Goal: Share content: Share content

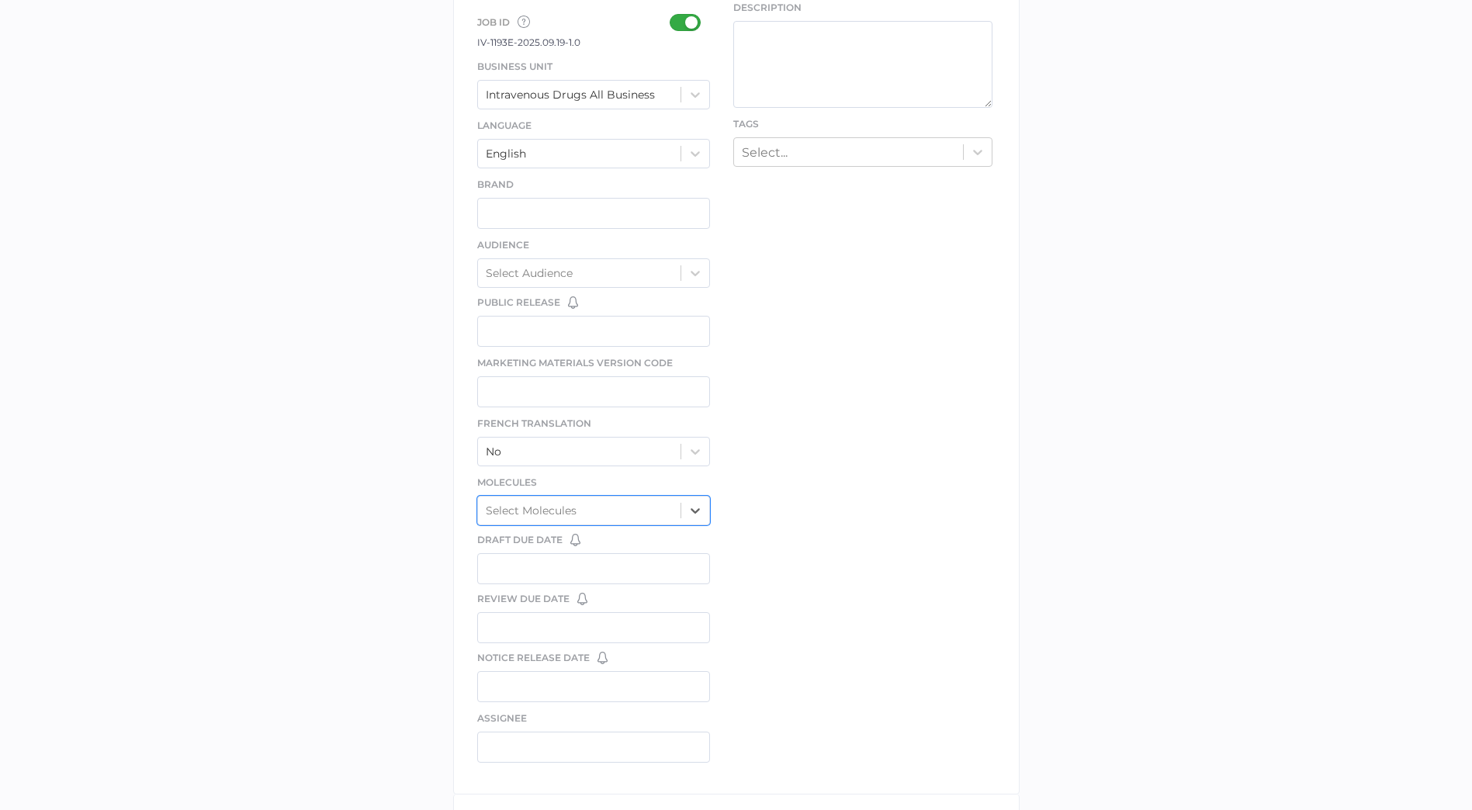
scroll to position [682, 0]
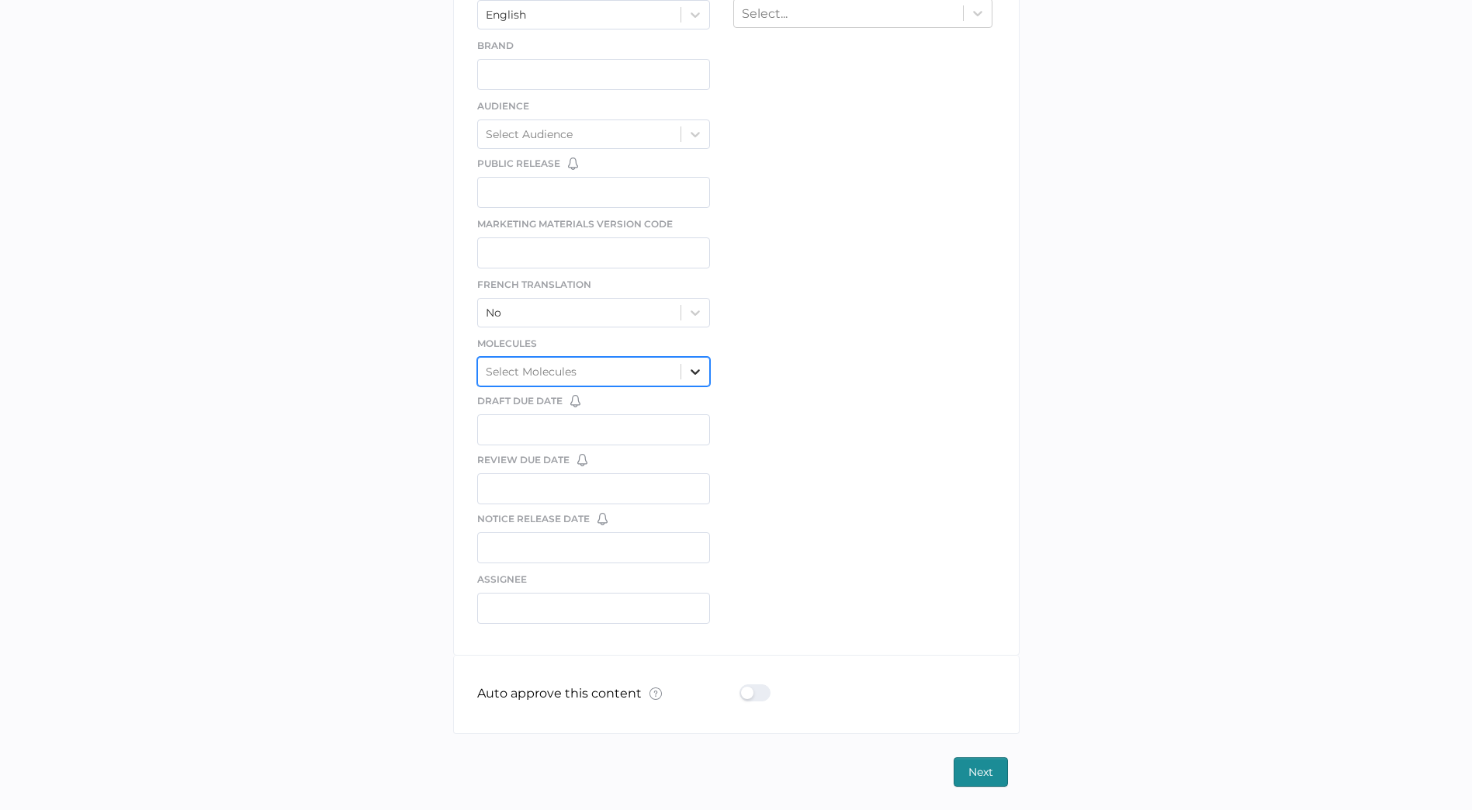
click at [695, 366] on icon at bounding box center [696, 372] width 16 height 16
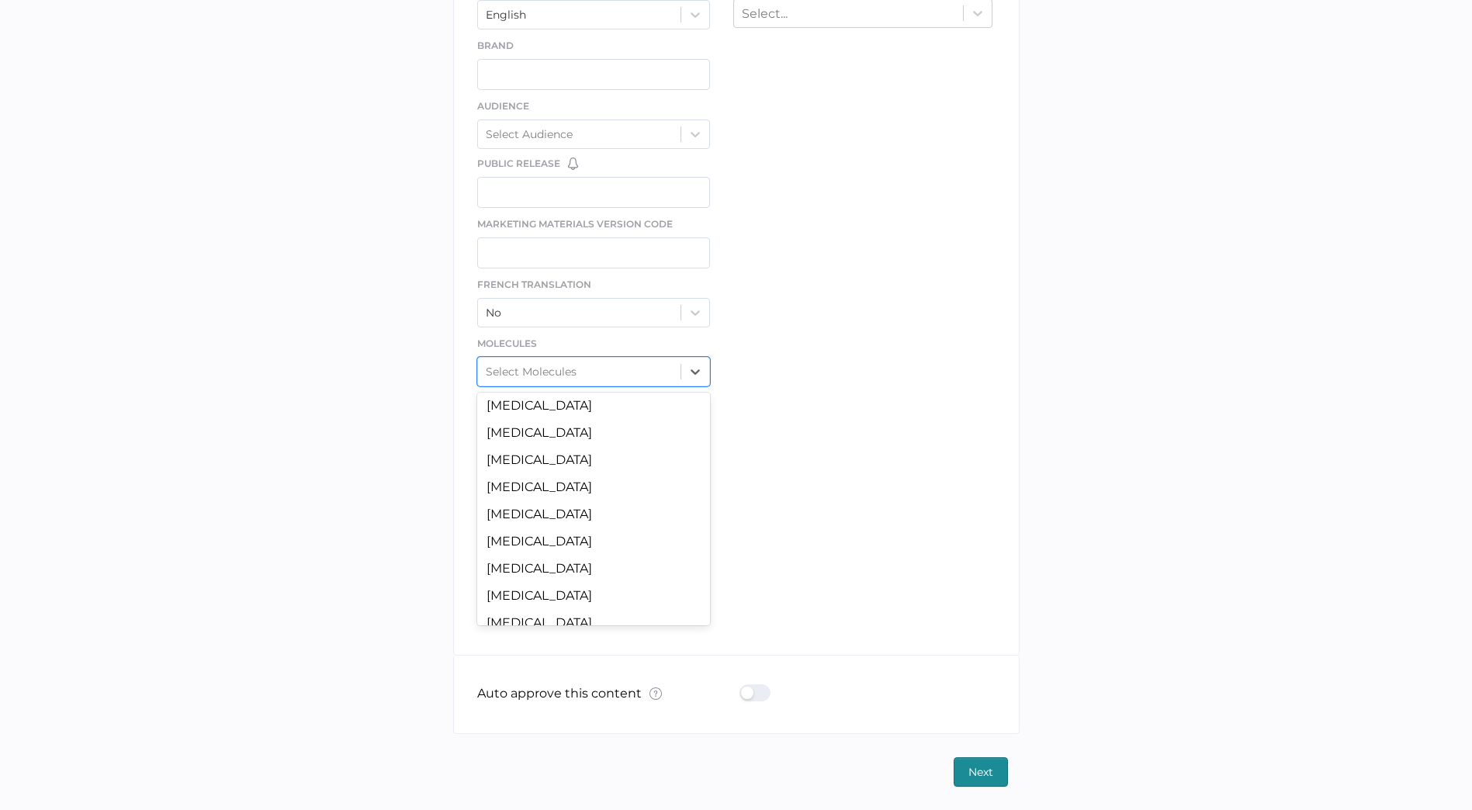
scroll to position [1376, 0]
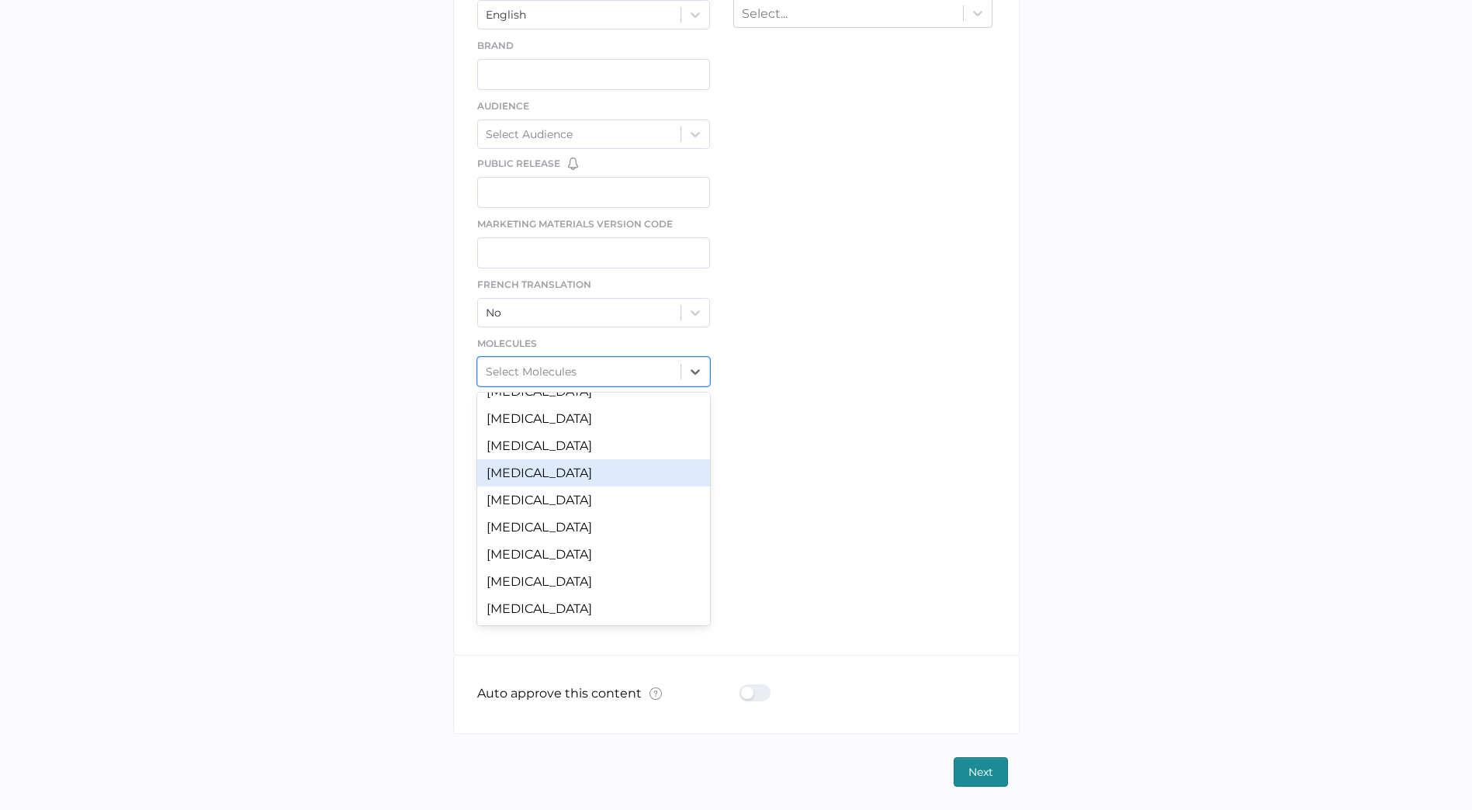
click at [569, 477] on div "Vancomycin" at bounding box center [594, 472] width 234 height 27
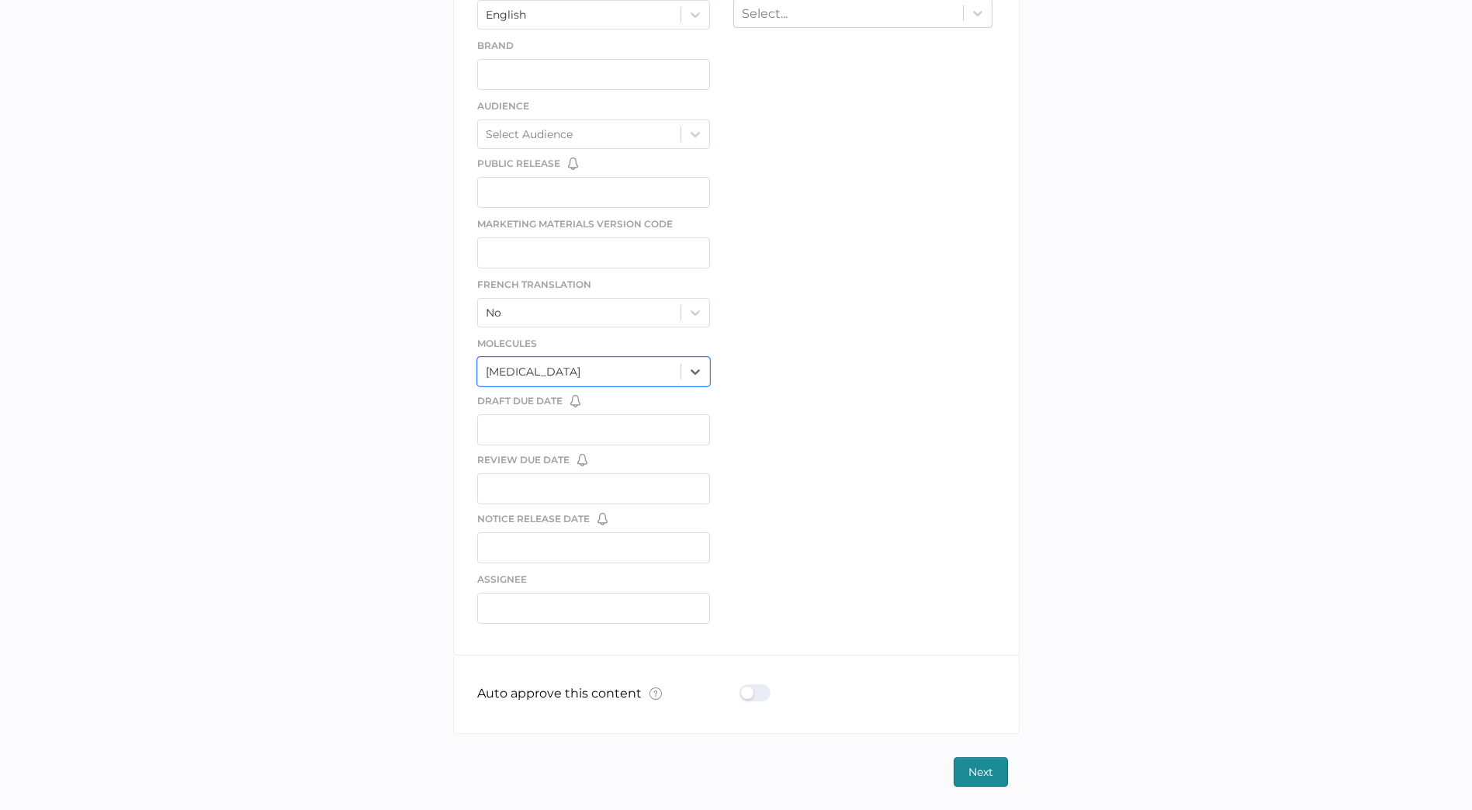
click at [809, 420] on div "file We support PDF, Microsoft Office, images, videos and more. See the full li…" at bounding box center [736, 129] width 567 height 1052
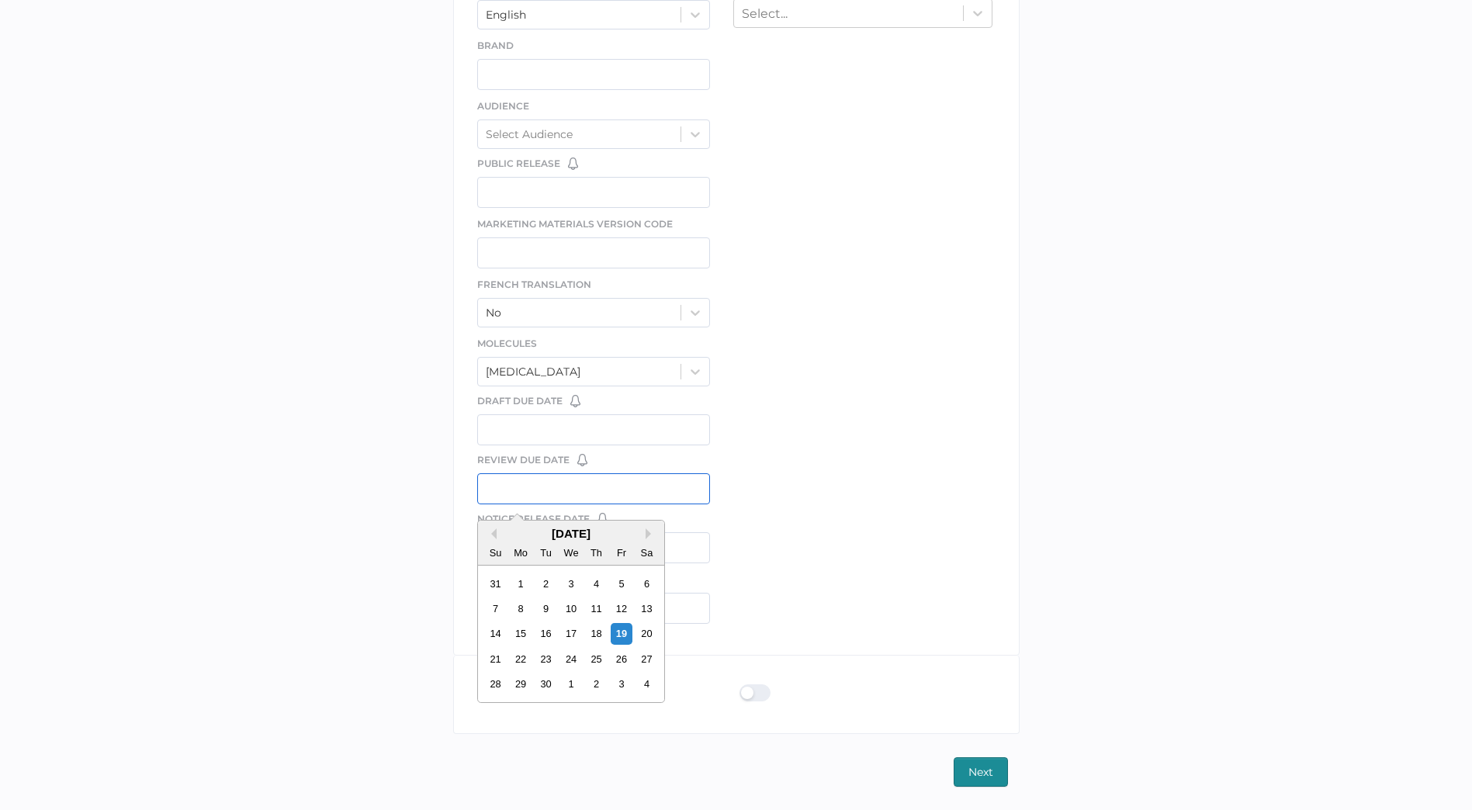
click at [561, 485] on input "text" at bounding box center [594, 488] width 234 height 31
click at [625, 634] on div "19" at bounding box center [621, 633] width 21 height 21
type input "09/19/2025"
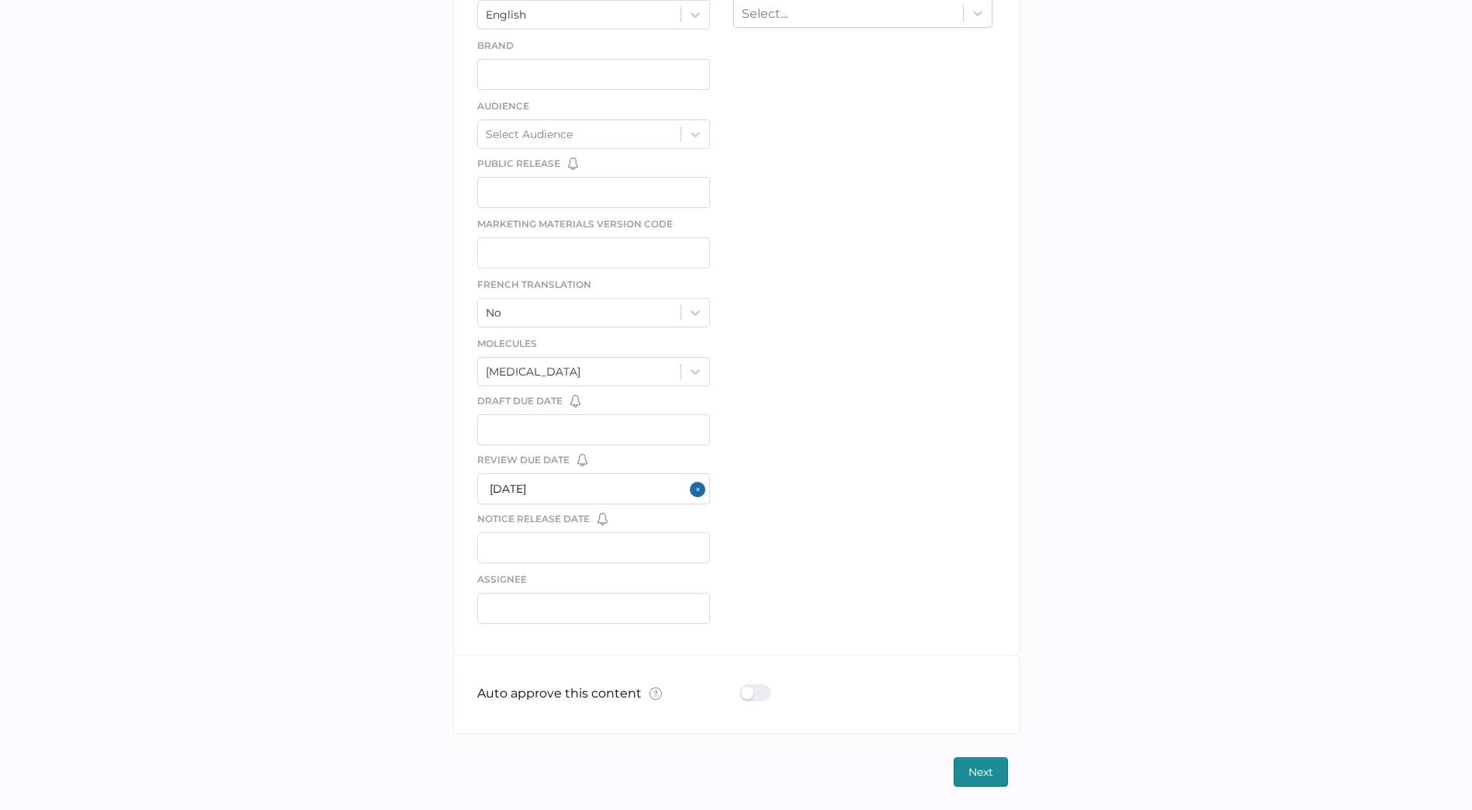
click at [799, 539] on div "file We support PDF, Microsoft Office, images, videos and more. See the full li…" at bounding box center [736, 129] width 567 height 1052
click at [759, 692] on div at bounding box center [760, 692] width 40 height 17
click at [743, 687] on input "checkbox" at bounding box center [743, 687] width 0 height 0
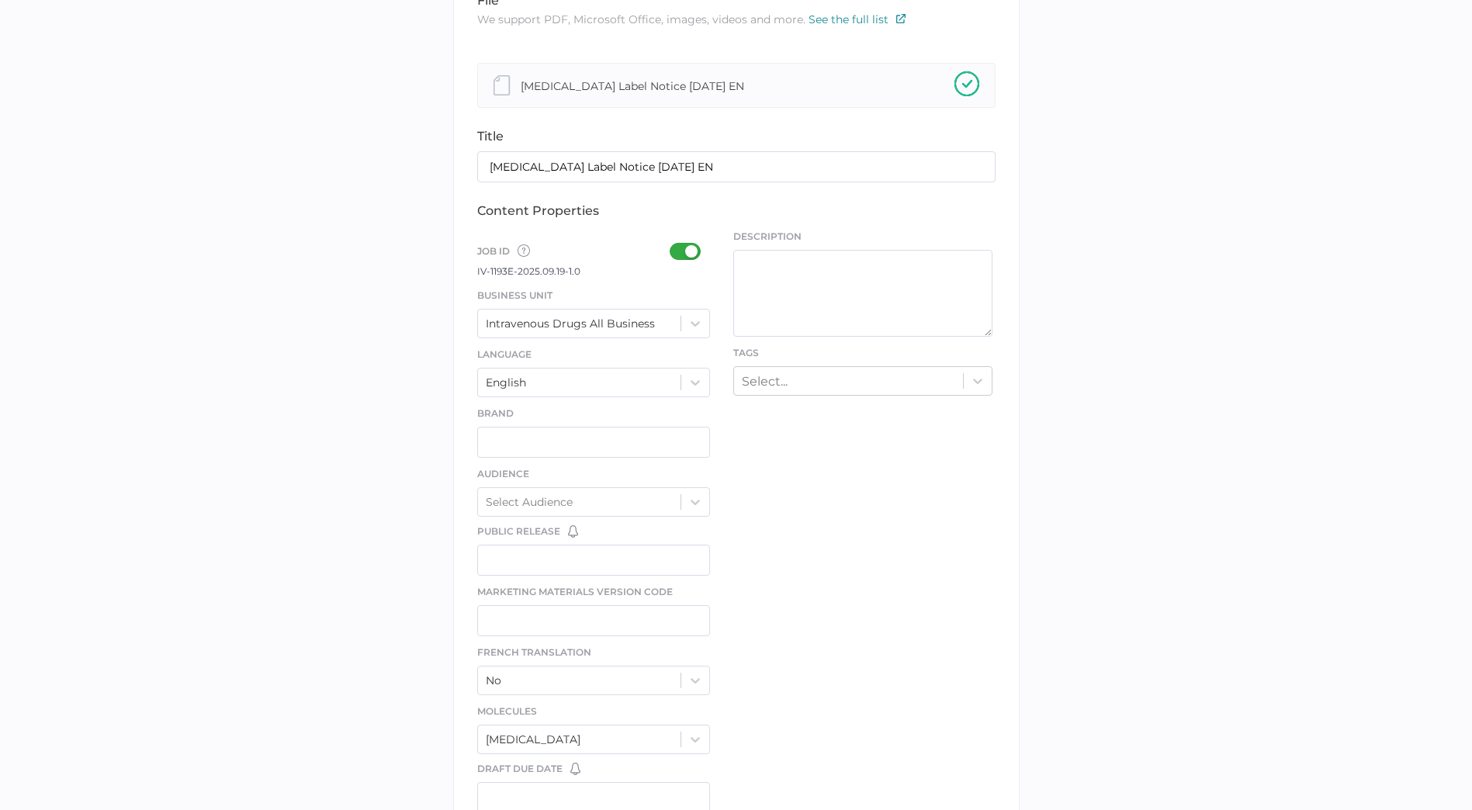
scroll to position [0, 0]
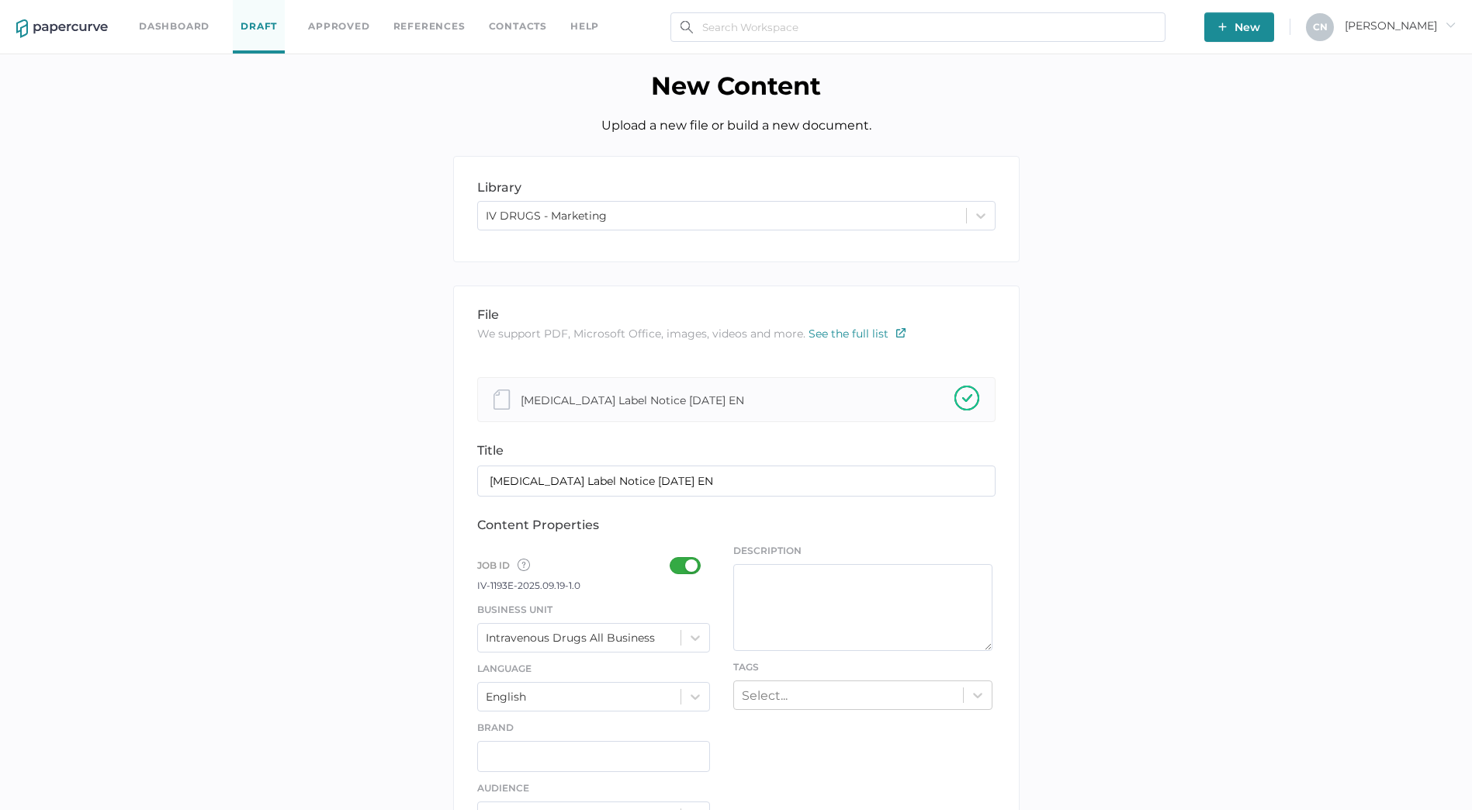
type input "backorder"
click at [1079, 492] on div "library LIBRARY IV DRUGS - Marketing file We support PDF, Microsoft Office, ima…" at bounding box center [736, 812] width 1449 height 1313
click at [959, 389] on img at bounding box center [967, 398] width 25 height 25
click at [640, 388] on div "Vancomycin Label Notice 09.16.2025 EN" at bounding box center [737, 400] width 486 height 28
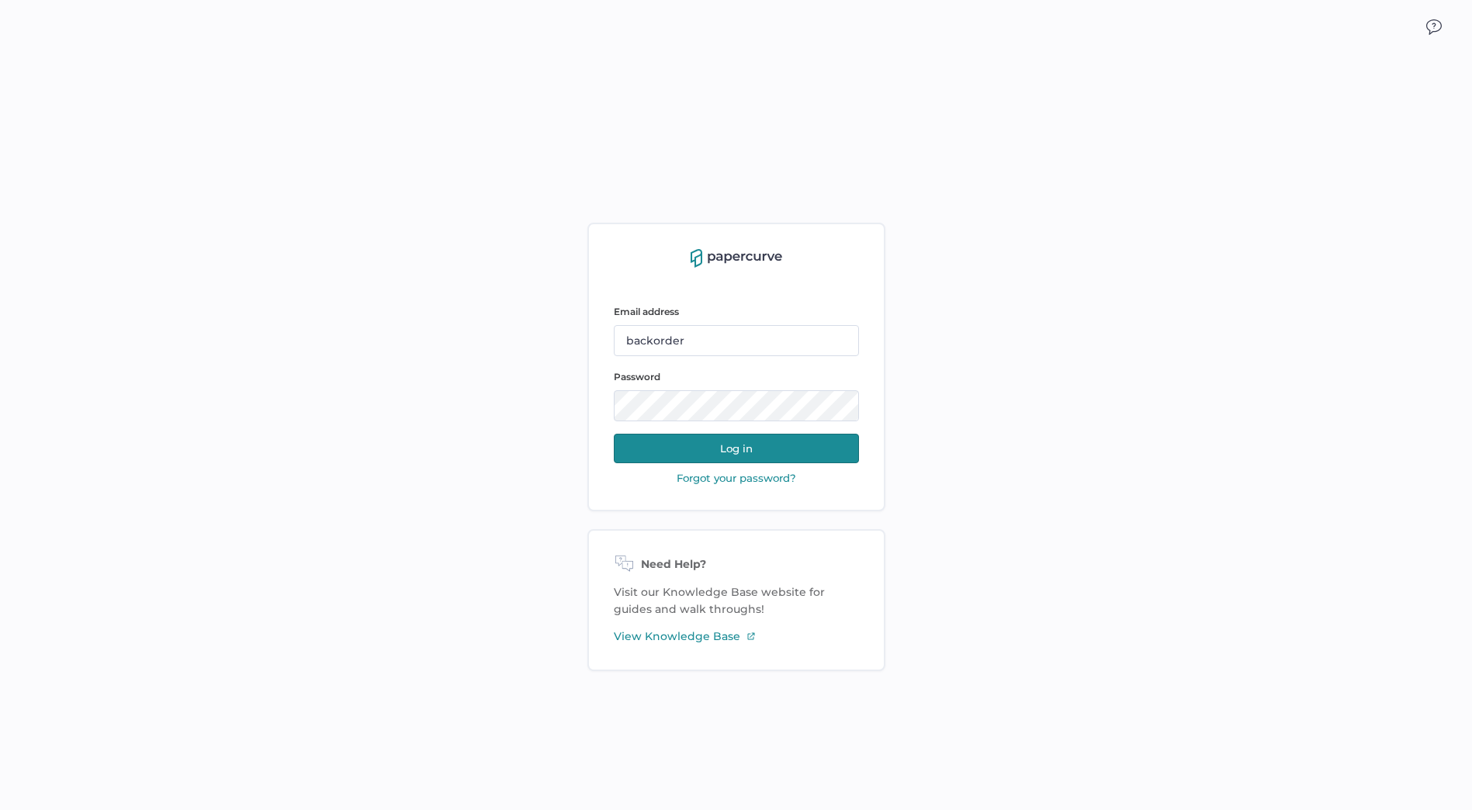
click at [748, 433] on div "Email address backorder Password Log in" at bounding box center [736, 383] width 245 height 172
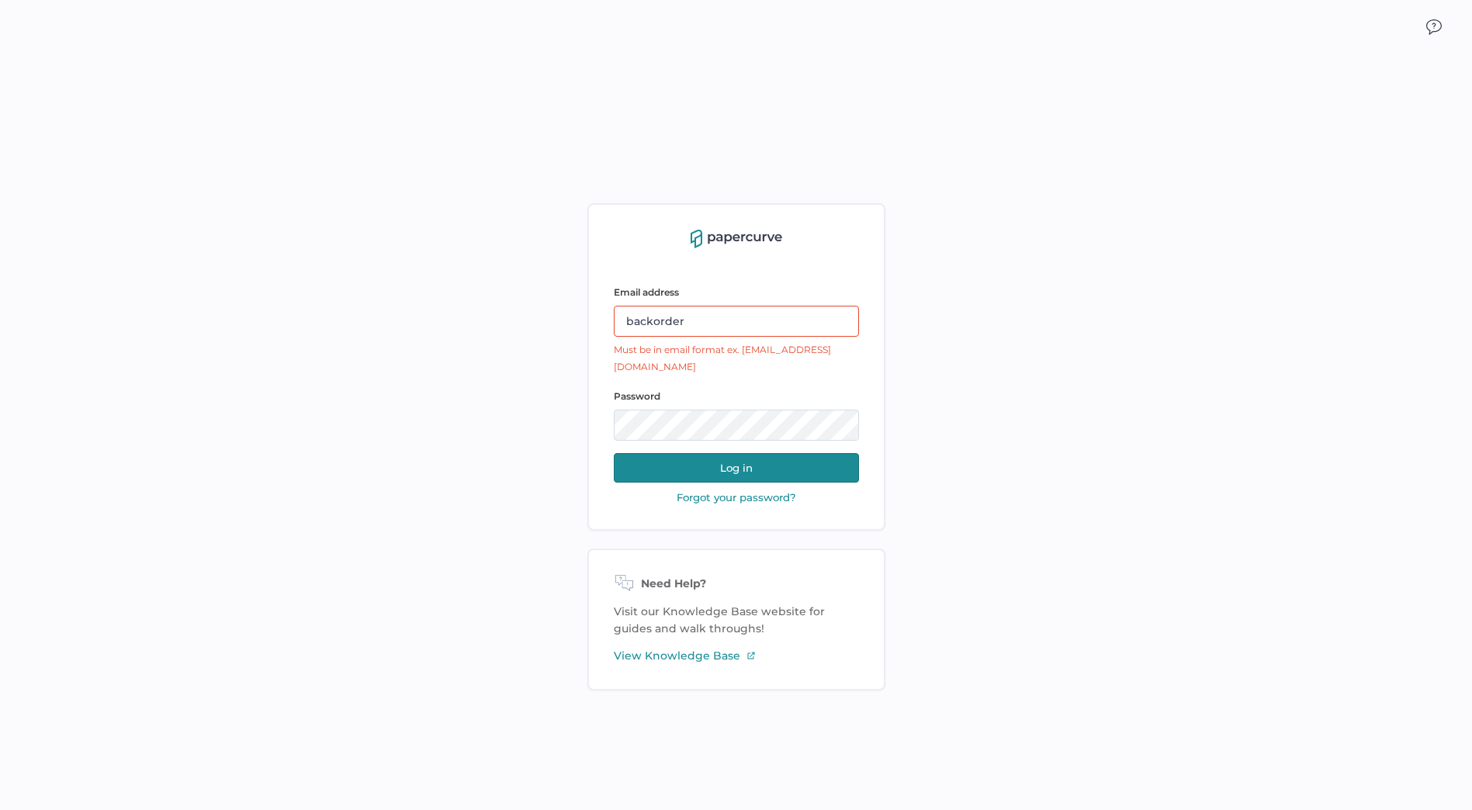
click at [685, 310] on div "Email address backorder Must be in email format ex. name@company.com" at bounding box center [736, 330] width 245 height 92
click at [711, 324] on input "backorder" at bounding box center [736, 321] width 245 height 31
type input "Cristina.Nunez@fresenius-kabi.com"
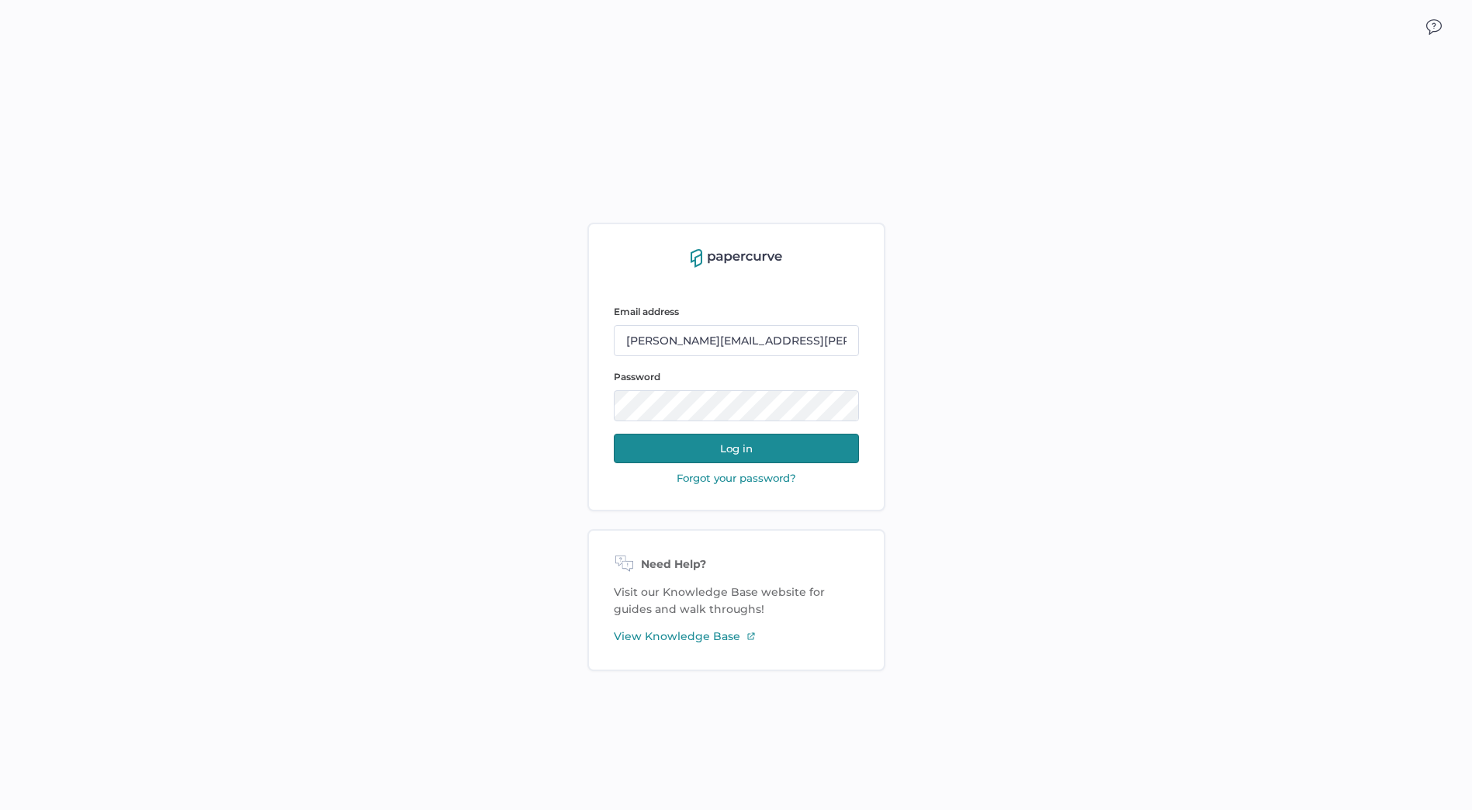
click at [740, 449] on button "Log in" at bounding box center [736, 448] width 245 height 29
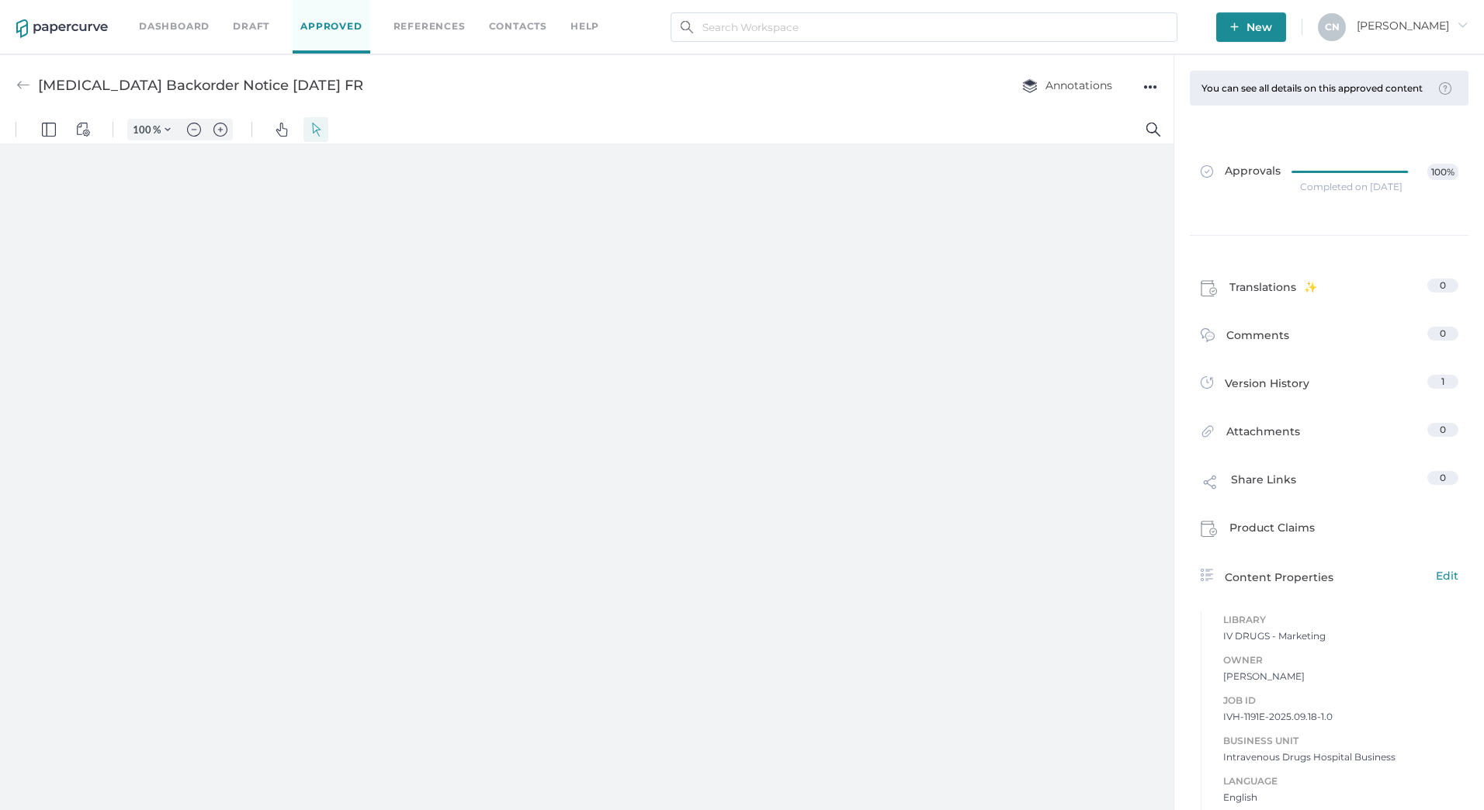
type input "133"
click at [180, 23] on link "Dashboard" at bounding box center [174, 26] width 71 height 17
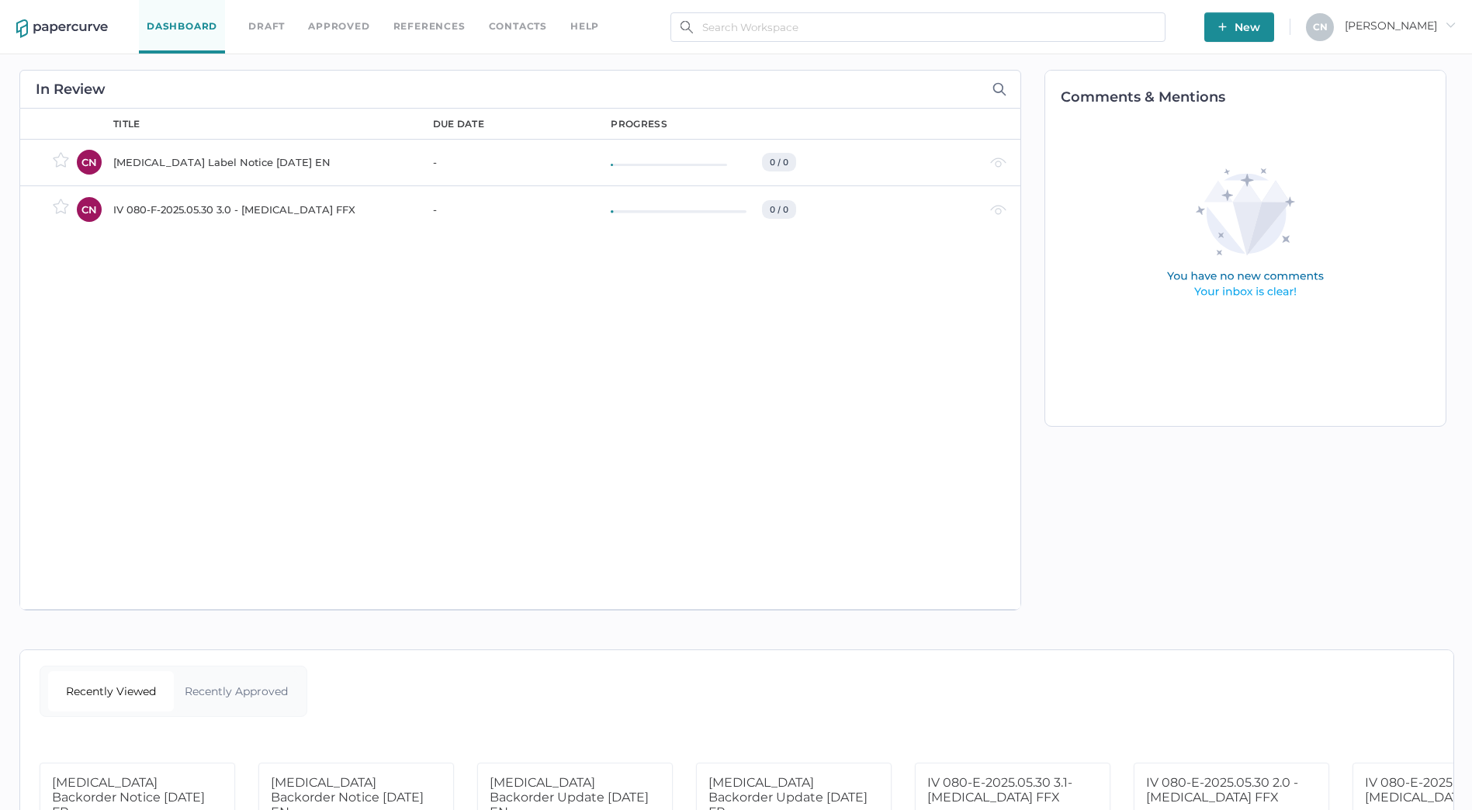
click at [179, 167] on div "Vancomycin Label Notice 09.16.2025 EN" at bounding box center [263, 162] width 301 height 19
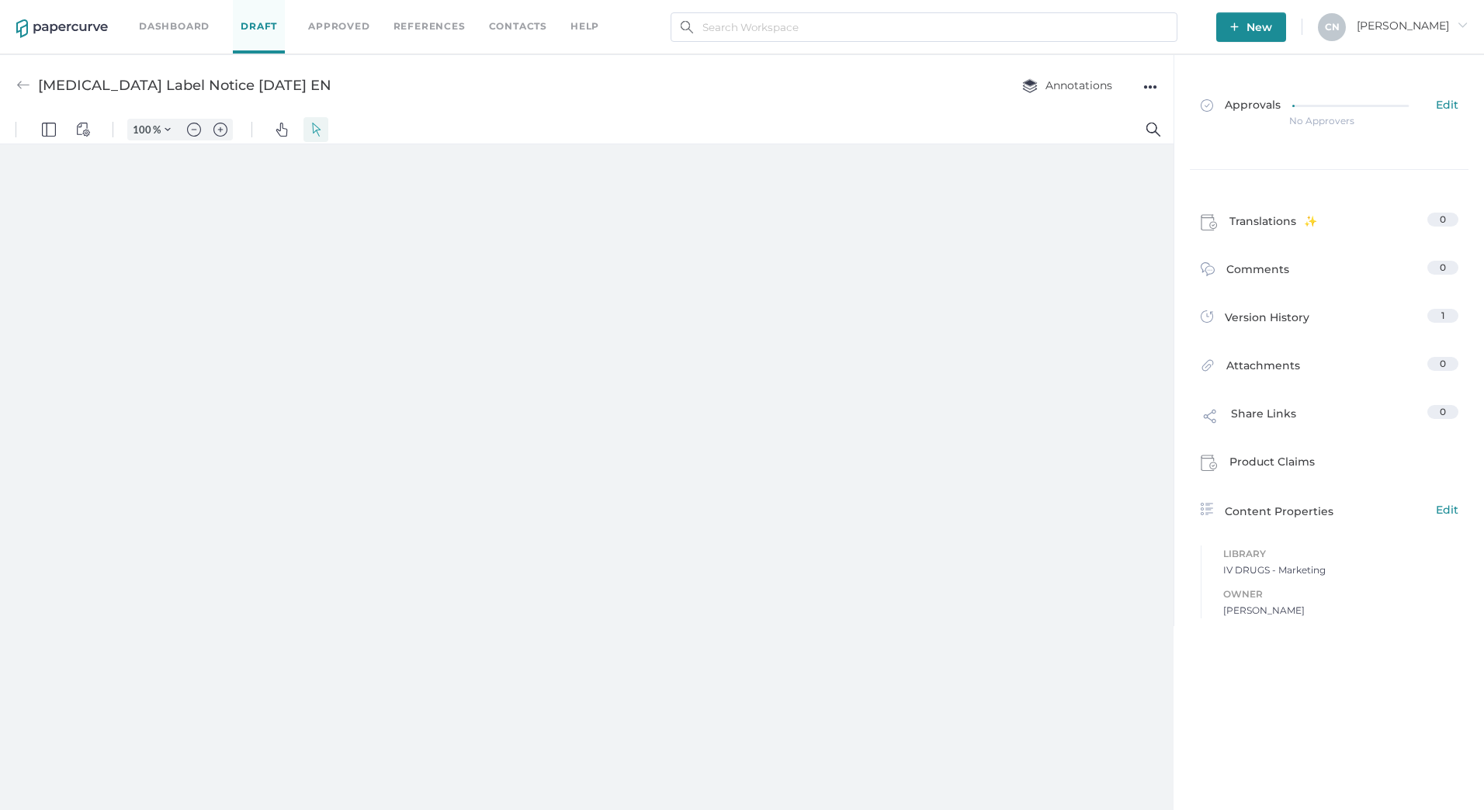
type input "133"
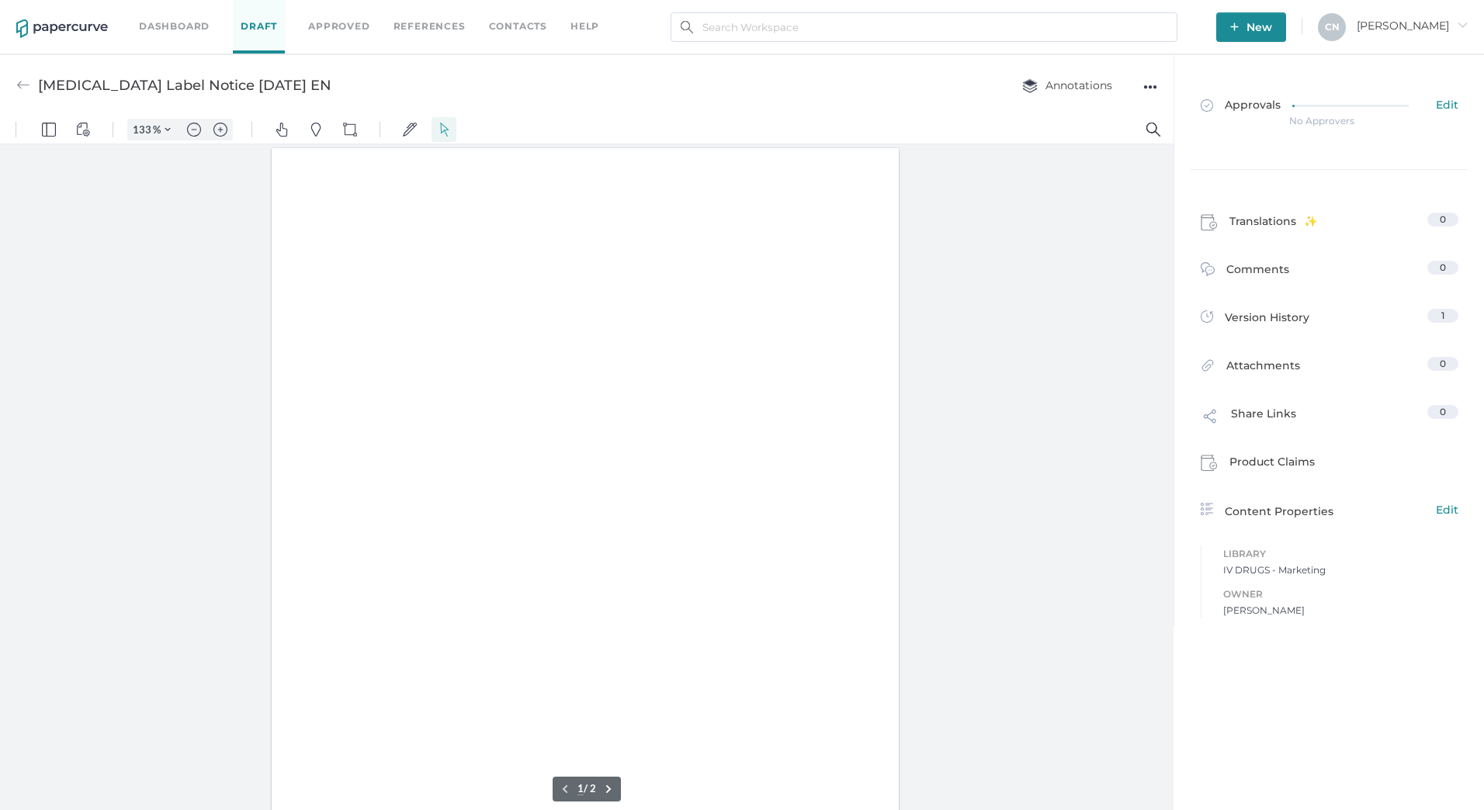
scroll to position [1, 0]
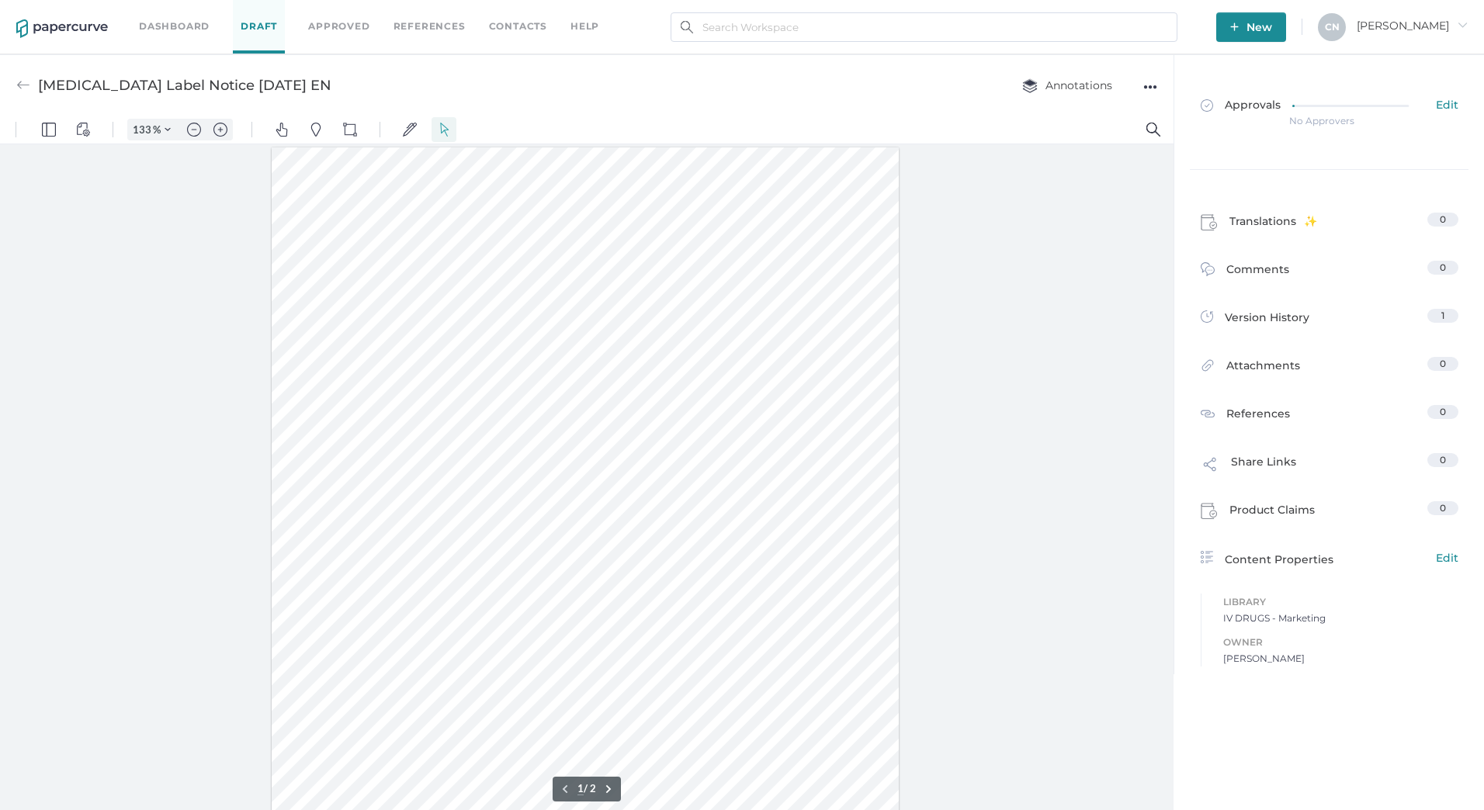
click at [1145, 87] on div "●●●" at bounding box center [1150, 87] width 14 height 22
click at [1080, 196] on span "Upload new version" at bounding box center [1088, 204] width 107 height 29
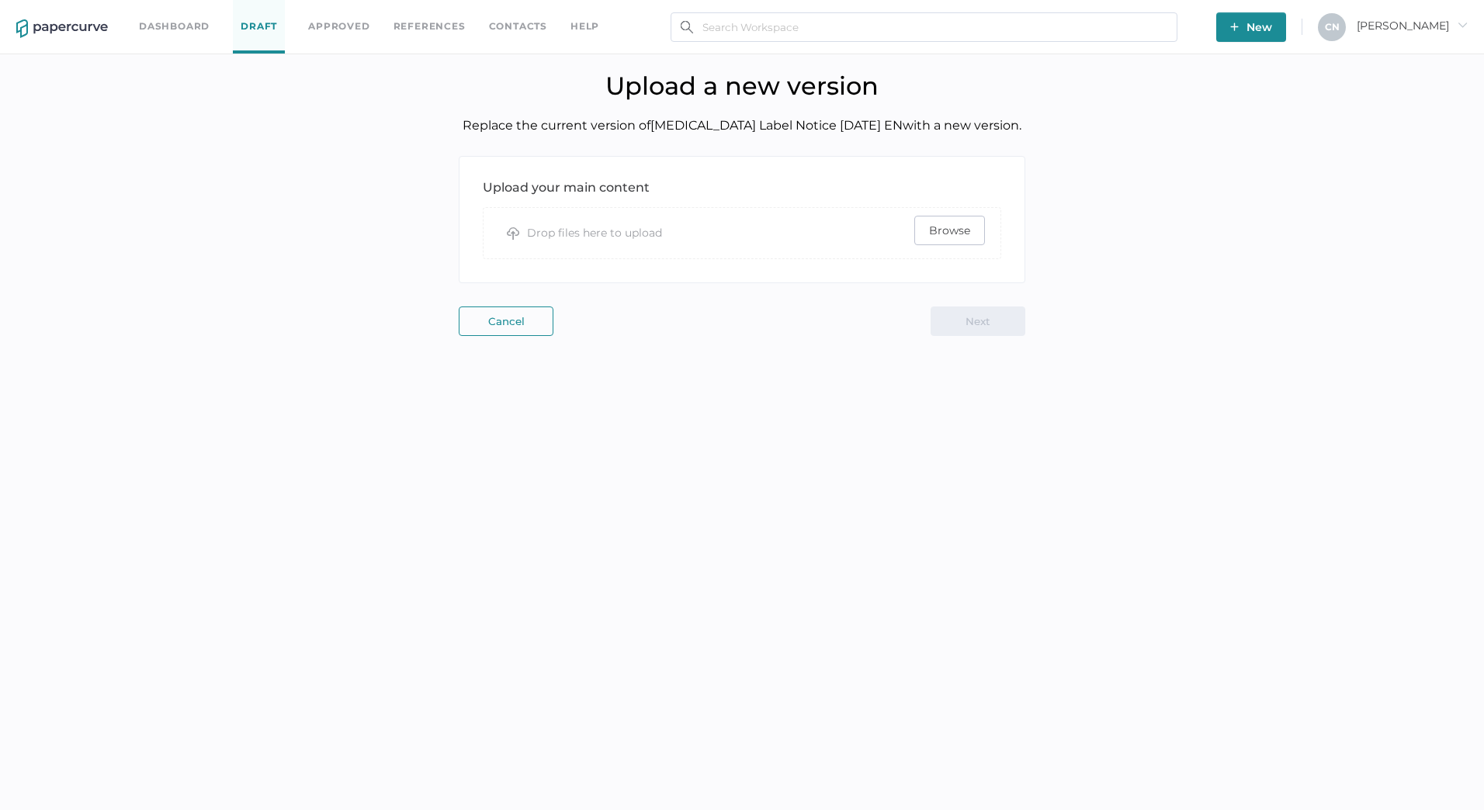
click at [937, 236] on span "Browse" at bounding box center [949, 231] width 41 height 28
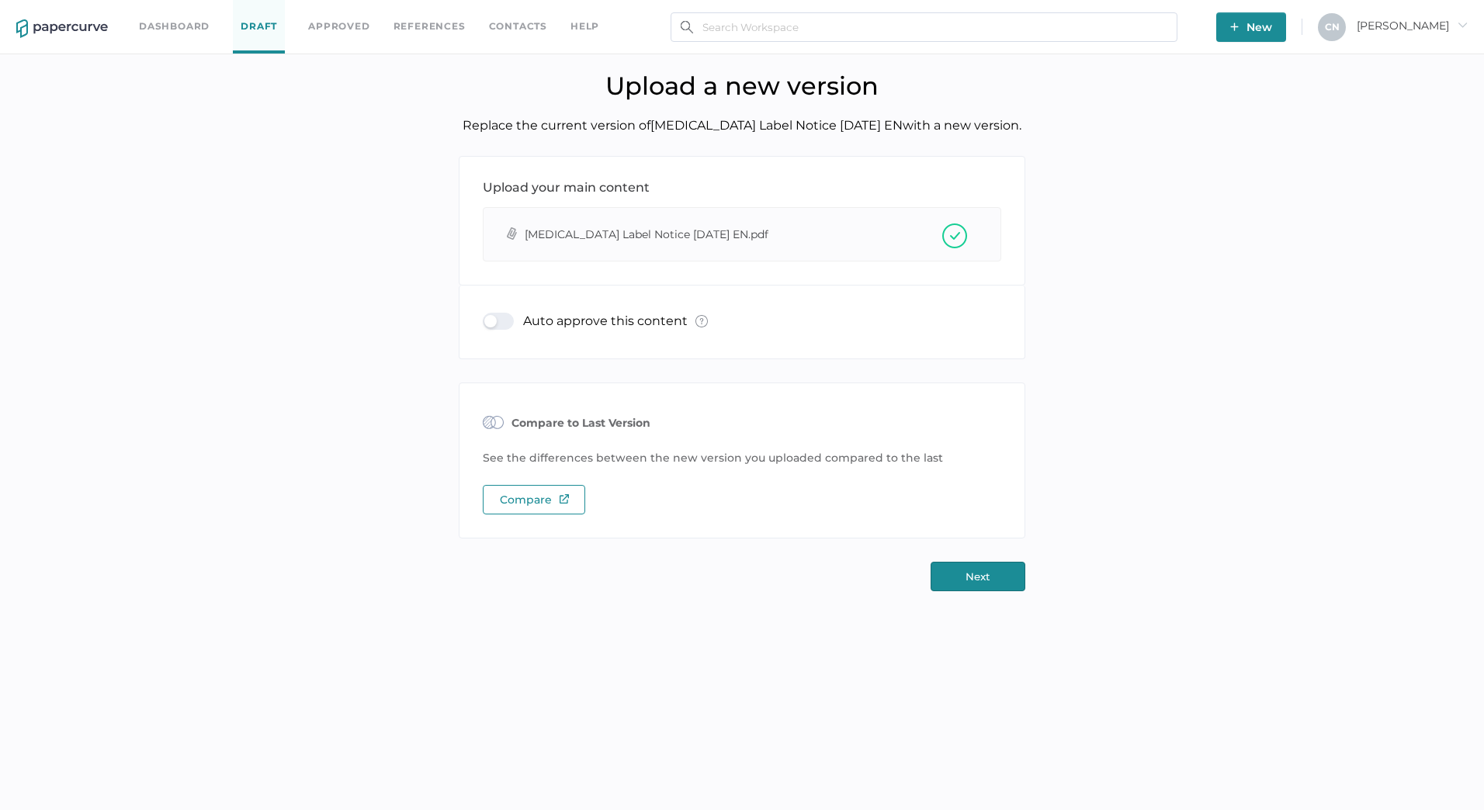
click at [985, 561] on div "Upload your main content attachment Vancomycin Label Notice 09.16.2025 EN.pdf A…" at bounding box center [742, 373] width 1461 height 435
click at [982, 577] on button "Next" at bounding box center [977, 576] width 95 height 29
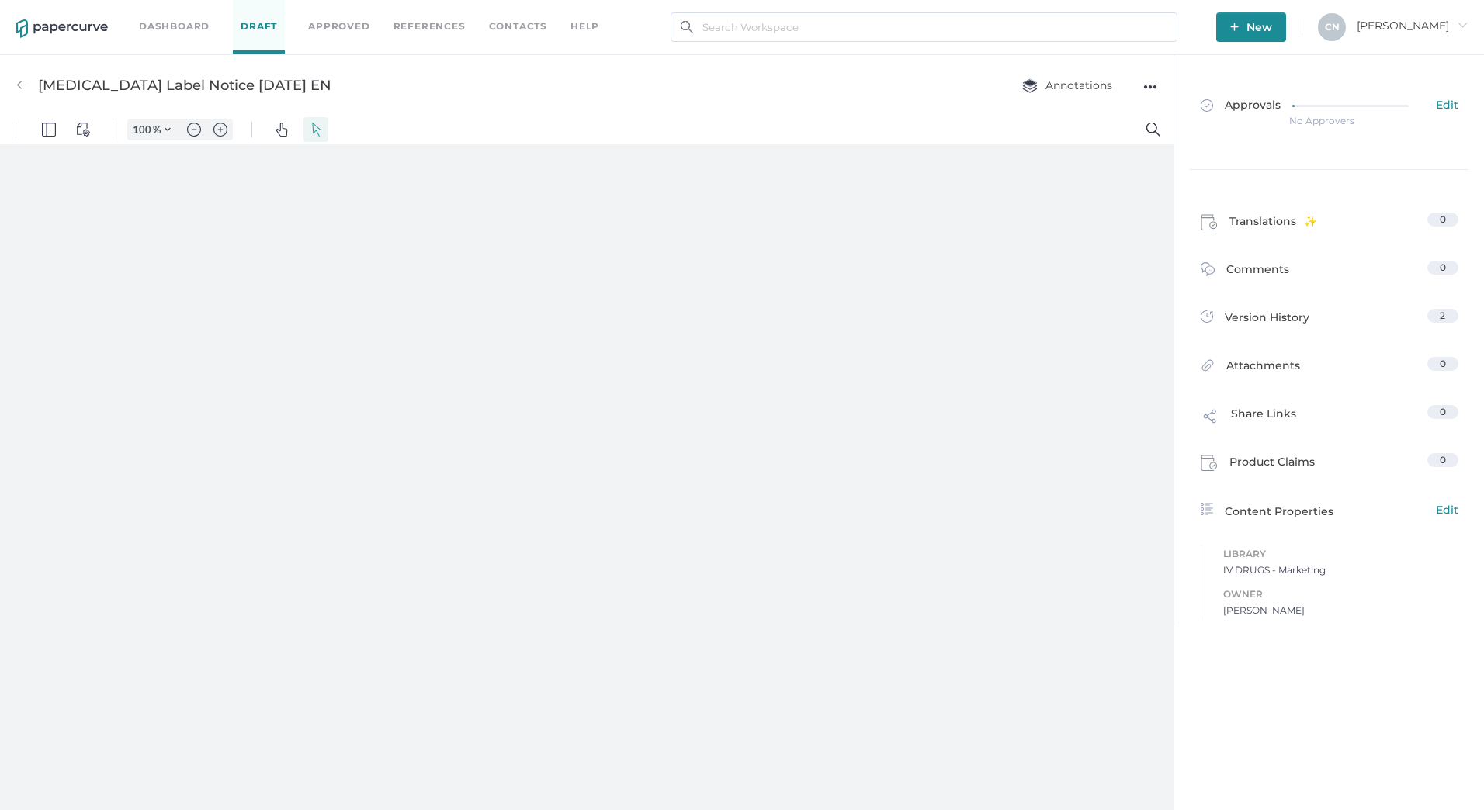
type input "133"
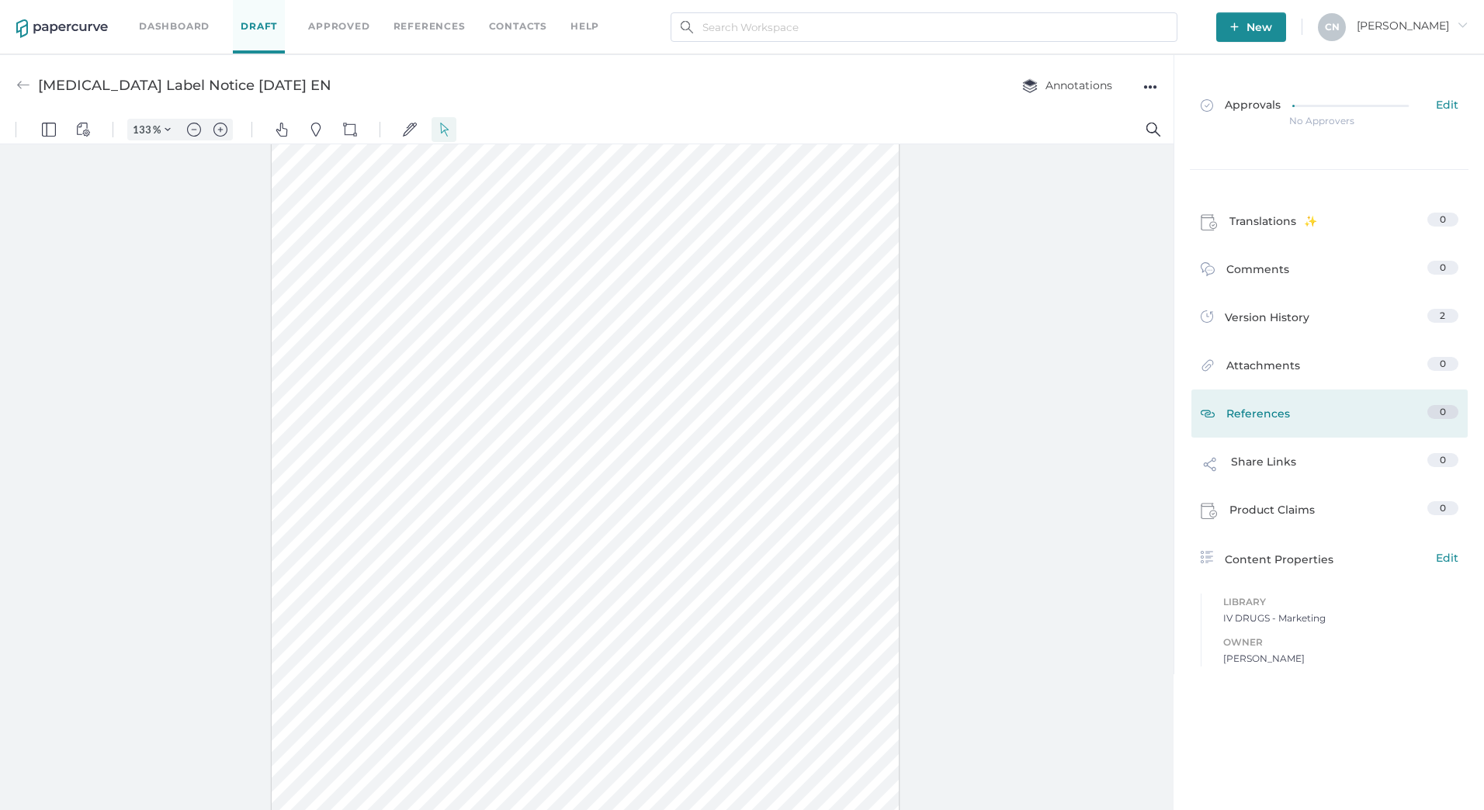
click at [1227, 398] on div "References 0" at bounding box center [1329, 414] width 276 height 48
click at [1227, 407] on span "References" at bounding box center [1258, 415] width 64 height 20
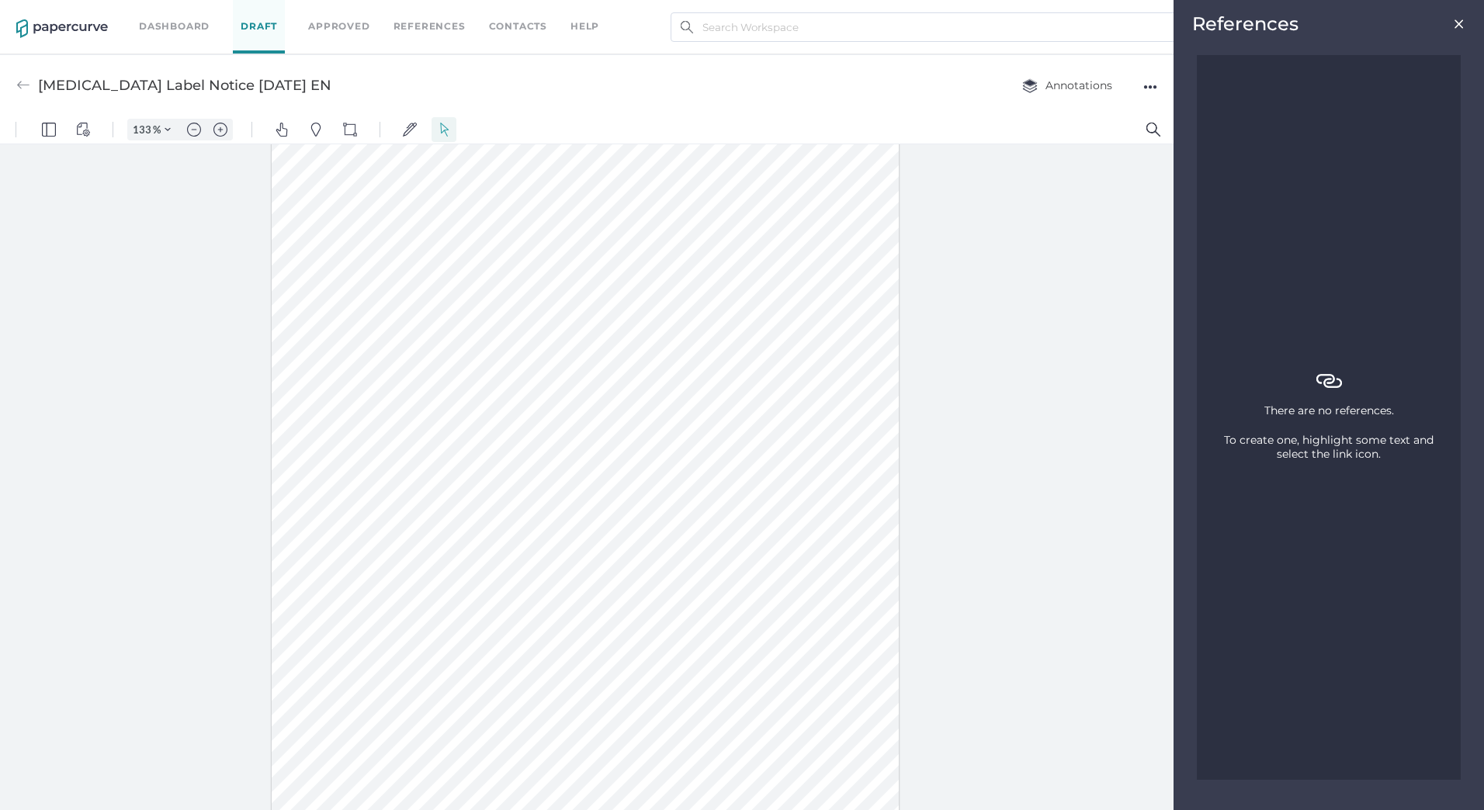
click at [1461, 19] on img at bounding box center [1459, 24] width 12 height 12
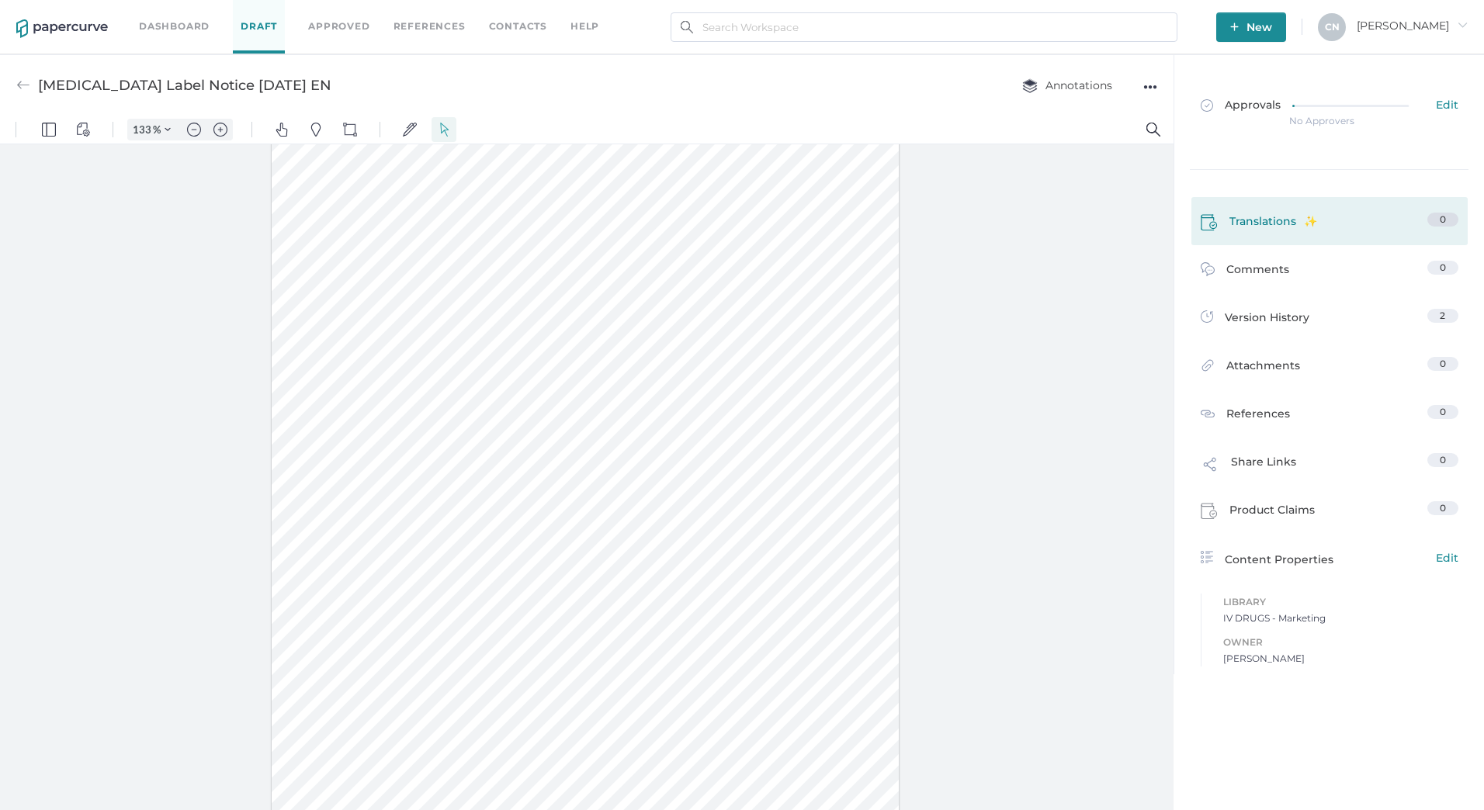
click at [1271, 208] on div "Translations 0" at bounding box center [1329, 221] width 276 height 48
click at [1268, 214] on span "Translations" at bounding box center [1273, 224] width 88 height 23
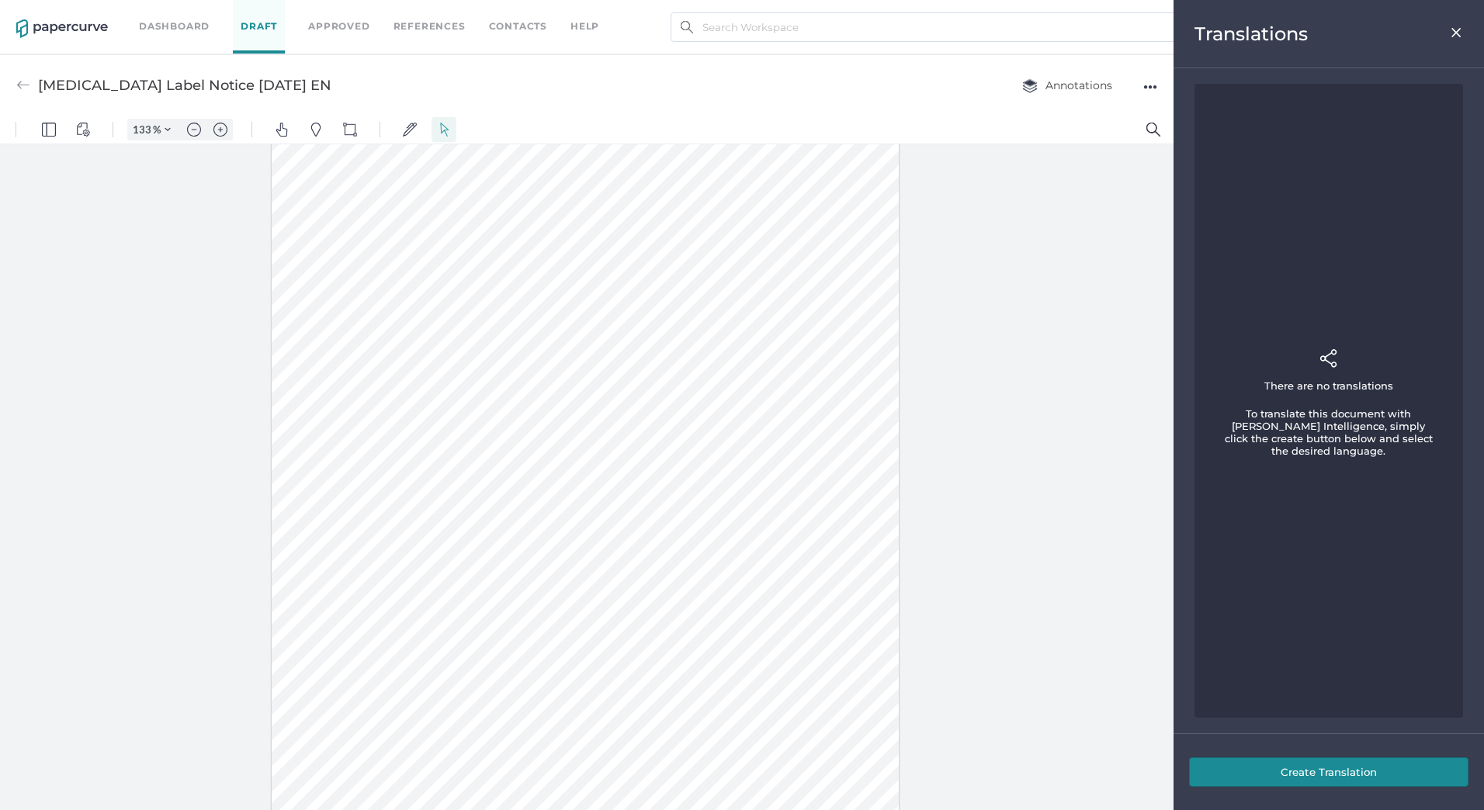
click at [1454, 28] on img at bounding box center [1456, 32] width 13 height 12
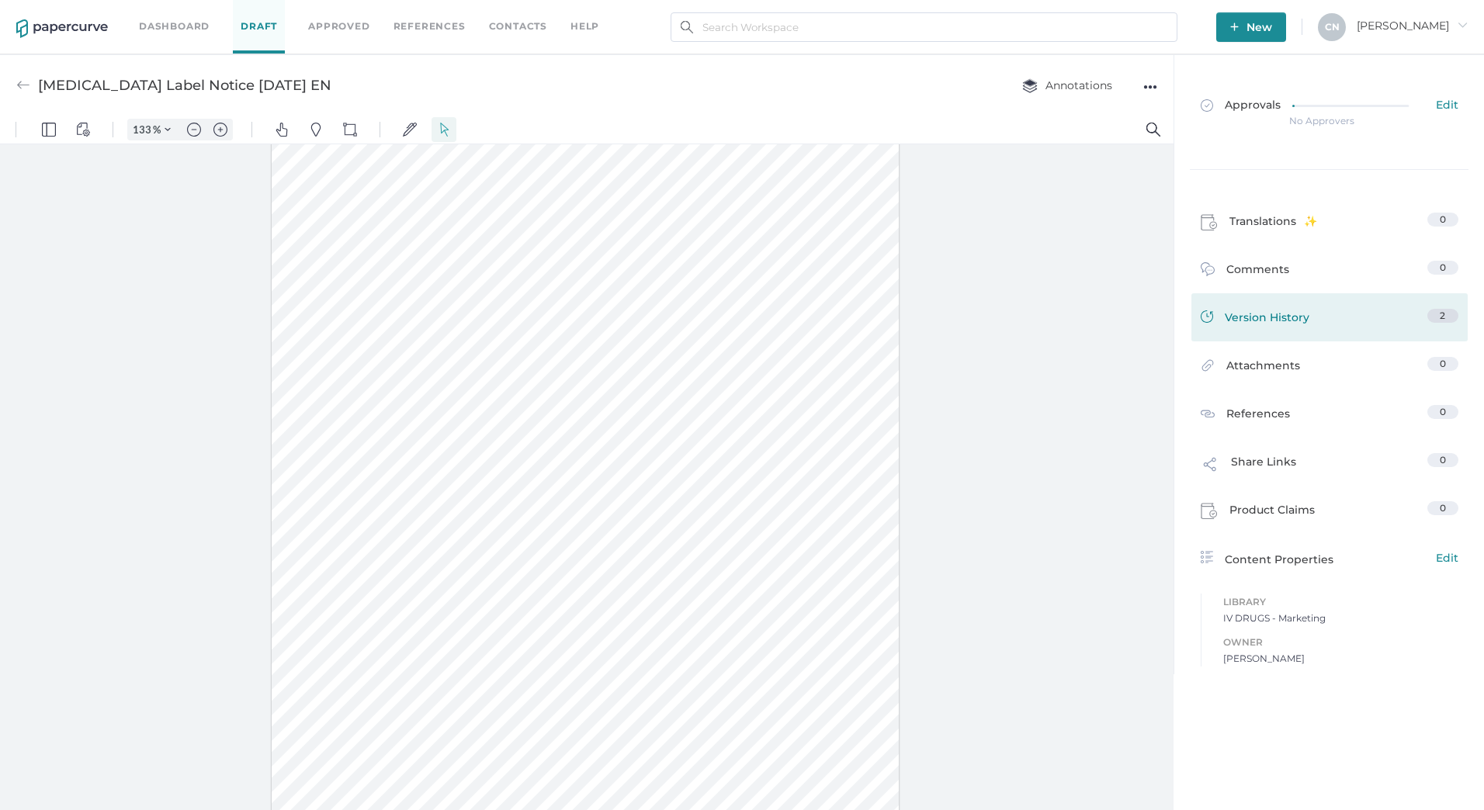
click at [1253, 317] on span "Version History" at bounding box center [1267, 320] width 85 height 22
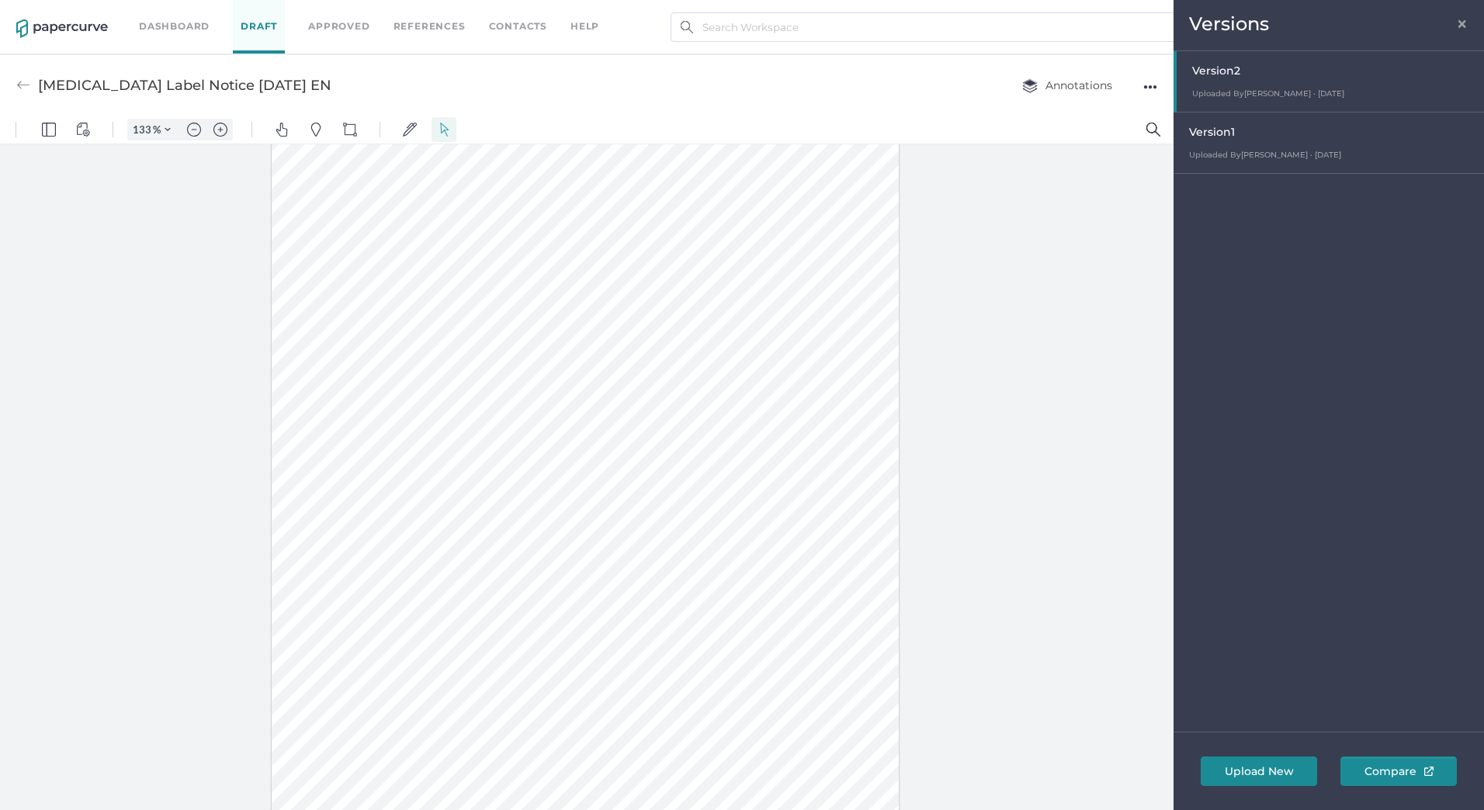
click at [1463, 23] on span "×" at bounding box center [1462, 22] width 12 height 12
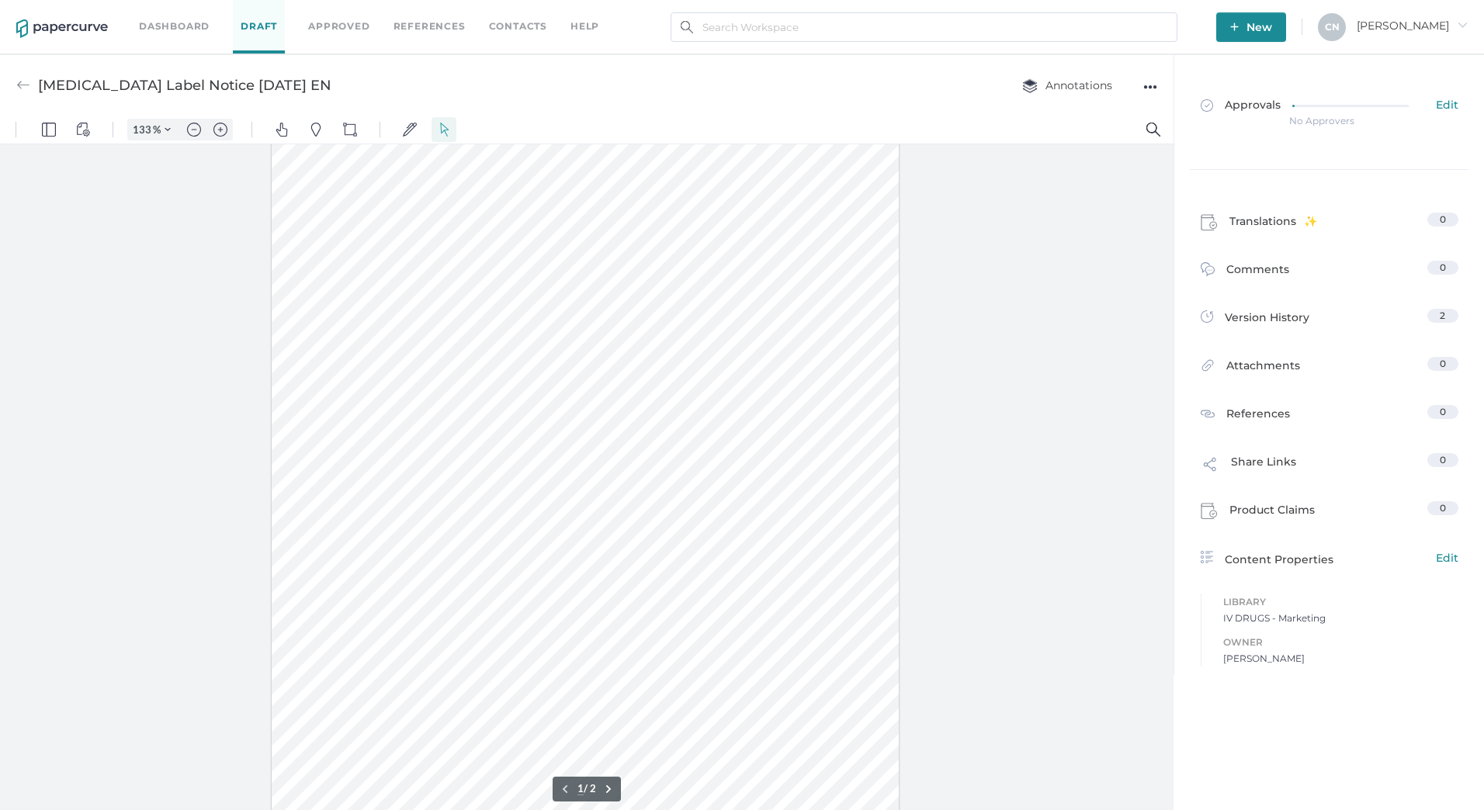
scroll to position [0, 0]
type input "1"
click at [1144, 90] on div "●●●" at bounding box center [1150, 87] width 14 height 22
click at [1099, 136] on span "Delete" at bounding box center [1088, 145] width 107 height 29
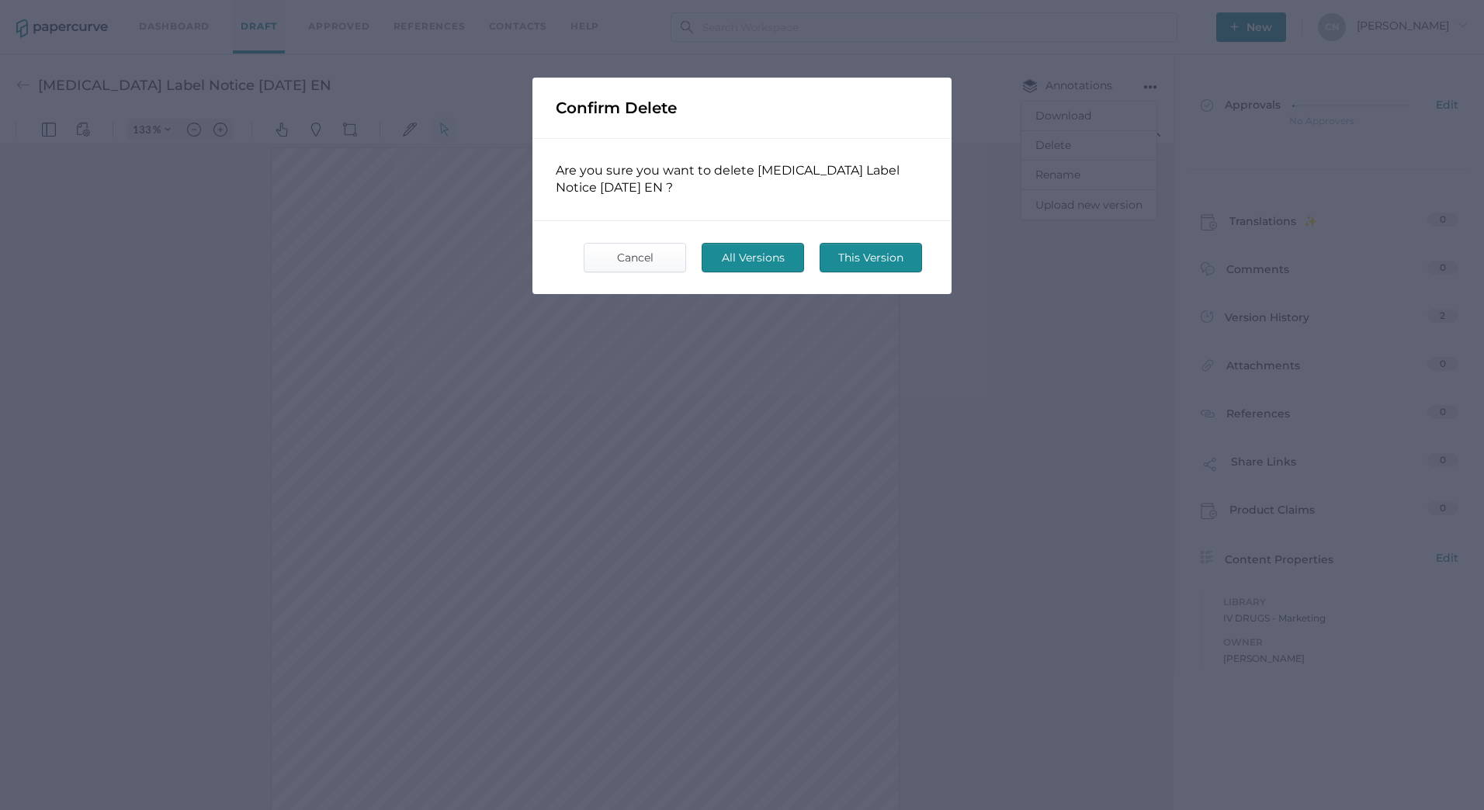
click at [732, 260] on span "All Versions" at bounding box center [752, 258] width 73 height 28
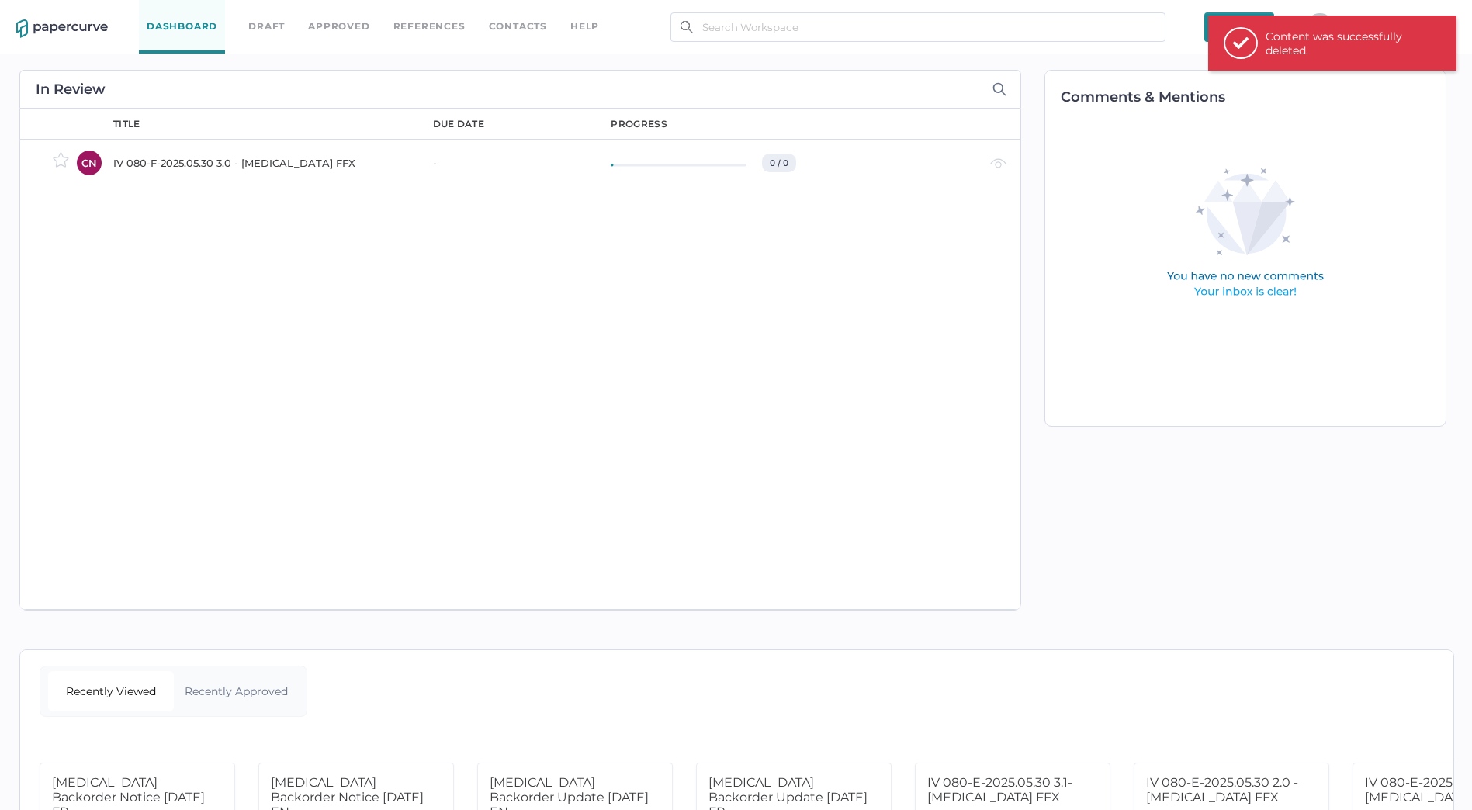
click at [727, 263] on div "title due date progress IV 080-F-2025.05.30 3.0 - Calcium Gluconate FFX - 0 / 0…" at bounding box center [559, 359] width 923 height 501
click at [1368, 94] on h2 "Comments & Mentions" at bounding box center [1253, 97] width 385 height 14
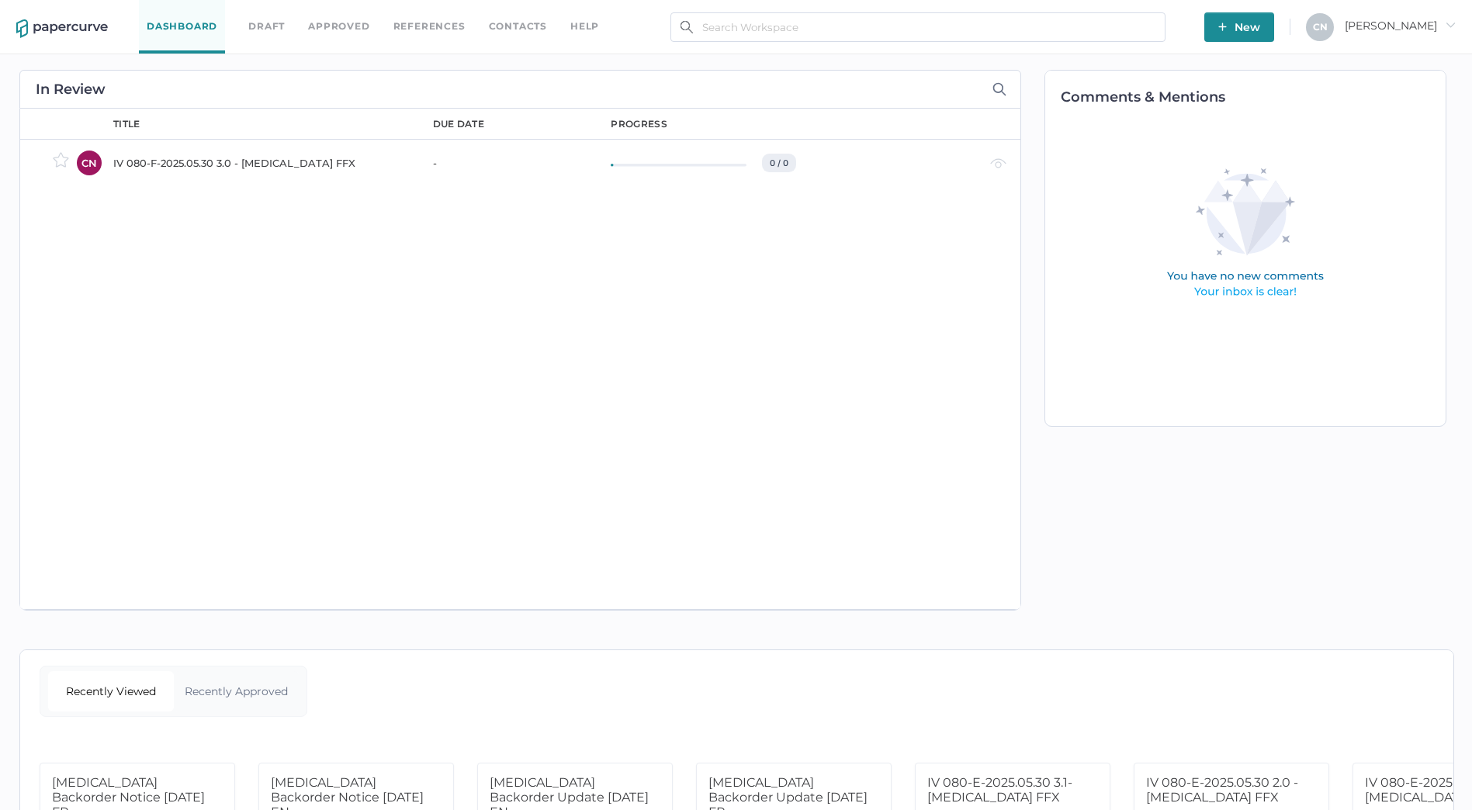
click at [1260, 32] on span "New" at bounding box center [1239, 26] width 42 height 29
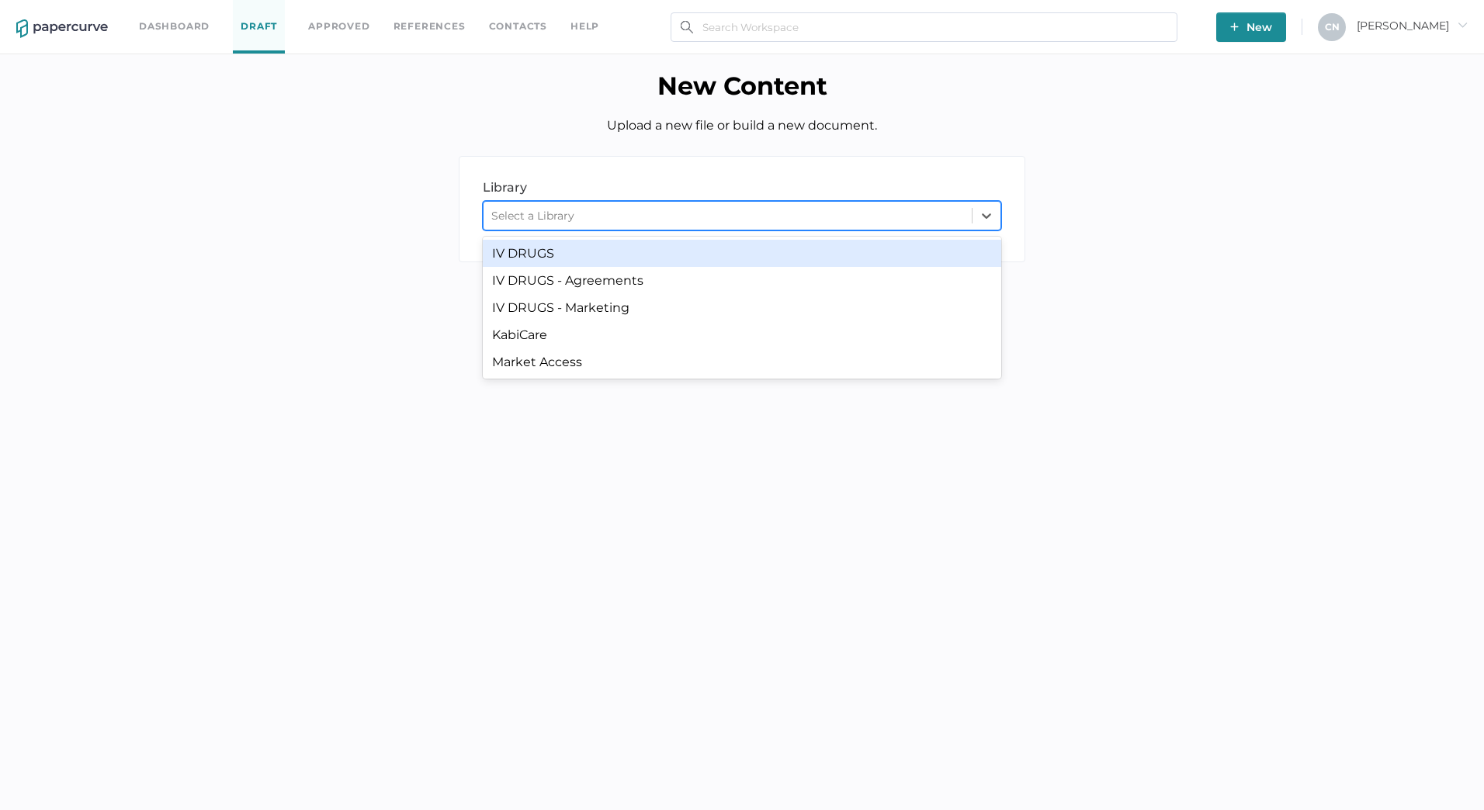
click at [677, 204] on div "Select a Library" at bounding box center [727, 215] width 488 height 23
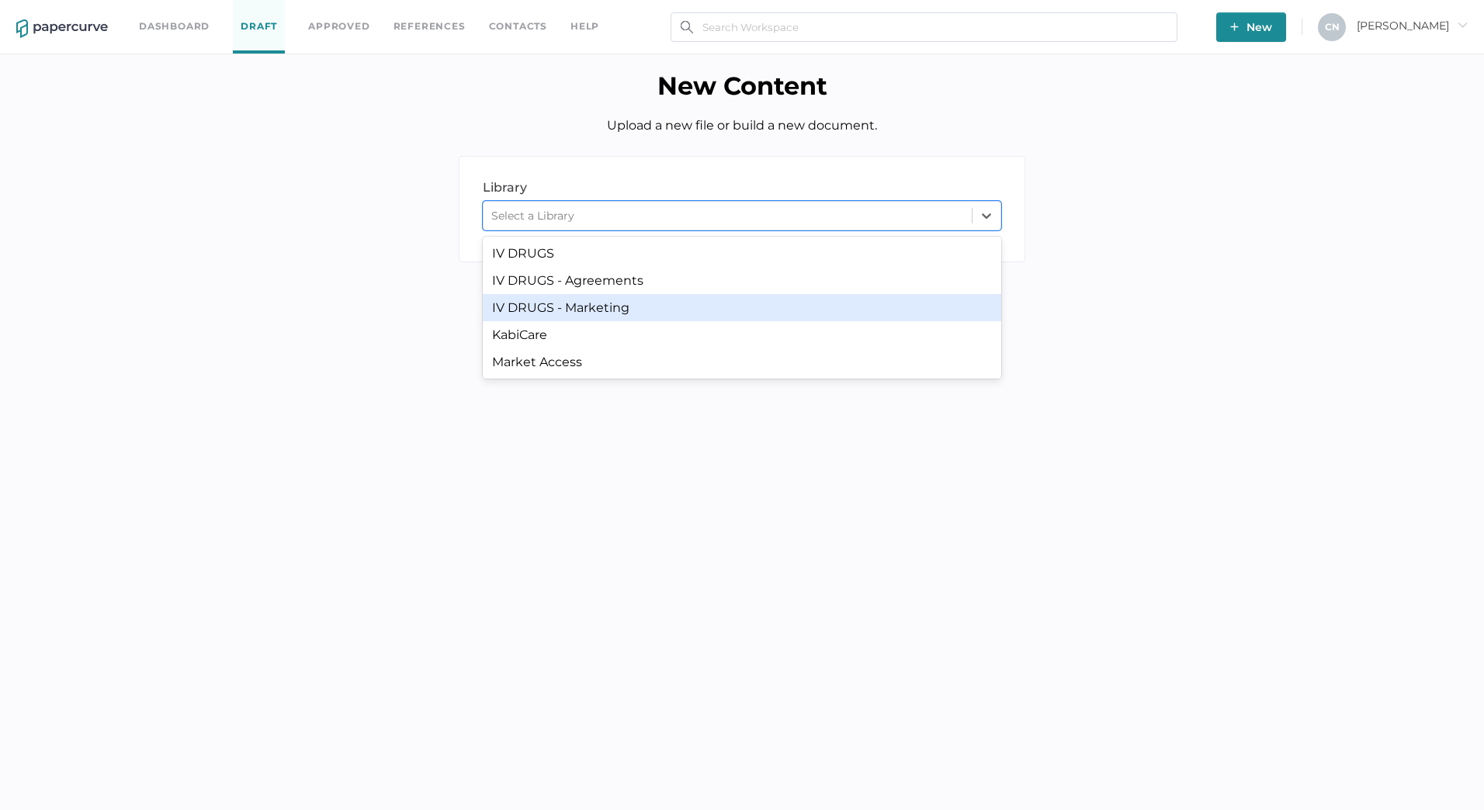
click at [630, 294] on div "IV DRUGS - Marketing" at bounding box center [742, 307] width 518 height 27
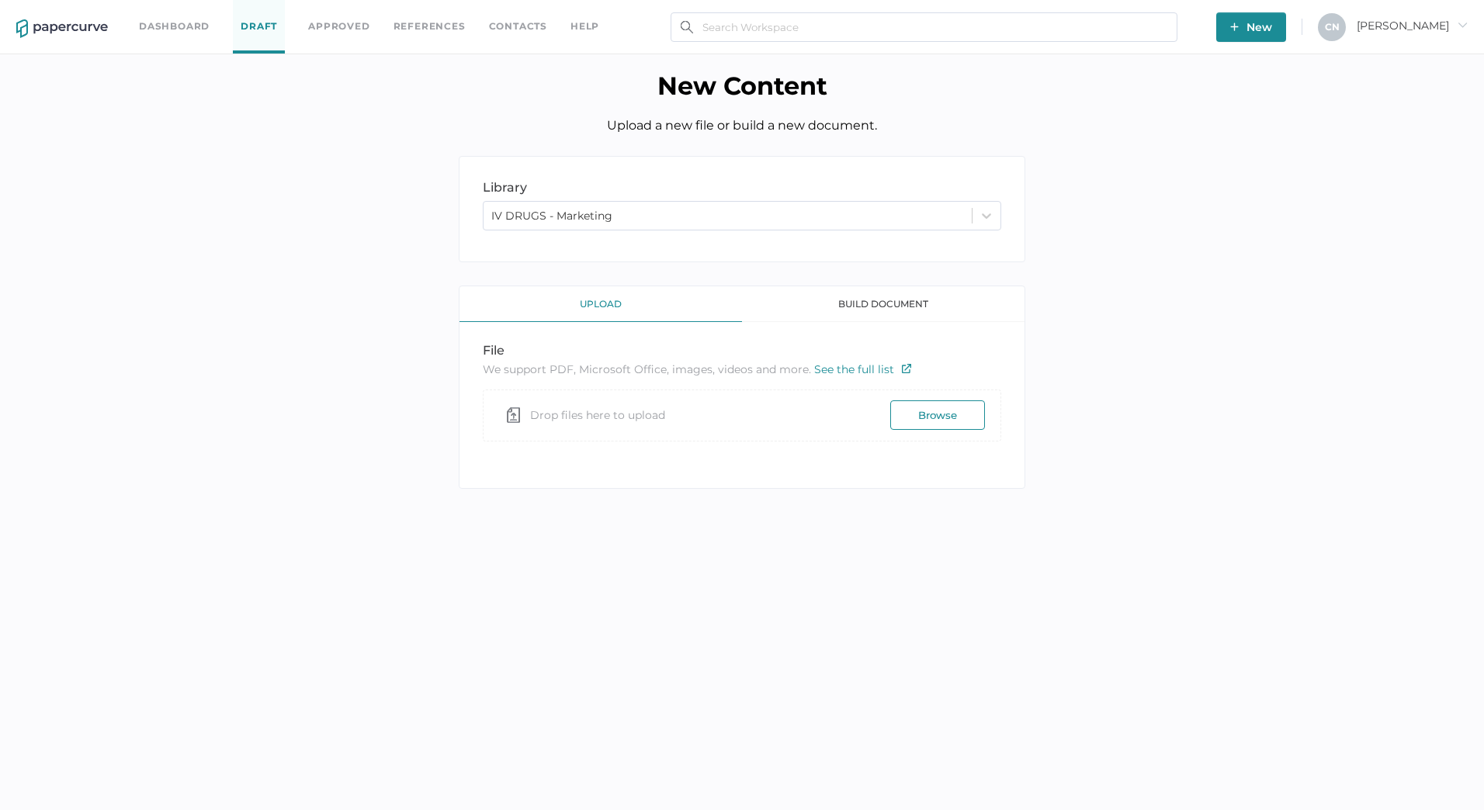
drag, startPoint x: 627, startPoint y: 309, endPoint x: 650, endPoint y: 318, distance: 25.1
click at [626, 309] on div "upload" at bounding box center [600, 304] width 282 height 36
click at [922, 413] on button "Browse" at bounding box center [937, 414] width 95 height 29
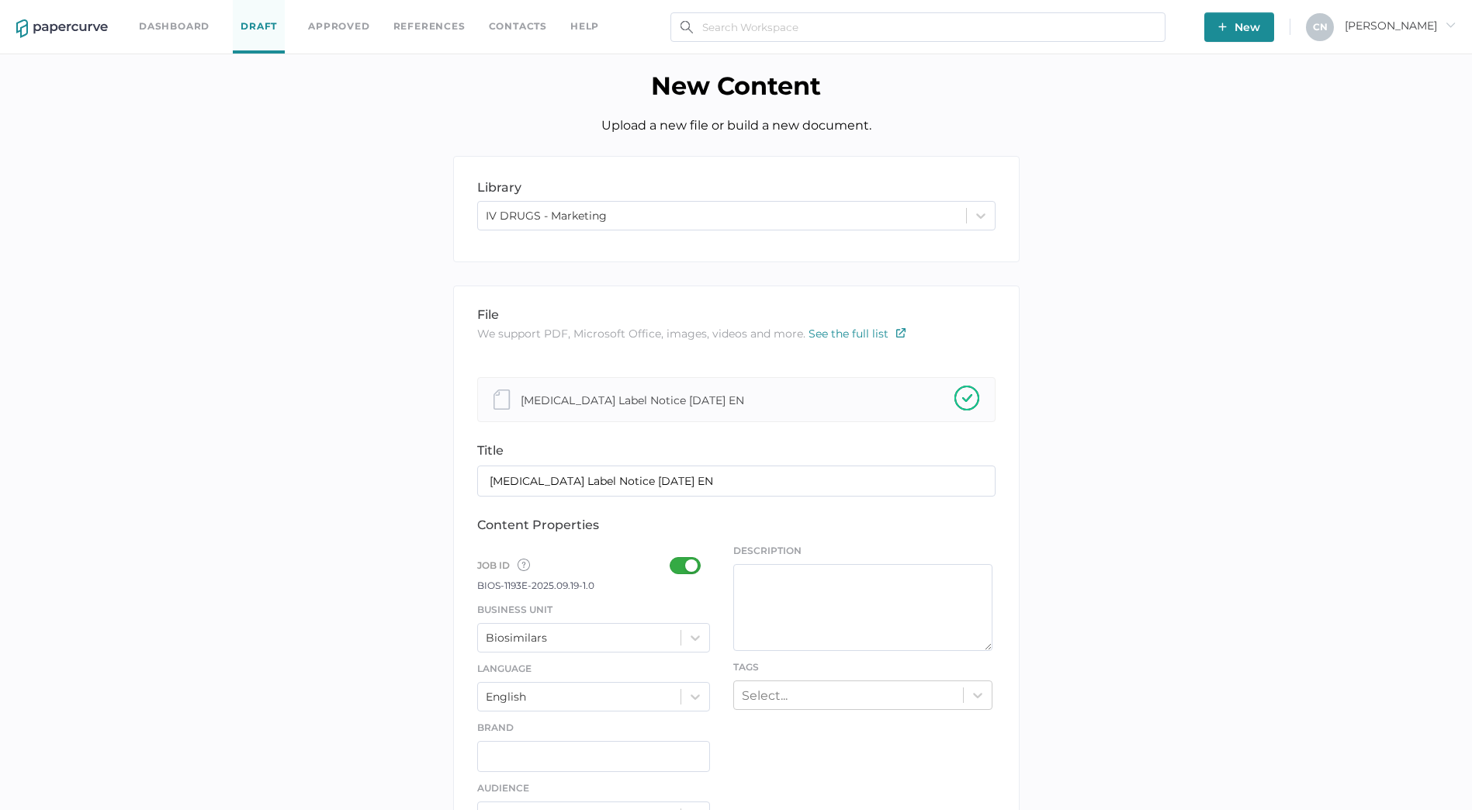
scroll to position [310, 0]
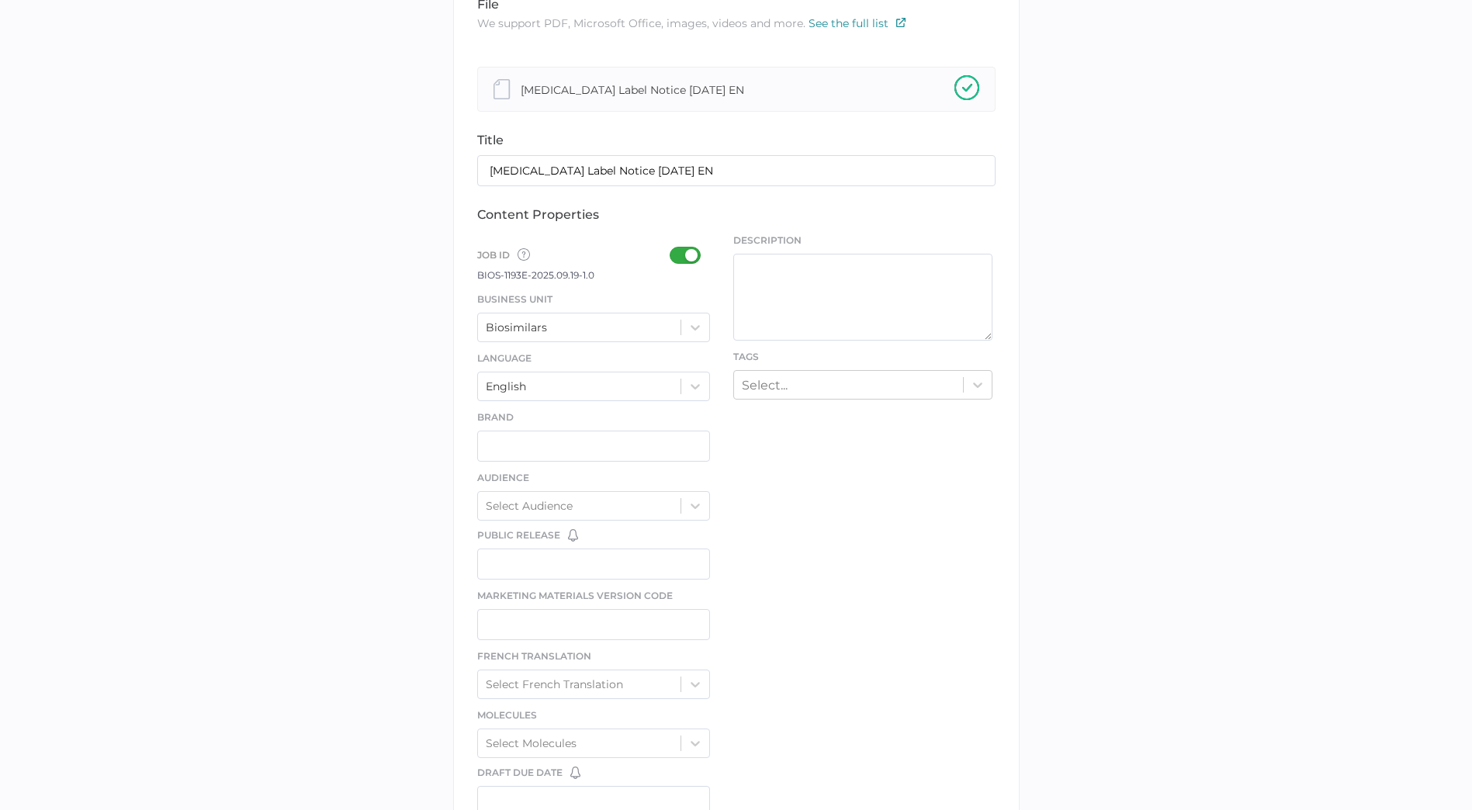
click at [667, 244] on div "Job ID Job IDs can be disabled × If a Job ID is not required for specific conte…" at bounding box center [594, 254] width 234 height 26
click at [672, 256] on div at bounding box center [690, 255] width 40 height 17
click at [673, 249] on input "checkbox" at bounding box center [673, 249] width 0 height 0
click at [650, 328] on div "Biosimilars" at bounding box center [579, 327] width 203 height 23
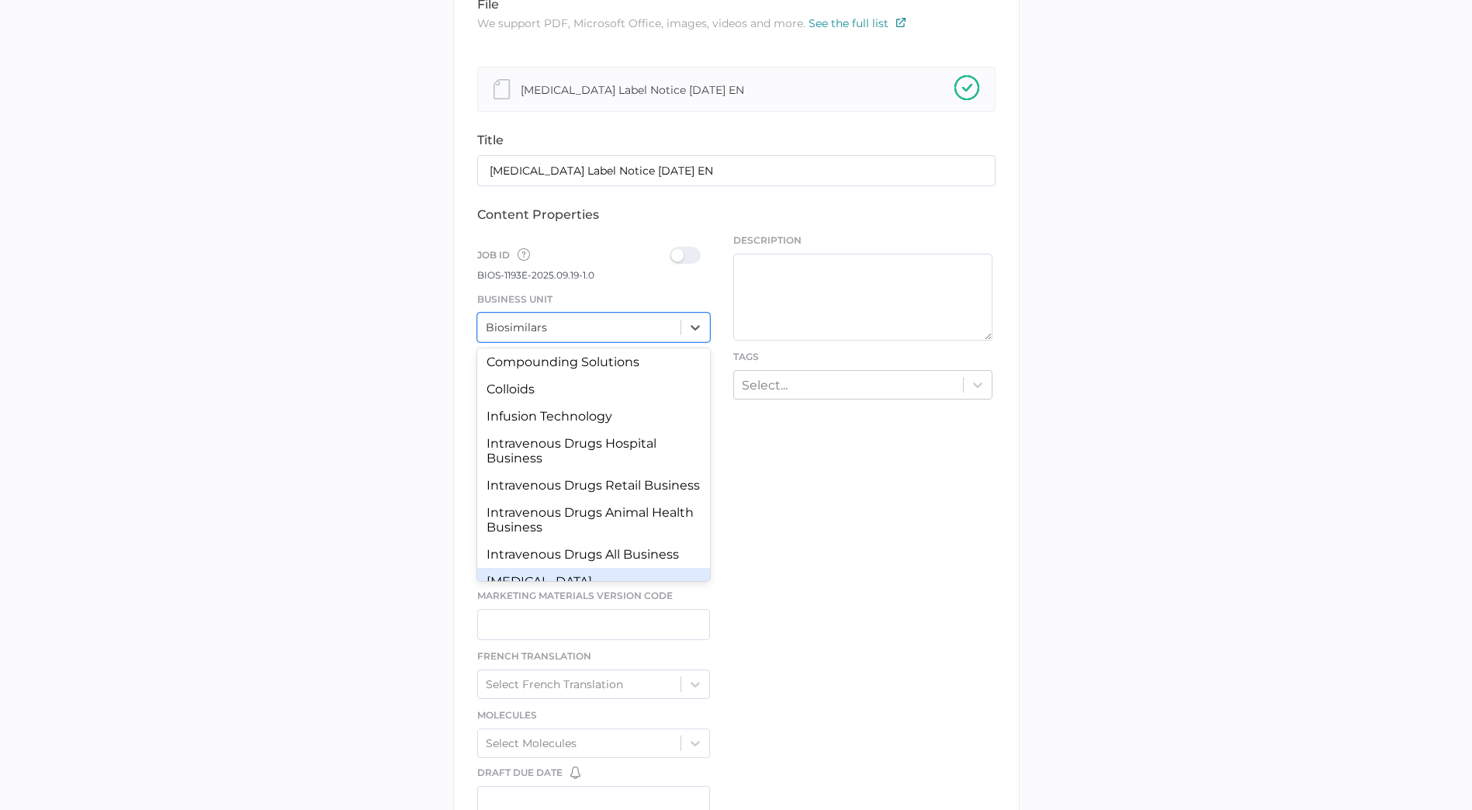
scroll to position [144, 0]
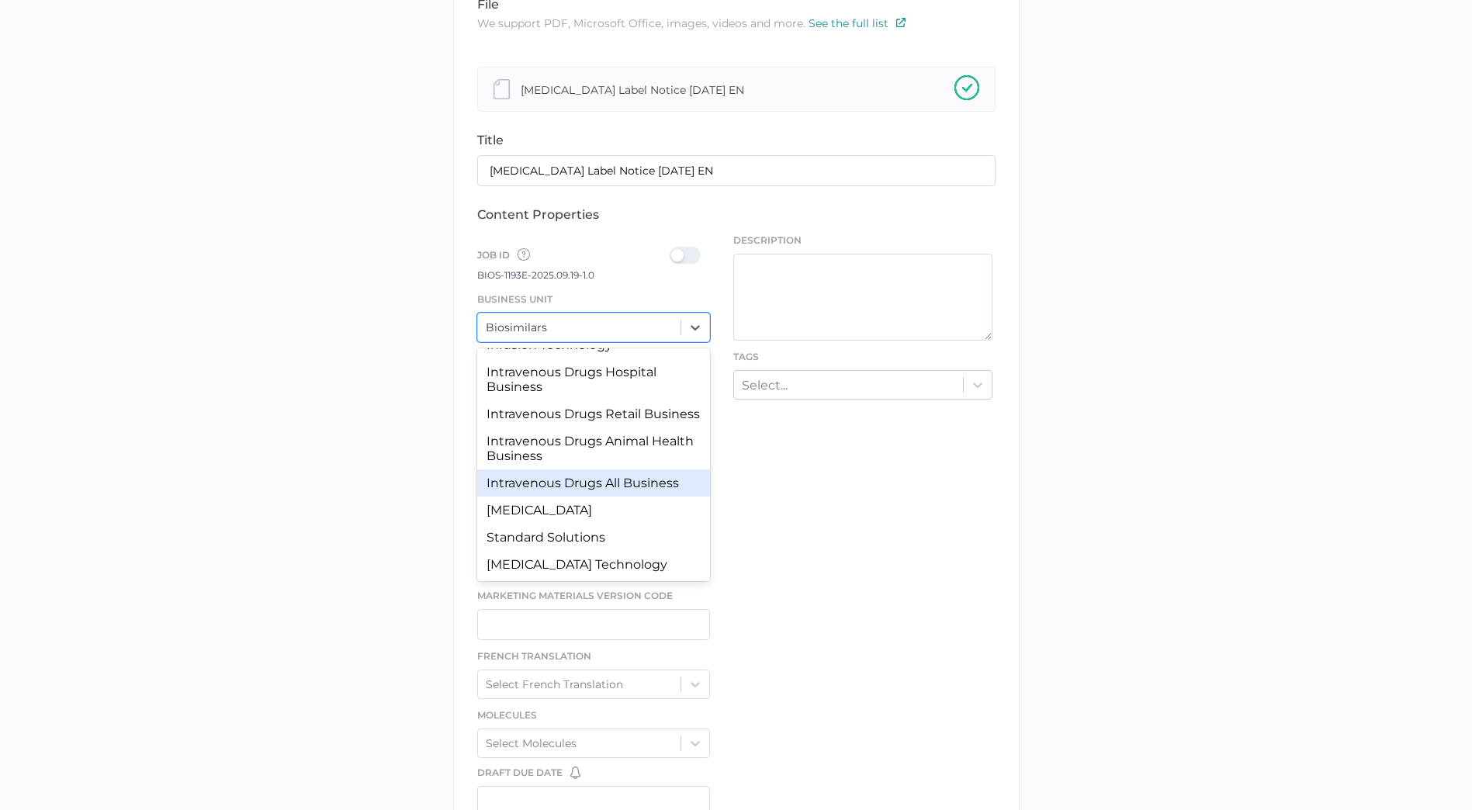
click at [649, 482] on div "Intravenous Drugs All Business" at bounding box center [594, 483] width 234 height 27
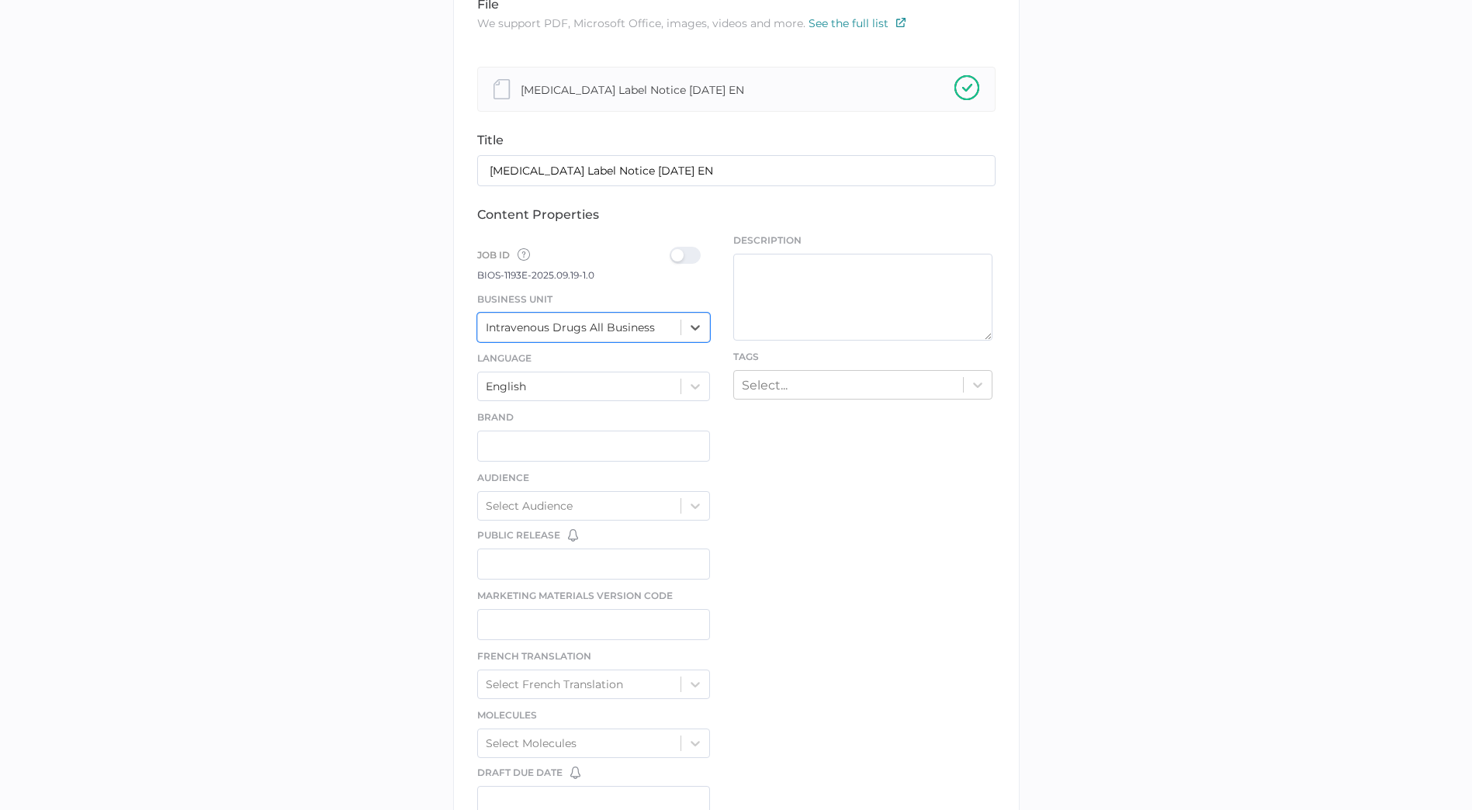
click at [689, 244] on div "Job ID Job IDs can be disabled × If a Job ID is not required for specific conte…" at bounding box center [594, 254] width 234 height 26
click at [691, 268] on div "Job ID Job IDs can be disabled × If a Job ID is not required for specific conte…" at bounding box center [594, 262] width 234 height 42
click at [695, 247] on div at bounding box center [690, 255] width 40 height 17
click at [673, 249] on input "checkbox" at bounding box center [673, 249] width 0 height 0
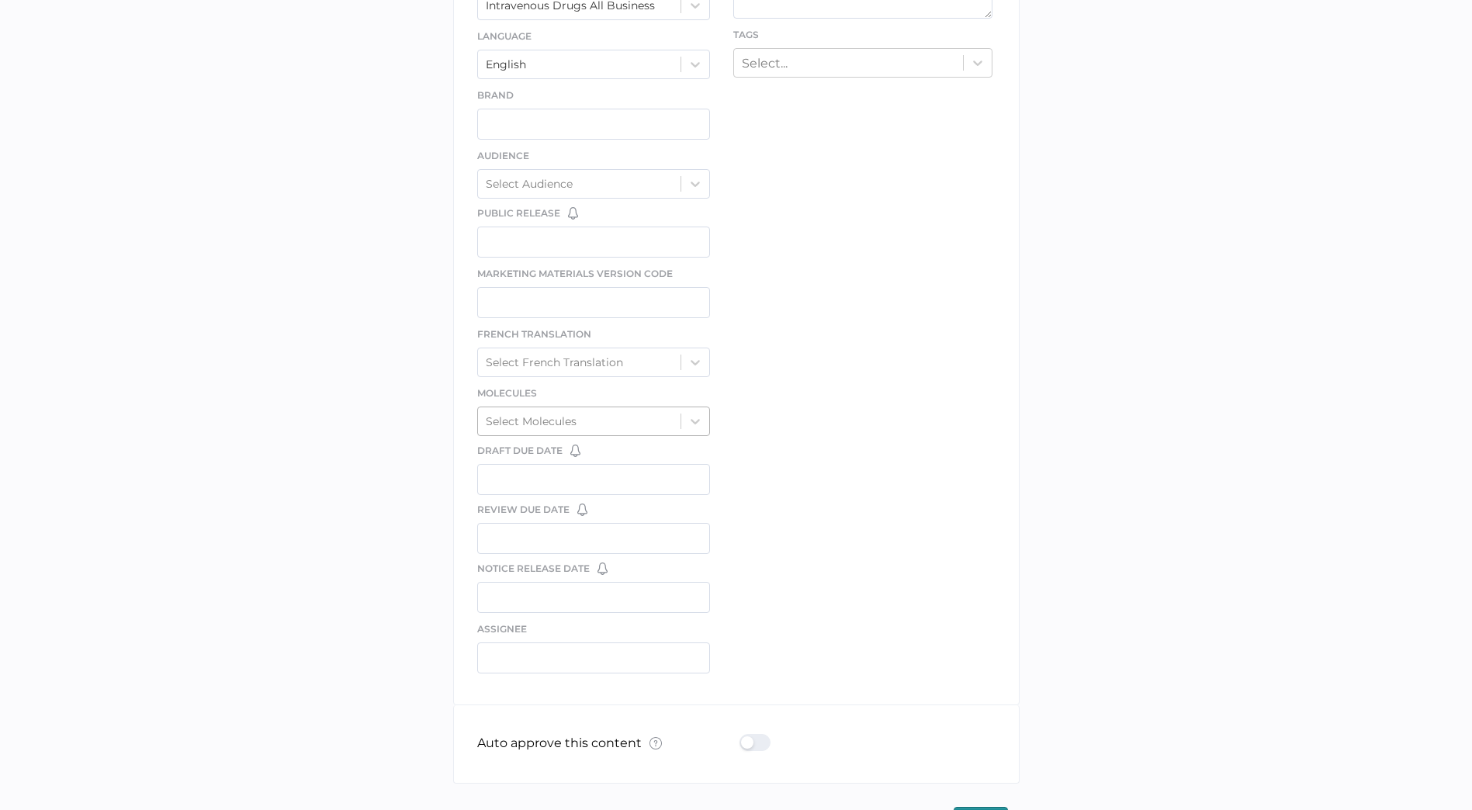
scroll to position [605, 0]
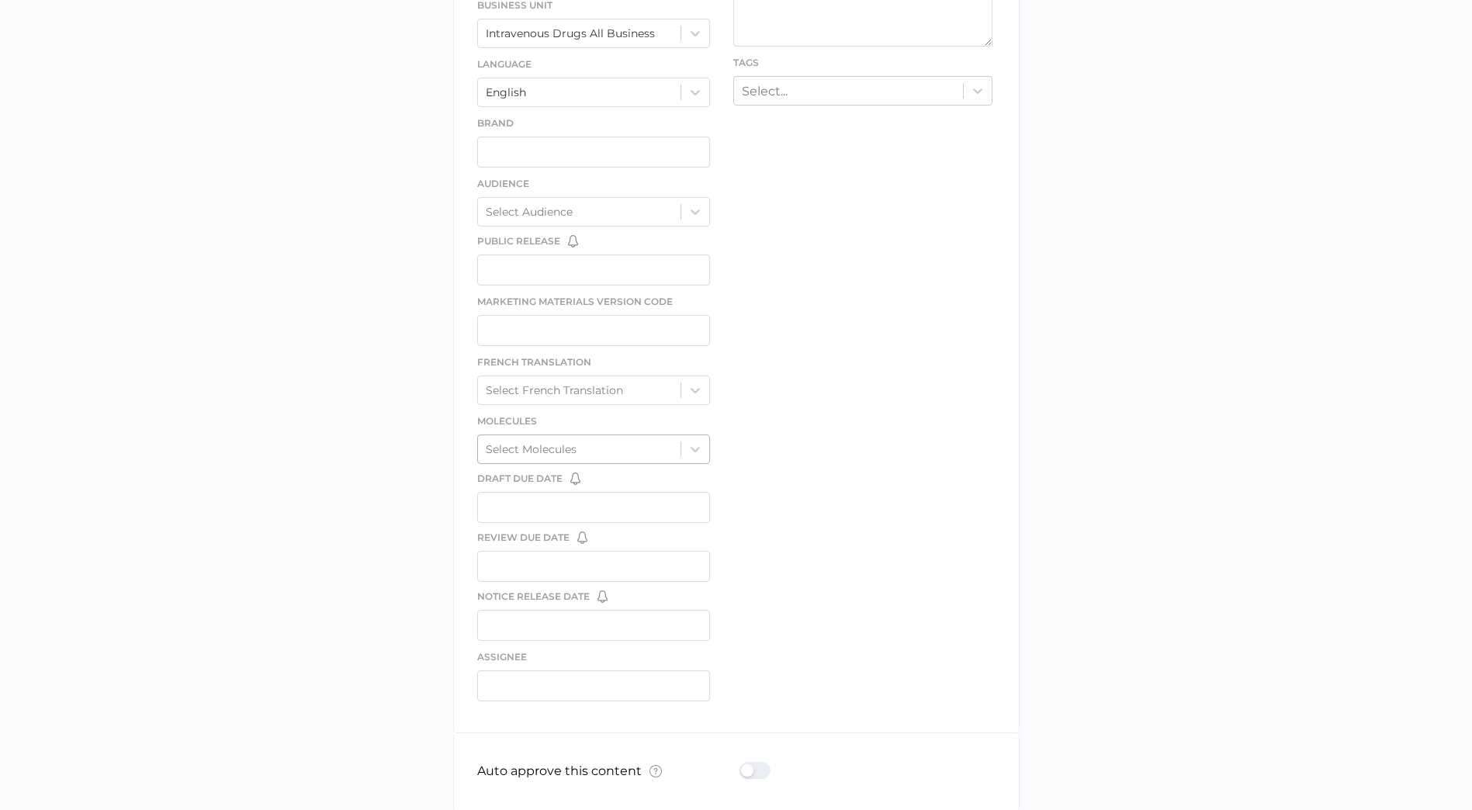
click at [578, 438] on div "Select Molecules" at bounding box center [579, 449] width 203 height 23
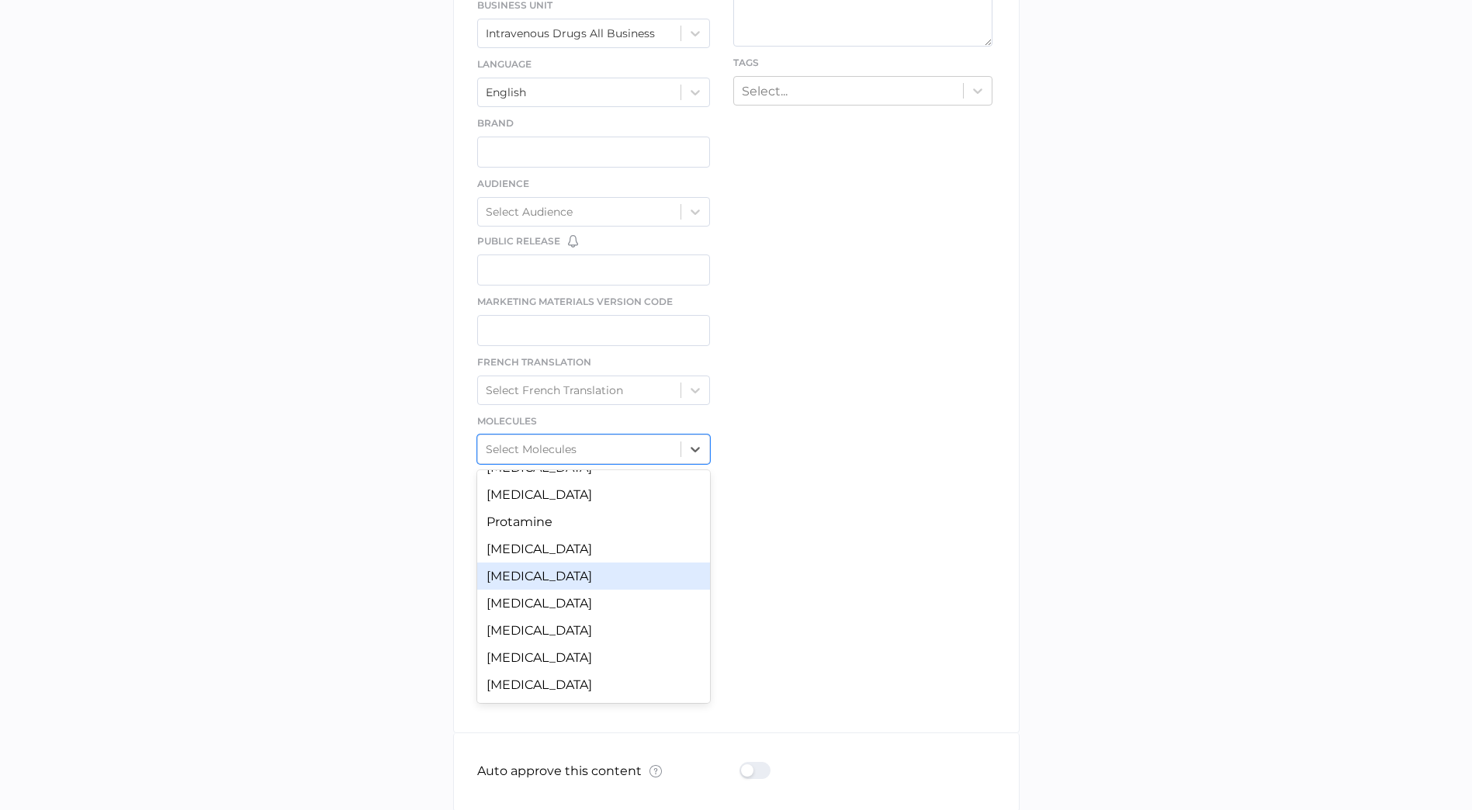
scroll to position [1376, 0]
click at [556, 557] on div "Vancomycin" at bounding box center [594, 550] width 234 height 27
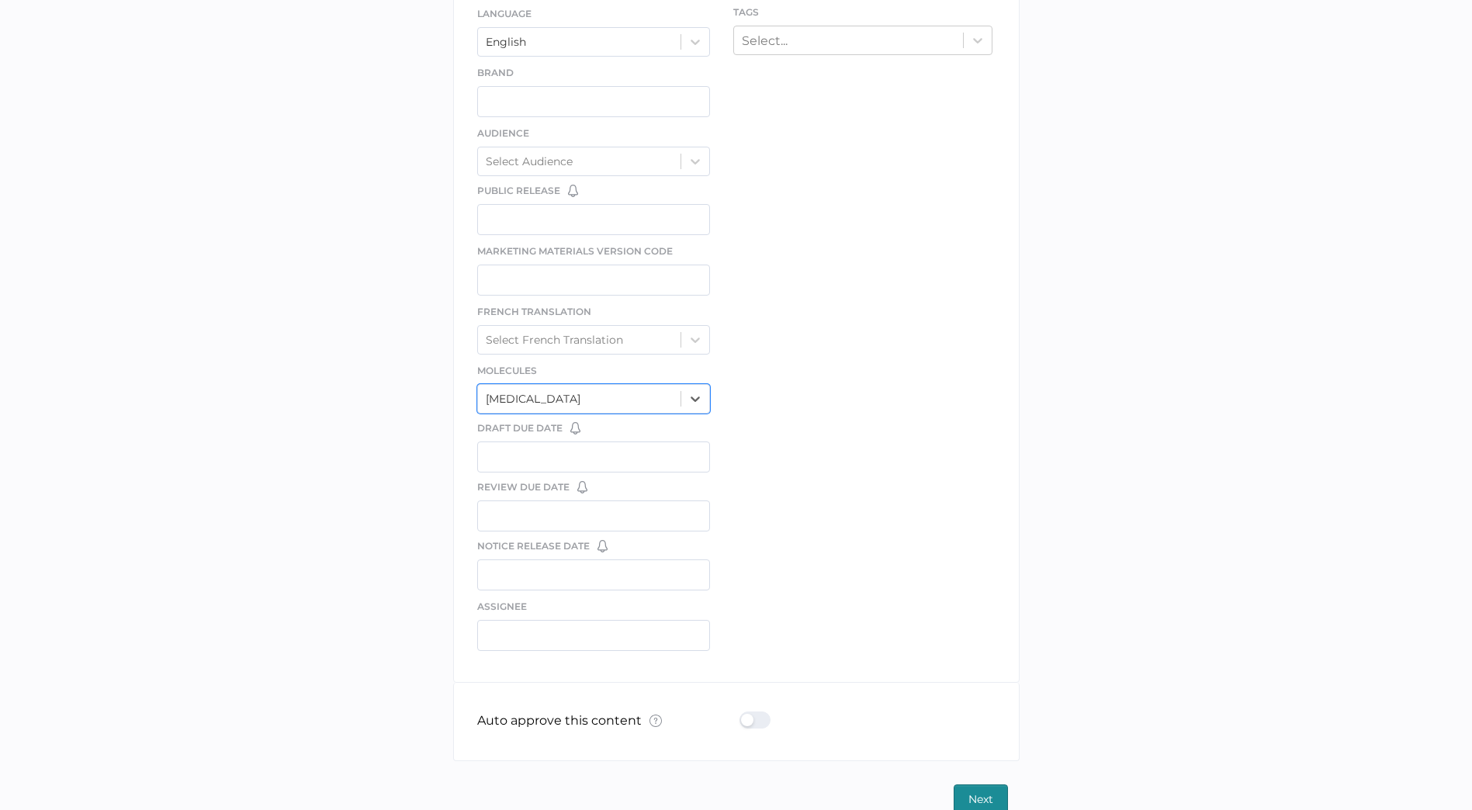
scroll to position [682, 0]
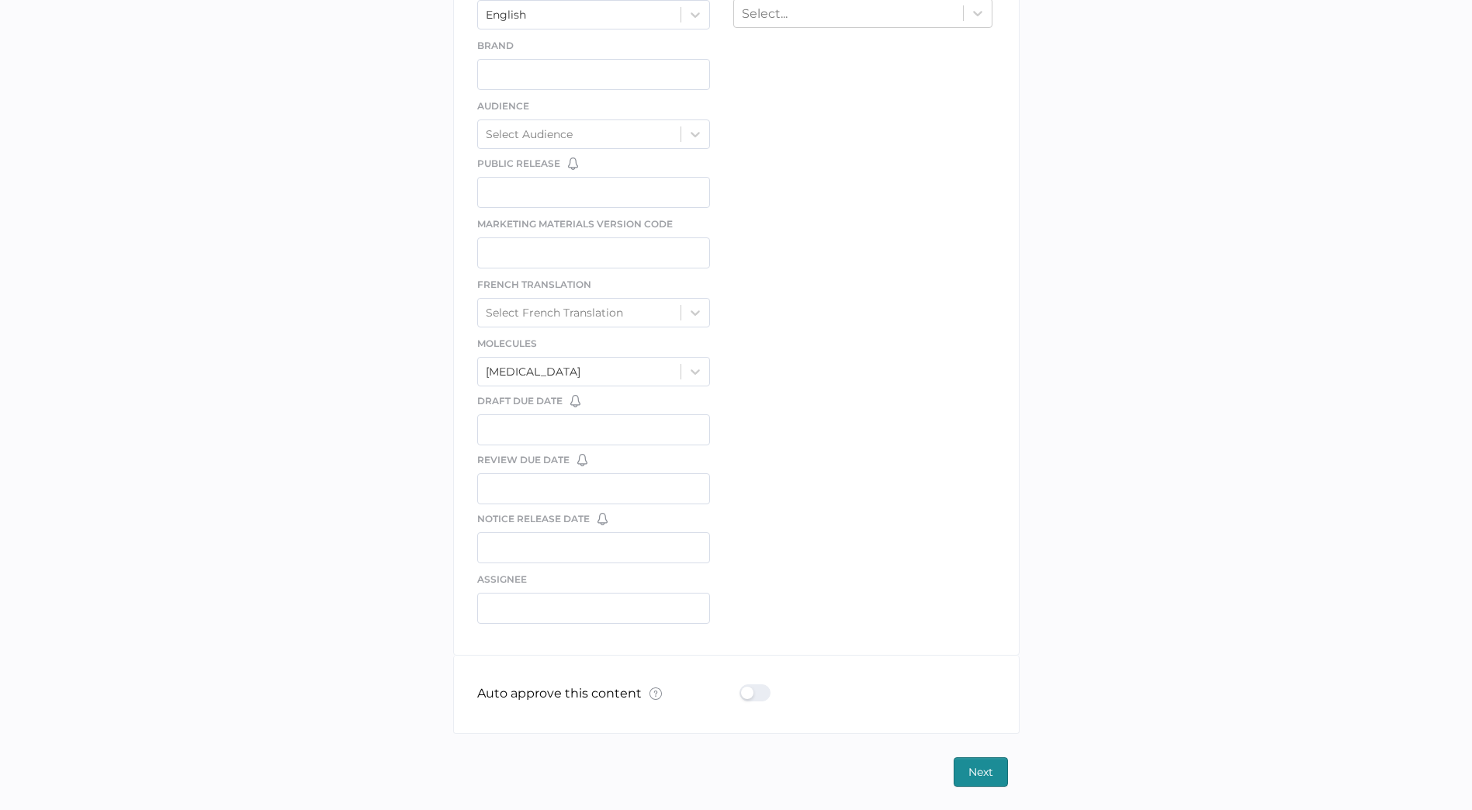
click at [760, 699] on div at bounding box center [760, 692] width 40 height 17
click at [743, 687] on input "checkbox" at bounding box center [743, 687] width 0 height 0
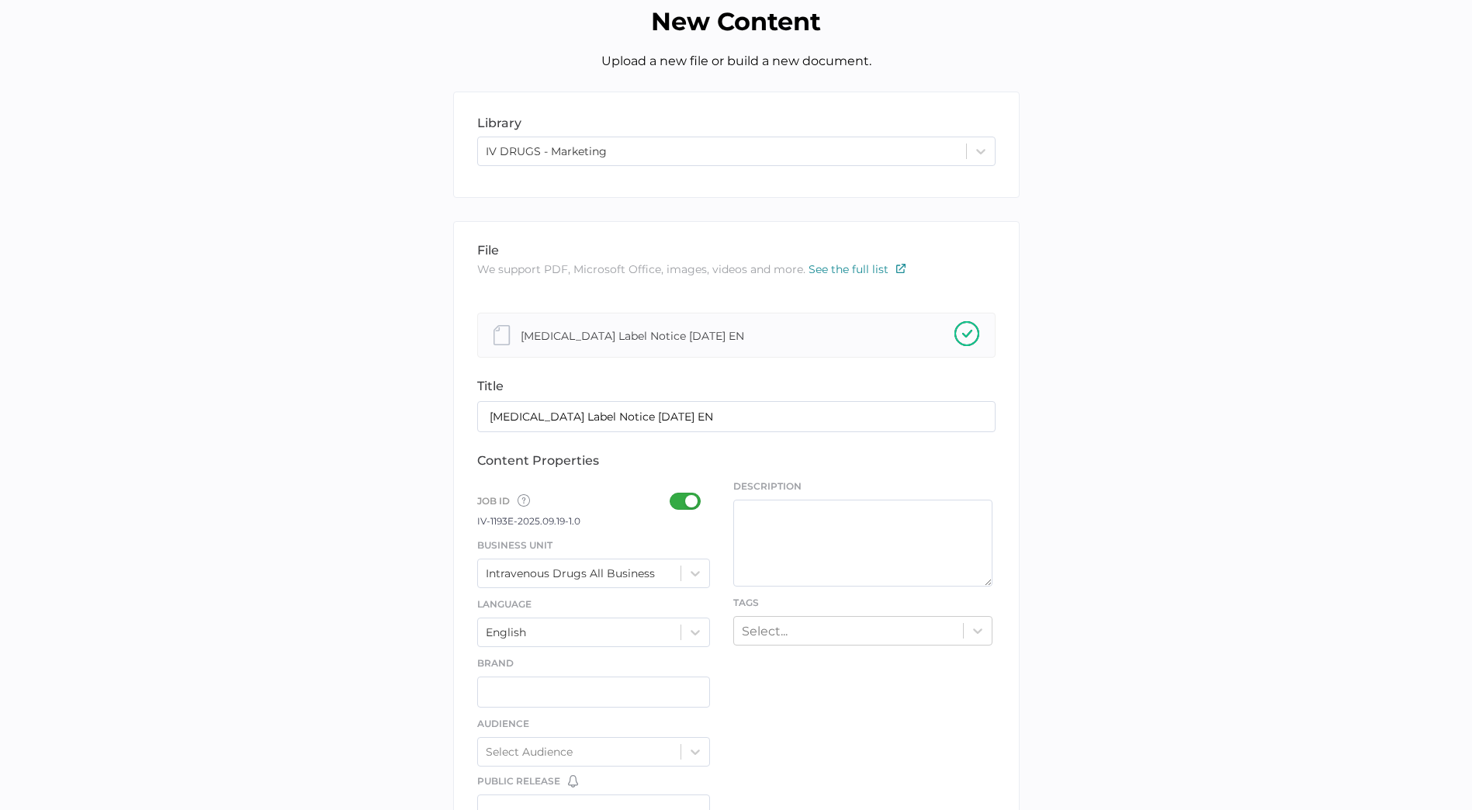
type input "Cristina.Nunez@fresenius-kabi.com"
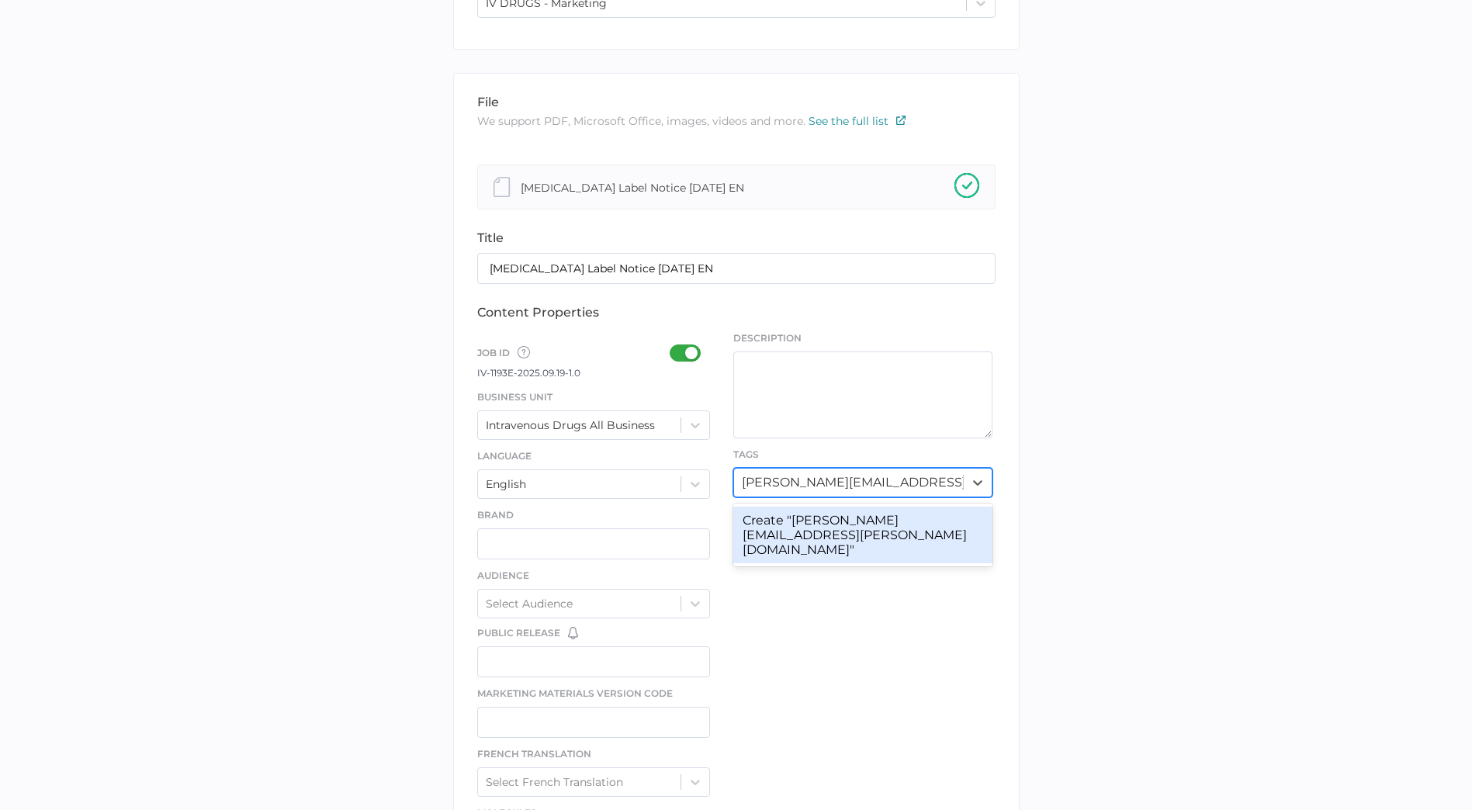
scroll to position [310, 0]
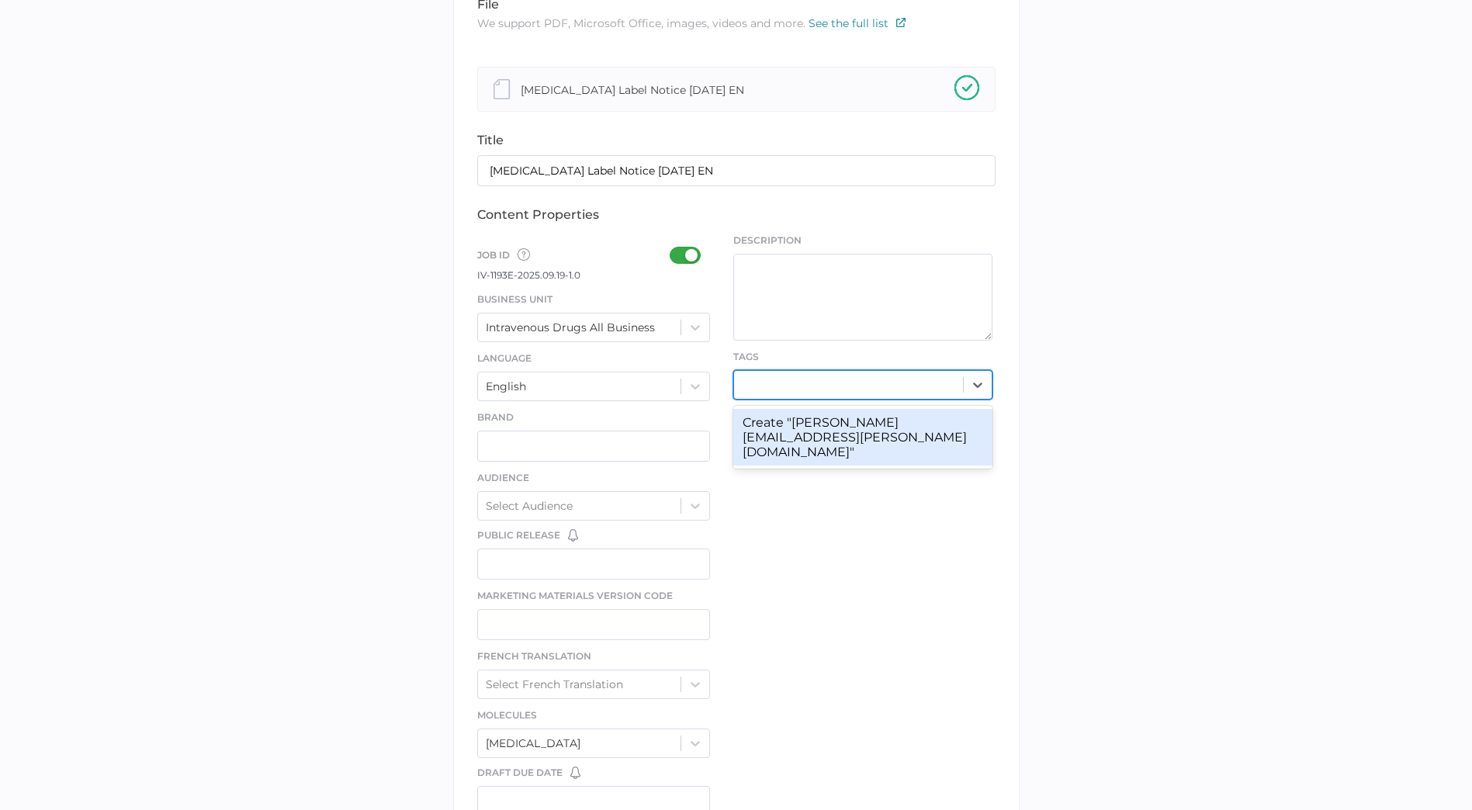
click at [1017, 387] on div "file We support PDF, Microsoft Office, images, videos and more. See the full li…" at bounding box center [736, 501] width 567 height 1052
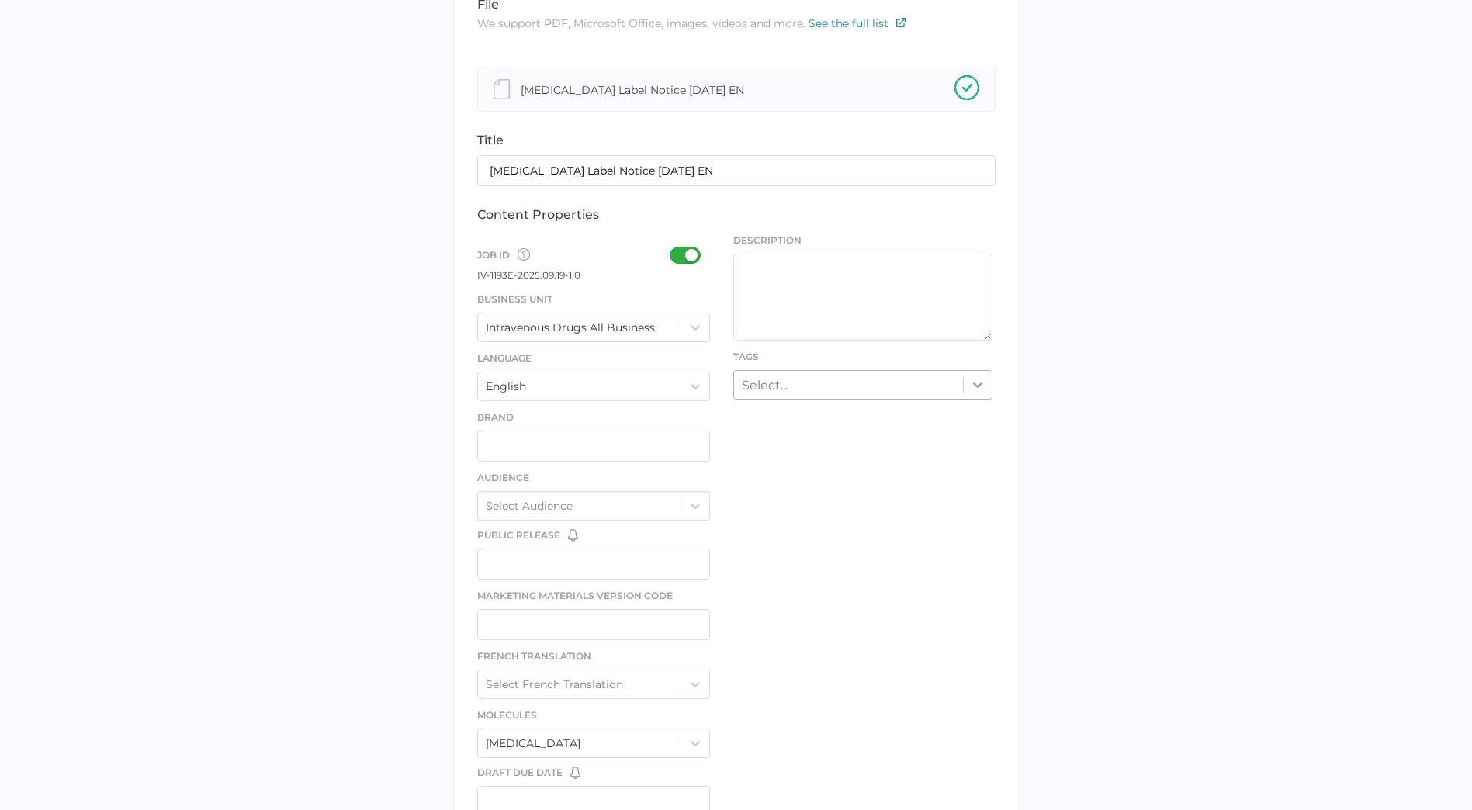
click at [979, 388] on icon at bounding box center [978, 385] width 16 height 16
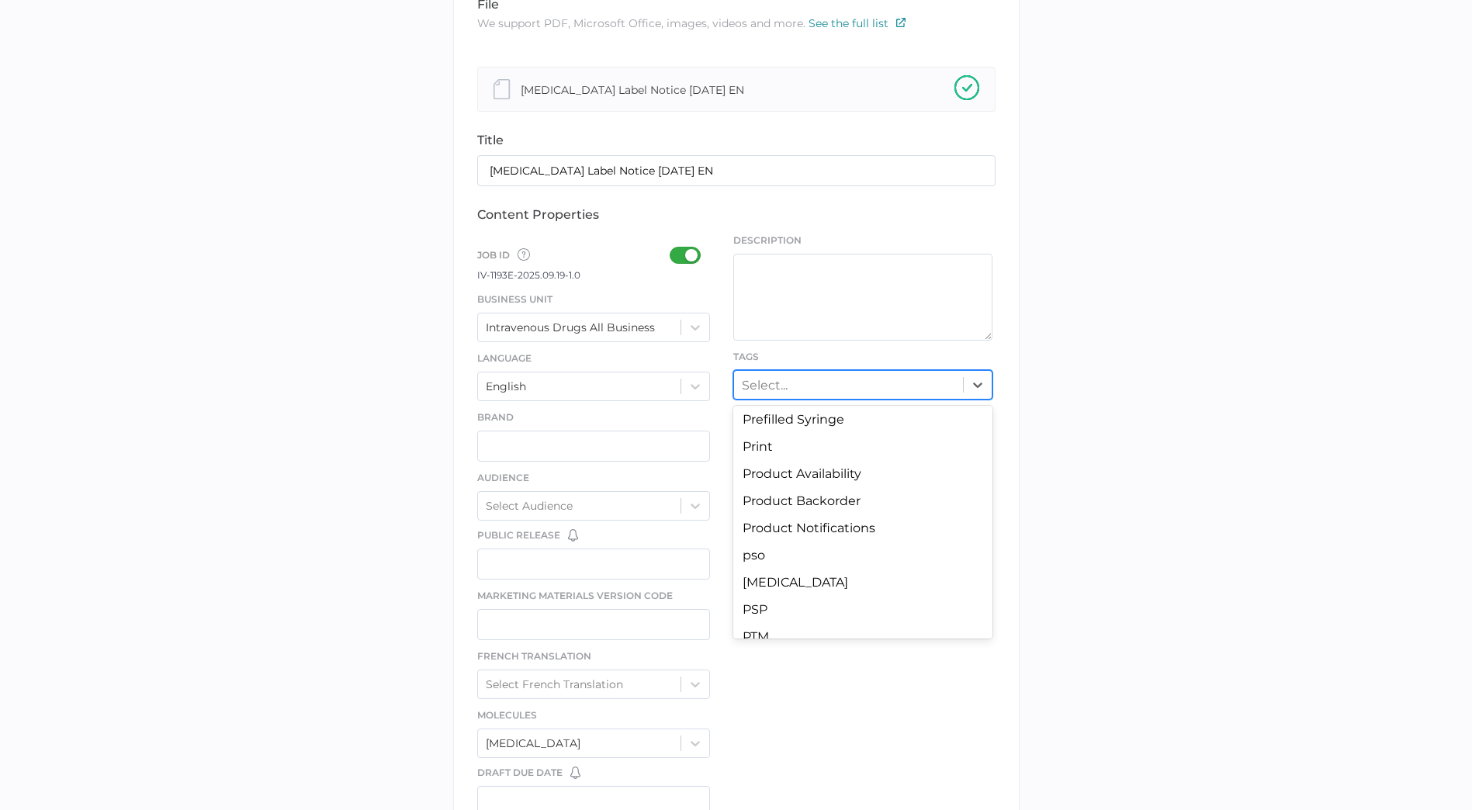
scroll to position [5200, 0]
click at [818, 379] on div "Select..." at bounding box center [848, 385] width 229 height 24
type input "product"
click at [836, 522] on div "Product Notifications" at bounding box center [862, 531] width 259 height 27
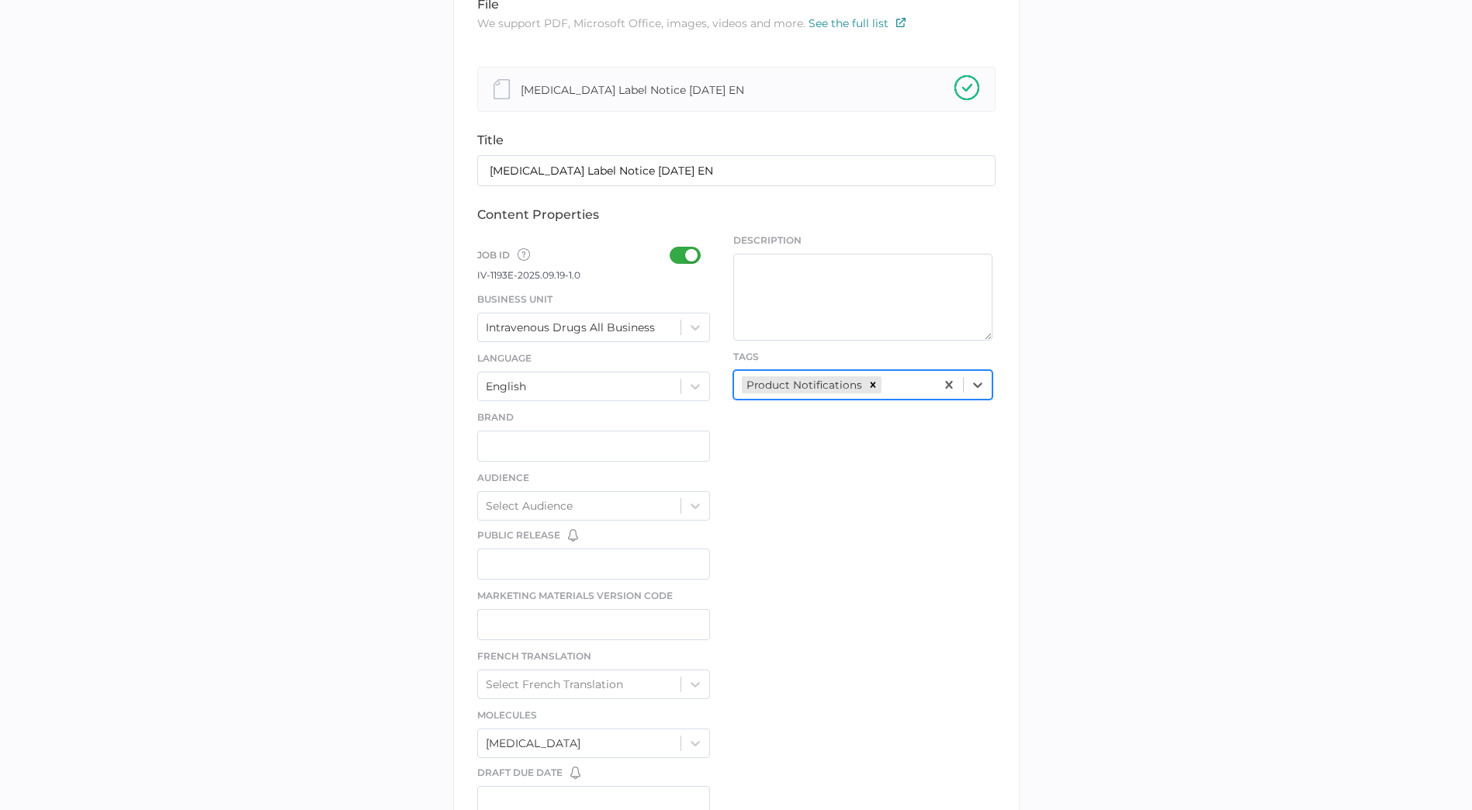
click at [890, 383] on div "Product Notifications" at bounding box center [834, 385] width 201 height 24
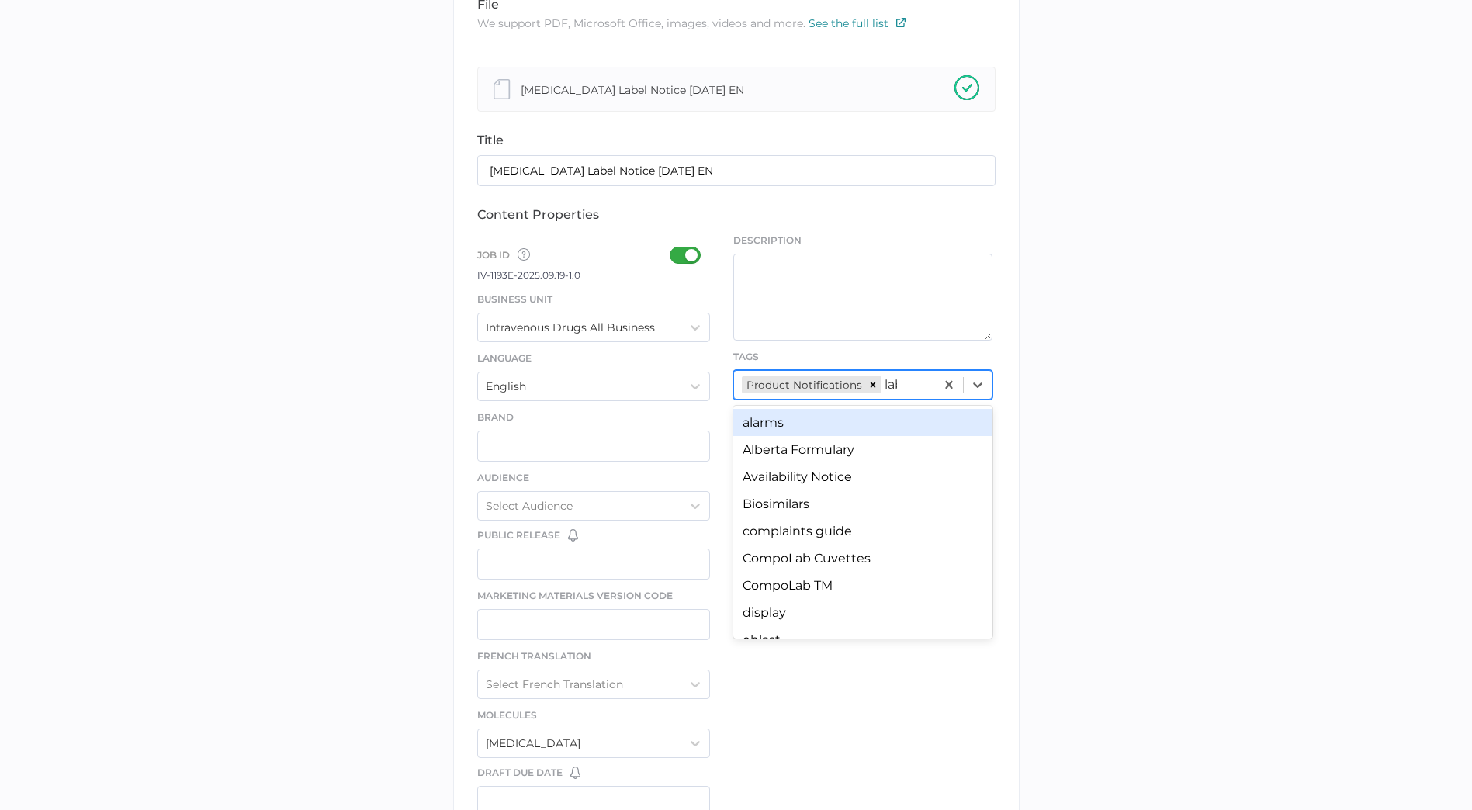
type input "labe"
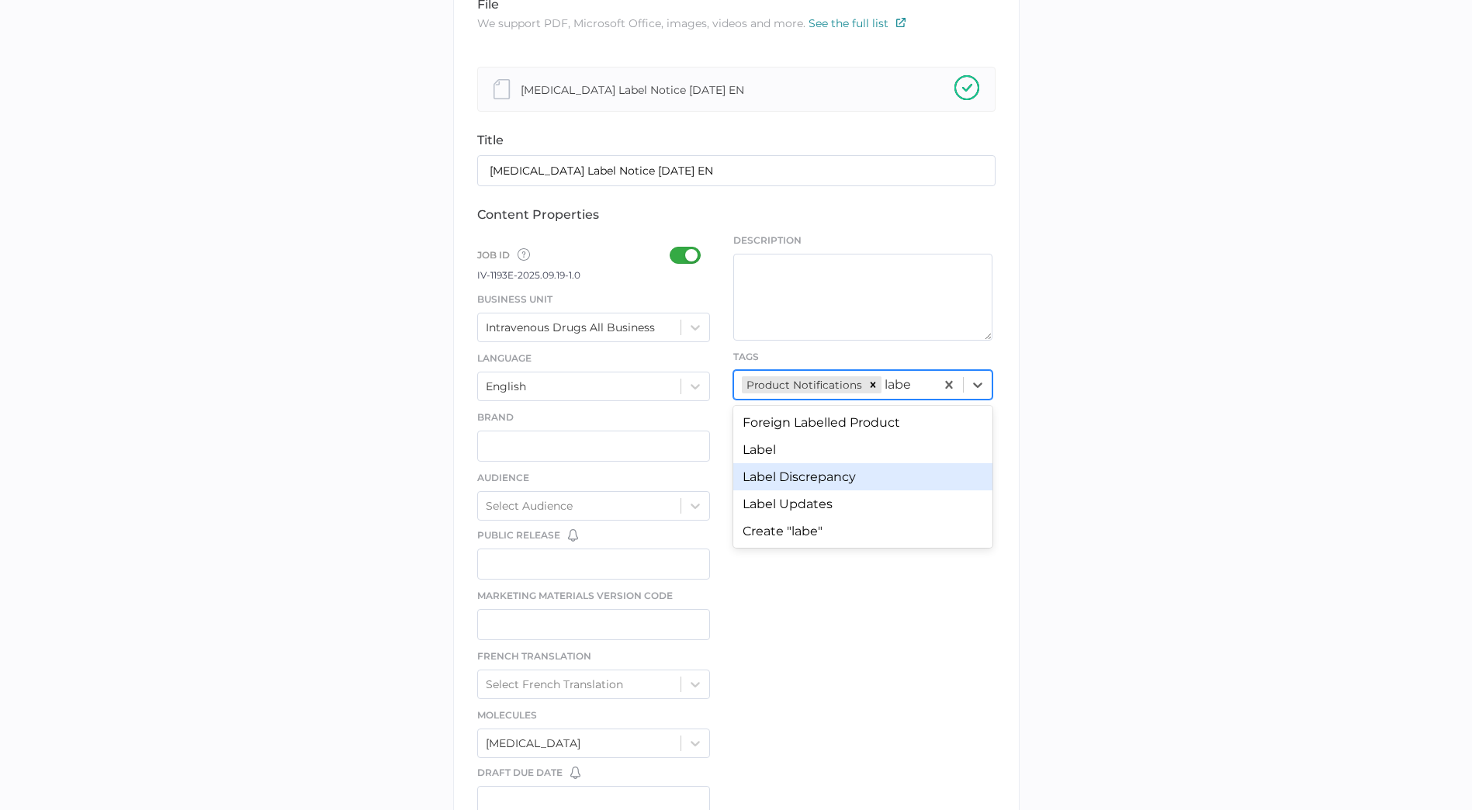
click at [870, 485] on div "Label Discrepancy" at bounding box center [862, 476] width 259 height 27
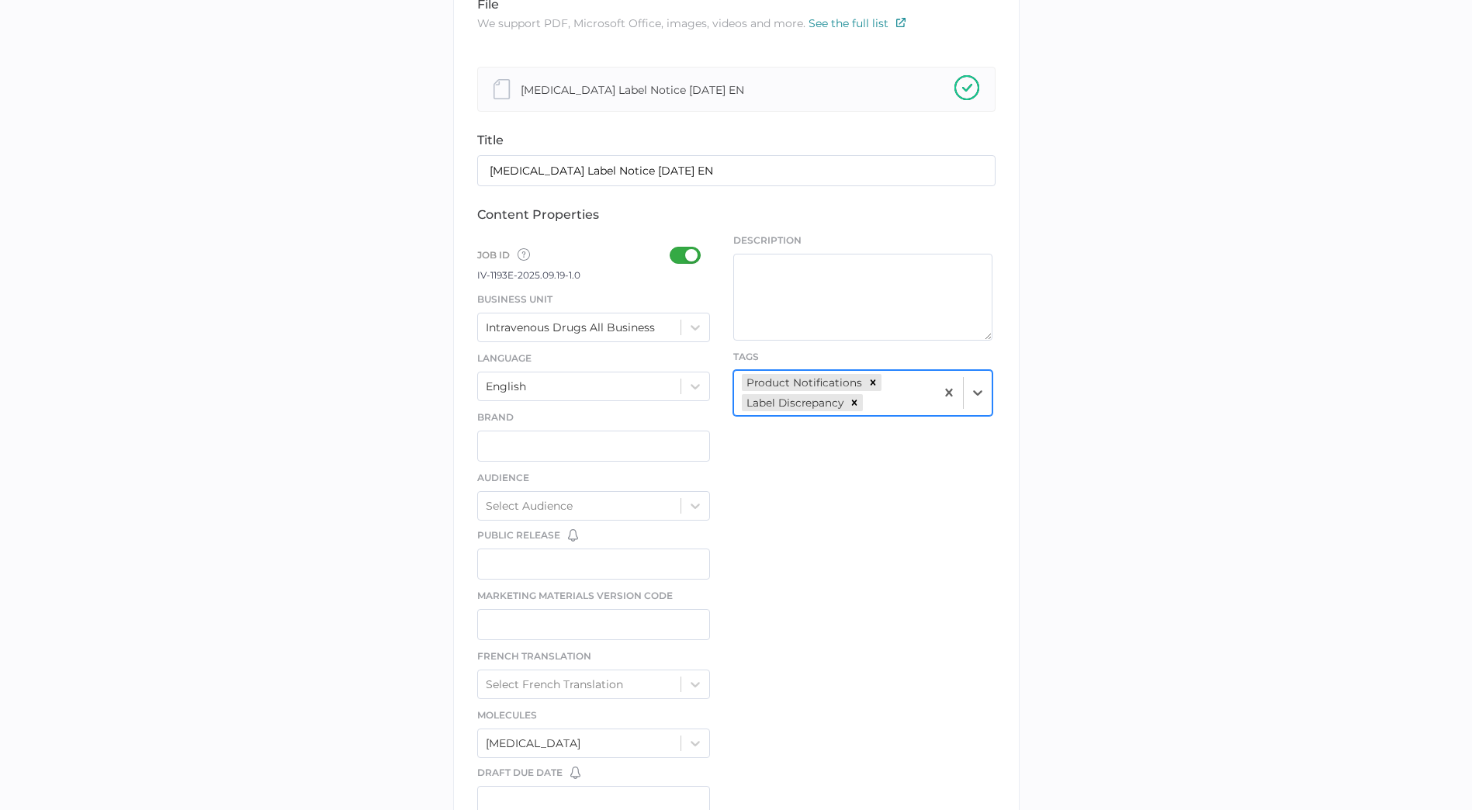
click at [870, 494] on div "file We support PDF, Microsoft Office, images, videos and more. See the full li…" at bounding box center [736, 501] width 567 height 1052
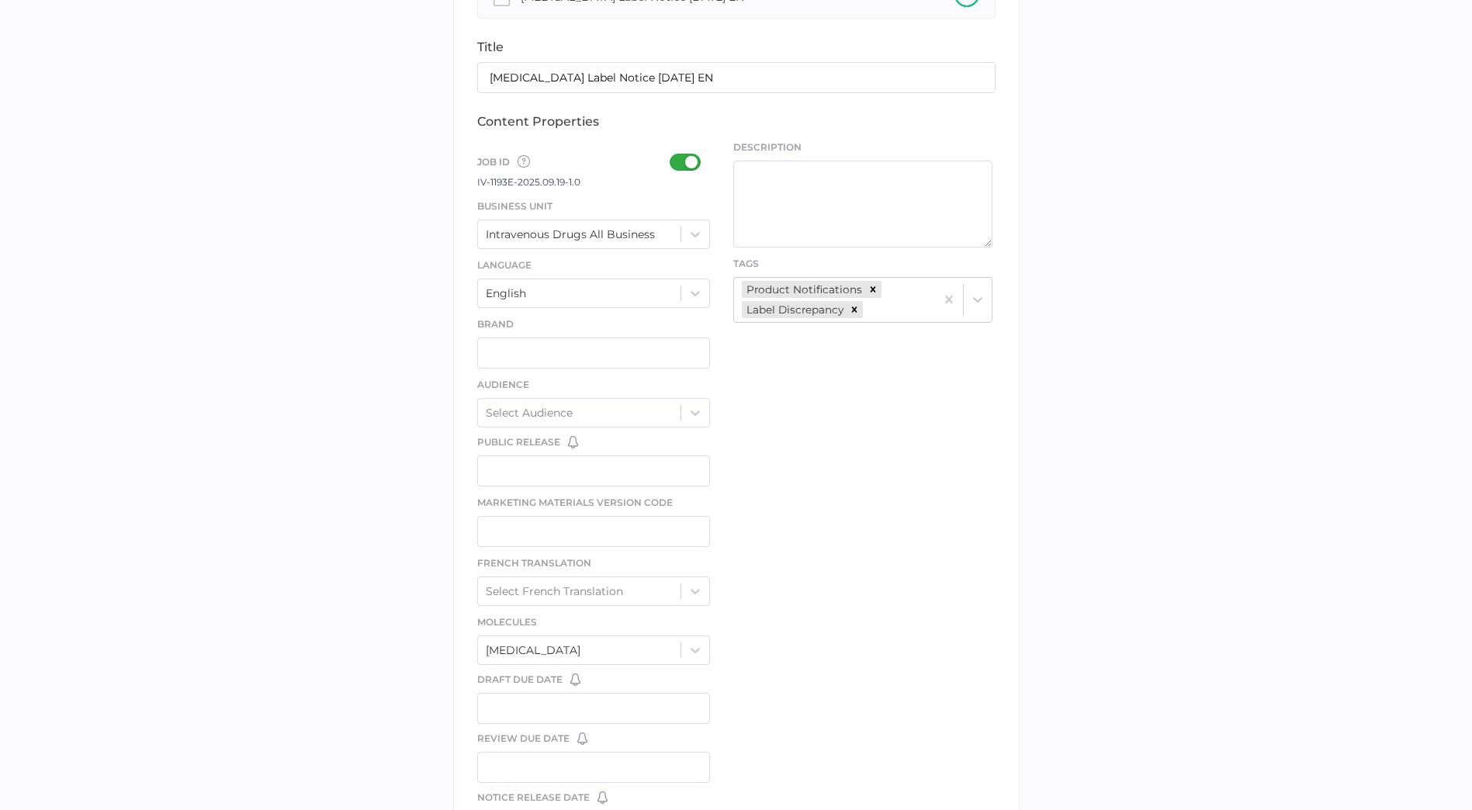
scroll to position [682, 0]
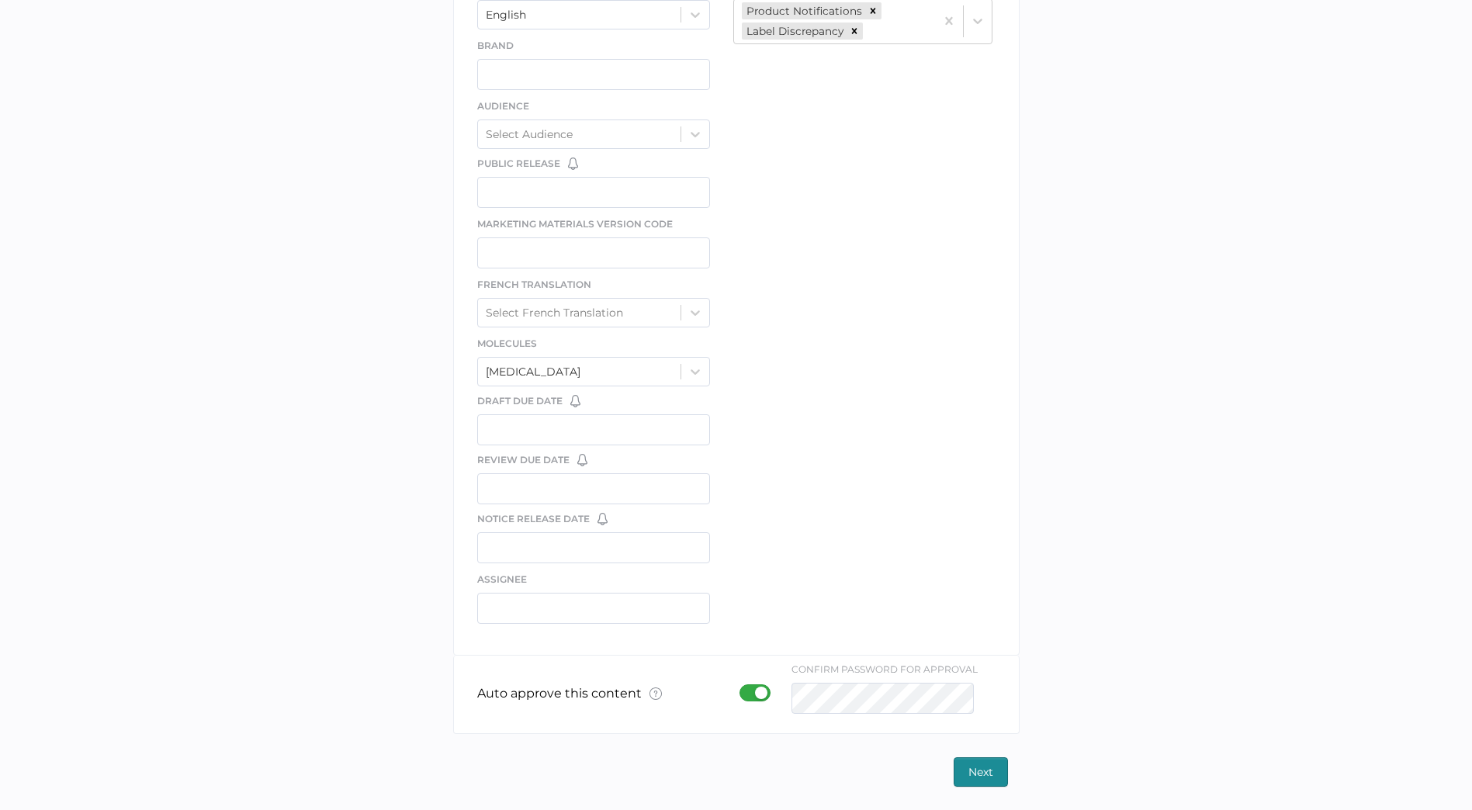
click at [989, 779] on span "Next" at bounding box center [981, 772] width 25 height 28
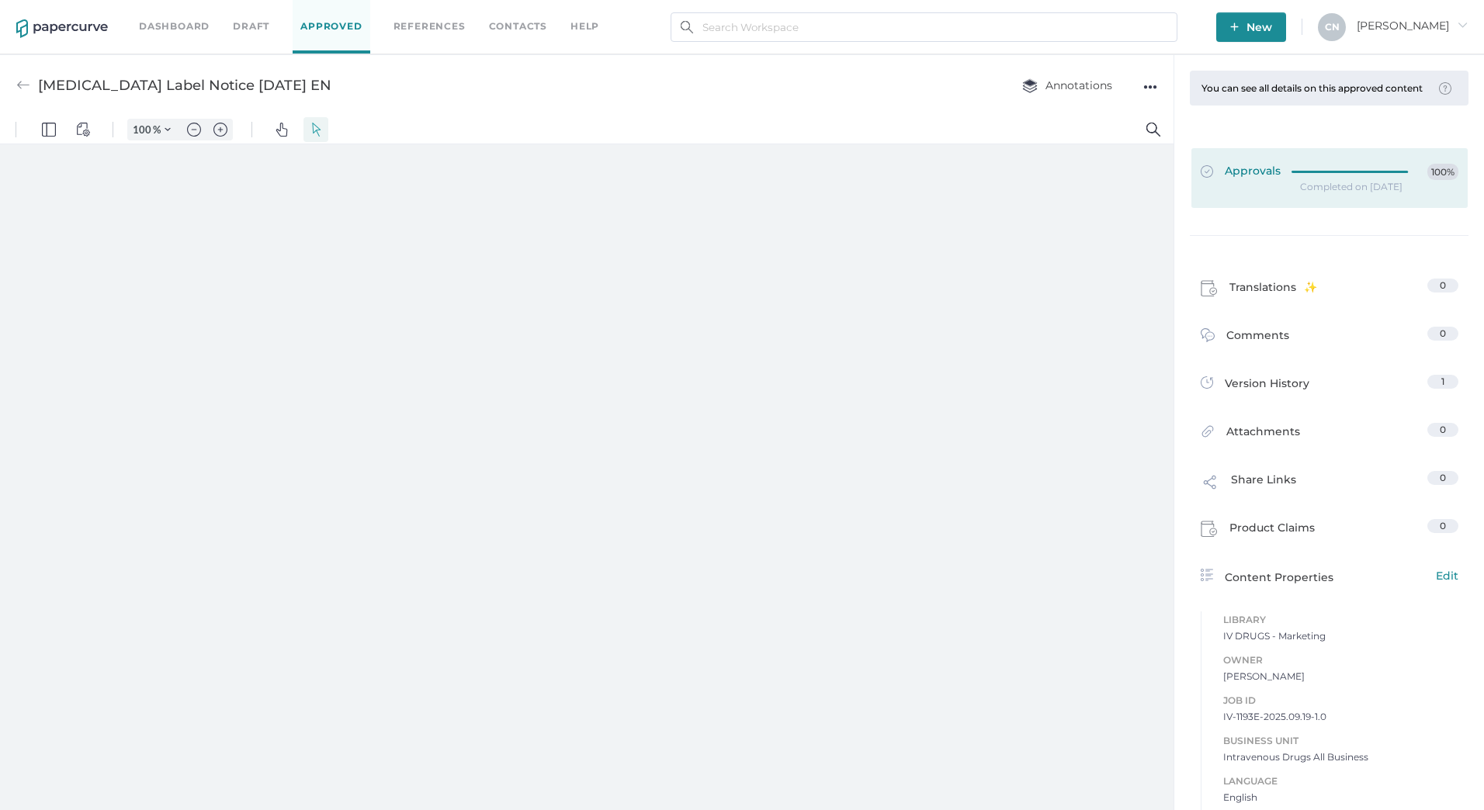
type input "133"
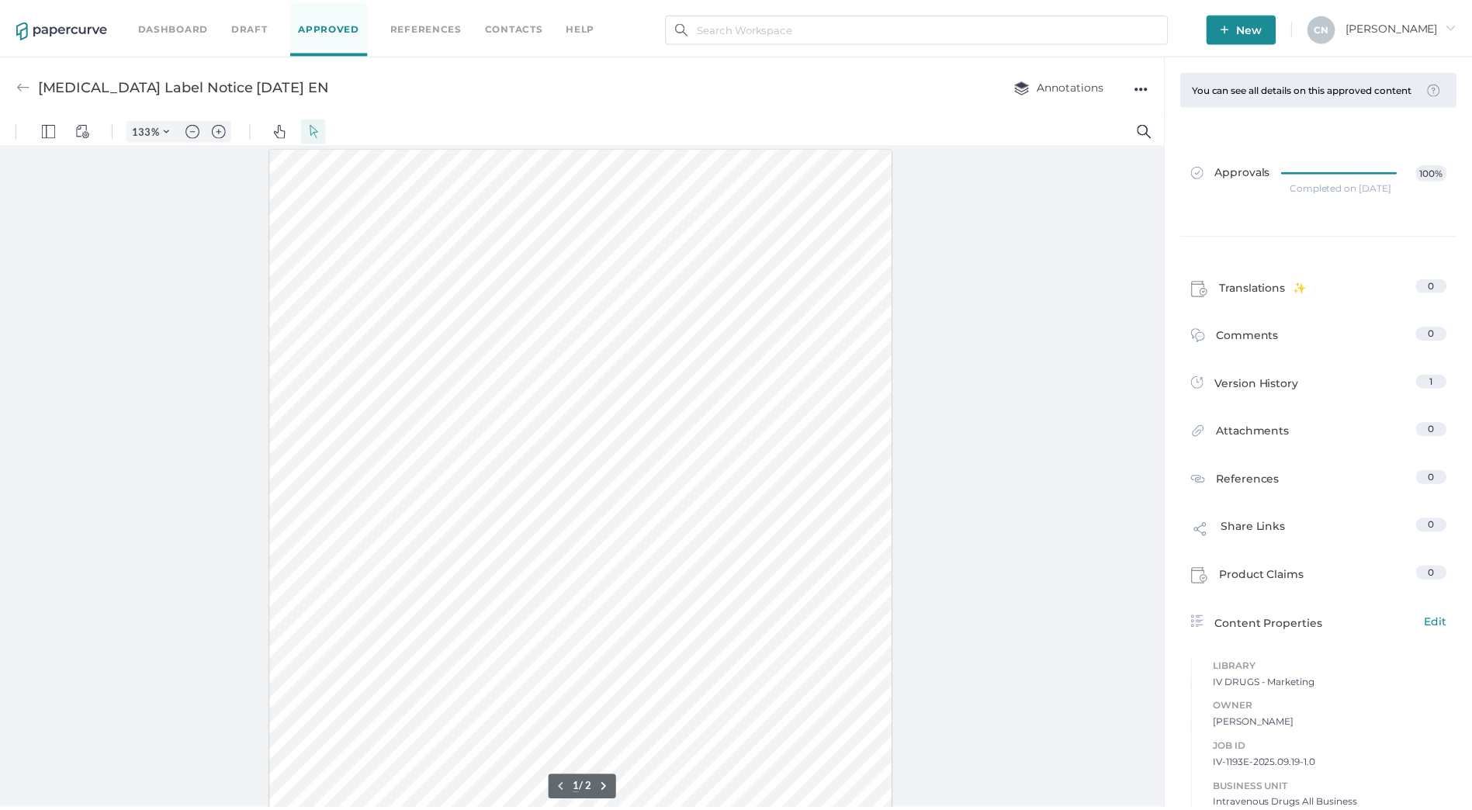
scroll to position [190, 0]
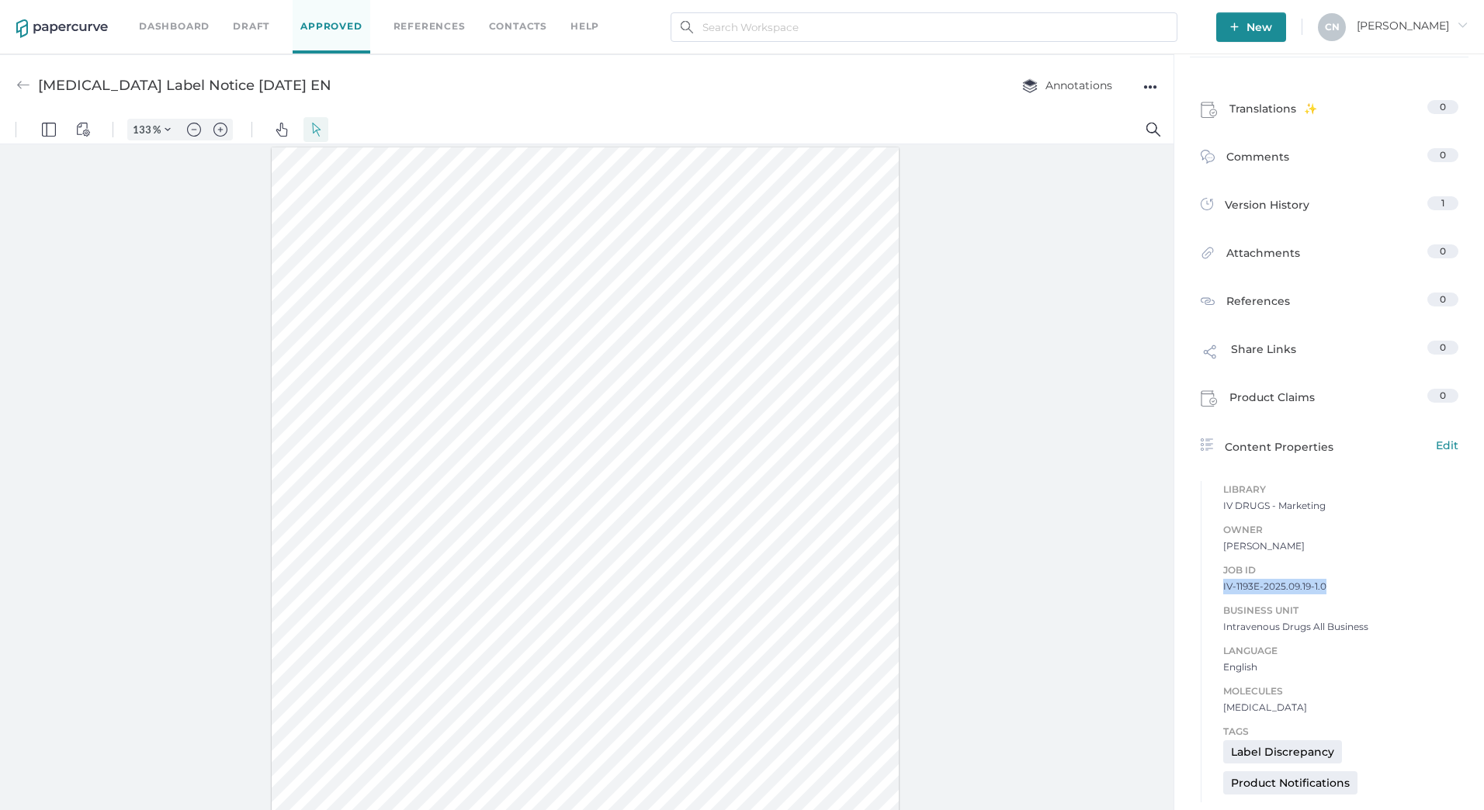
drag, startPoint x: 1321, startPoint y: 584, endPoint x: 1197, endPoint y: 589, distance: 123.5
click at [1201, 589] on div "Job ID IV-1193E-2025.09.19-1.0 Business Unit Intravenous Drugs All Business Lan…" at bounding box center [1330, 630] width 258 height 169
copy span "IV-1193E-2025.09.19-1.0"
click at [1080, 550] on div at bounding box center [586, 480] width 1173 height 673
click at [1272, 31] on span "New" at bounding box center [1251, 26] width 42 height 29
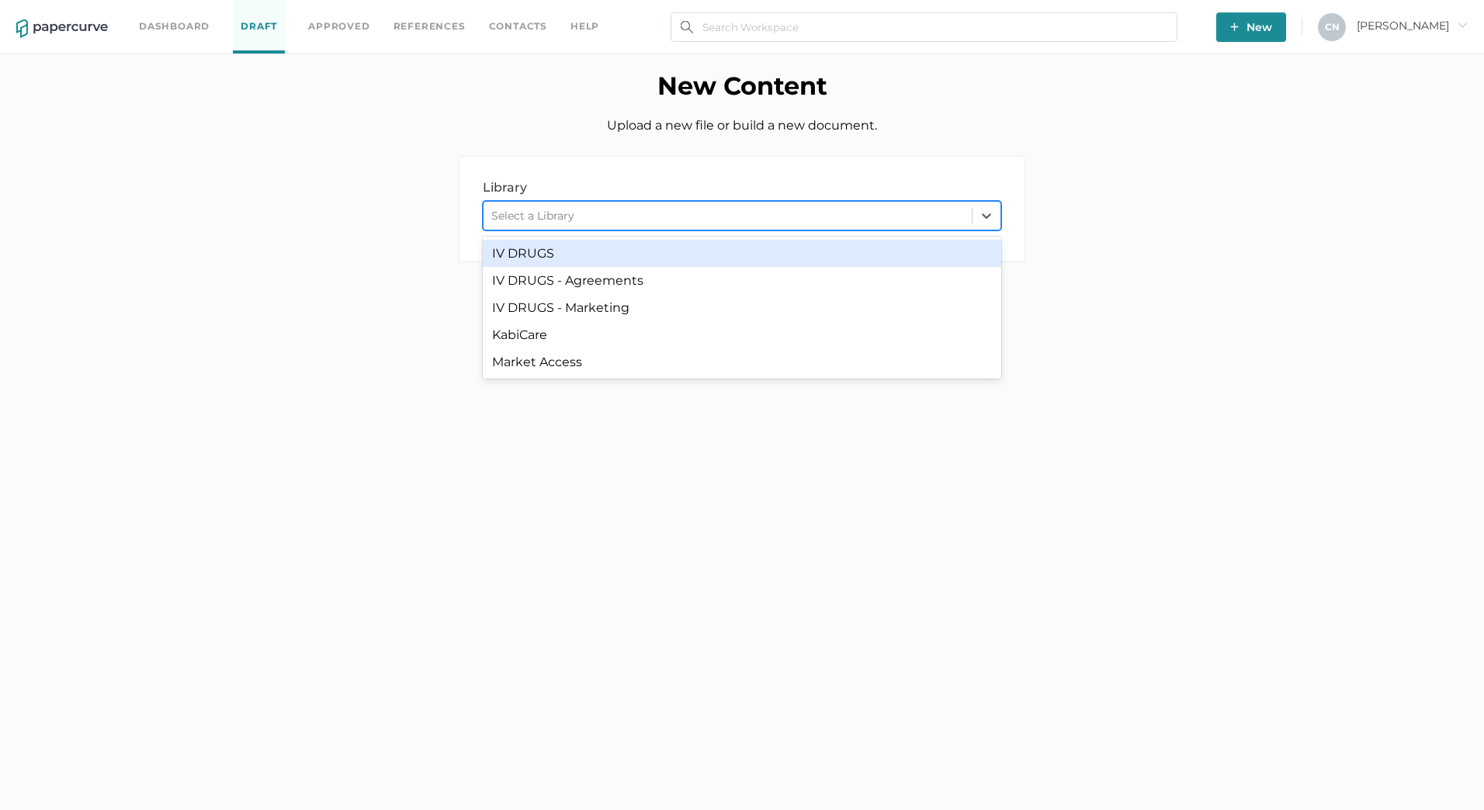
click at [745, 201] on div "Select a Library" at bounding box center [742, 215] width 518 height 29
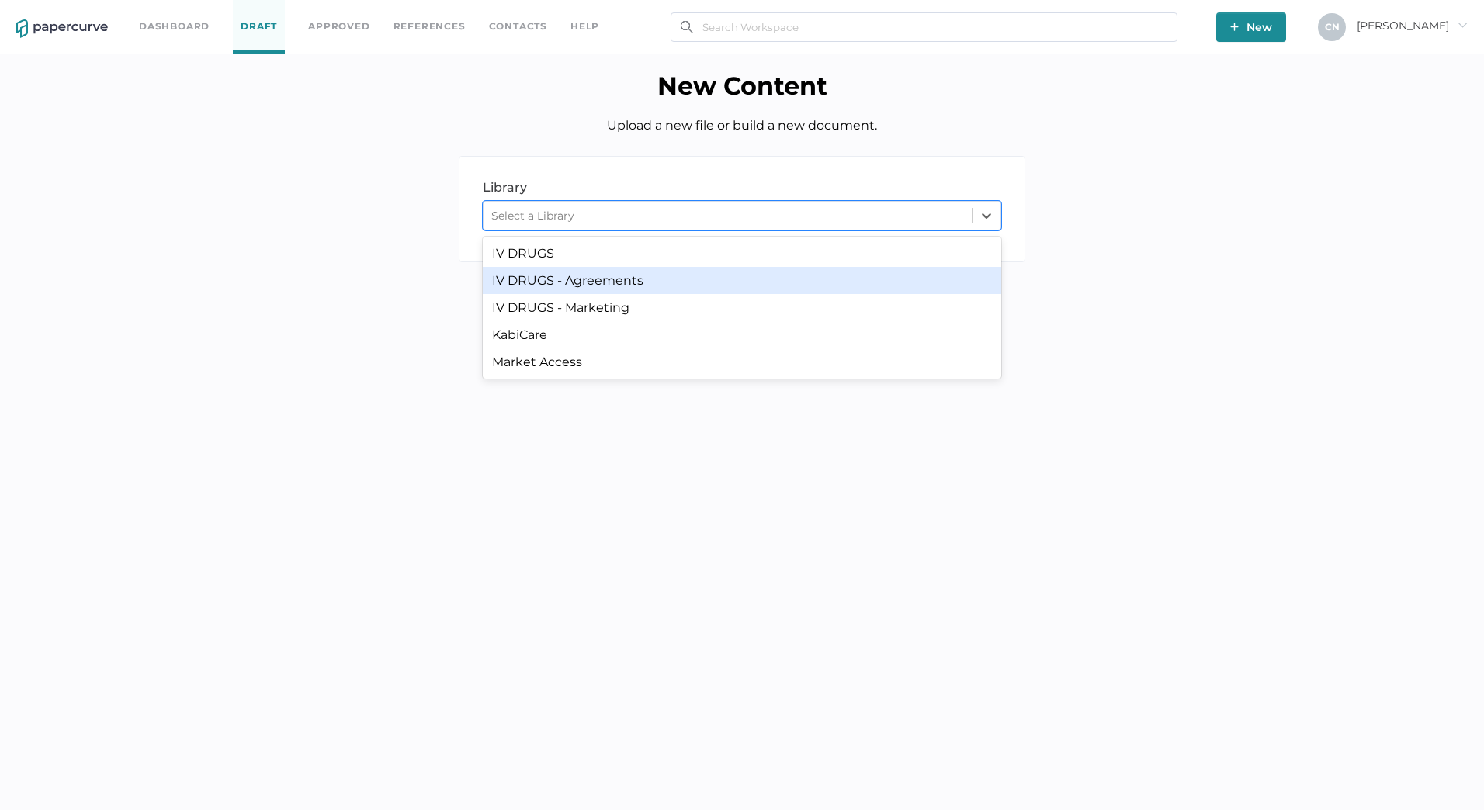
click at [677, 278] on div "IV DRUGS - Agreements" at bounding box center [742, 280] width 518 height 27
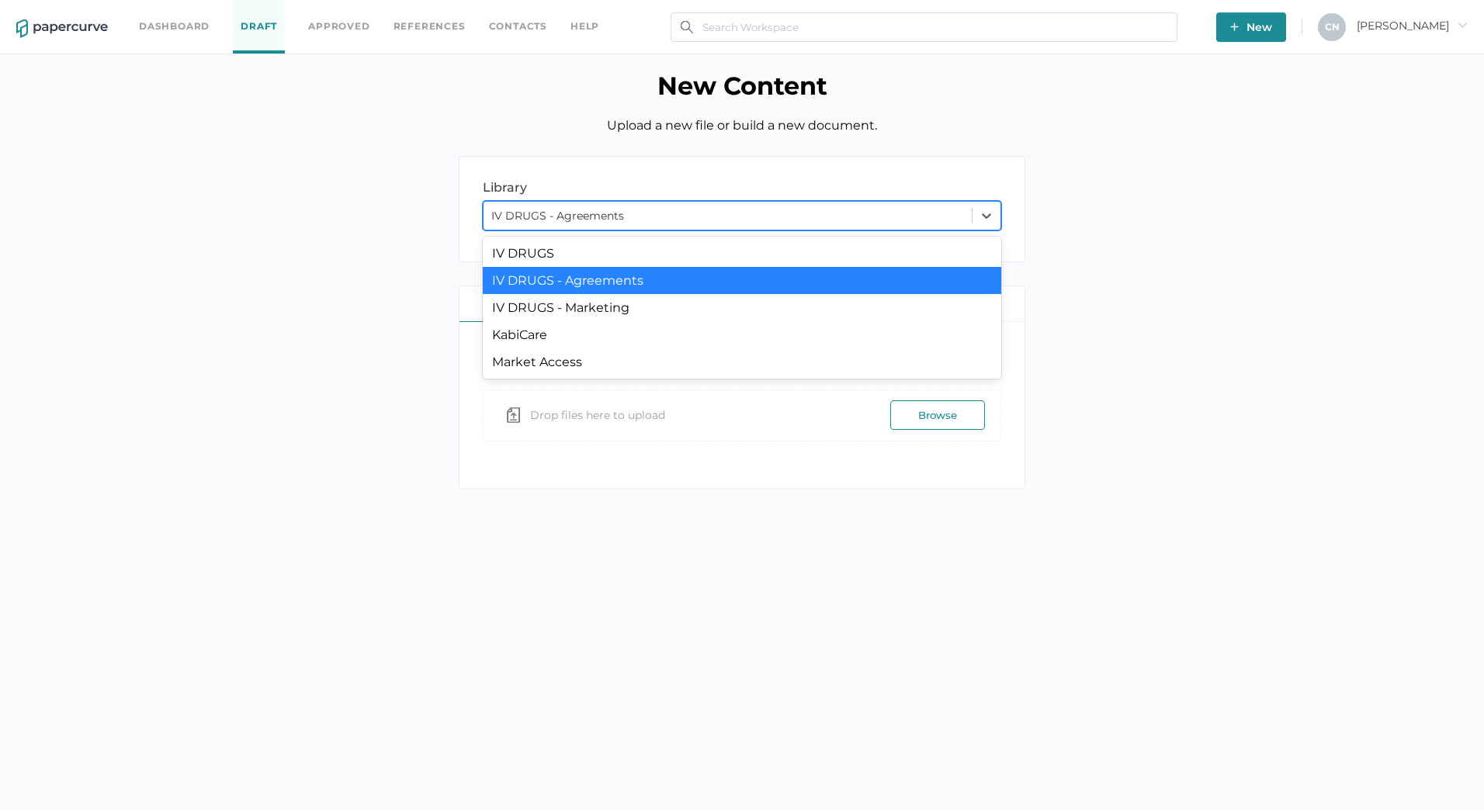
click at [677, 222] on div "IV DRUGS - Agreements" at bounding box center [727, 215] width 488 height 23
click at [642, 300] on div "IV DRUGS - Marketing" at bounding box center [742, 307] width 518 height 27
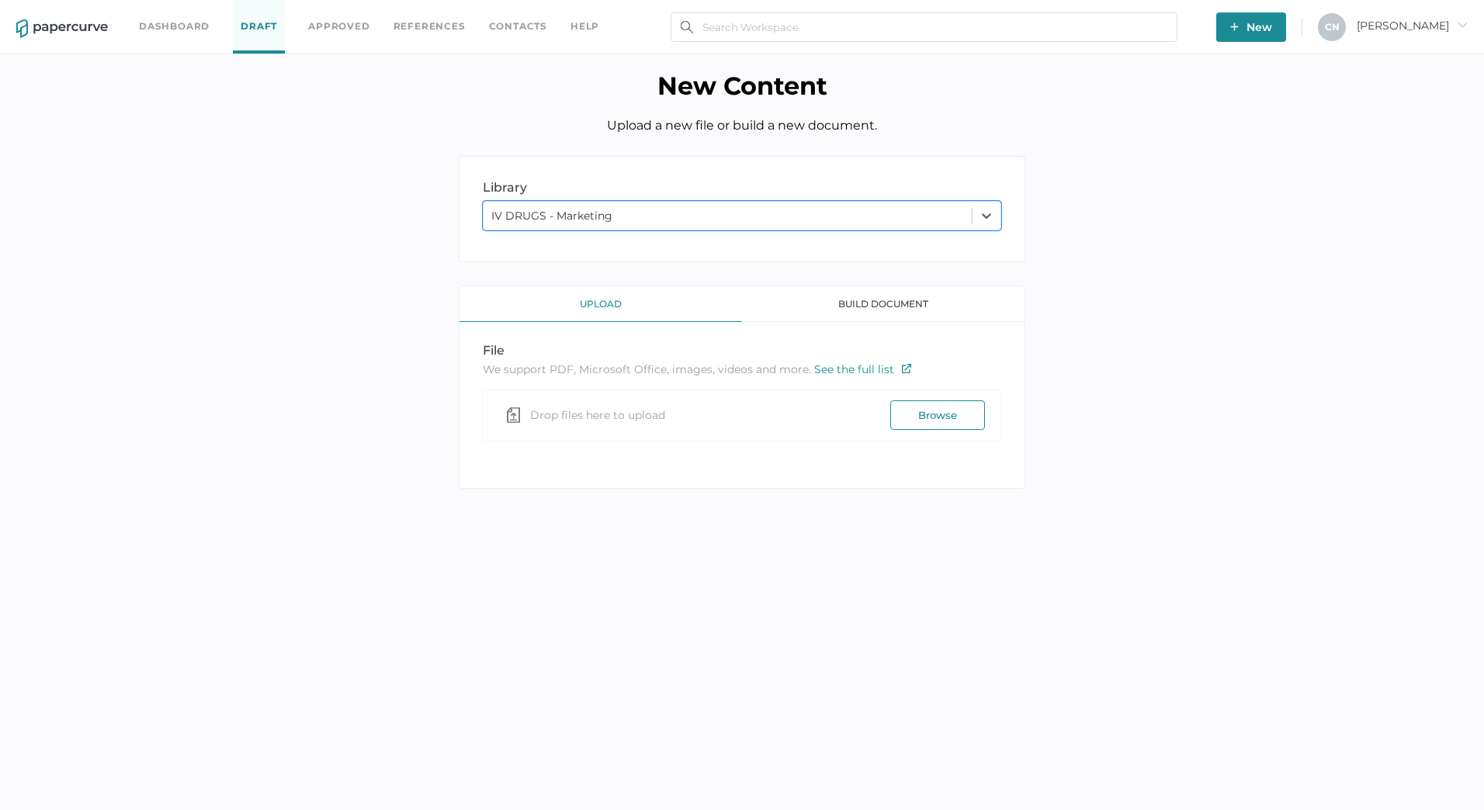
click at [642, 300] on div "upload" at bounding box center [600, 304] width 282 height 36
click at [932, 414] on button "Browse" at bounding box center [937, 414] width 95 height 29
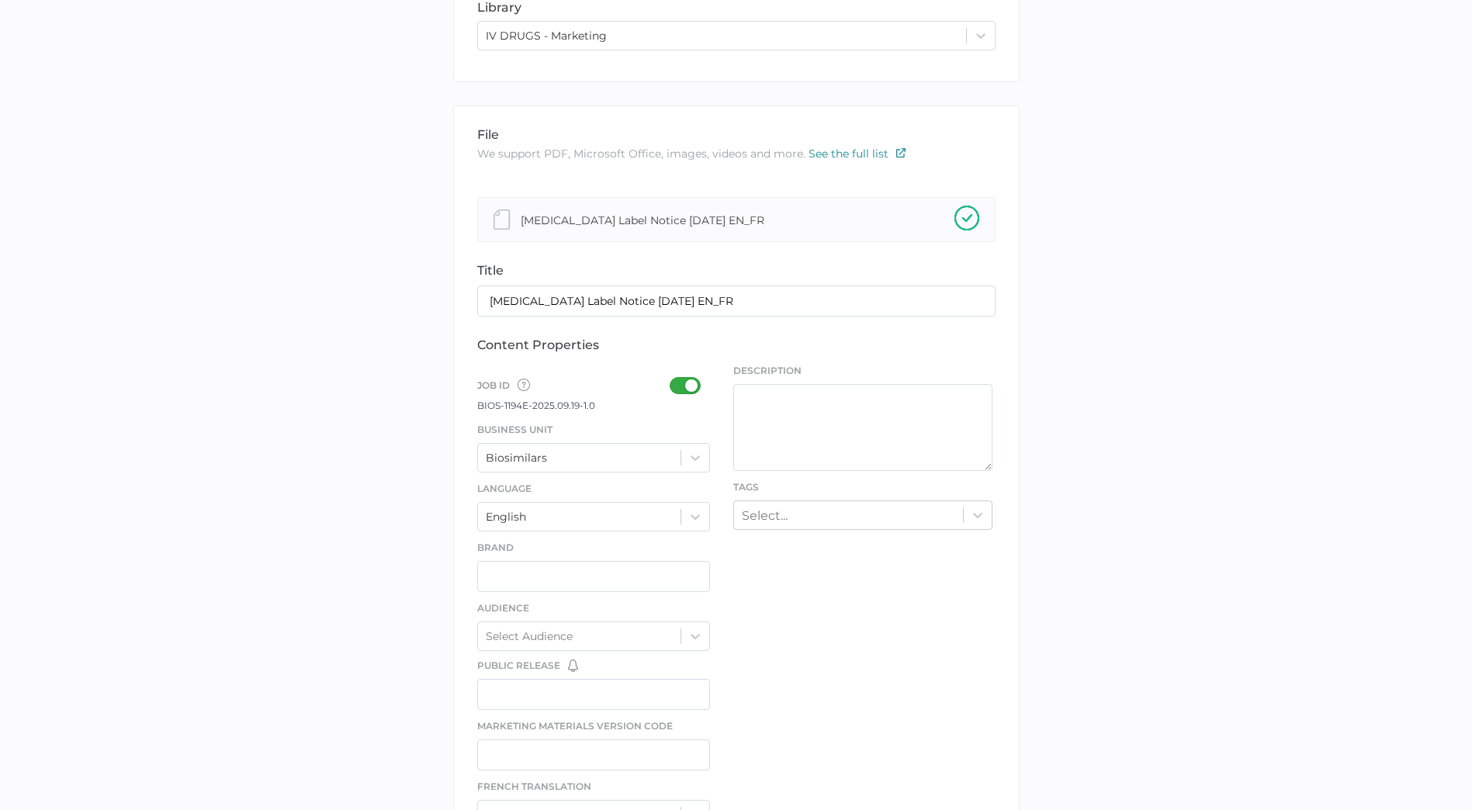
scroll to position [233, 0]
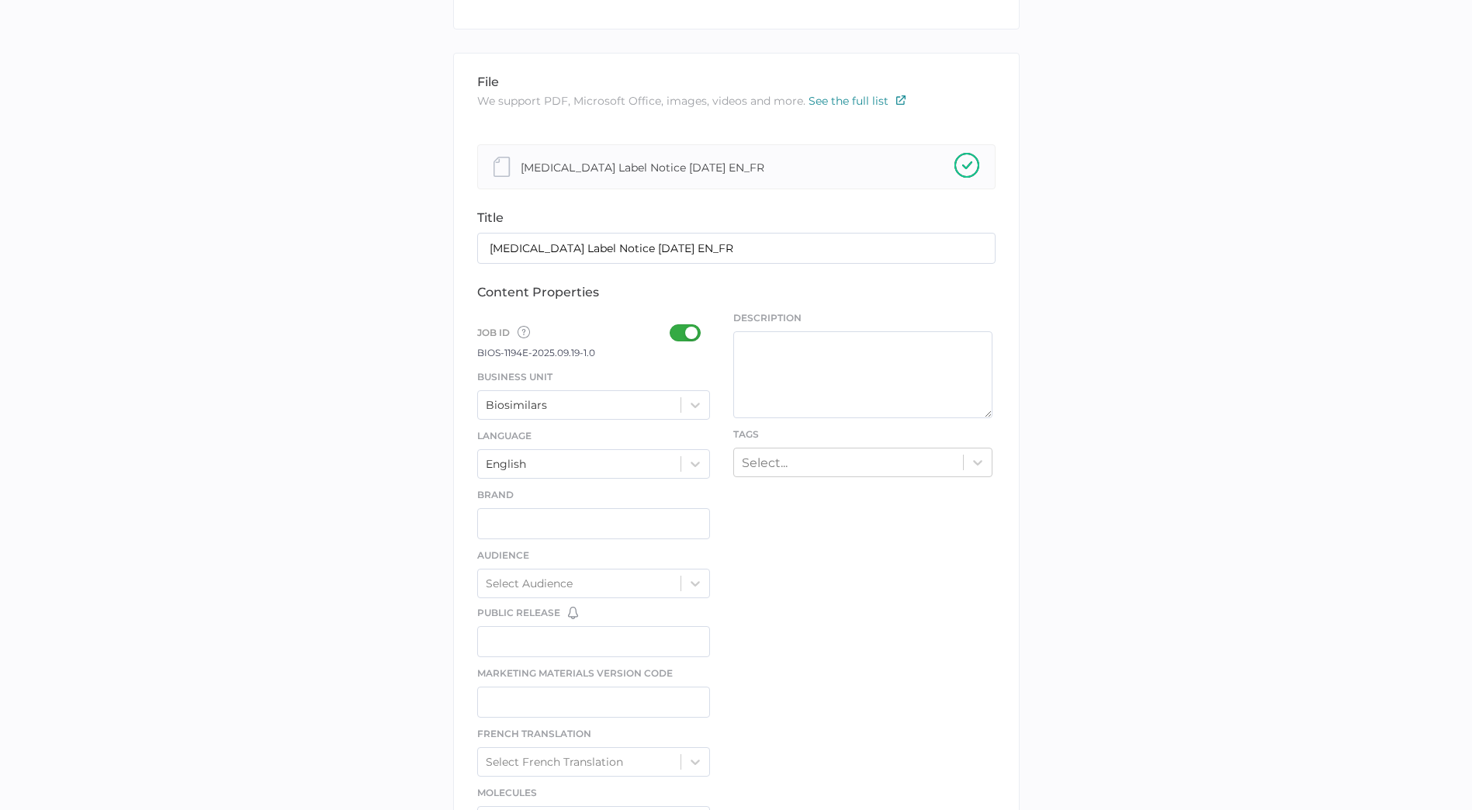
click at [686, 331] on div at bounding box center [690, 332] width 40 height 17
click at [673, 327] on input "checkbox" at bounding box center [673, 327] width 0 height 0
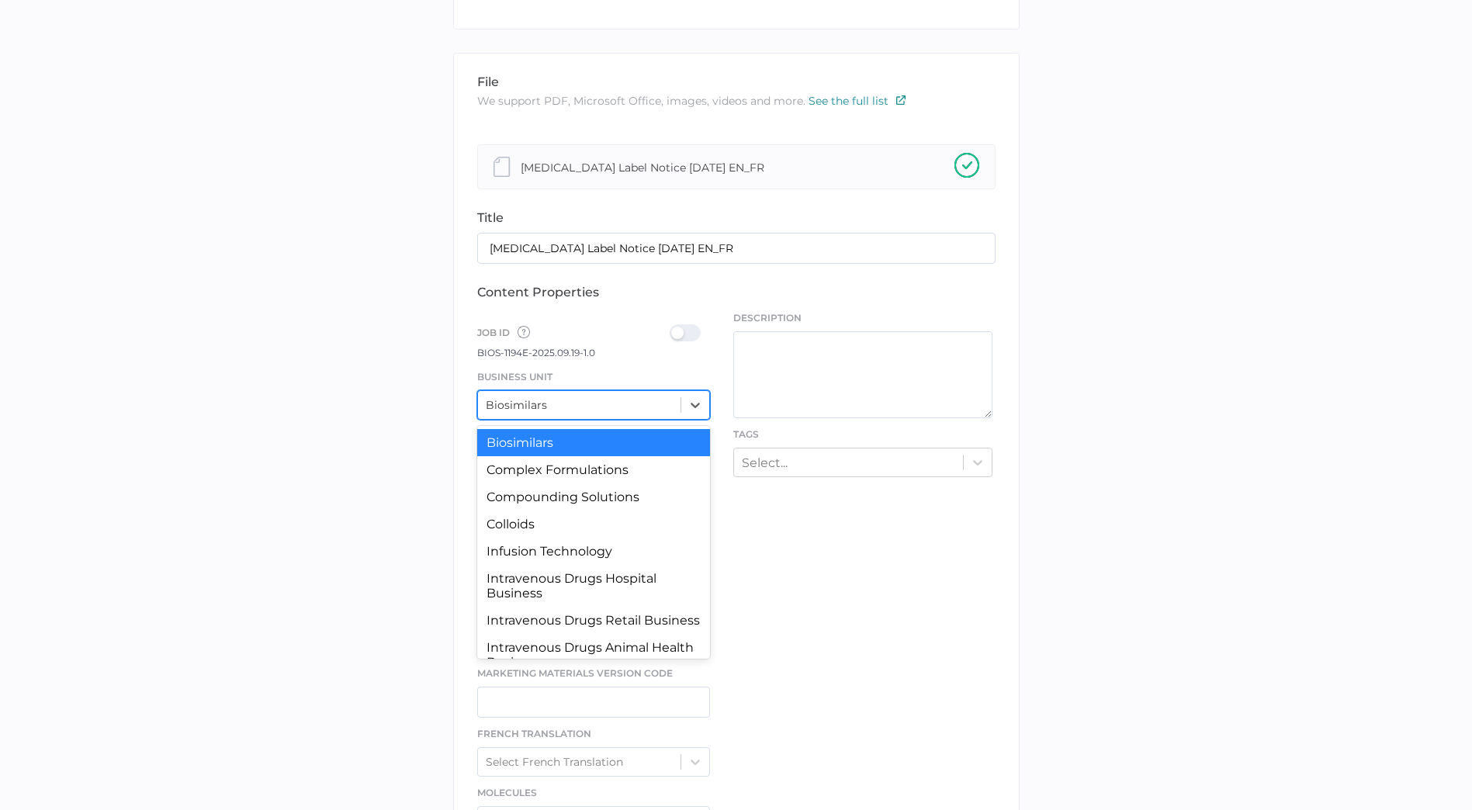
click at [657, 397] on div "Biosimilars" at bounding box center [579, 404] width 203 height 23
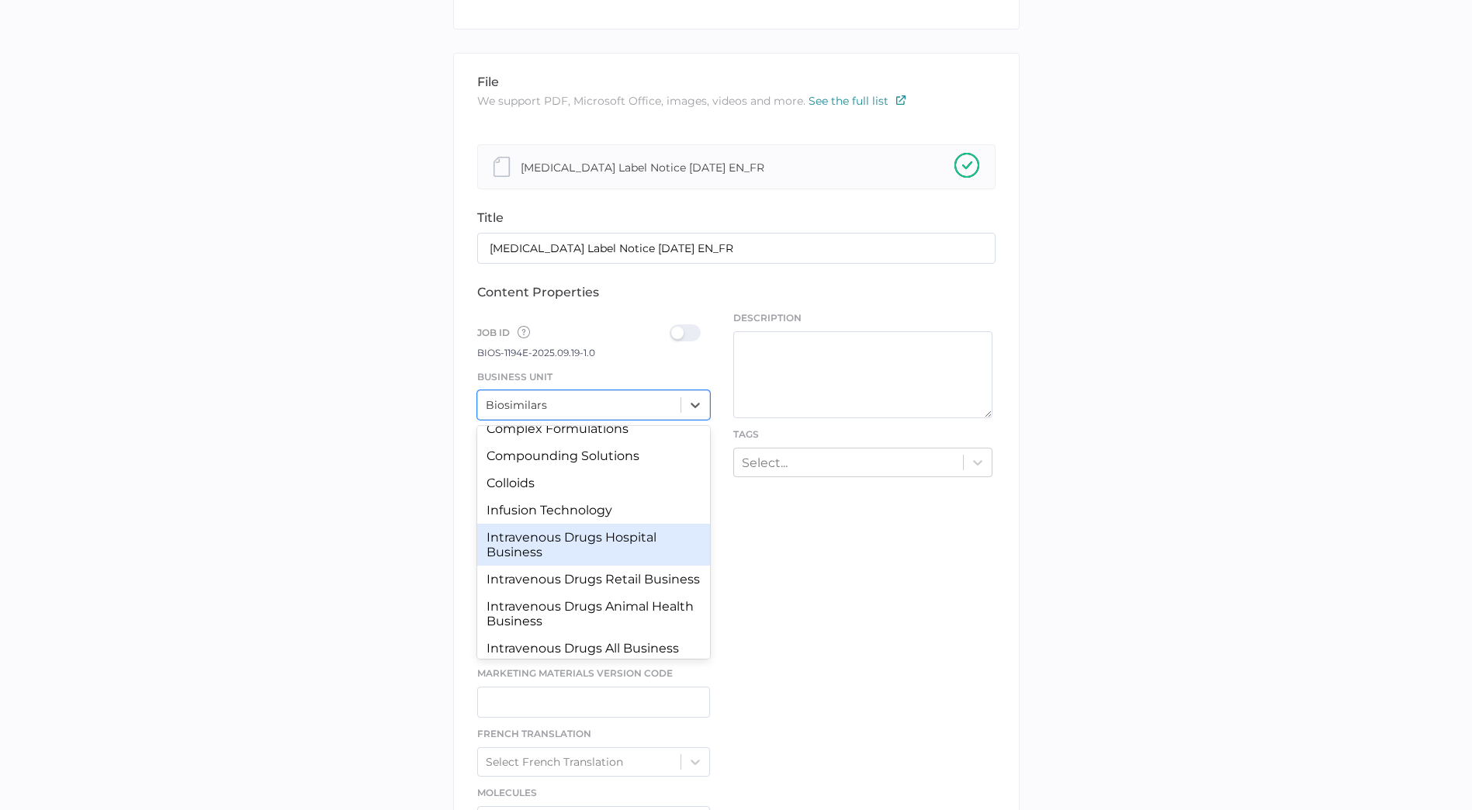
scroll to position [144, 0]
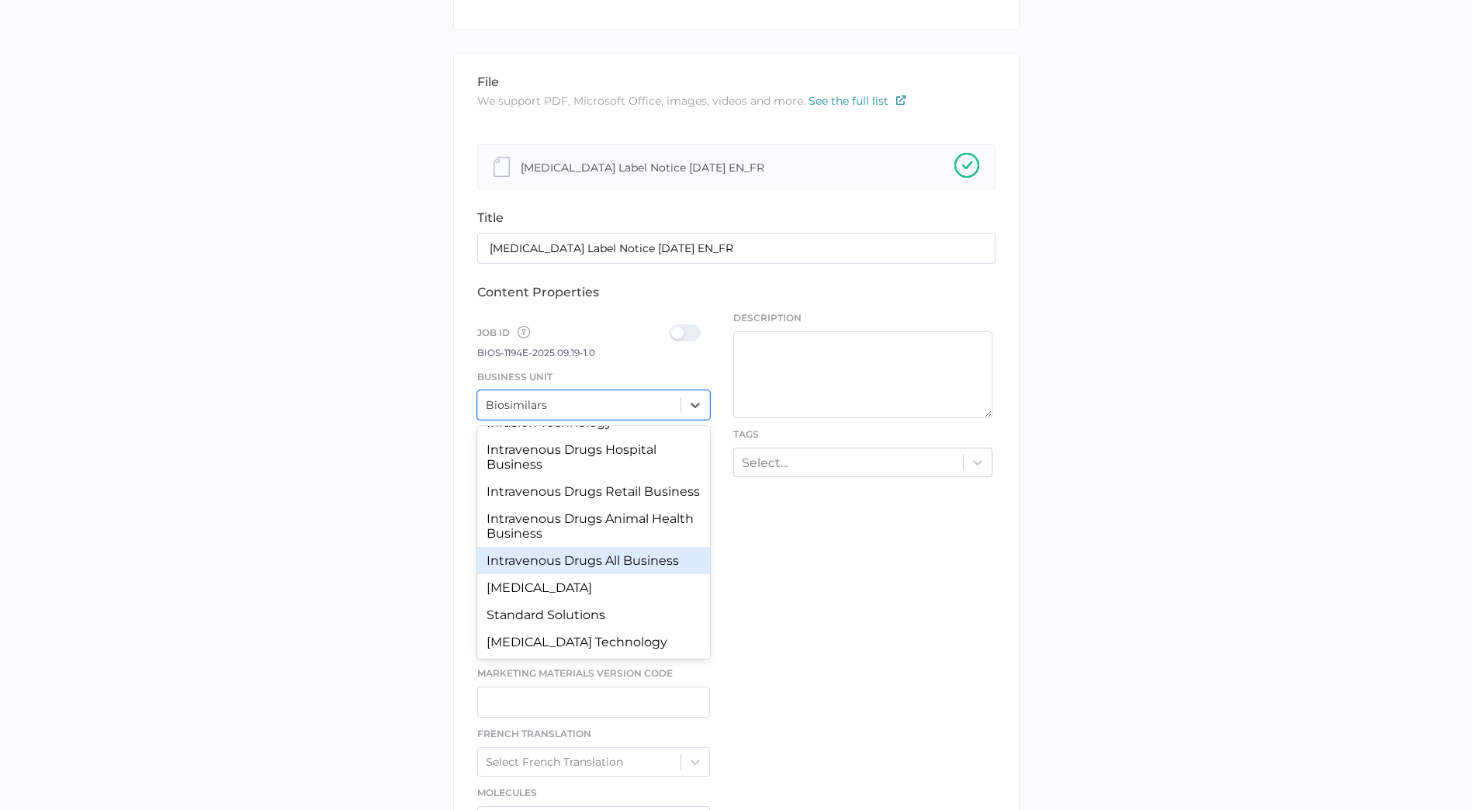
click at [631, 563] on div "Intravenous Drugs All Business" at bounding box center [594, 560] width 234 height 27
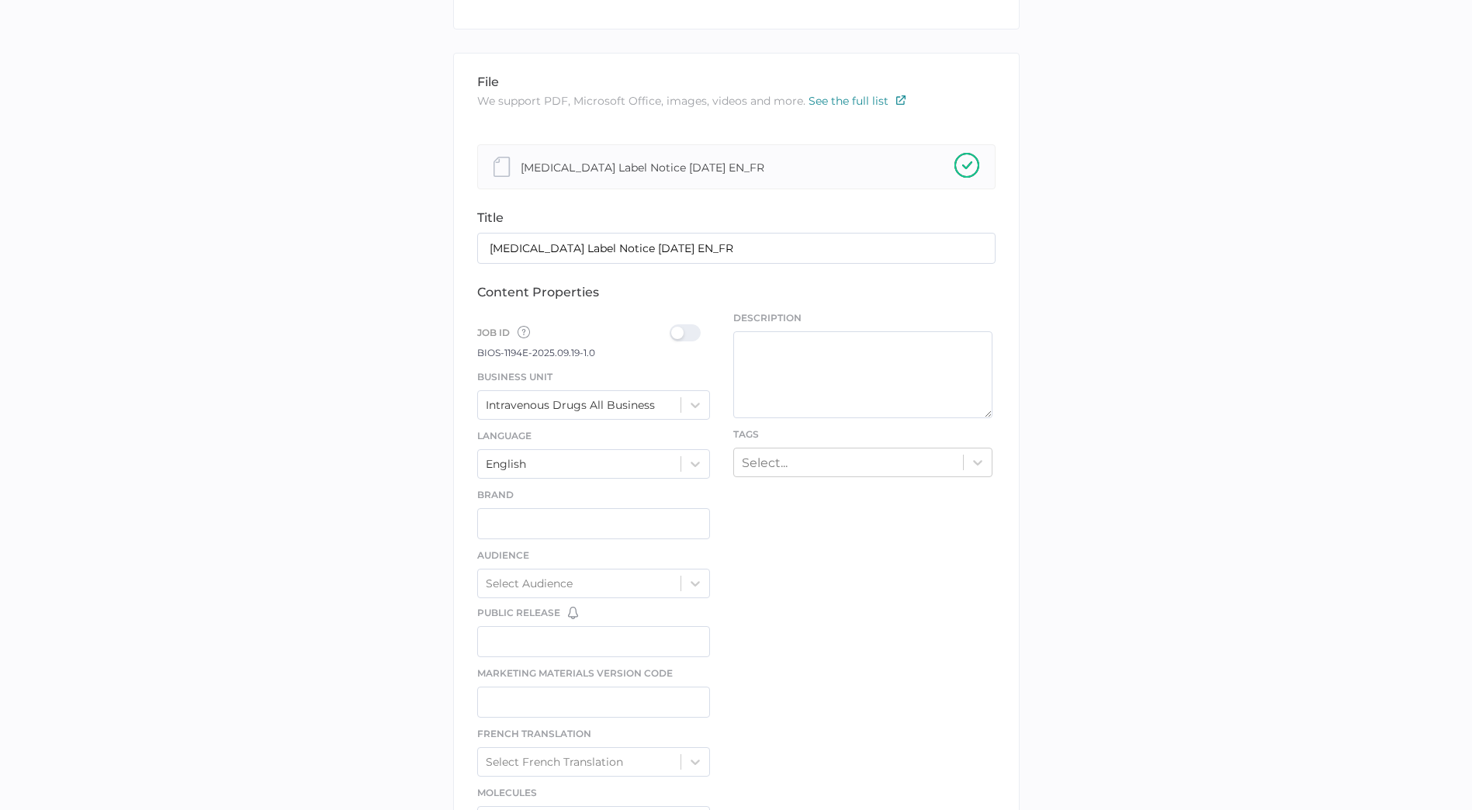
click at [686, 327] on div at bounding box center [690, 332] width 40 height 17
click at [673, 327] on input "checkbox" at bounding box center [673, 327] width 0 height 0
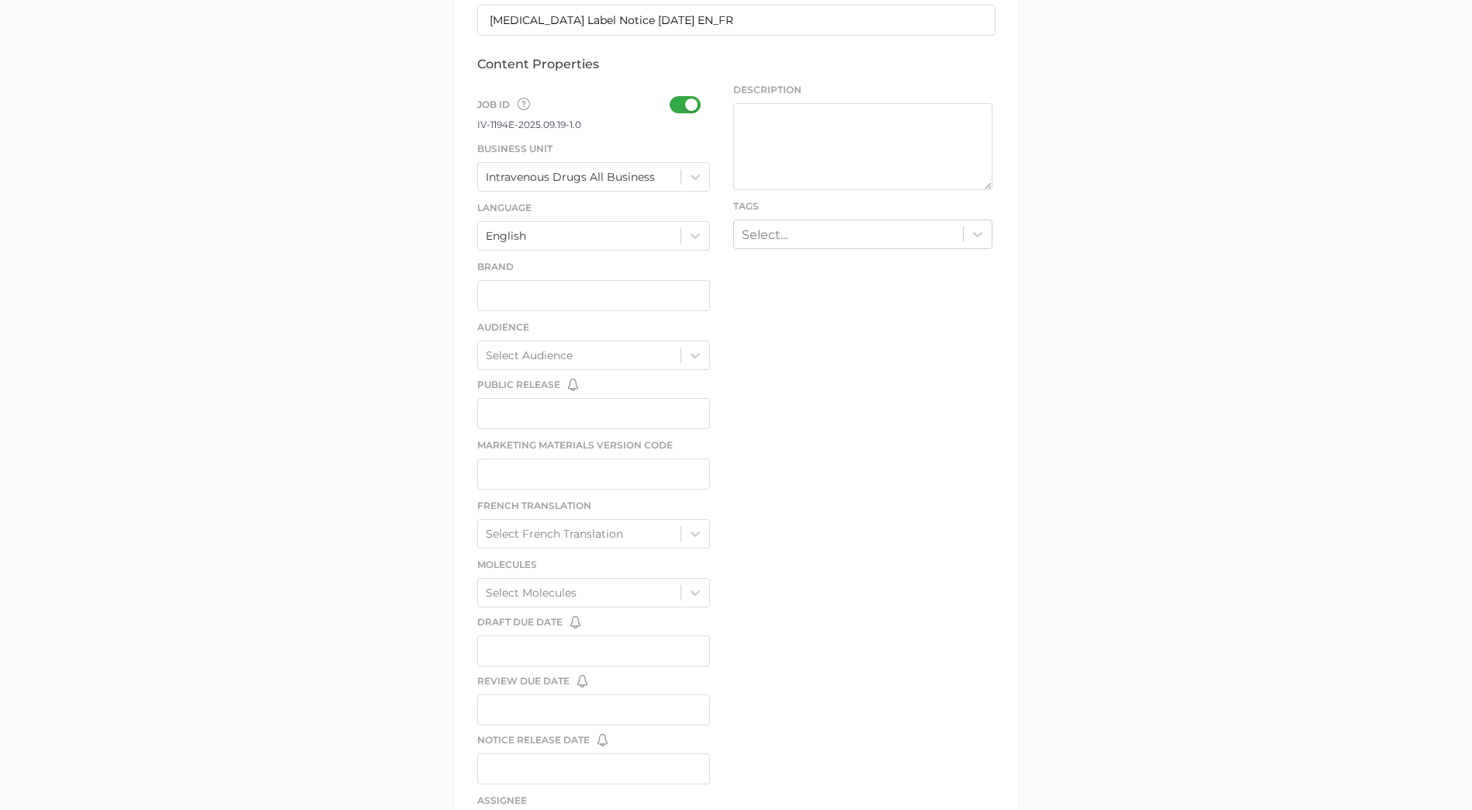
scroll to position [543, 0]
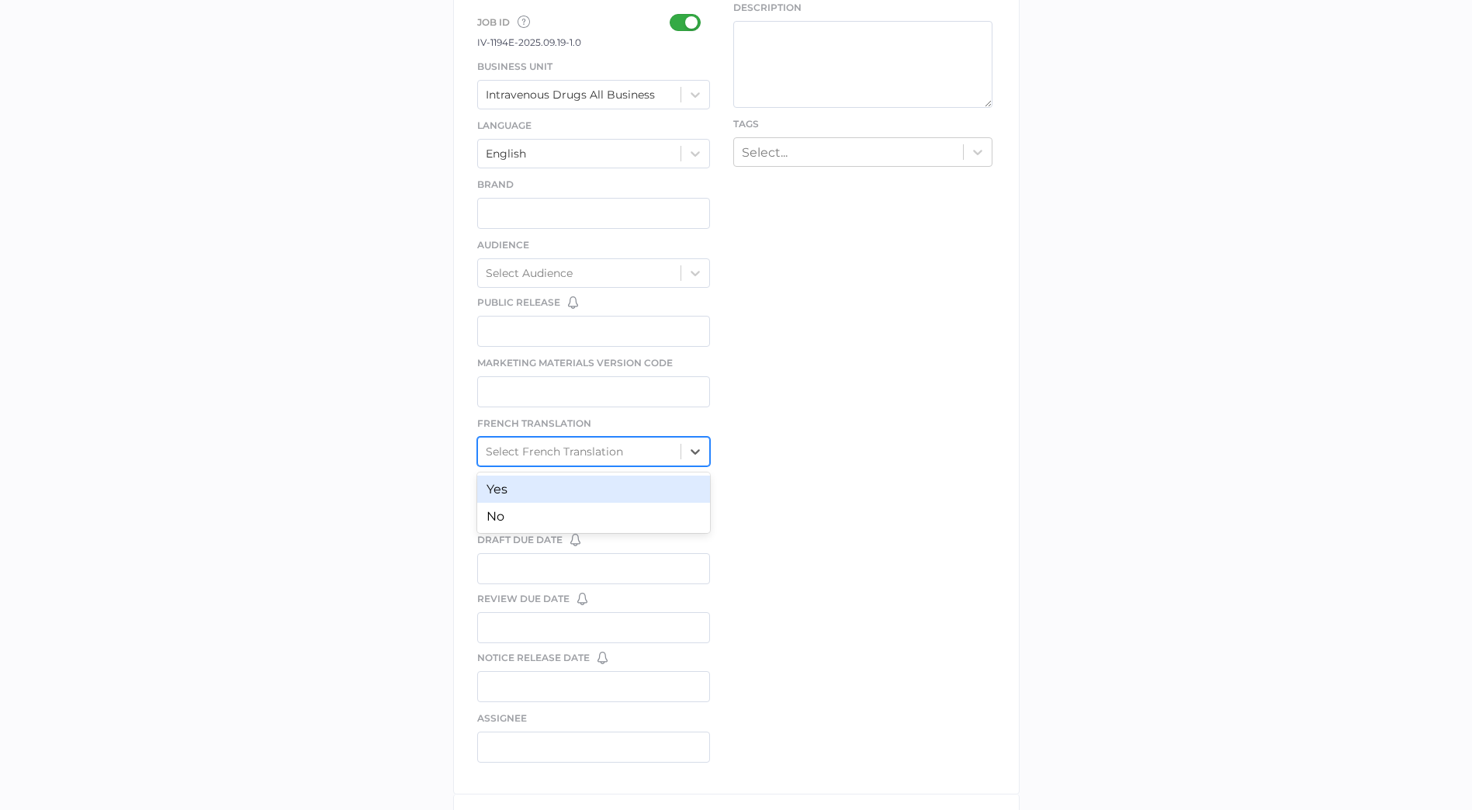
click at [646, 453] on div "Select French Translation" at bounding box center [579, 451] width 203 height 23
click at [633, 488] on div "Yes" at bounding box center [594, 489] width 234 height 27
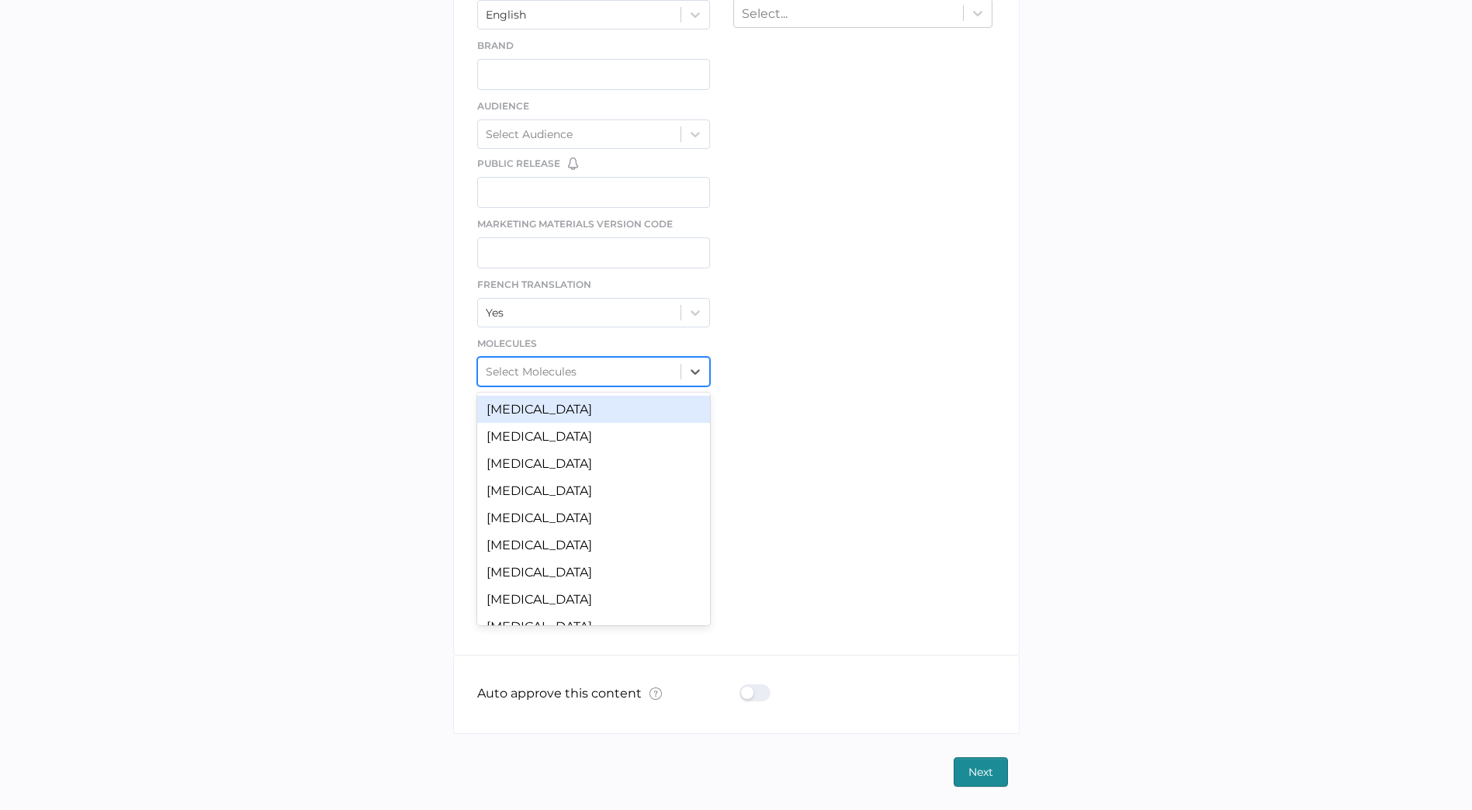
click at [664, 385] on div "Select Molecules" at bounding box center [594, 371] width 234 height 29
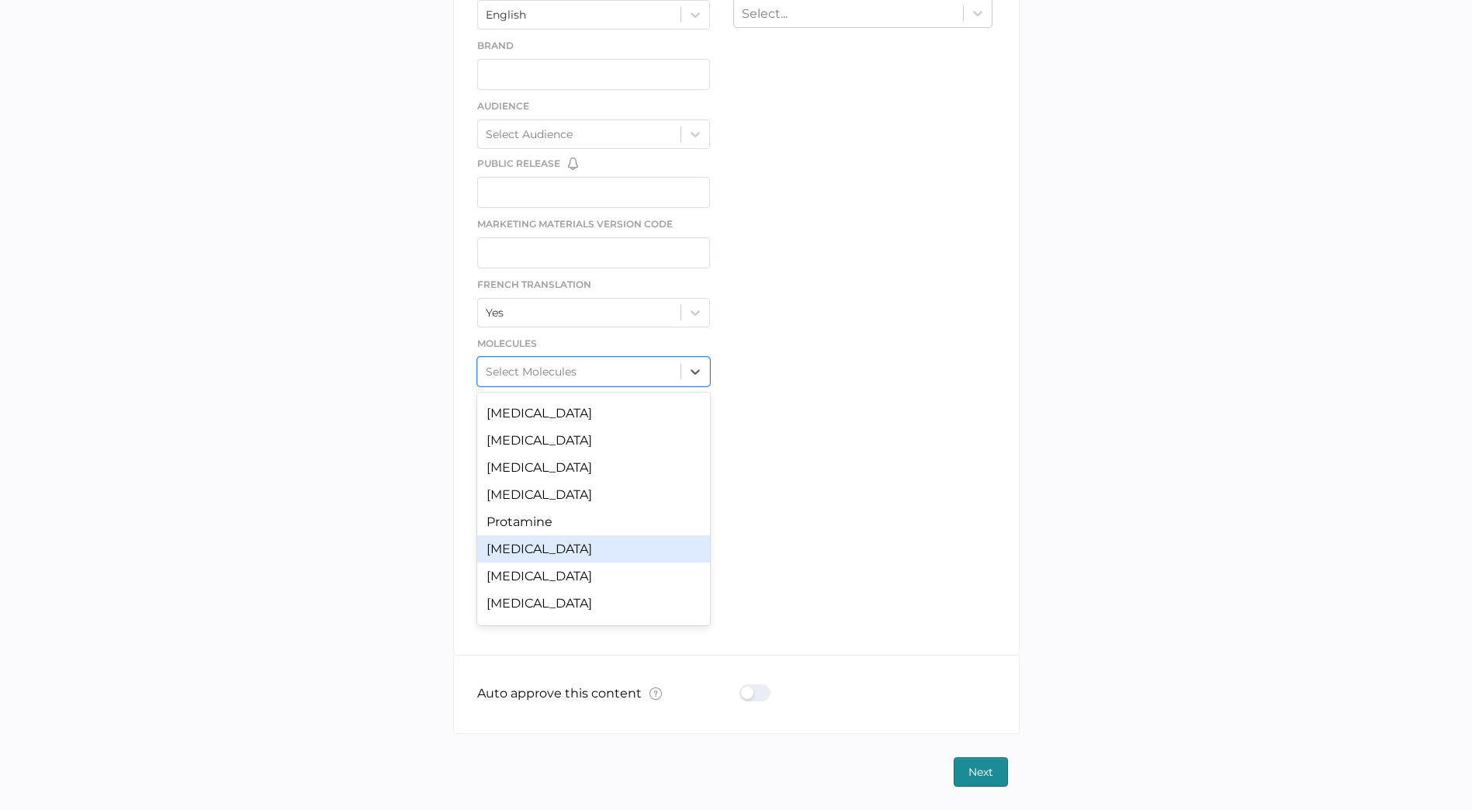
scroll to position [1242, 0]
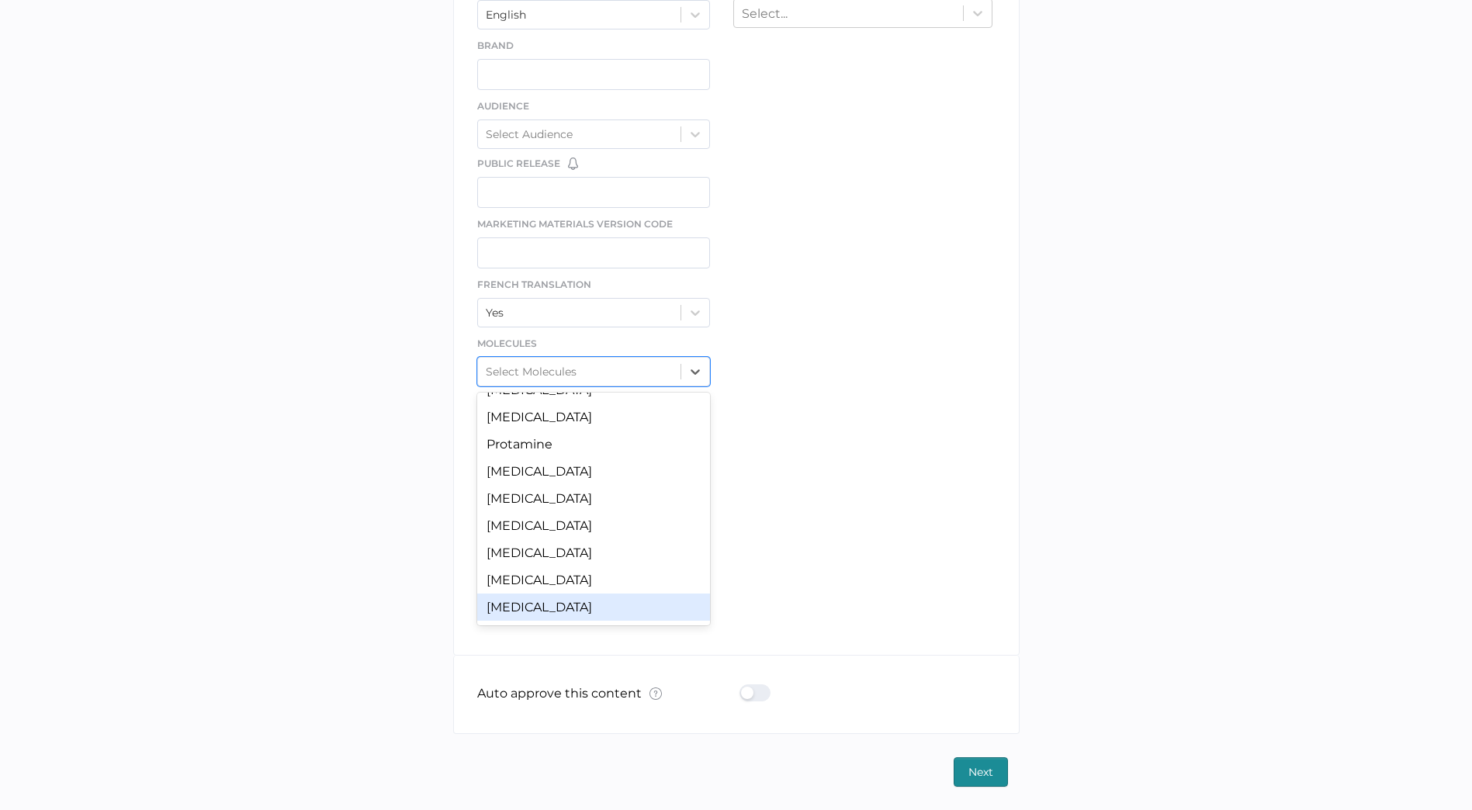
click at [632, 601] on div "Vancomycin" at bounding box center [594, 607] width 234 height 27
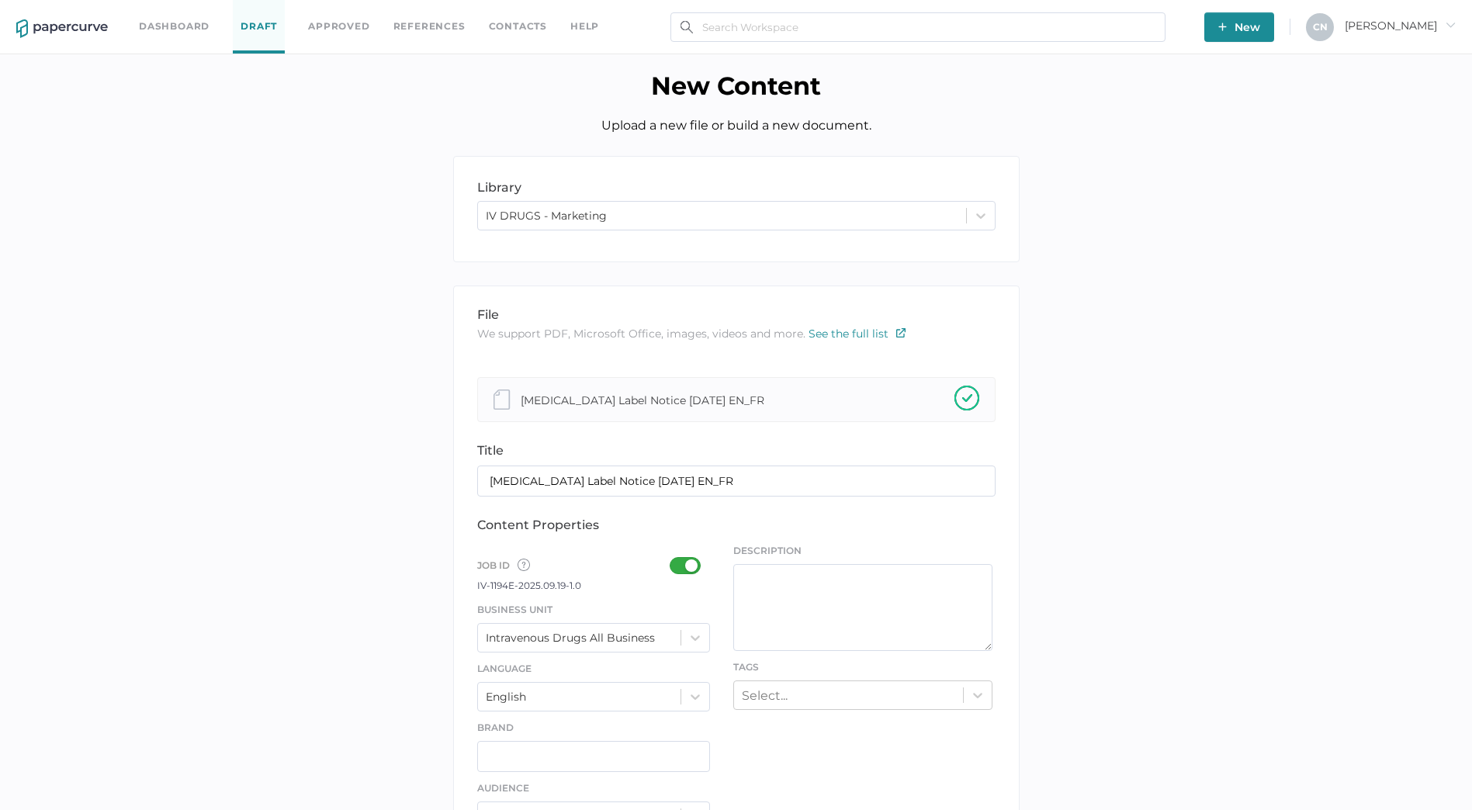
scroll to position [310, 0]
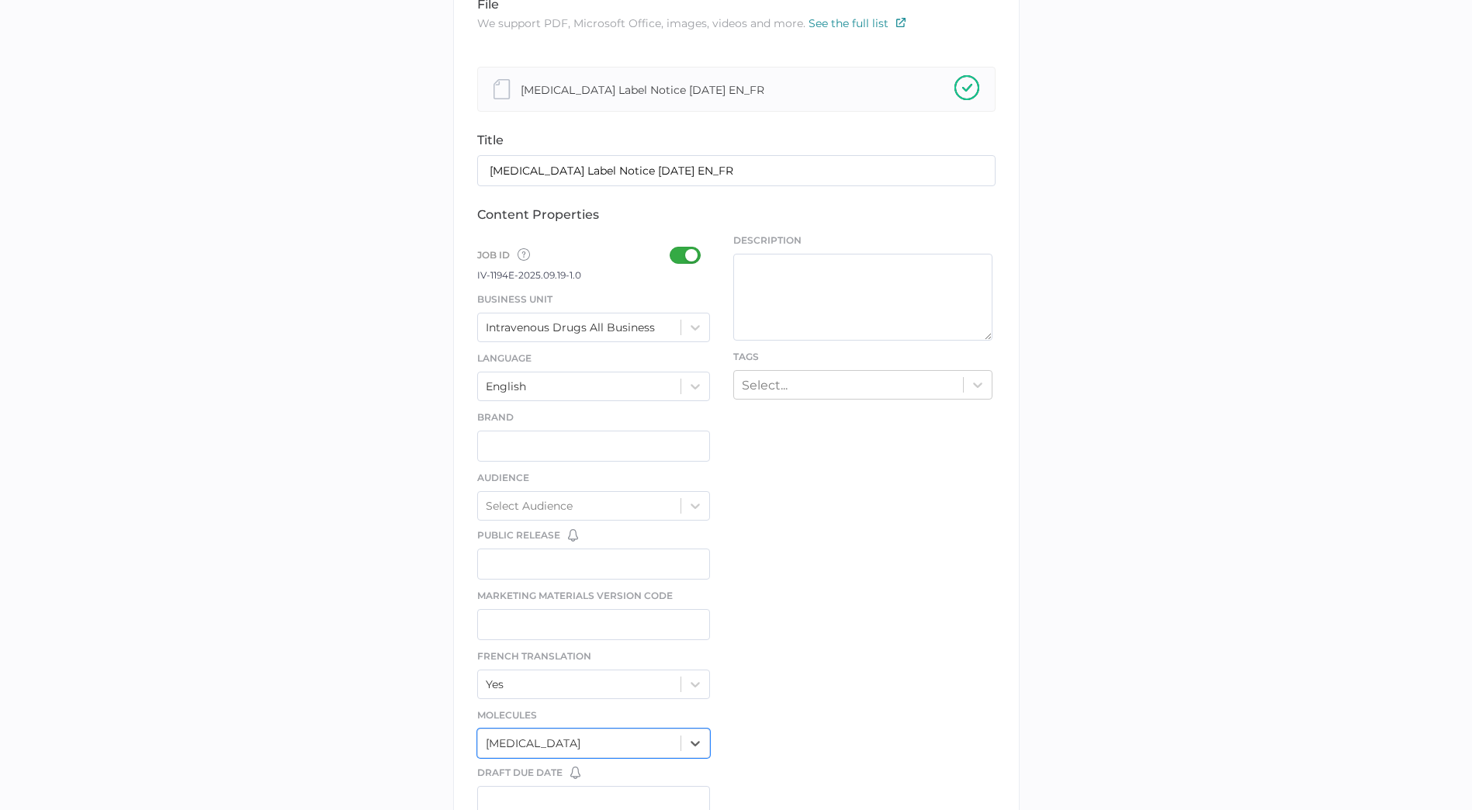
click at [809, 400] on div "file We support PDF, Microsoft Office, images, videos and more. See the full li…" at bounding box center [736, 501] width 567 height 1052
click at [809, 399] on div "file We support PDF, Microsoft Office, images, videos and more. See the full li…" at bounding box center [736, 501] width 567 height 1052
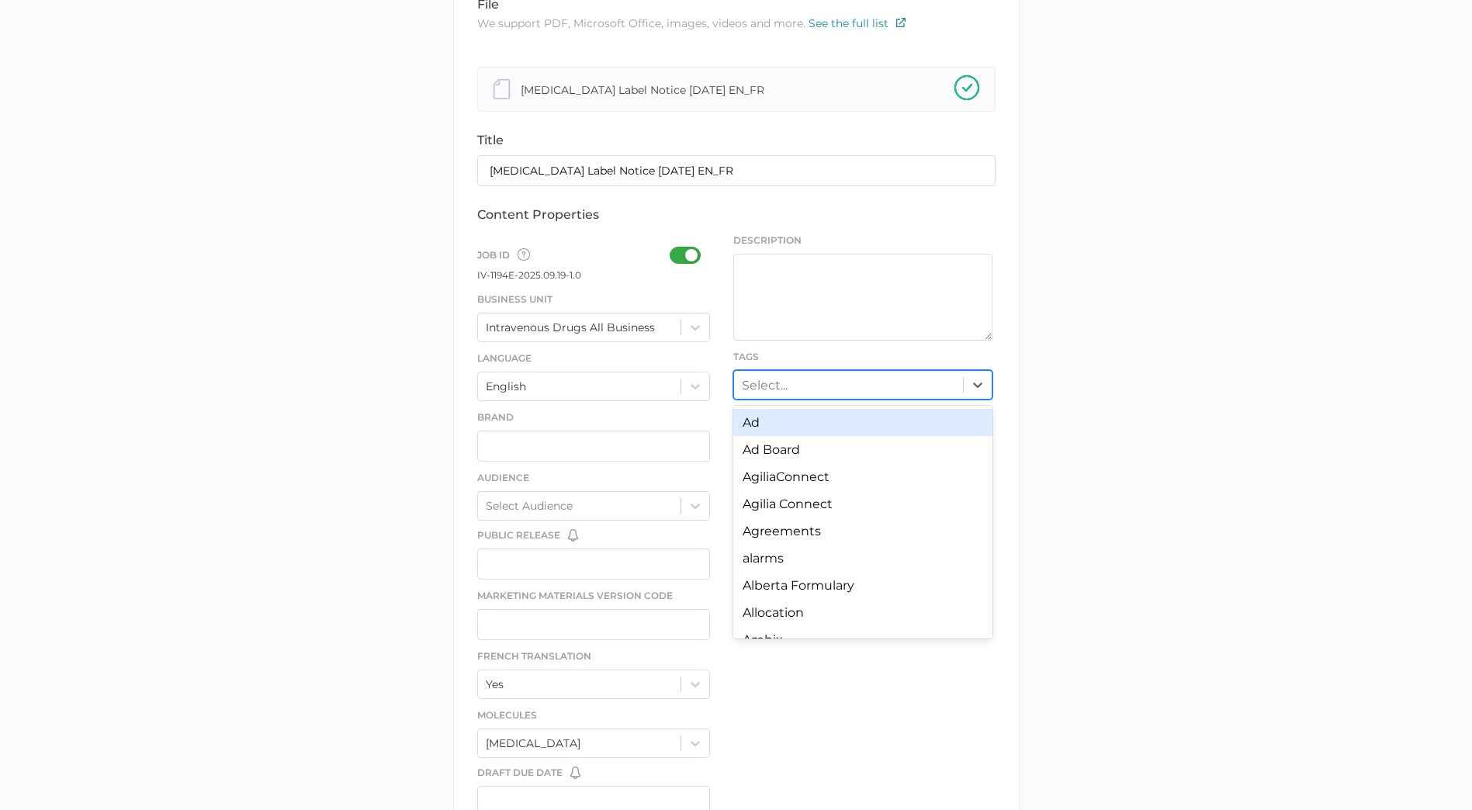
drag, startPoint x: 809, startPoint y: 399, endPoint x: 810, endPoint y: 386, distance: 12.4
click at [810, 386] on div "Select..." at bounding box center [848, 385] width 229 height 24
type input "produc"
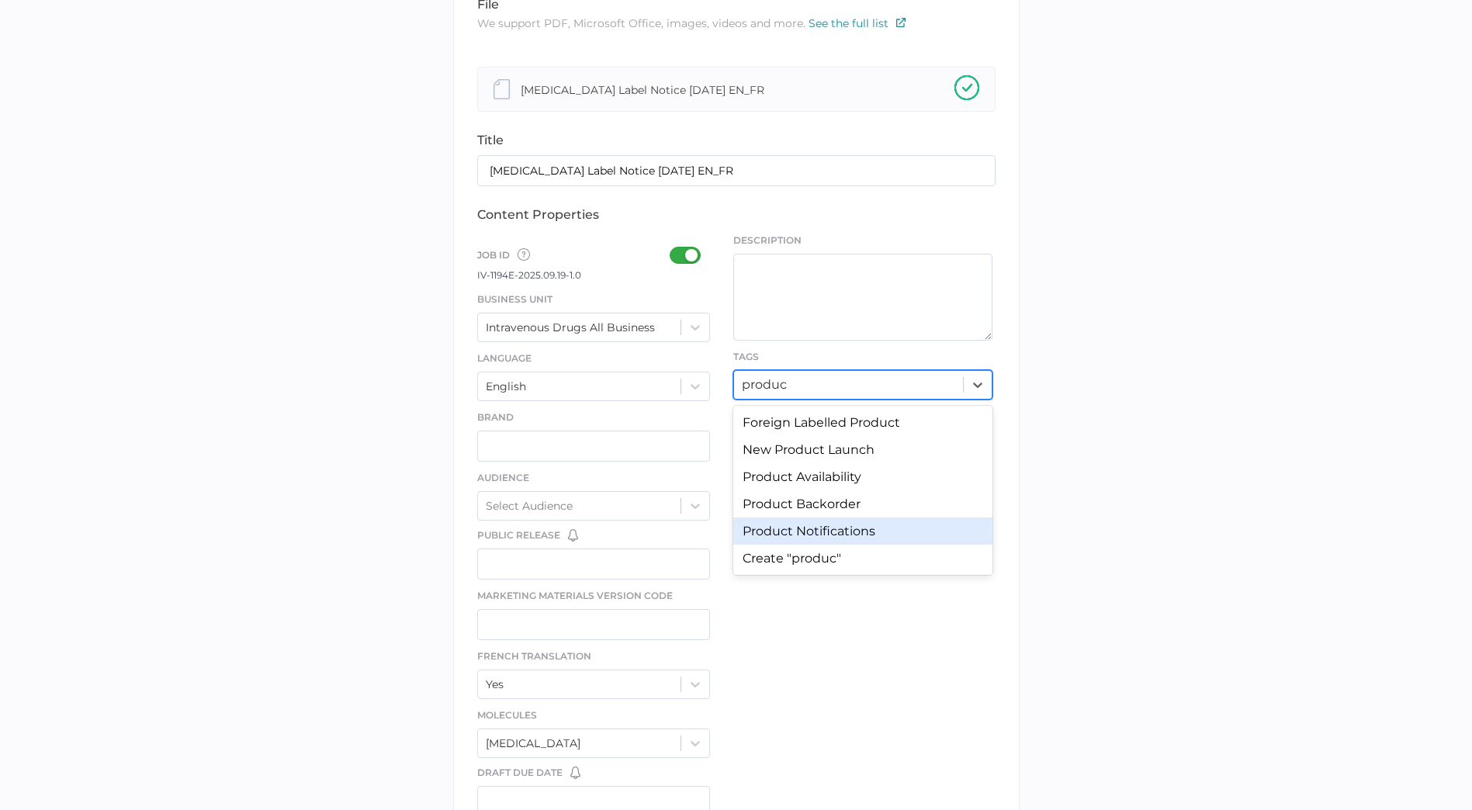
click at [832, 532] on div "Product Notifications" at bounding box center [862, 531] width 259 height 27
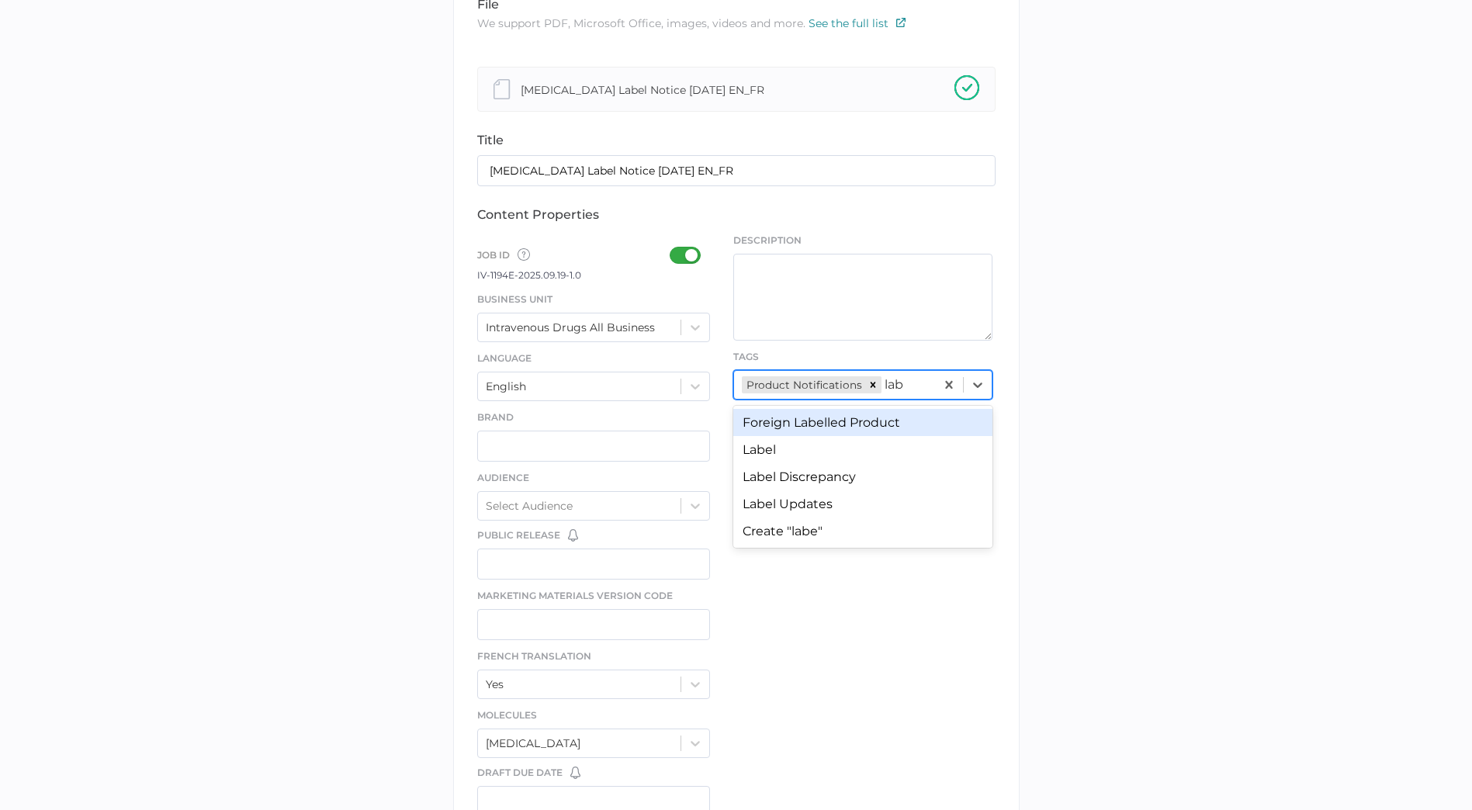
type input "labe"
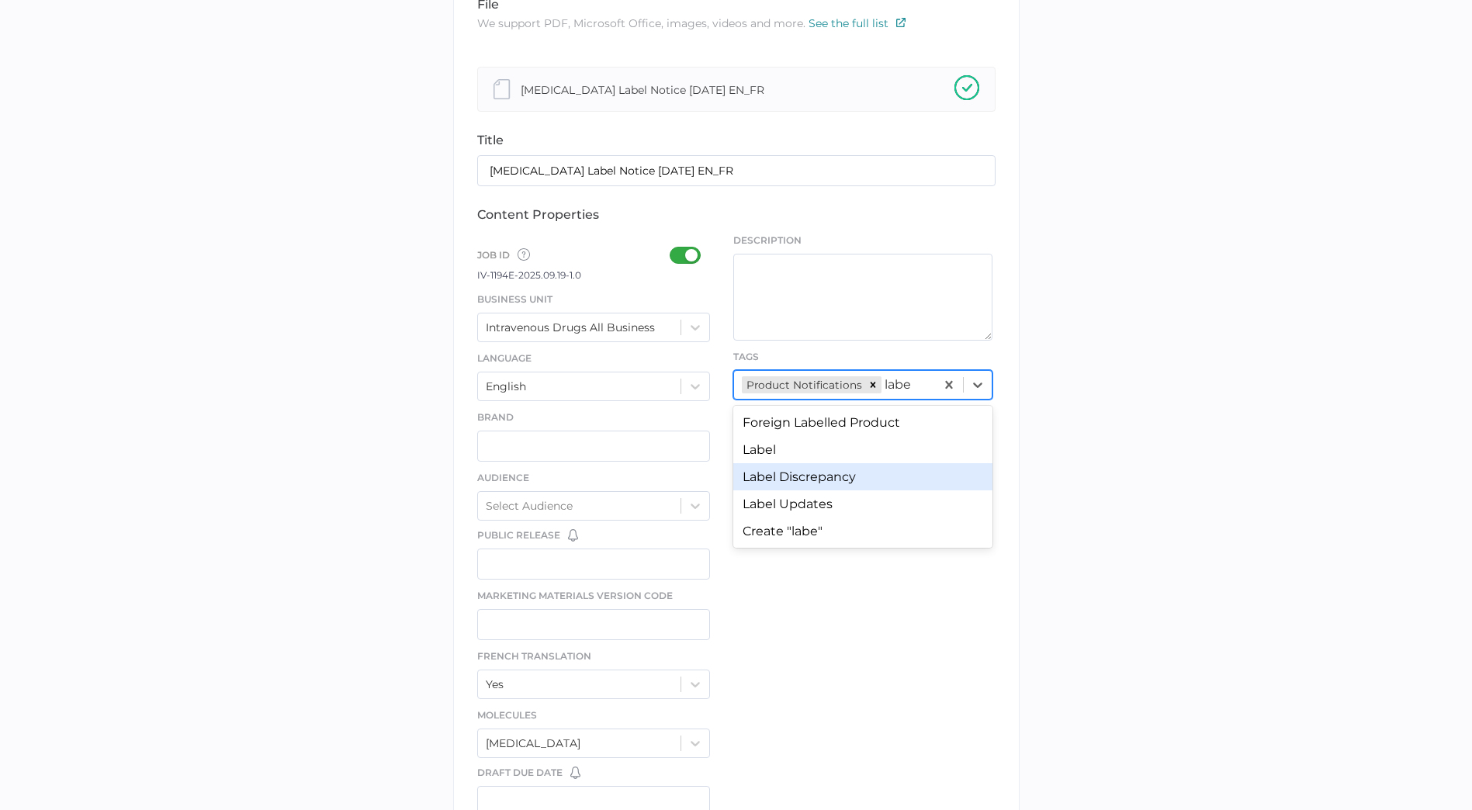
drag, startPoint x: 860, startPoint y: 496, endPoint x: 861, endPoint y: 484, distance: 11.7
click at [861, 484] on div "Foreign Labelled Product Label Label Discrepancy Label Updates Create "labe"" at bounding box center [862, 477] width 259 height 142
click at [861, 484] on div "Label Discrepancy" at bounding box center [862, 476] width 259 height 27
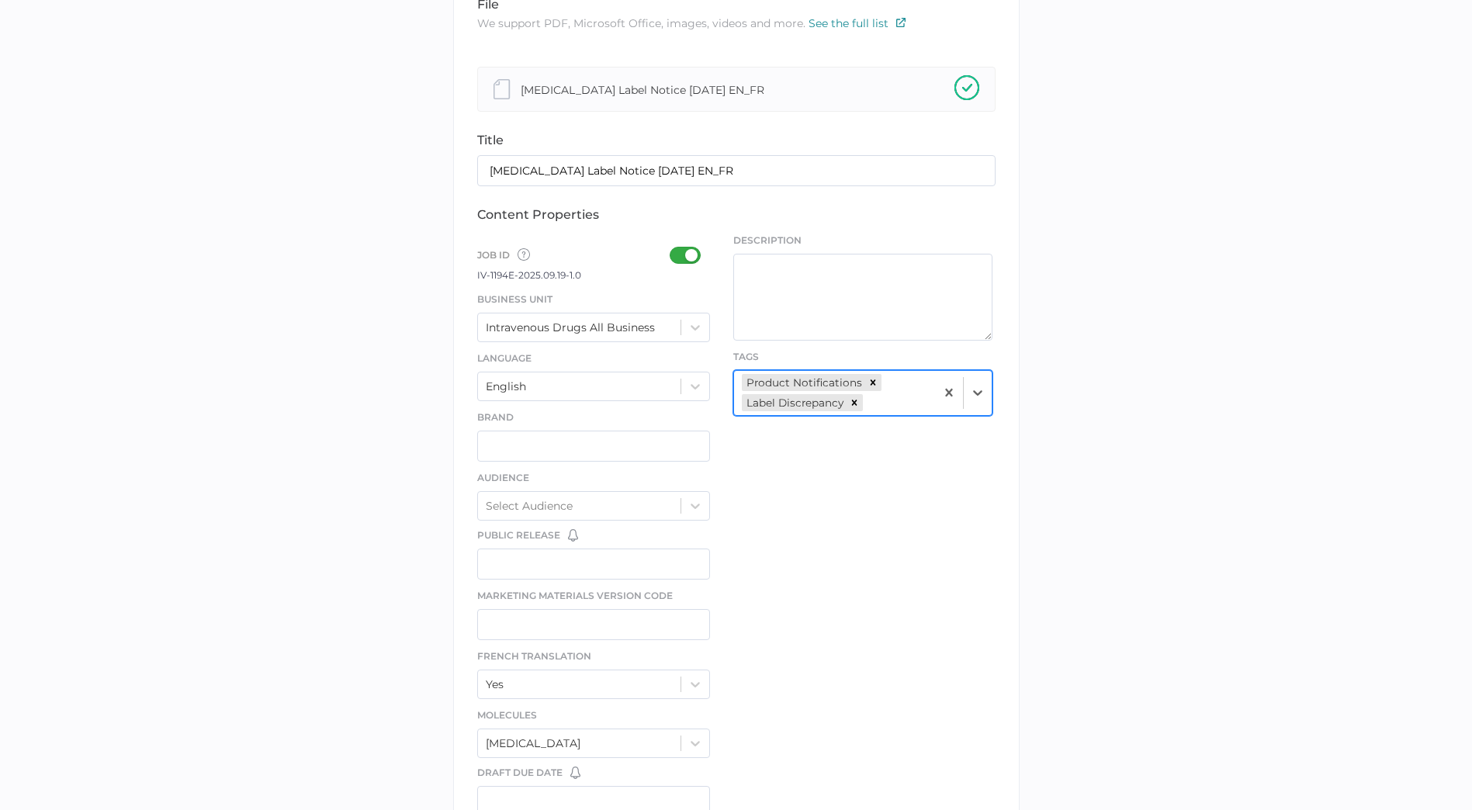
click at [861, 487] on div "file We support PDF, Microsoft Office, images, videos and more. See the full li…" at bounding box center [736, 501] width 567 height 1052
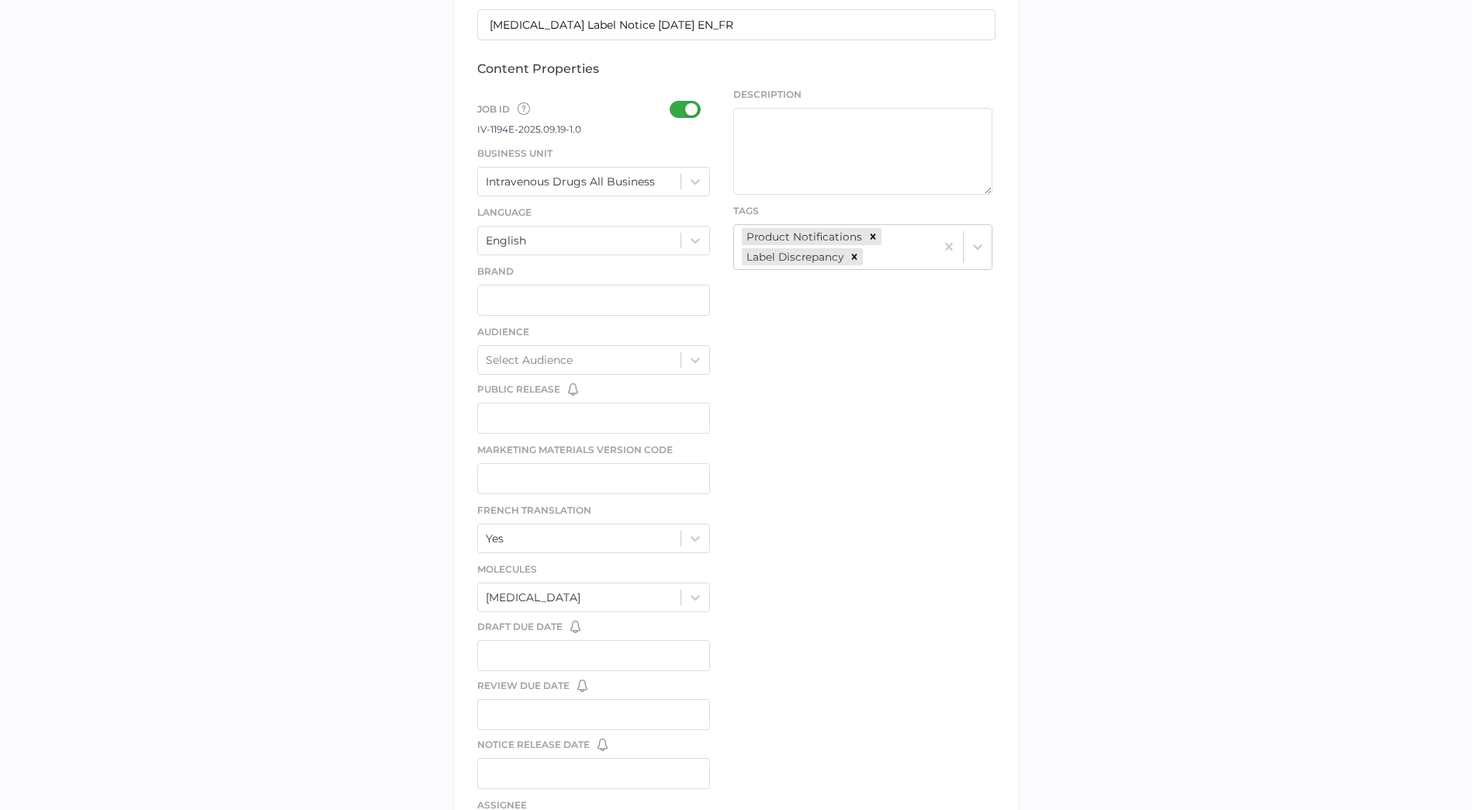
scroll to position [294, 0]
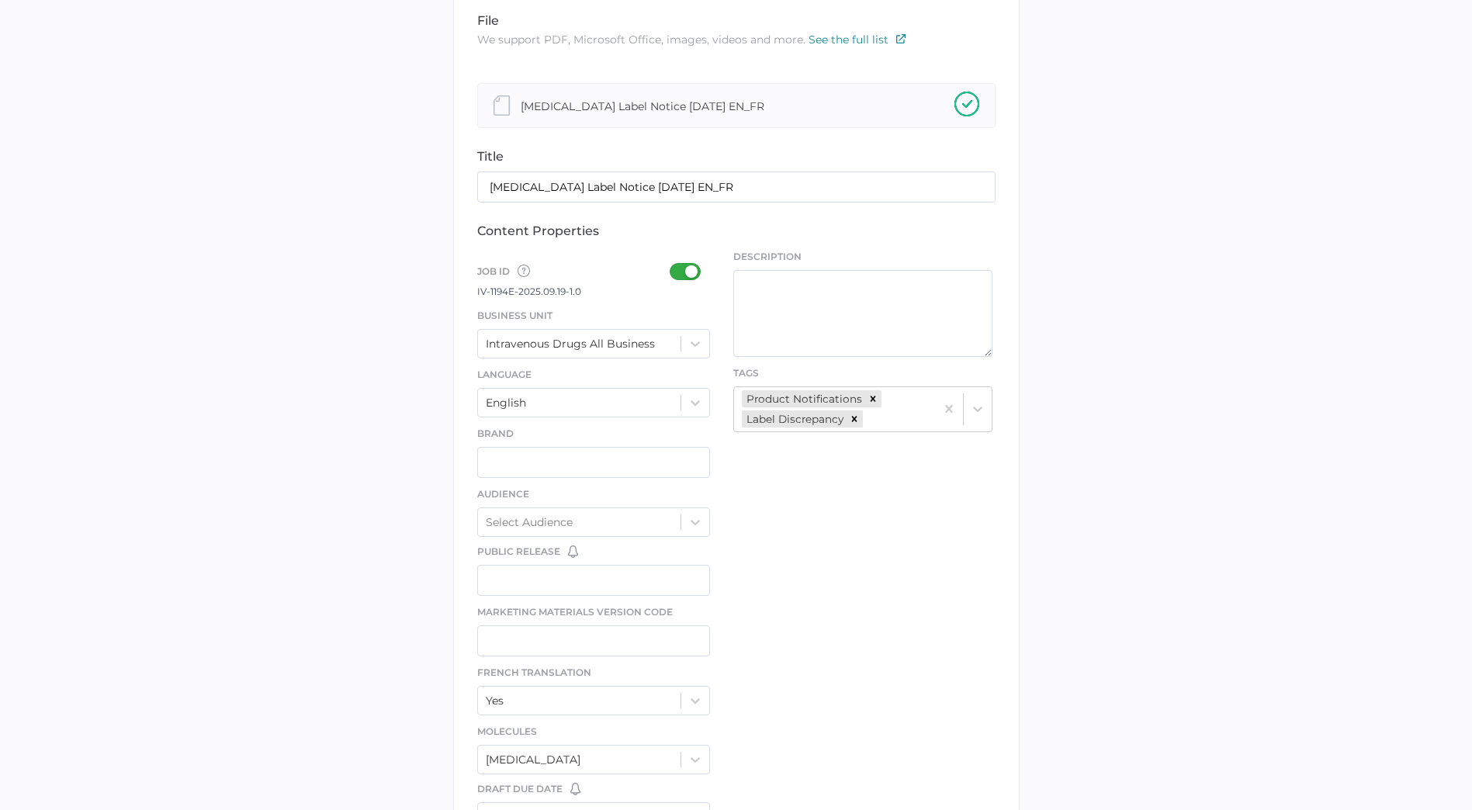
click at [856, 265] on div "Description" at bounding box center [862, 303] width 259 height 107
click at [847, 314] on textarea at bounding box center [862, 313] width 259 height 87
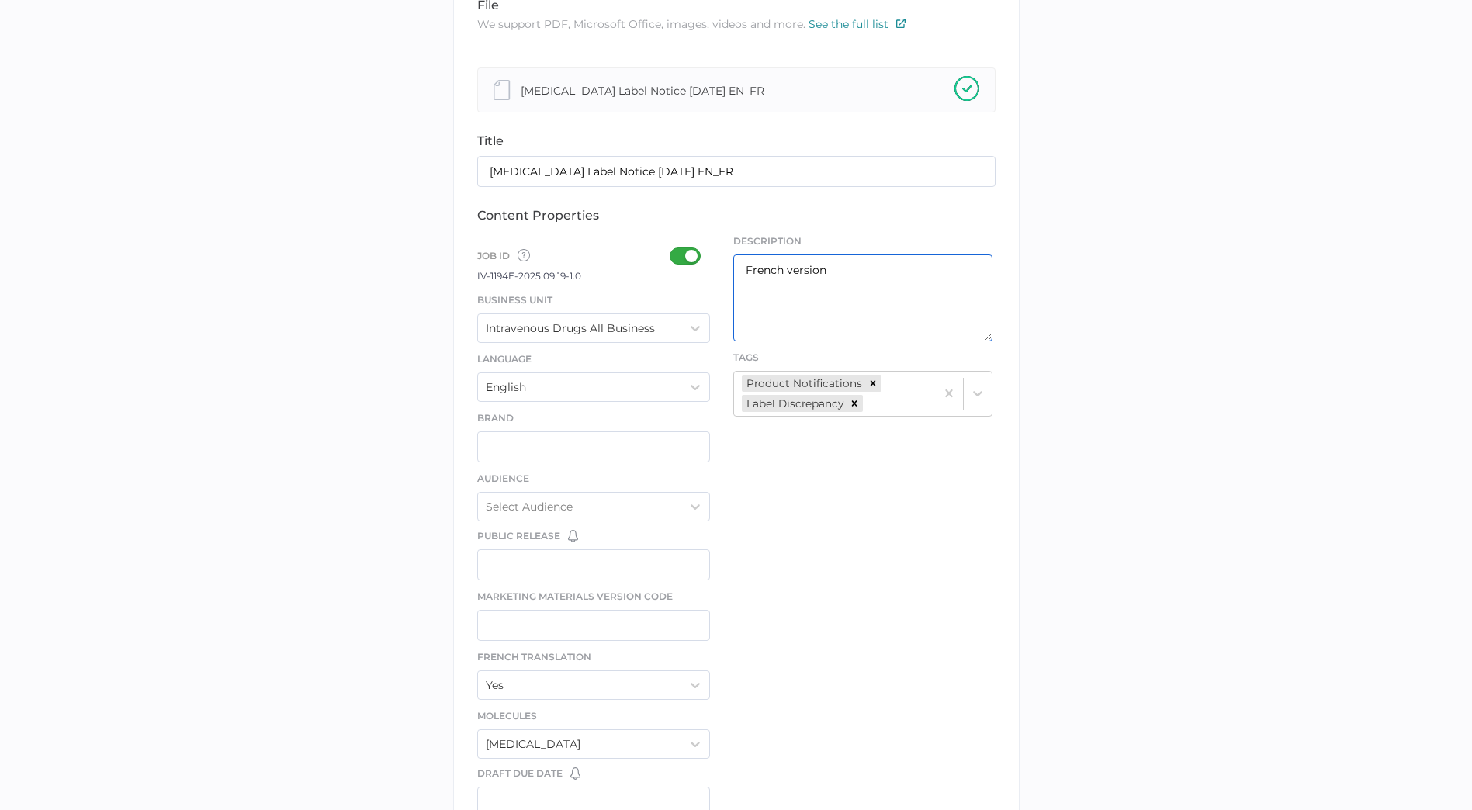
scroll to position [682, 0]
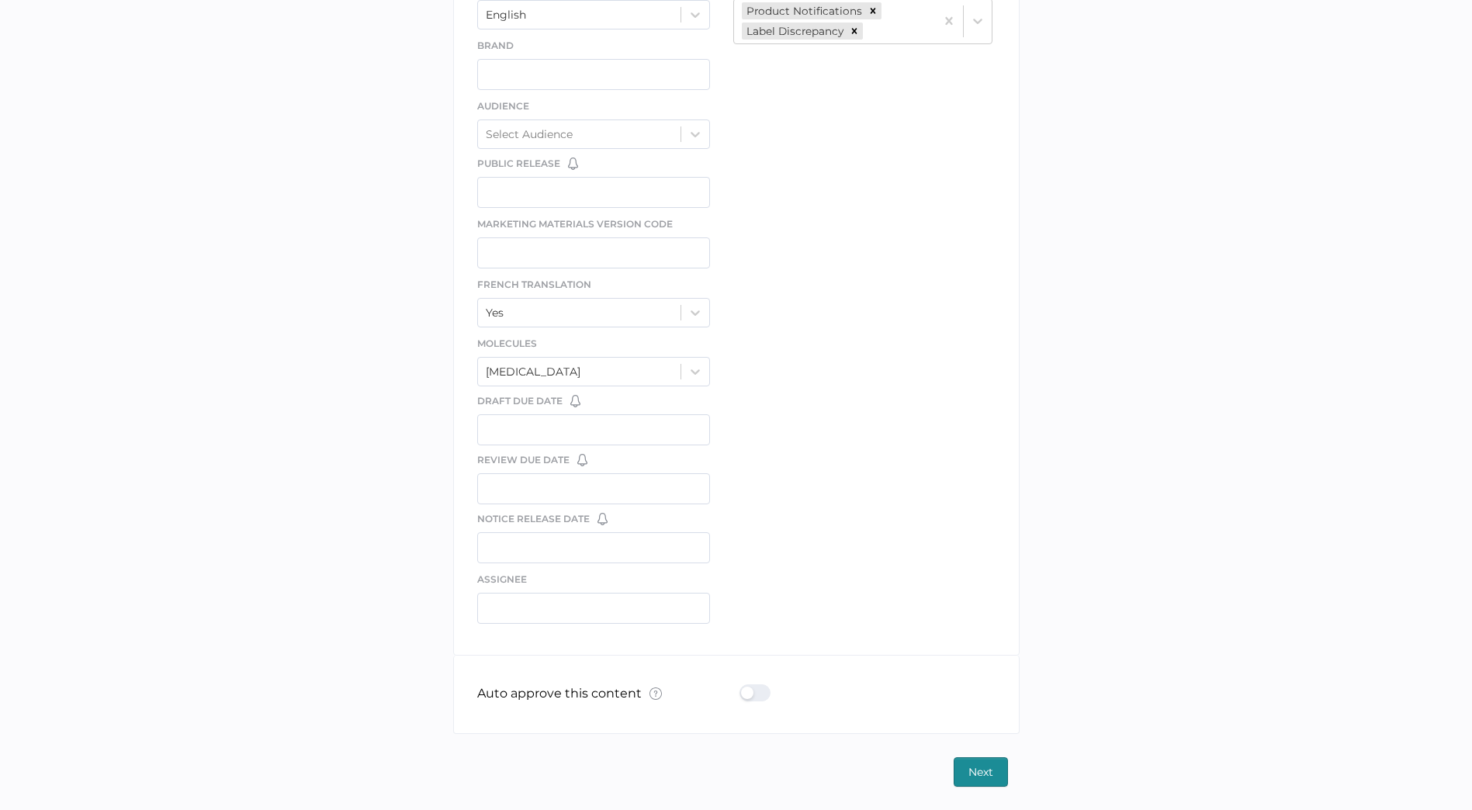
type textarea "French version"
click at [752, 696] on div at bounding box center [760, 692] width 40 height 17
click at [743, 687] on input "checkbox" at bounding box center [743, 687] width 0 height 0
click at [969, 772] on span "Next" at bounding box center [981, 772] width 25 height 28
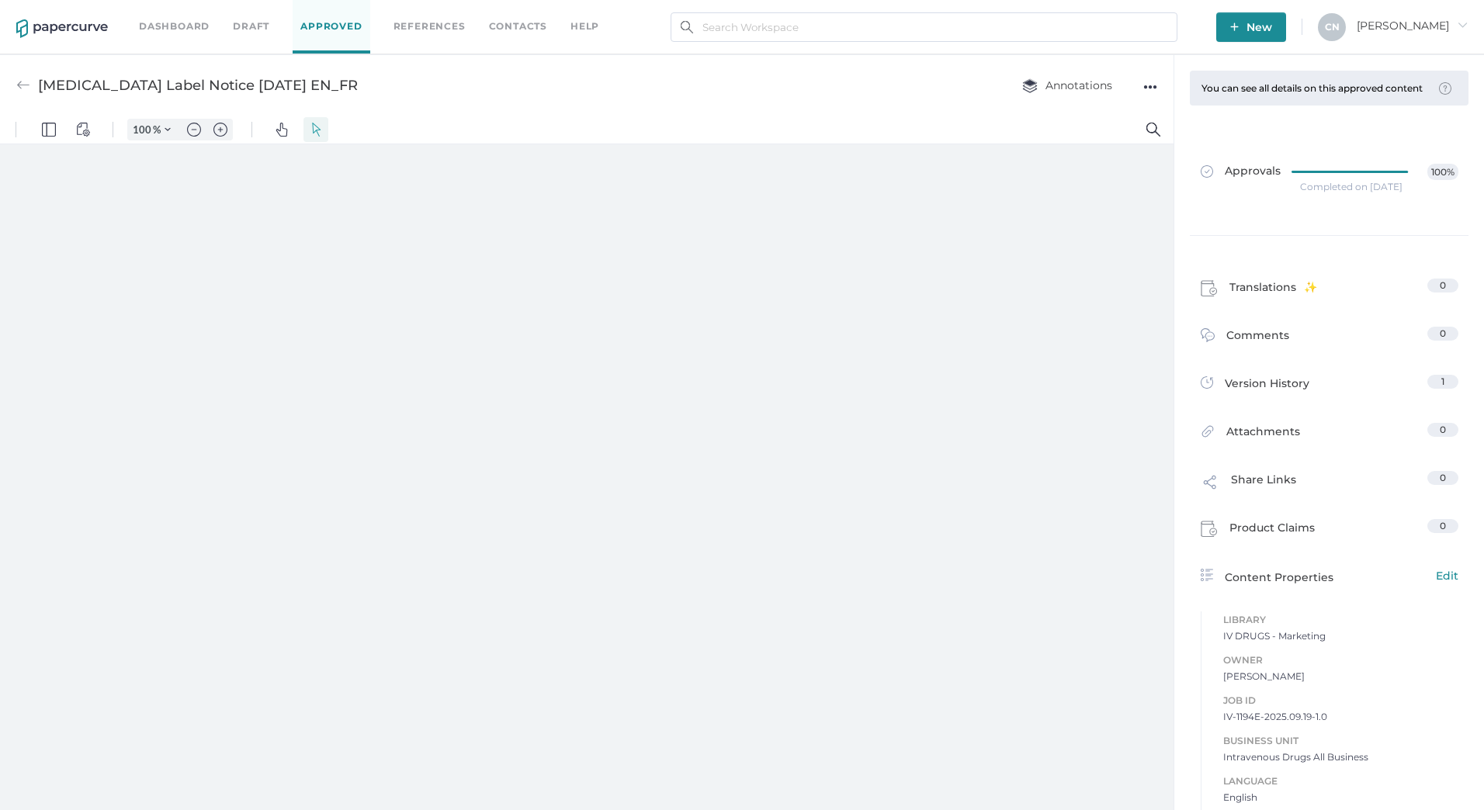
type input "133"
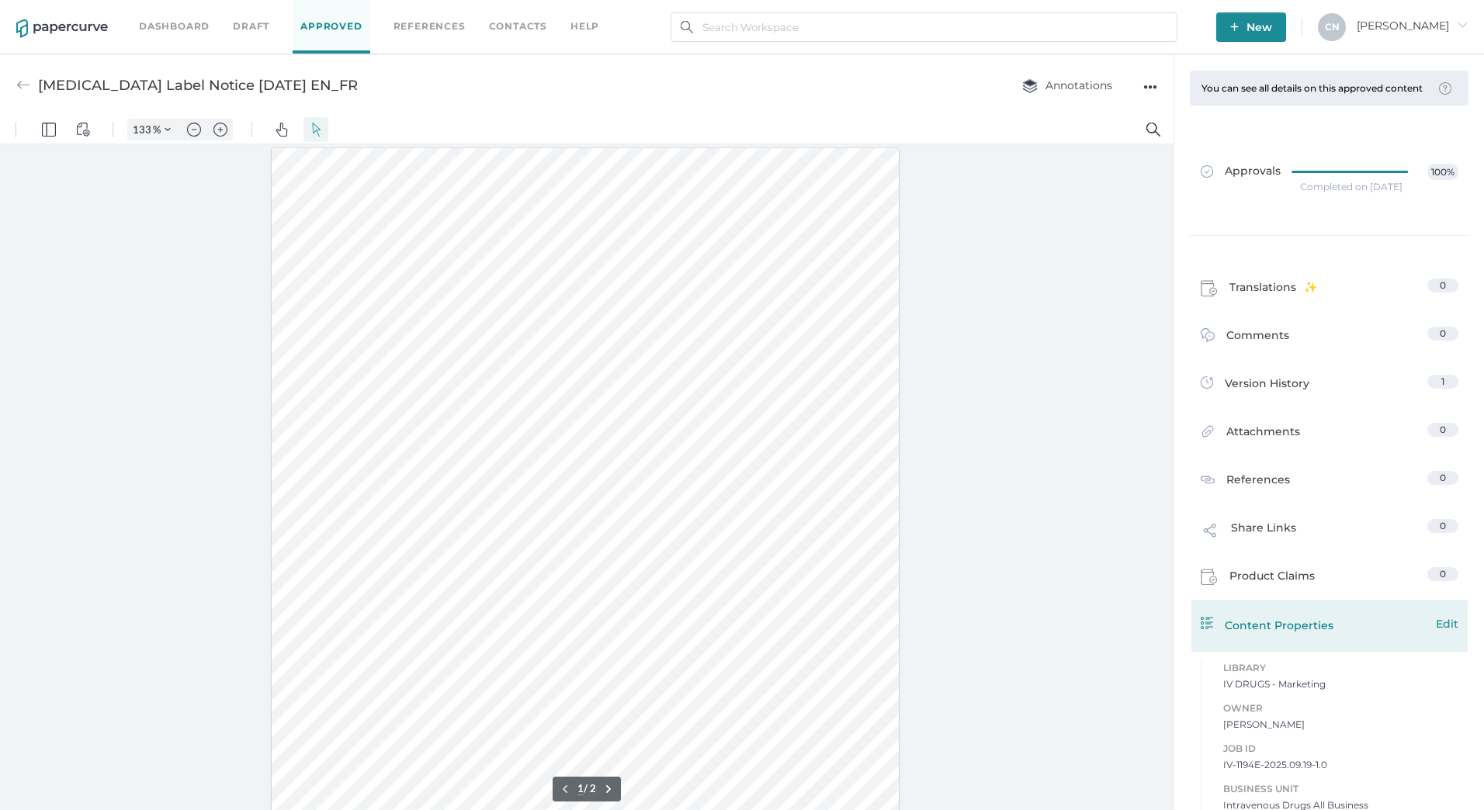
scroll to position [271, 0]
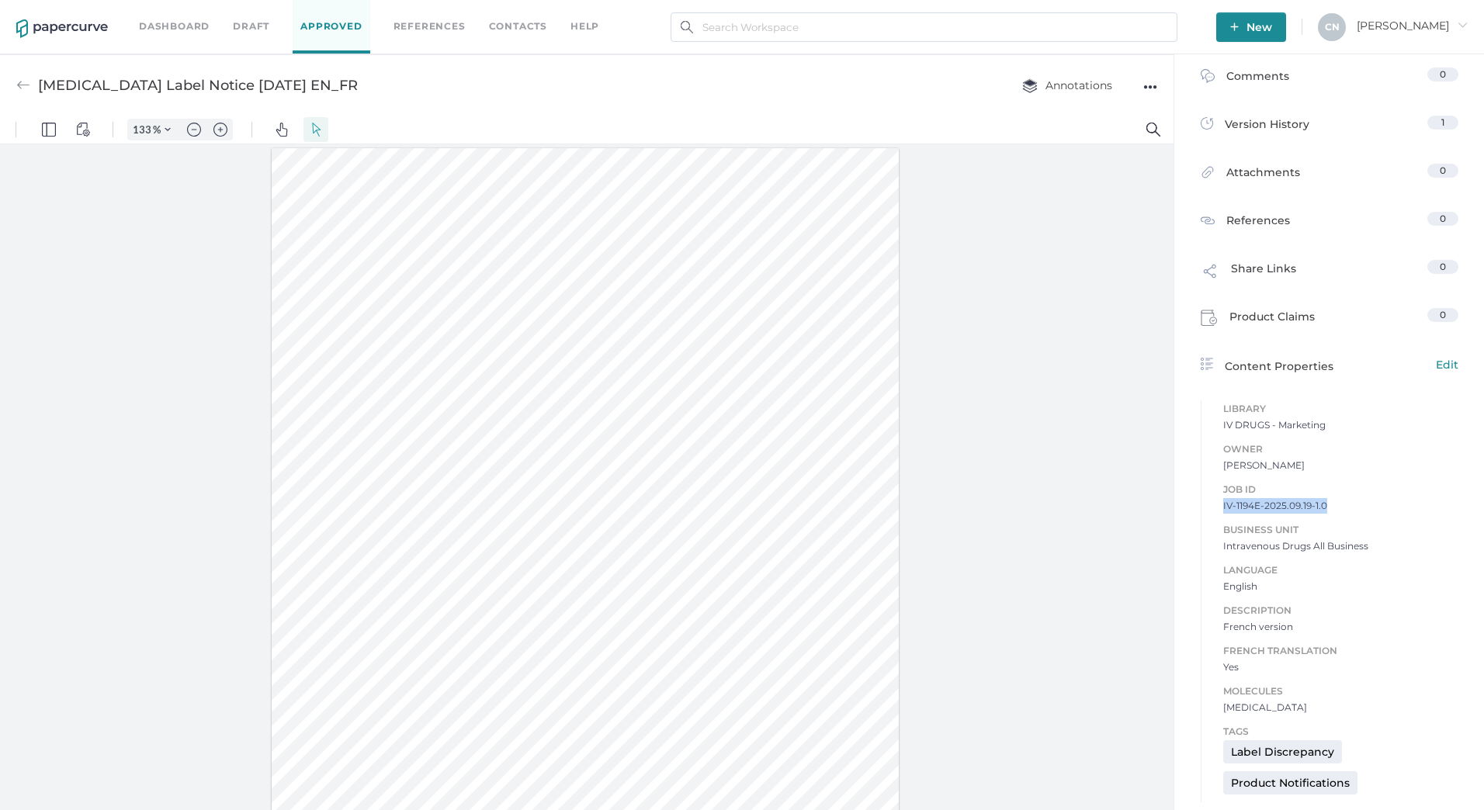
drag, startPoint x: 1326, startPoint y: 503, endPoint x: 1212, endPoint y: 510, distance: 114.3
click at [1212, 510] on div "Job ID IV-1194E-2025.09.19-1.0 Business Unit Intravenous Drugs All Business Lan…" at bounding box center [1330, 591] width 258 height 250
copy span "IV-1194E-2025.09.19-1.0"
type input "1"
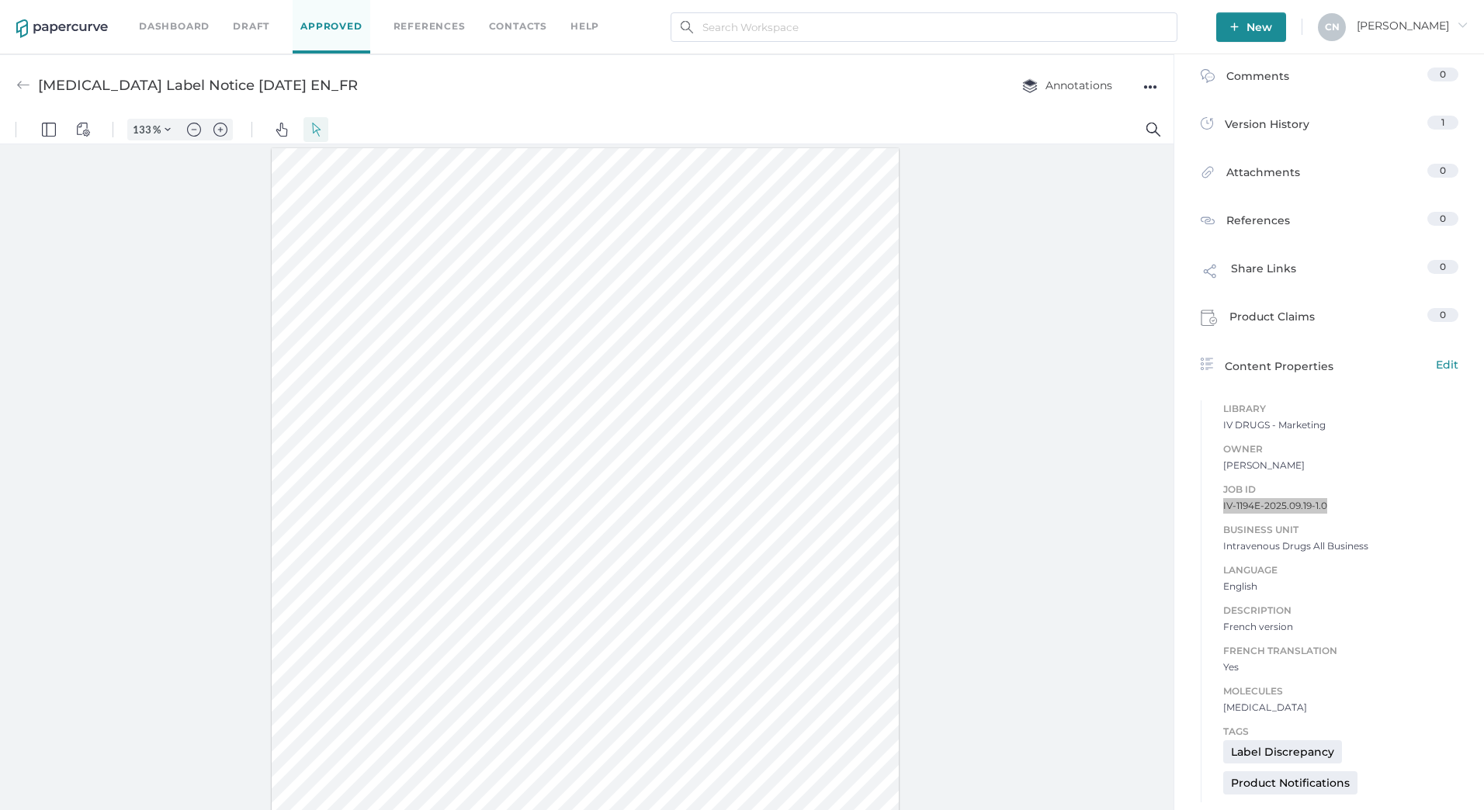
click at [1005, 304] on div at bounding box center [586, 480] width 1173 height 673
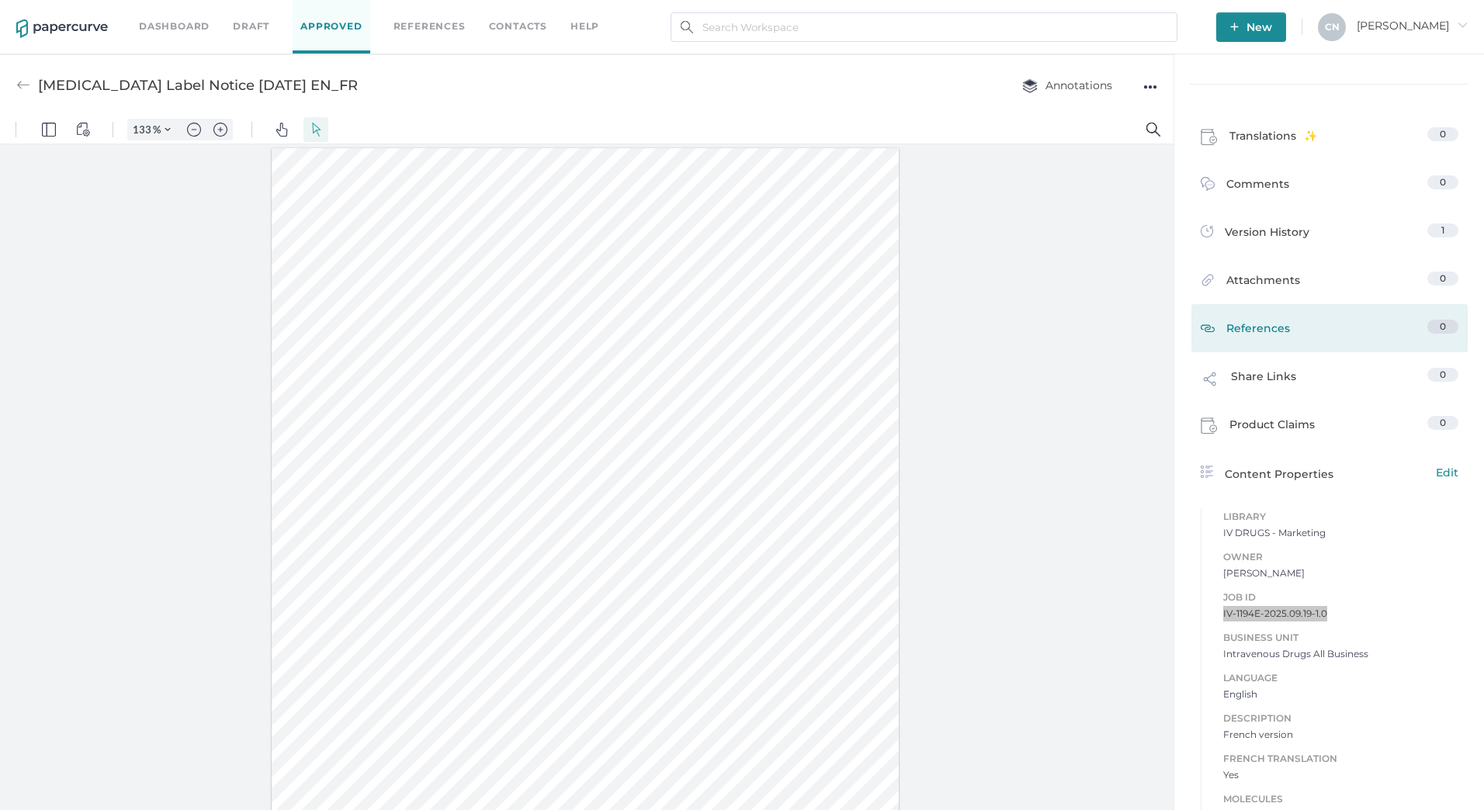
scroll to position [155, 0]
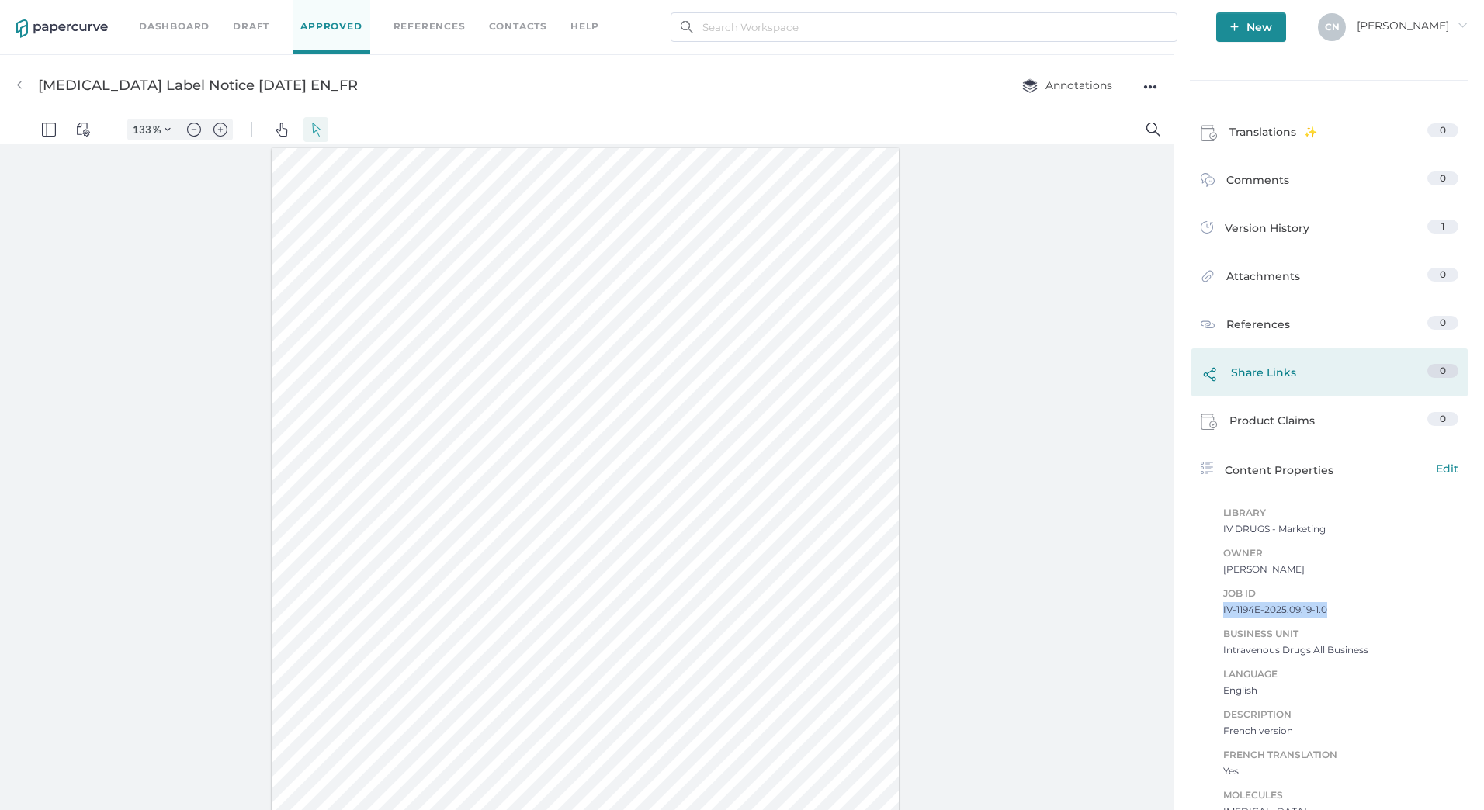
click at [1292, 390] on link "Share Links 0" at bounding box center [1330, 377] width 258 height 26
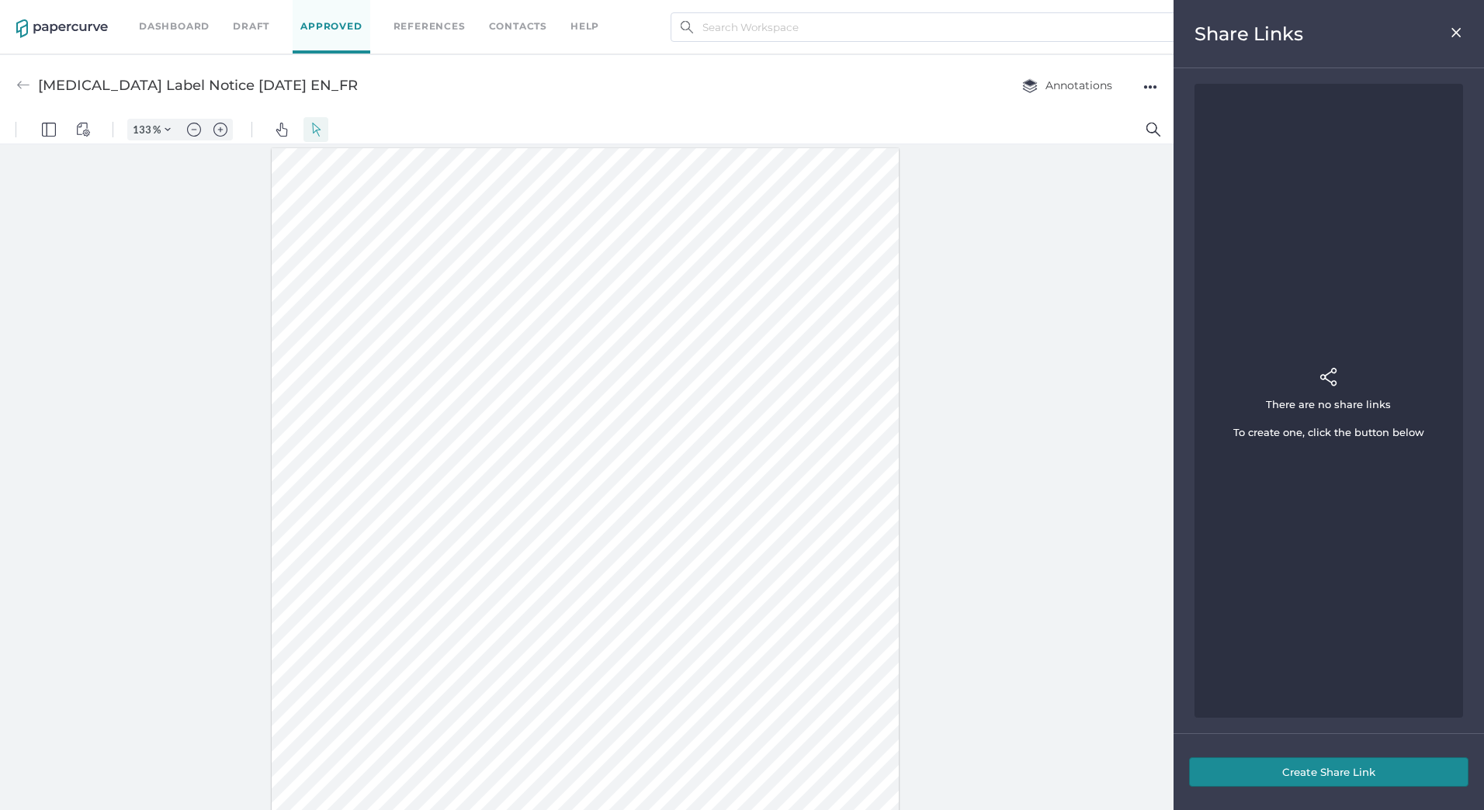
click at [1305, 783] on button "Create Share Link" at bounding box center [1328, 771] width 279 height 29
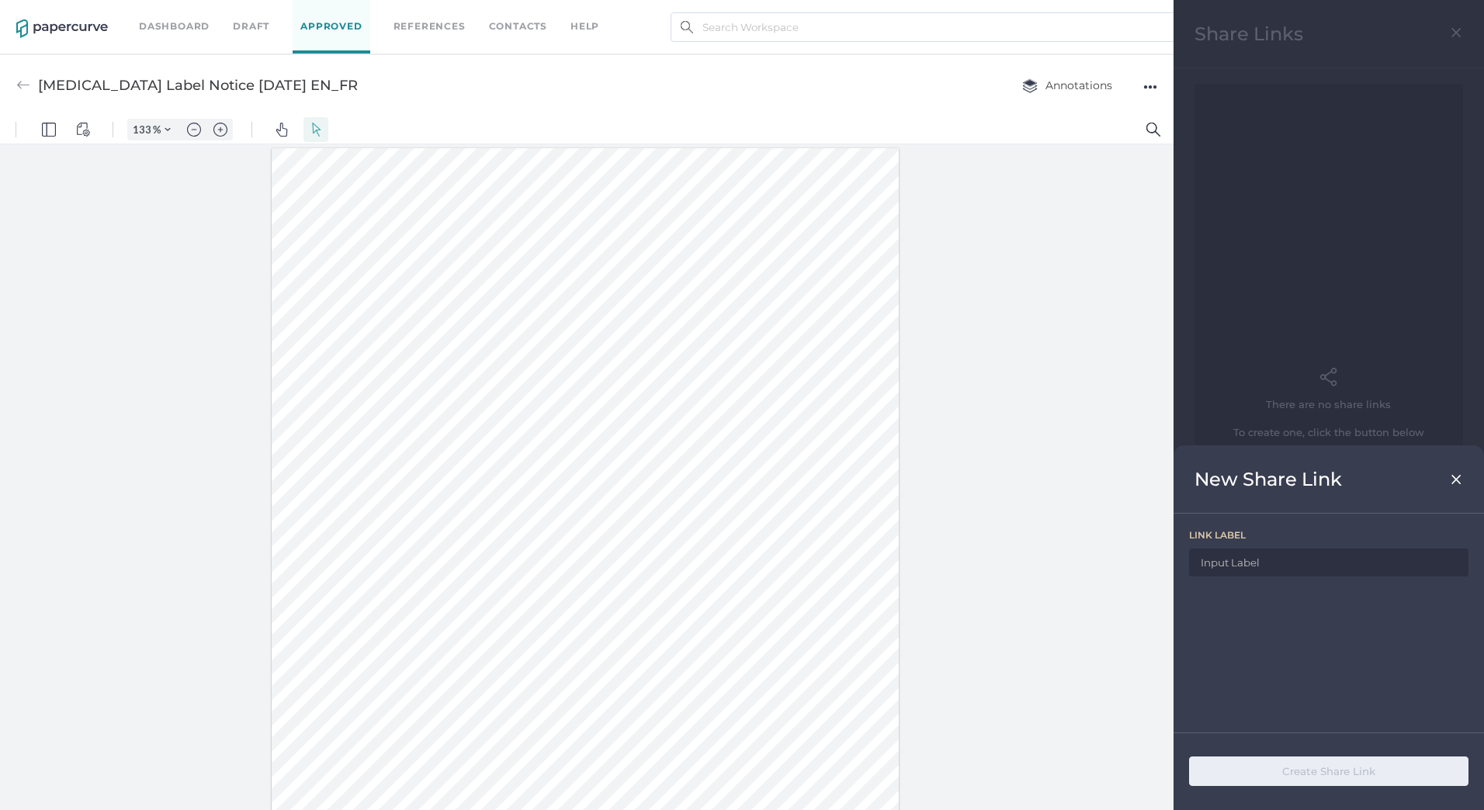
click at [1286, 567] on input at bounding box center [1328, 563] width 279 height 28
drag, startPoint x: 352, startPoint y: 95, endPoint x: 40, endPoint y: 88, distance: 312.1
click at [40, 88] on div "Vancomycin Label Notice 09.16.2025 EN_FR Annotations ●●●" at bounding box center [586, 84] width 1173 height 61
copy div "Vancomycin Label Notice 09.16.2025 EN_FR"
click at [1287, 560] on input at bounding box center [1328, 563] width 279 height 28
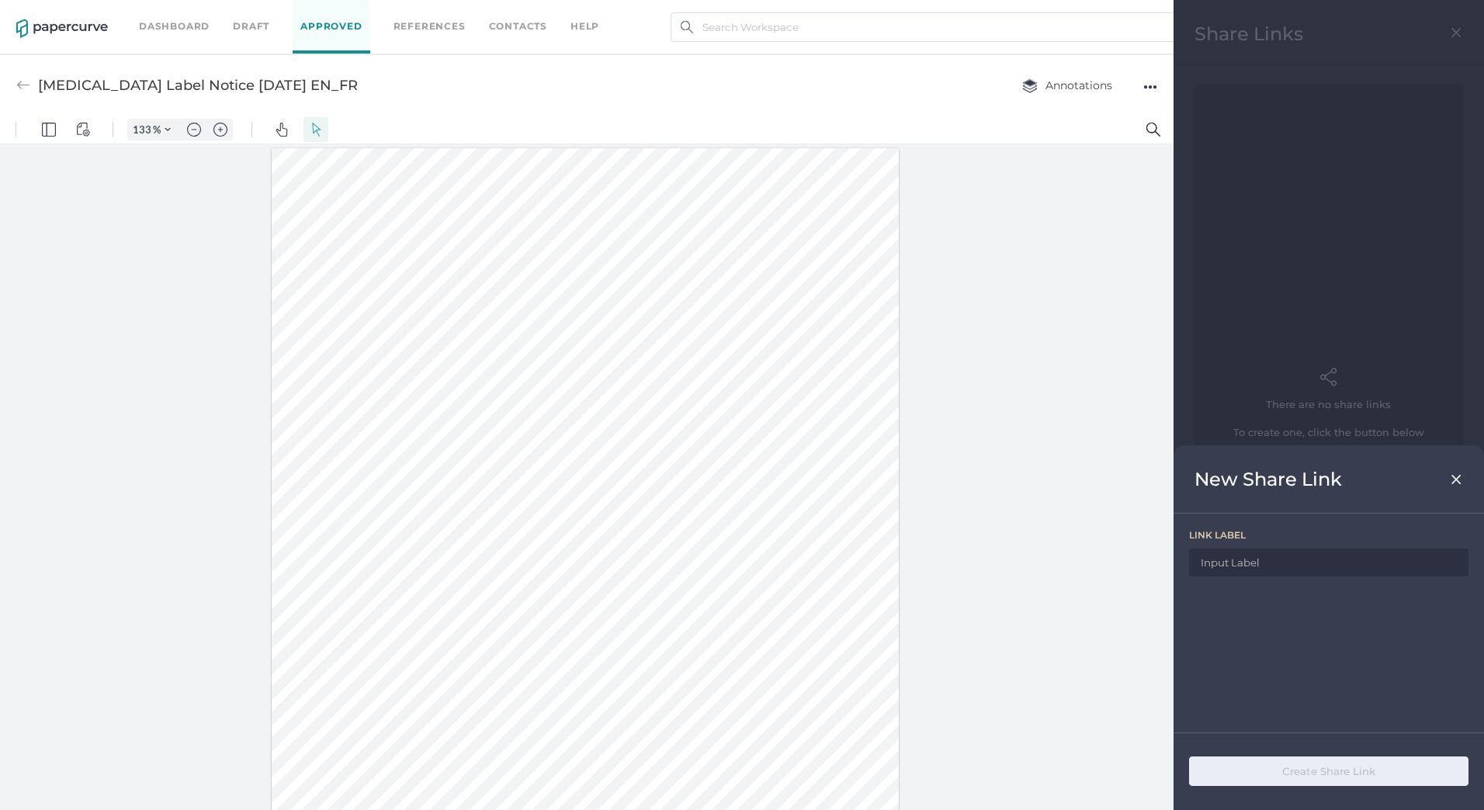
paste input "Vancomycin Label Notice 09.16.2025 EN_FR"
type input "Vancomycin Label Notice 09.16.2025 EN_FR"
click at [1308, 771] on button "Create Share Link" at bounding box center [1328, 771] width 279 height 29
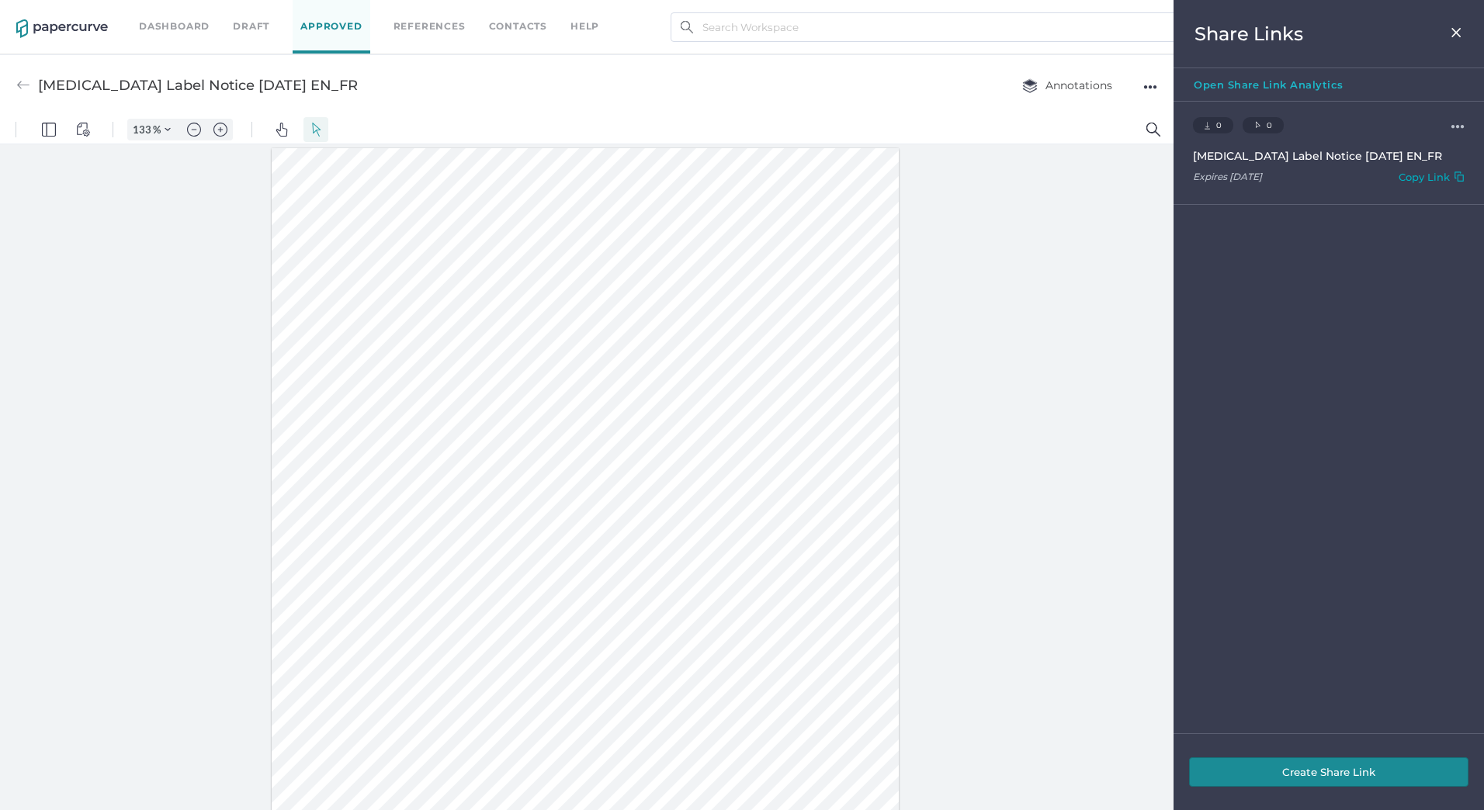
click at [1413, 185] on div "Copy Link" at bounding box center [1423, 180] width 51 height 18
click at [1476, 29] on div "Share Links" at bounding box center [1328, 34] width 310 height 68
click at [1468, 29] on div "Share Links" at bounding box center [1328, 34] width 310 height 68
click at [1463, 29] on div "Share Links" at bounding box center [1328, 34] width 310 height 68
click at [1457, 29] on img at bounding box center [1456, 32] width 13 height 12
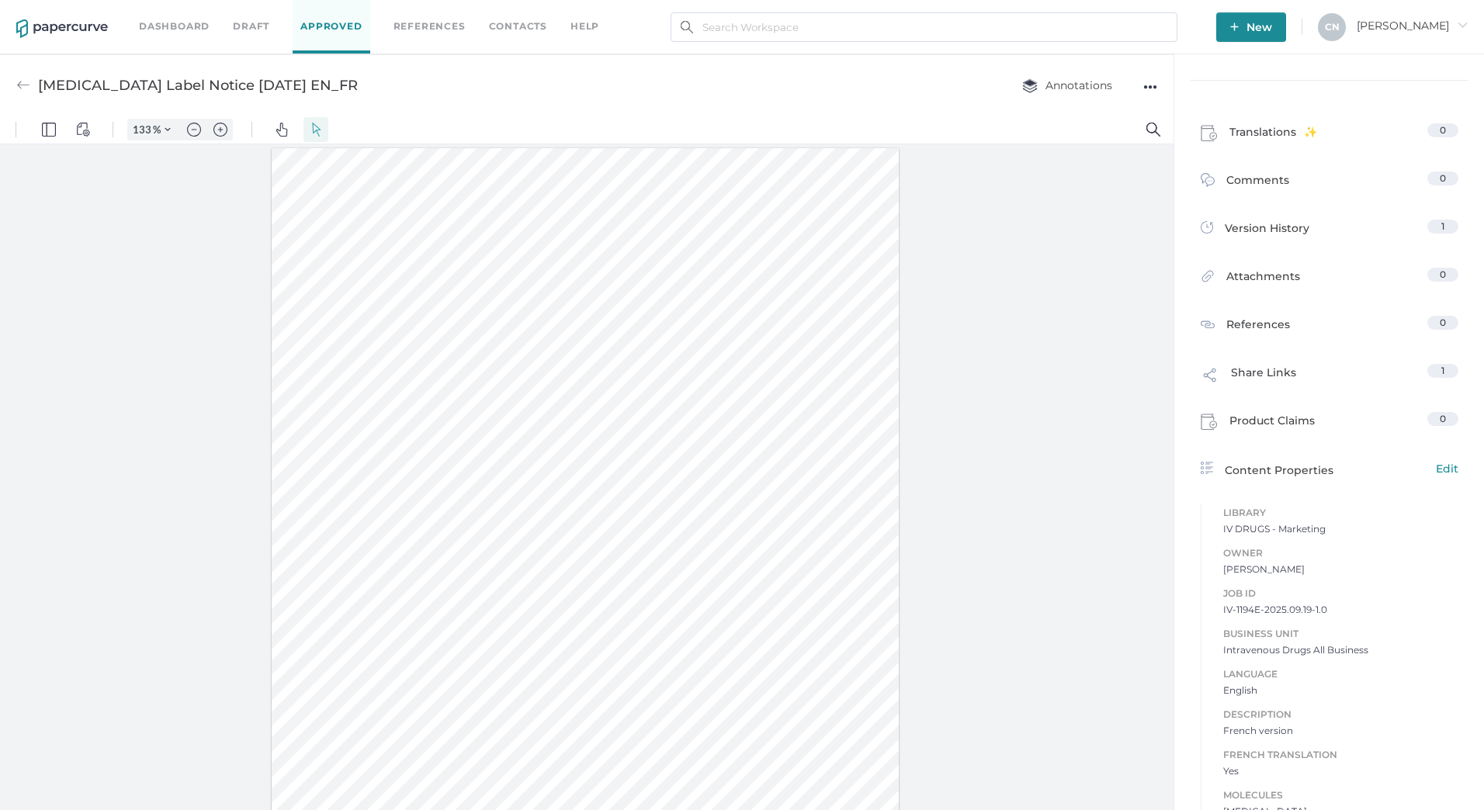
click at [23, 71] on div at bounding box center [23, 85] width 14 height 29
click at [11, 95] on div "Vancomycin Label Notice 09.16.2025 EN_FR Annotations ●●●" at bounding box center [586, 84] width 1173 height 61
click at [22, 82] on img at bounding box center [23, 85] width 14 height 14
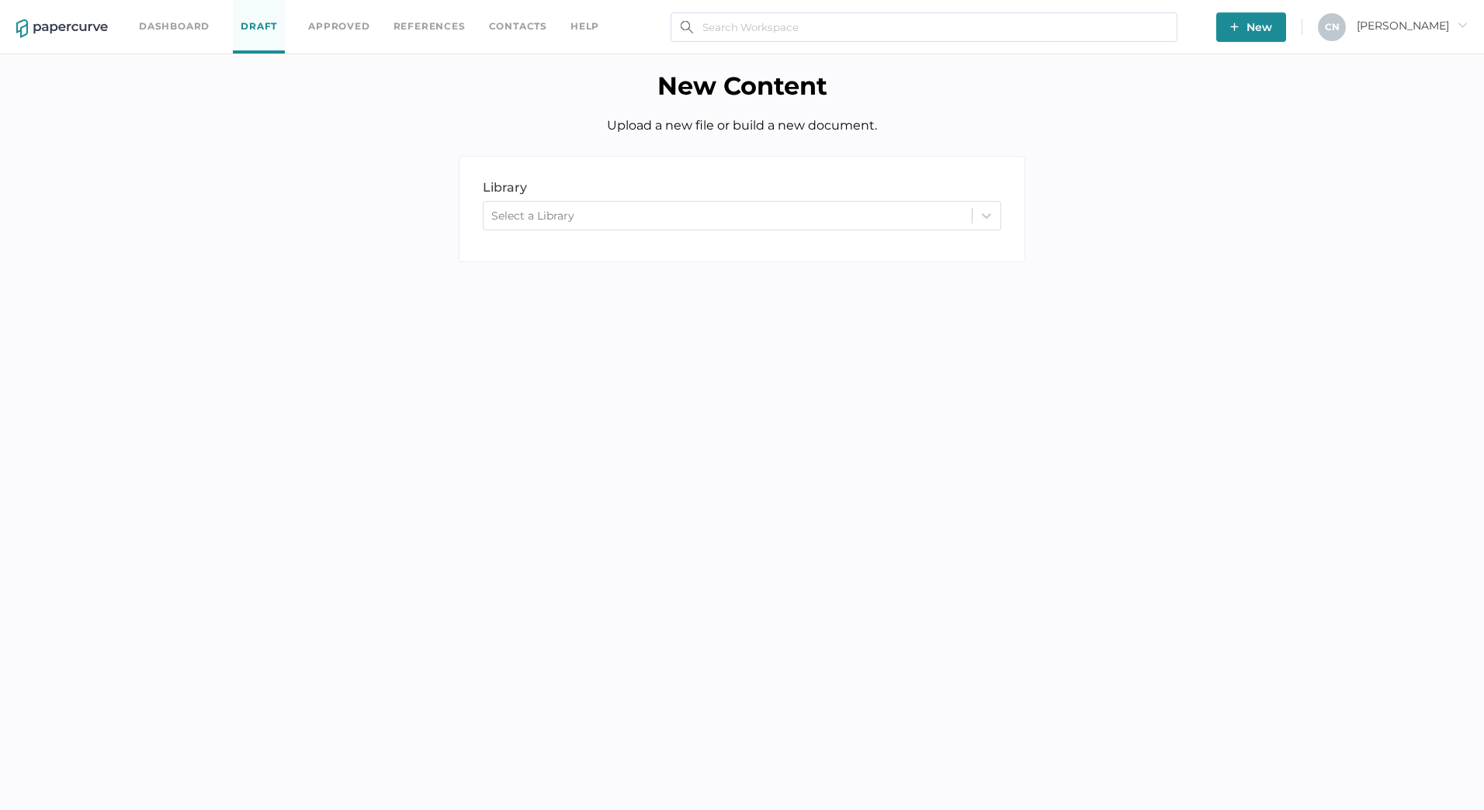
click at [22, 82] on h1 "New Content" at bounding box center [742, 86] width 1461 height 30
click at [907, 24] on input "text" at bounding box center [924, 26] width 507 height 29
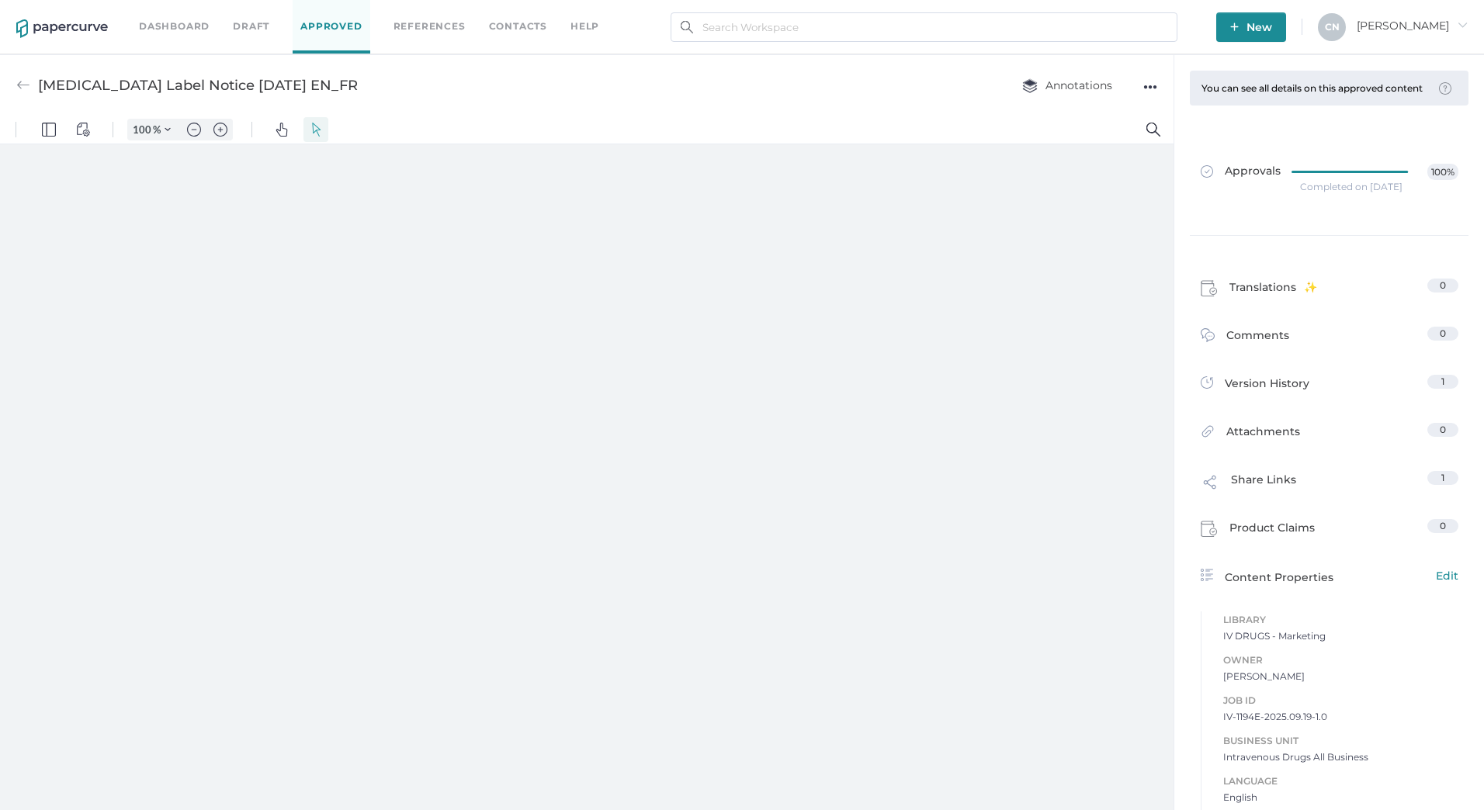
type input "133"
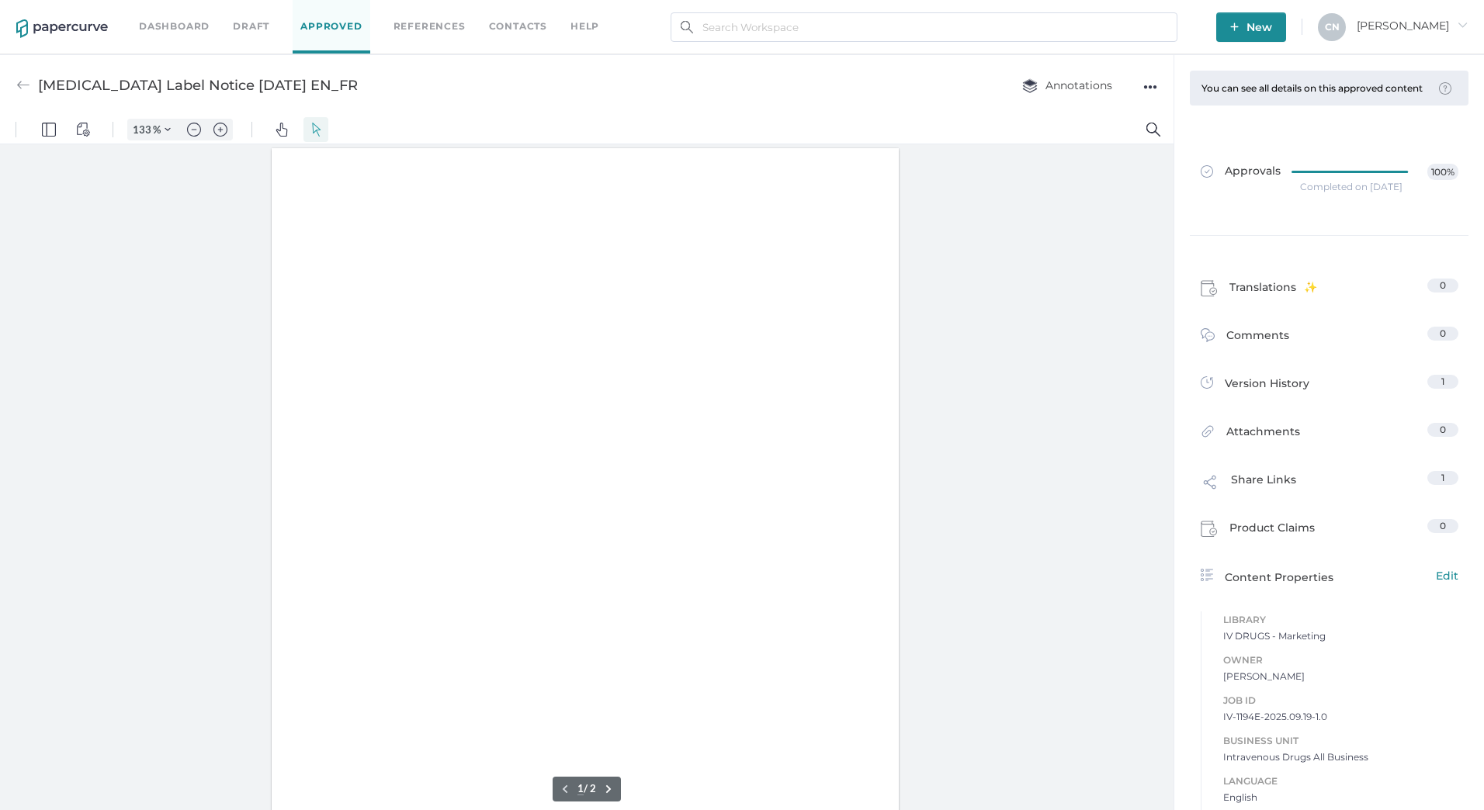
scroll to position [1, 0]
click at [758, 26] on input "text" at bounding box center [924, 26] width 507 height 29
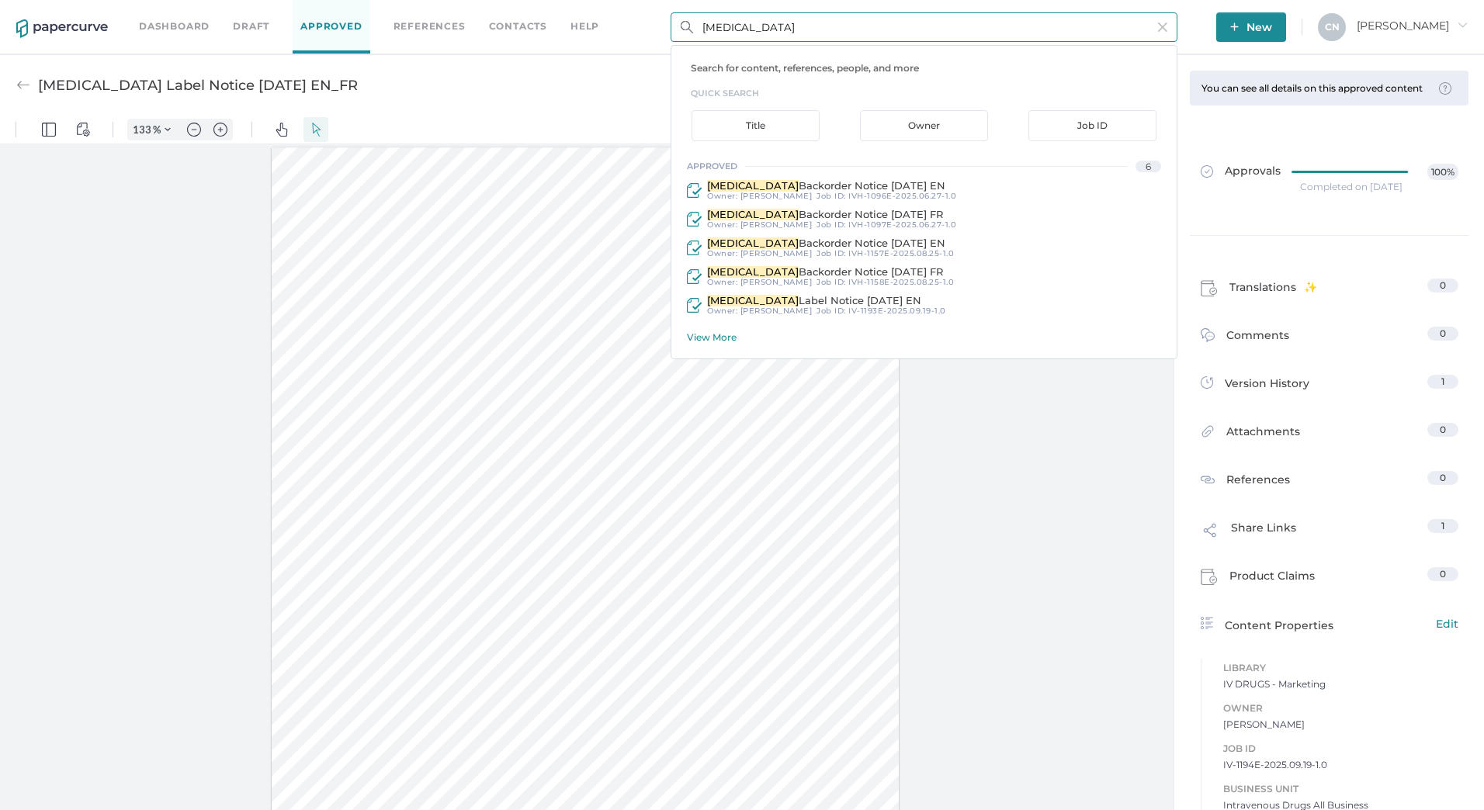
type input "vancomycin"
click at [716, 334] on div "View More" at bounding box center [932, 337] width 490 height 12
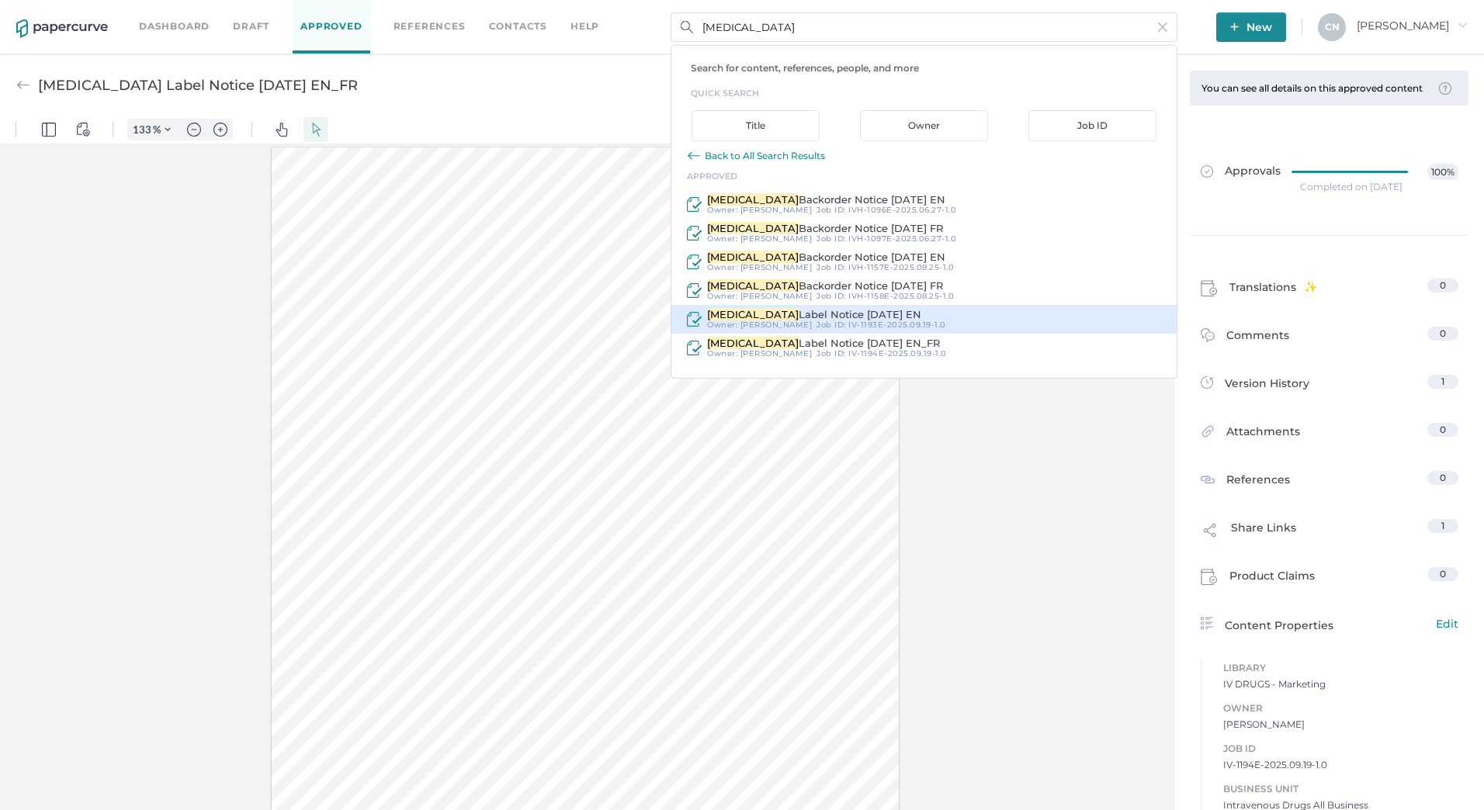
click at [818, 305] on div "Vancomycin Label Notice 09.16.2025 EN Owner: Cristina Nunez Job ID : IV-1193E-2…" at bounding box center [923, 319] width 505 height 29
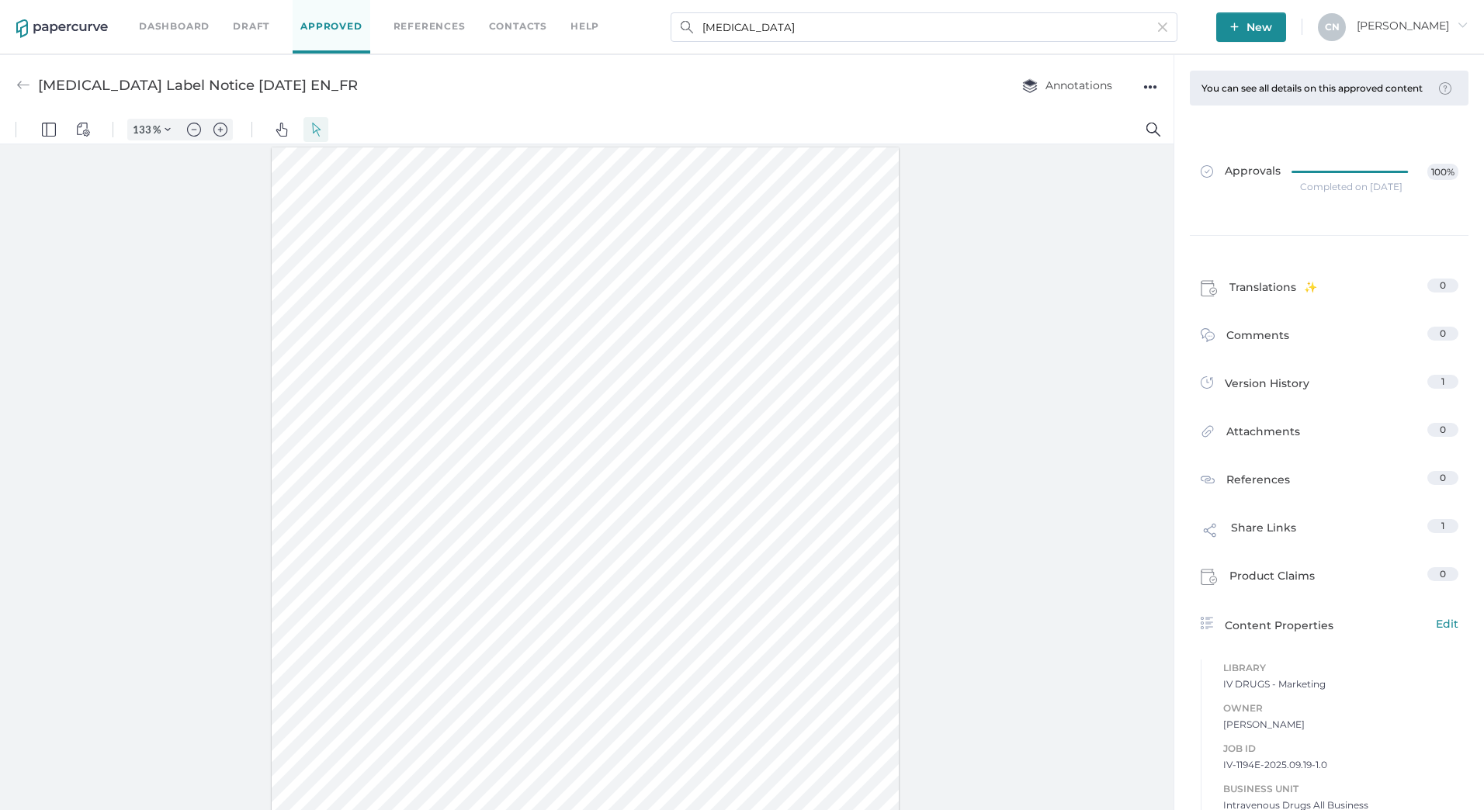
type input "Vancomycin Label Notice 09.16.2025 EN"
type input "133"
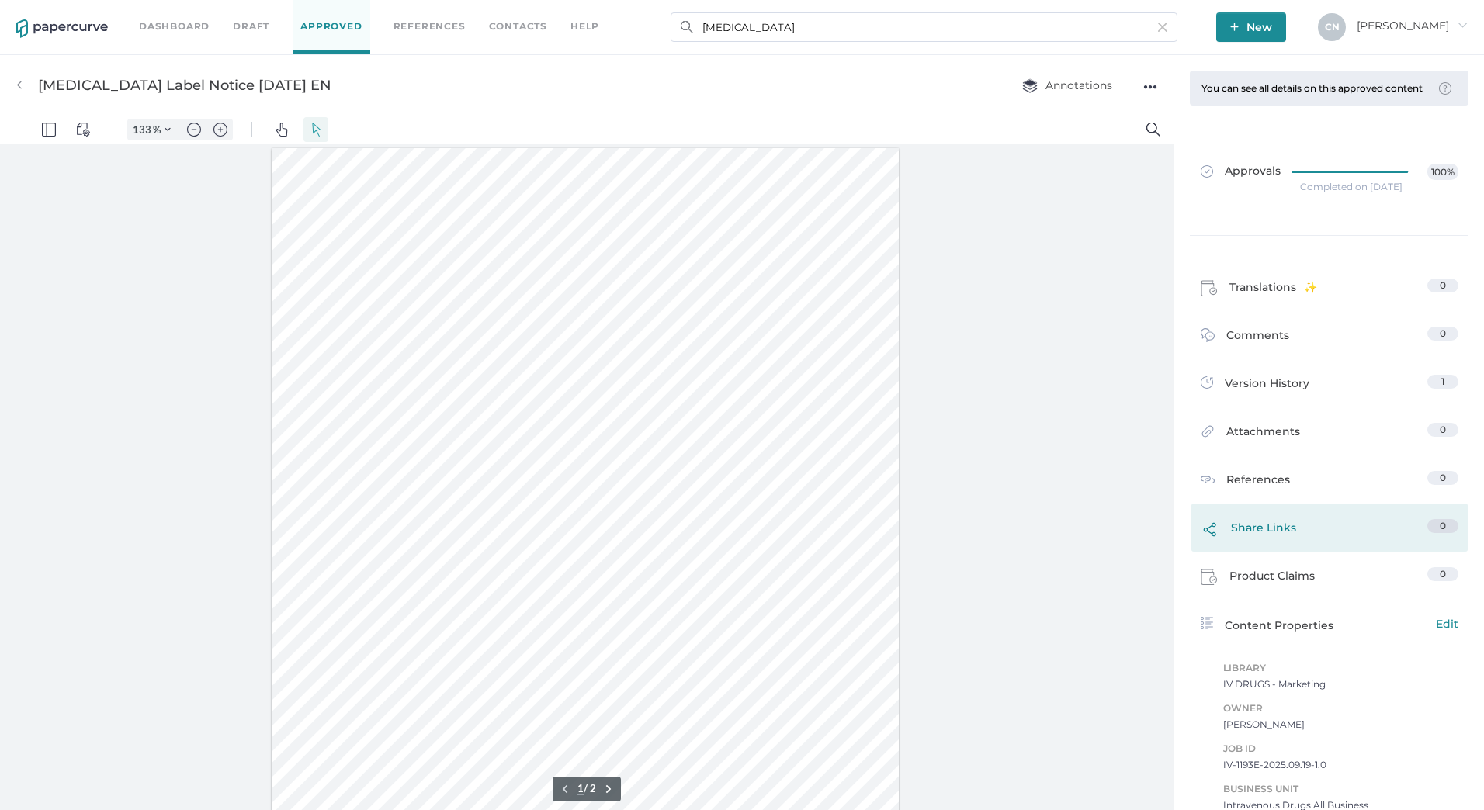
click at [1312, 525] on div "Share Links 0" at bounding box center [1329, 528] width 276 height 48
click at [1274, 539] on span "Share Links" at bounding box center [1263, 532] width 65 height 26
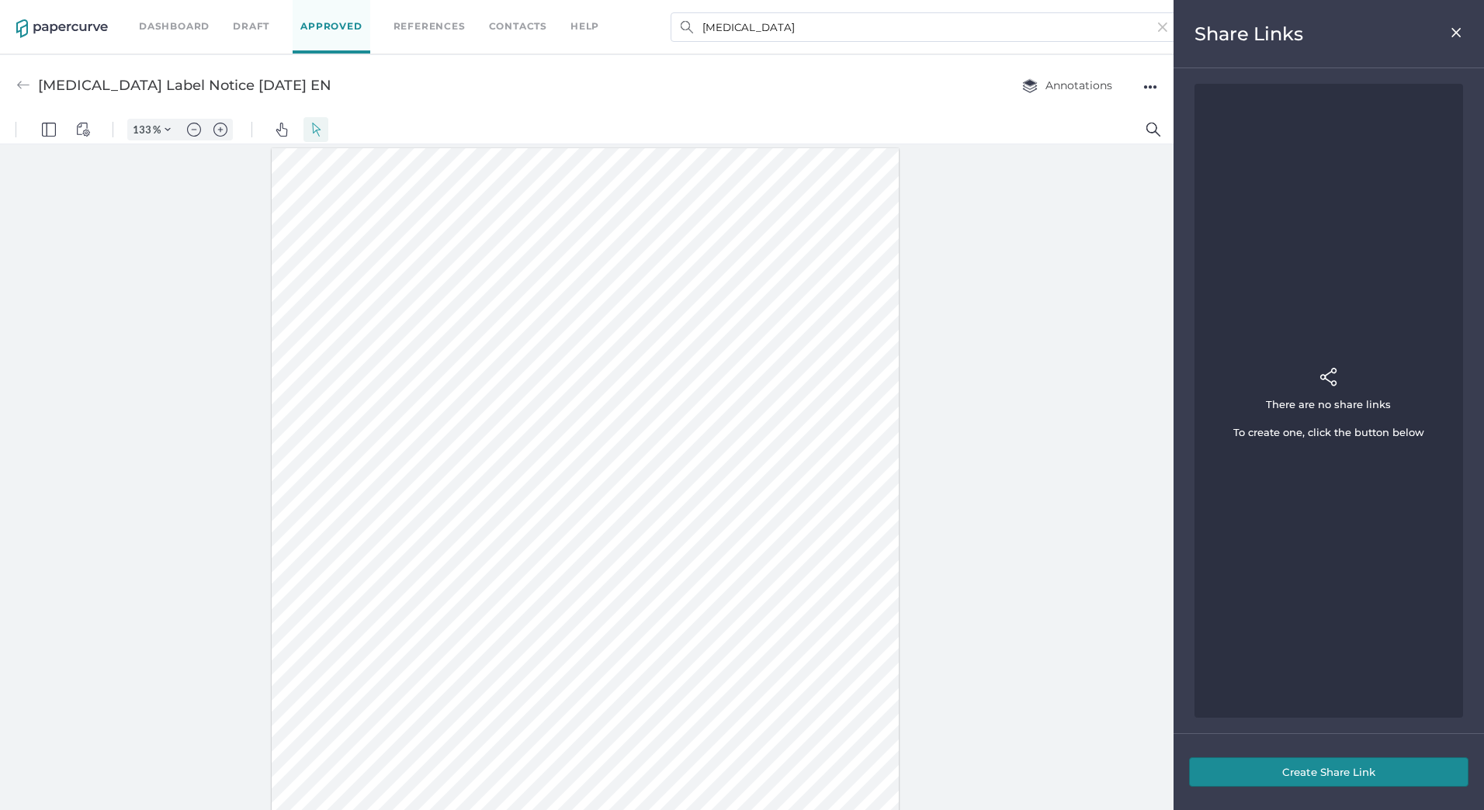
click at [1321, 786] on button "Create Share Link" at bounding box center [1328, 771] width 279 height 29
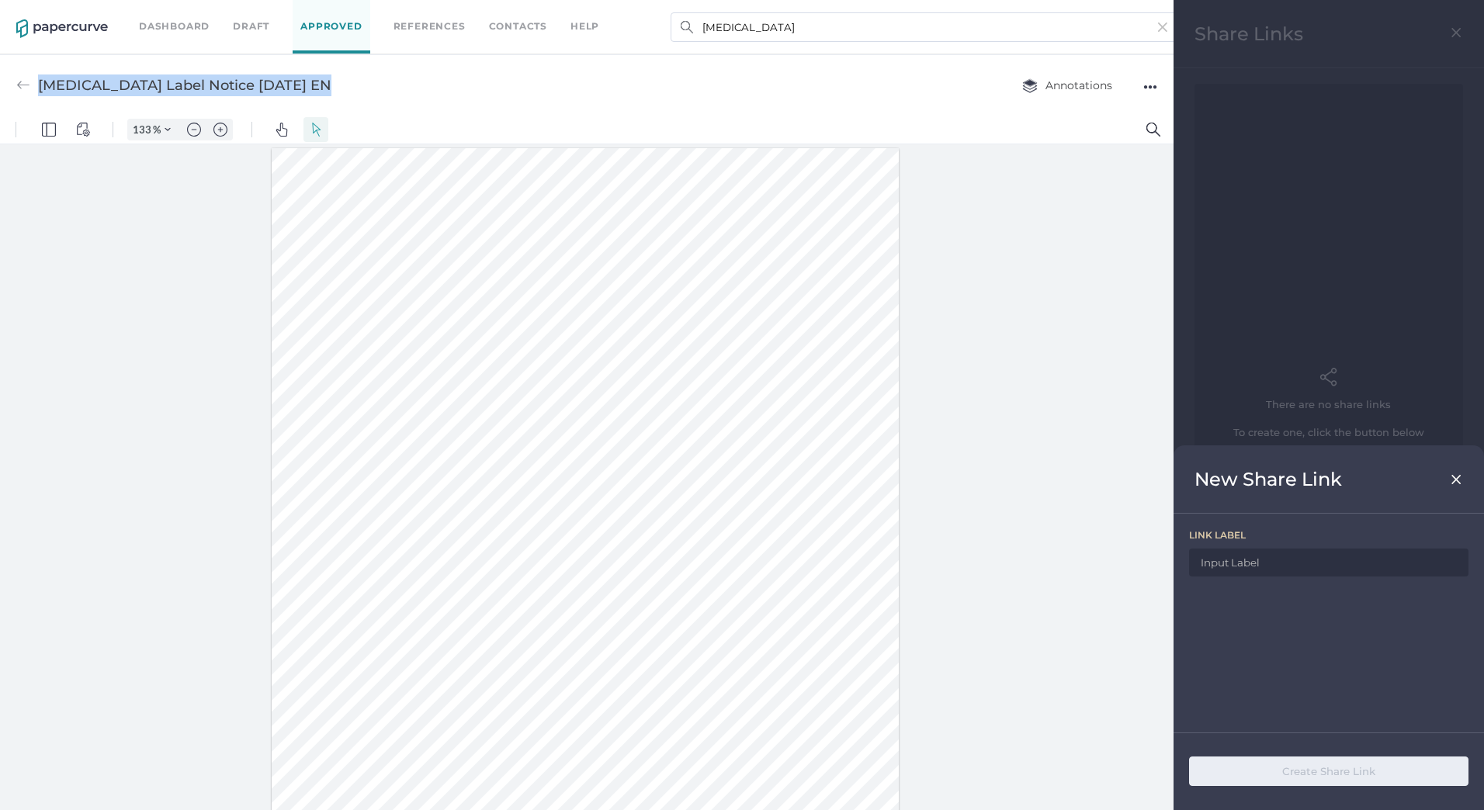
drag, startPoint x: 321, startPoint y: 83, endPoint x: 41, endPoint y: 92, distance: 279.5
click at [41, 92] on div "Vancomycin Label Notice 09.16.2025 EN Annotations ●●●" at bounding box center [586, 84] width 1173 height 61
copy div "Vancomycin Label Notice 09.16.2025 EN"
click at [1290, 563] on input at bounding box center [1328, 563] width 279 height 28
paste input "Vancomycin Label Notice 09.16.2025 EN"
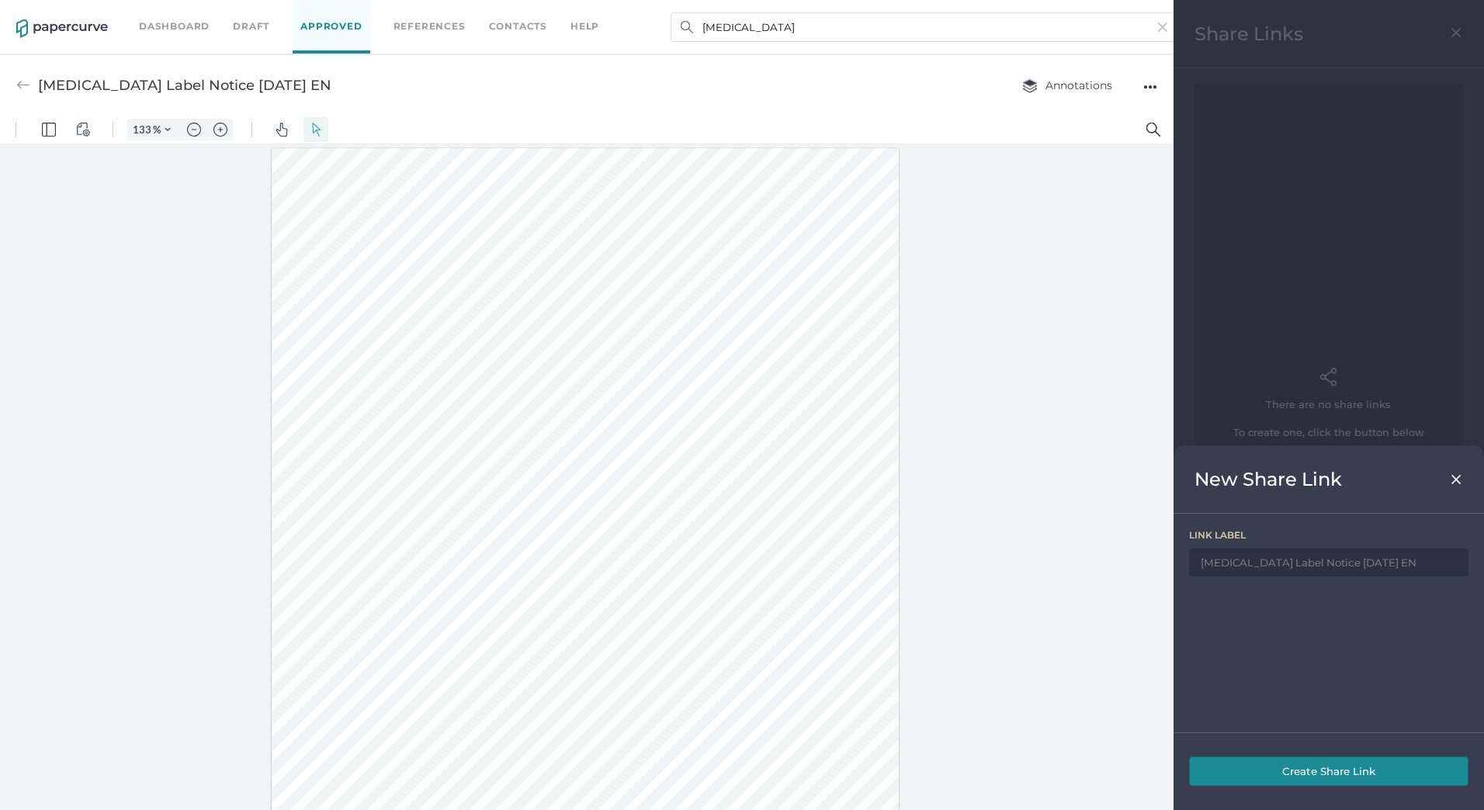
type input "Vancomycin Label Notice 09.16.2025 EN"
click at [1308, 769] on button "Create Share Link" at bounding box center [1328, 771] width 279 height 29
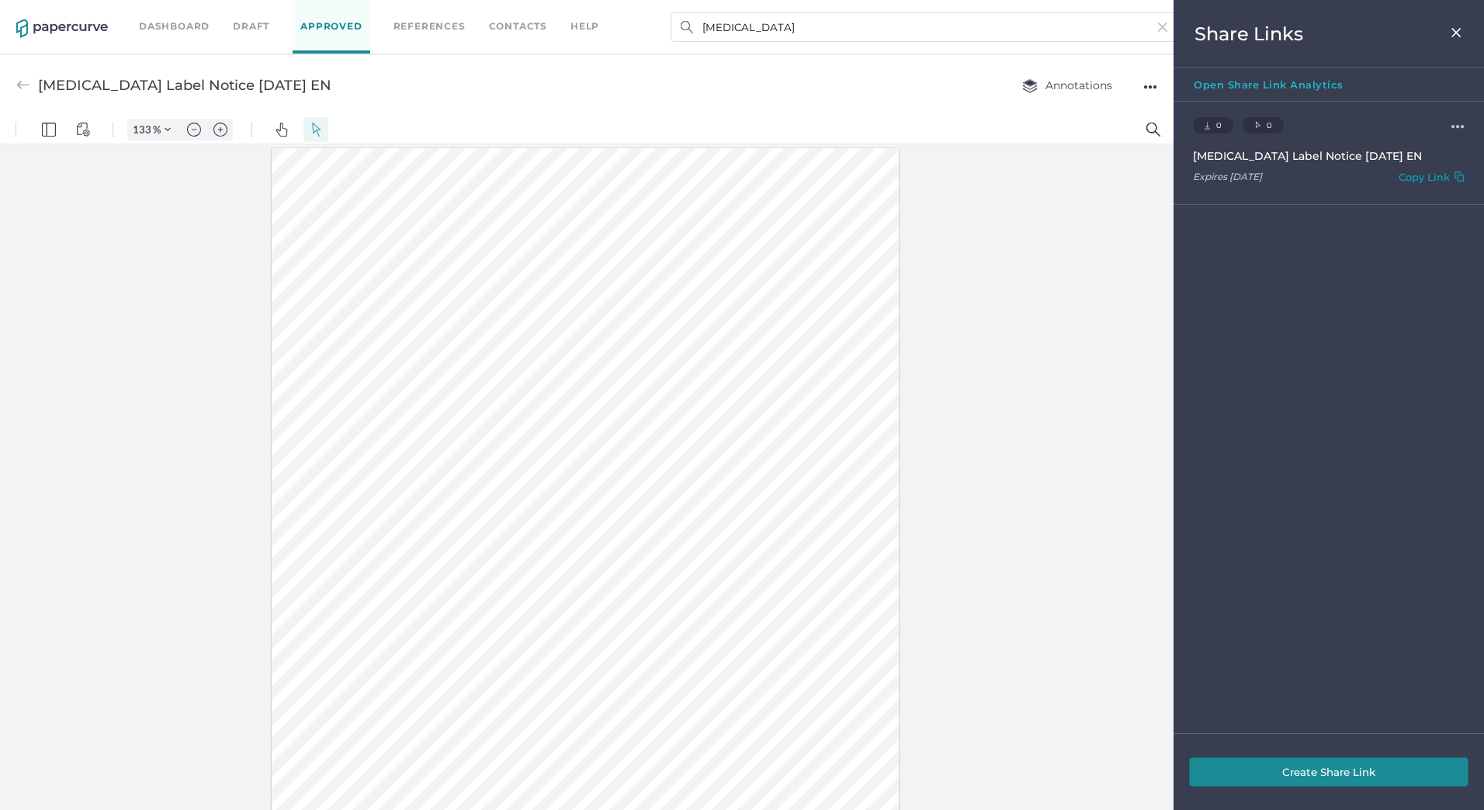
click at [1402, 173] on div "Copy Link" at bounding box center [1423, 180] width 51 height 18
click at [1461, 30] on img at bounding box center [1456, 32] width 13 height 12
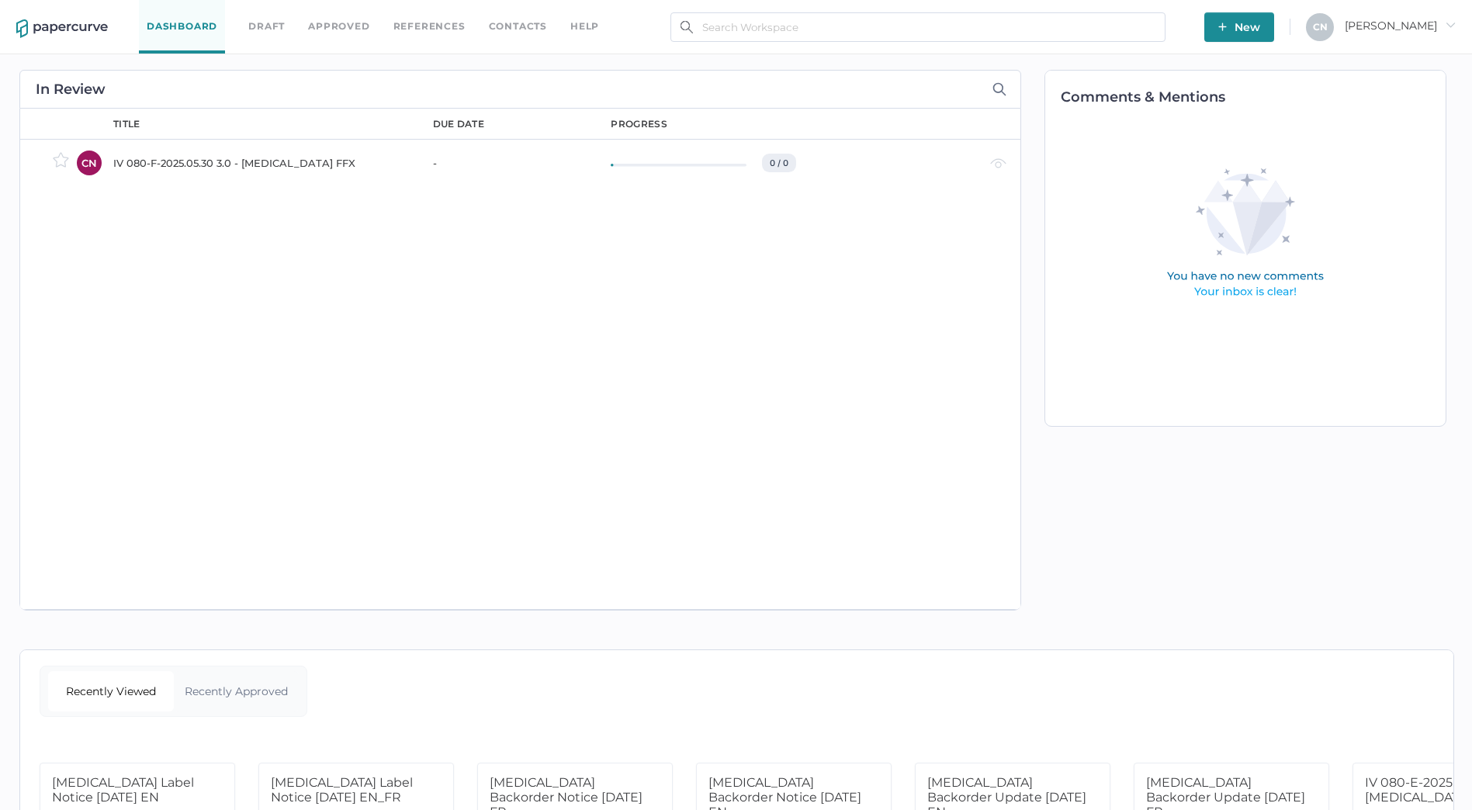
click at [249, 29] on link "Draft" at bounding box center [266, 26] width 36 height 17
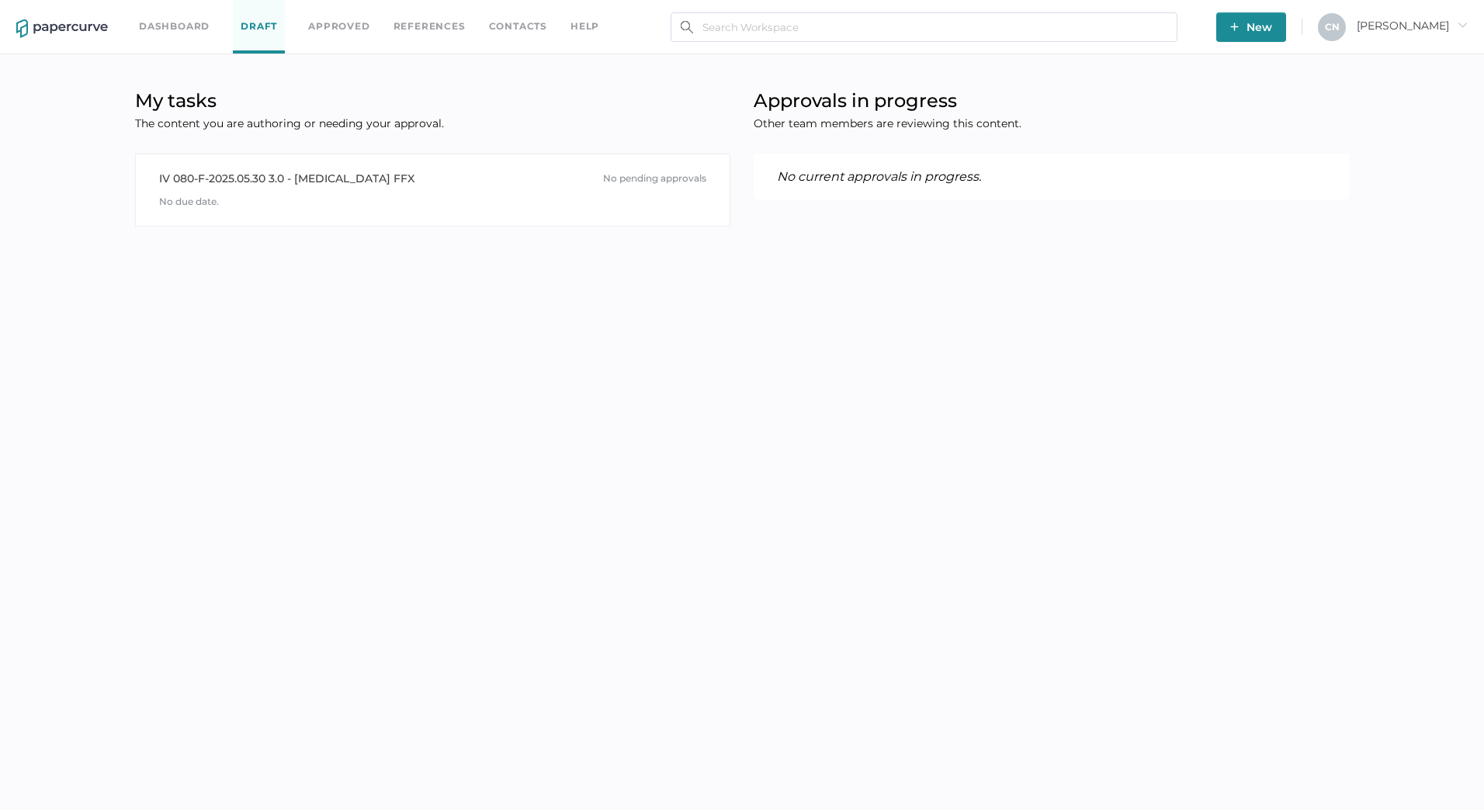
click at [375, 19] on div "Dashboard Draft Approved References Contacts help" at bounding box center [380, 27] width 483 height 54
click at [348, 19] on link "Approved" at bounding box center [338, 26] width 61 height 17
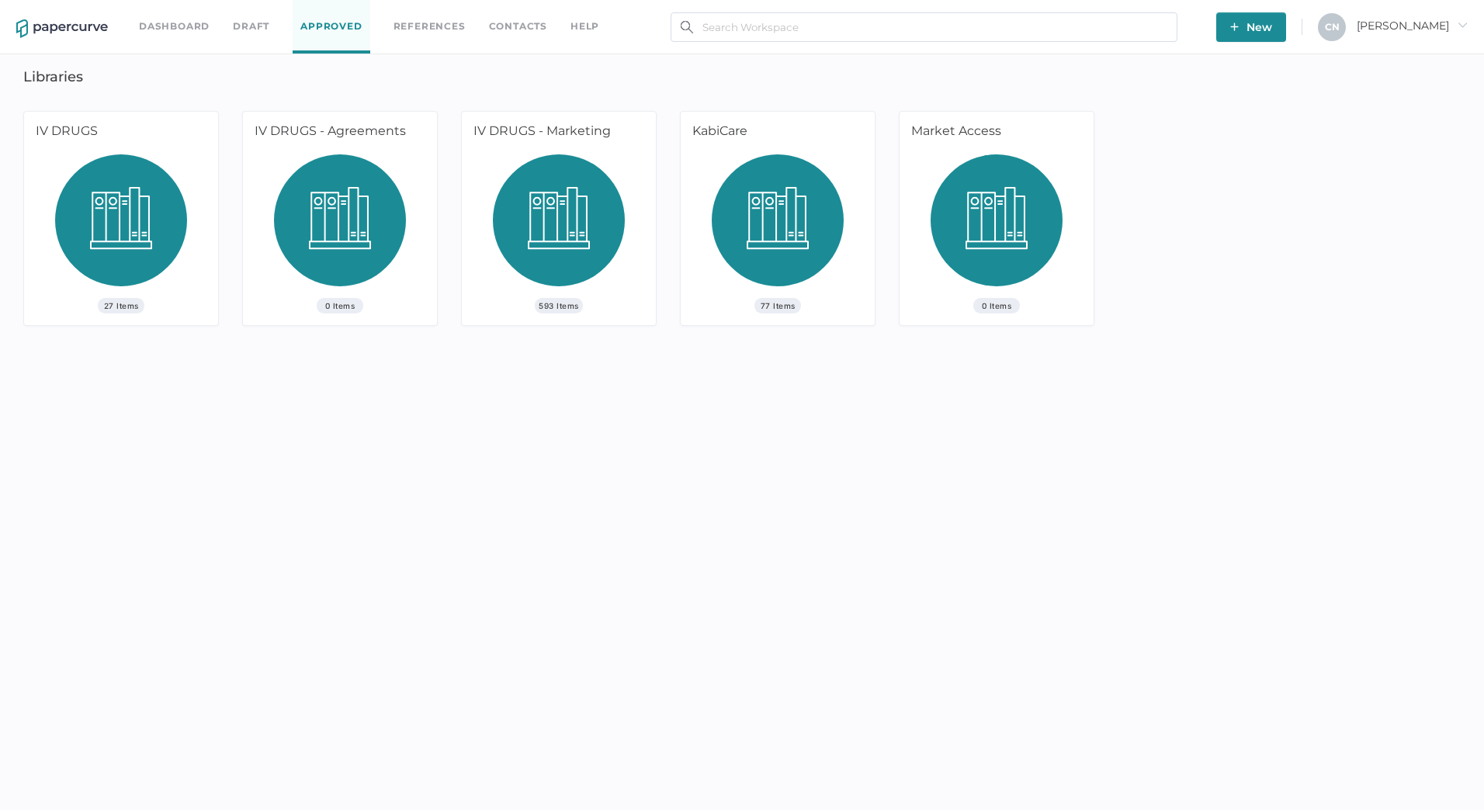
click at [1423, 26] on span "[PERSON_NAME]" at bounding box center [1412, 26] width 111 height 14
click at [1404, 82] on span "My Account" at bounding box center [1387, 89] width 130 height 29
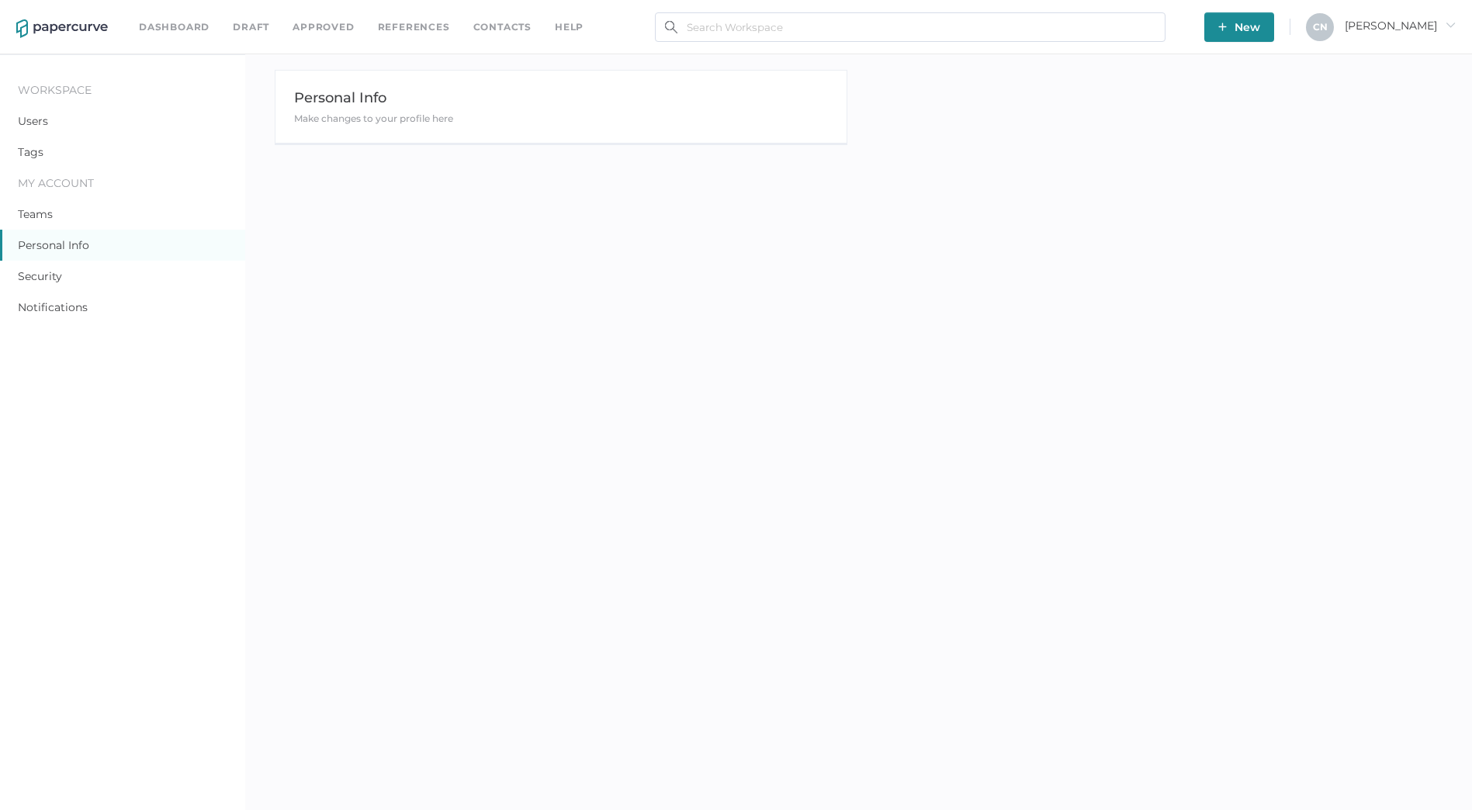
click at [1415, 24] on span "[PERSON_NAME]" at bounding box center [1400, 26] width 111 height 14
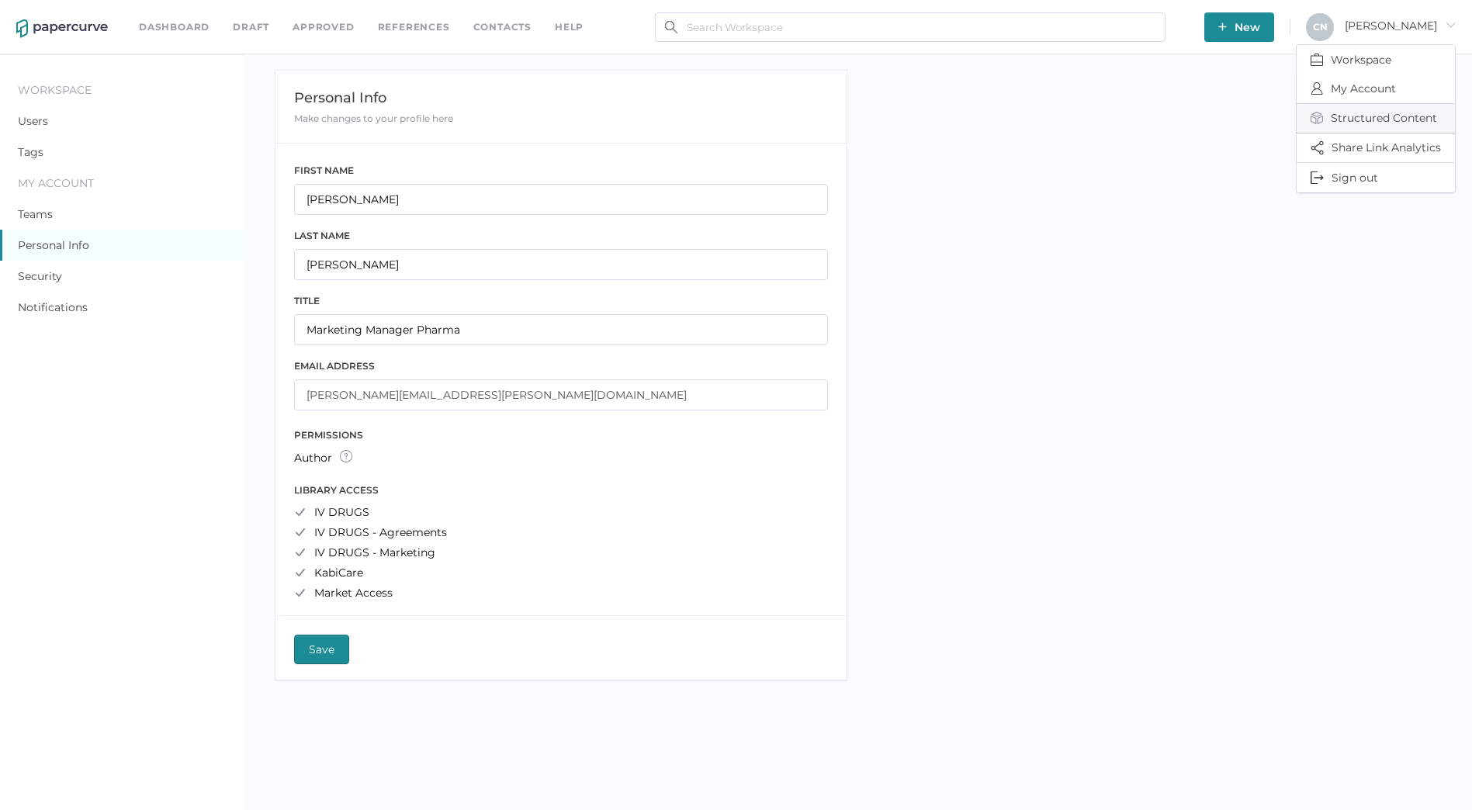
click at [1406, 117] on span "Structured Content" at bounding box center [1376, 118] width 130 height 29
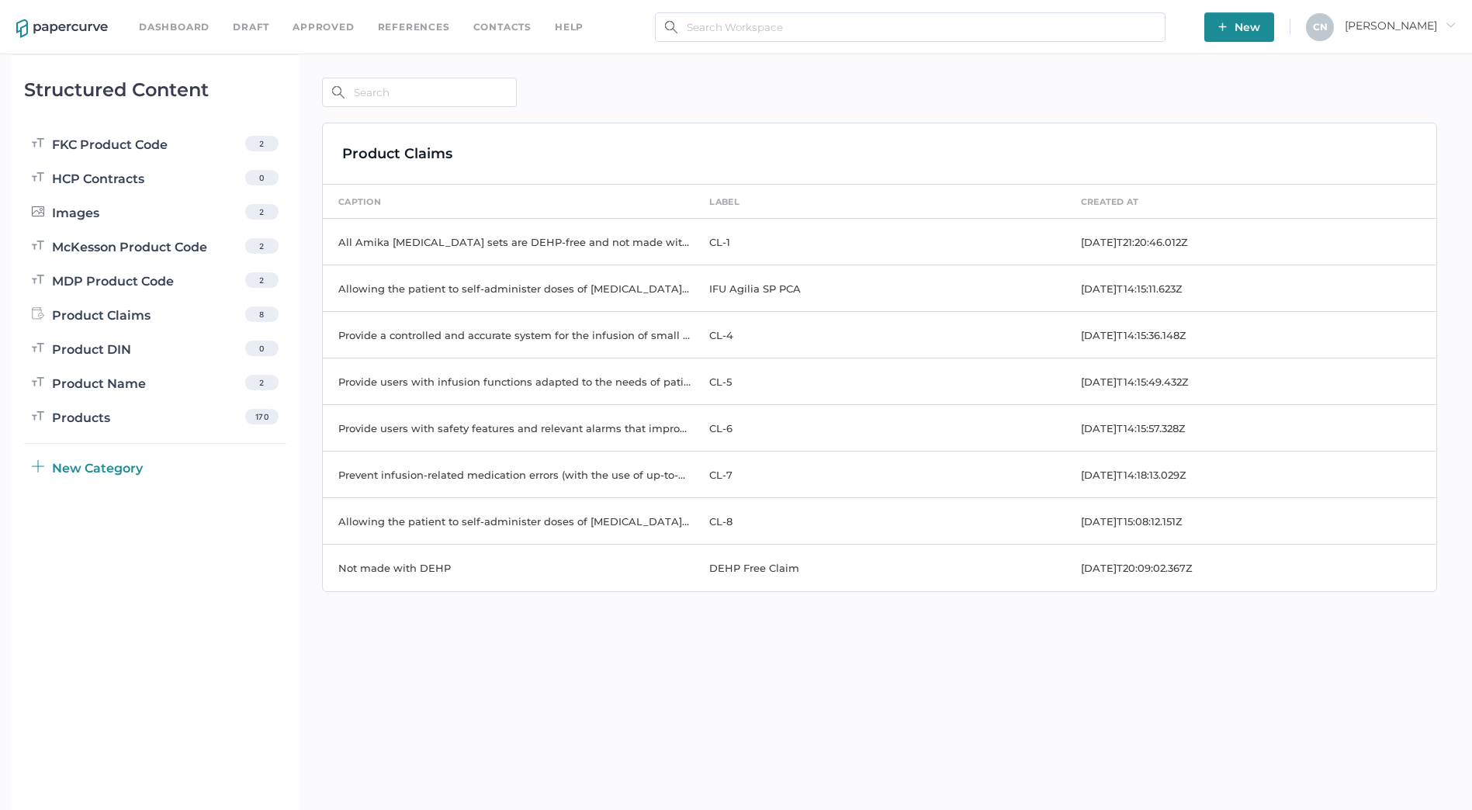
click at [1444, 19] on span "[PERSON_NAME]" at bounding box center [1400, 26] width 111 height 14
click at [1385, 57] on span "Workspace" at bounding box center [1376, 59] width 130 height 29
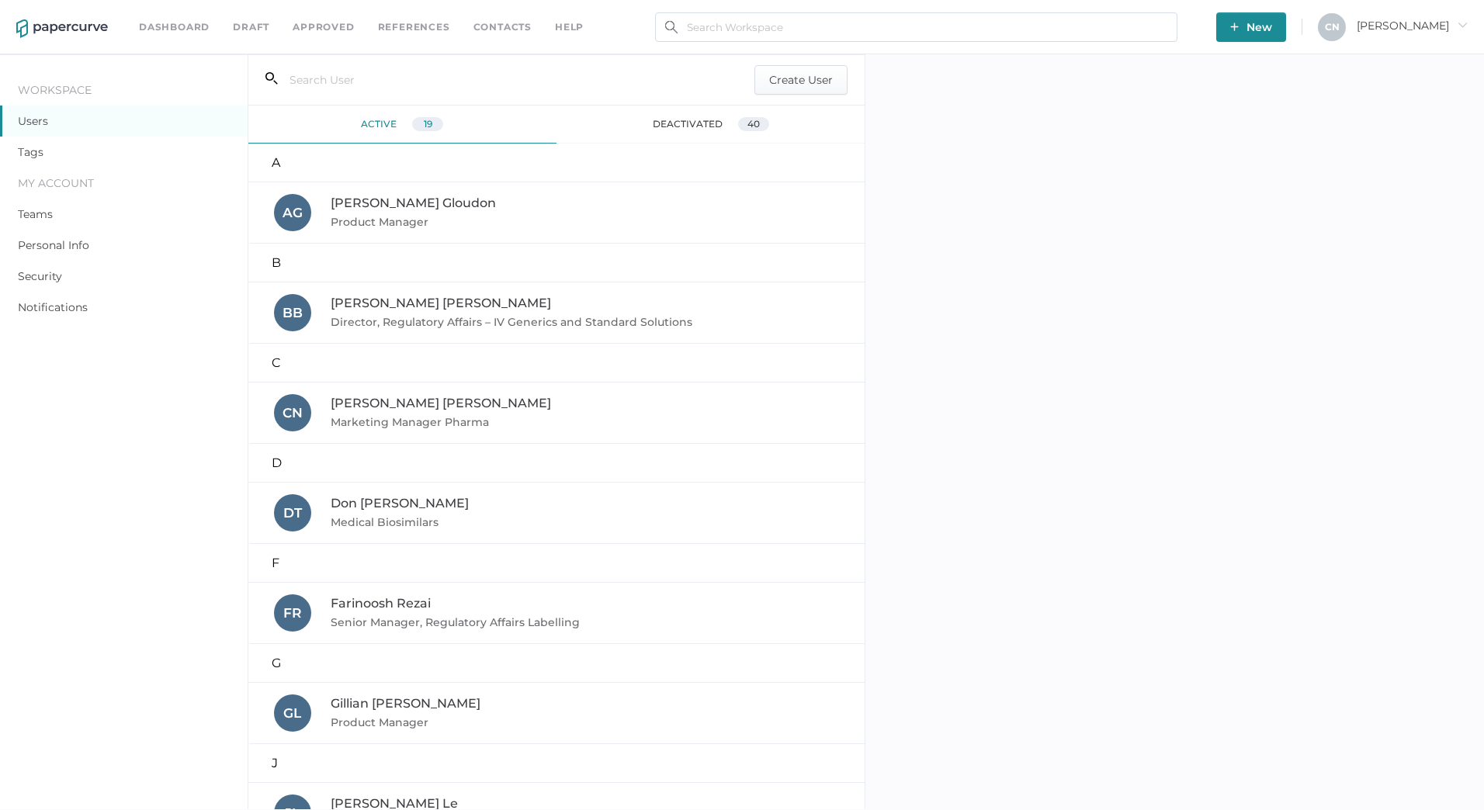
click at [1469, 10] on div "Dashboard Draft Approved References Contacts help New C N [PERSON_NAME]" at bounding box center [742, 27] width 1484 height 54
click at [1450, 56] on div at bounding box center [1174, 431] width 619 height 755
click at [1455, 33] on div "C N [PERSON_NAME]" at bounding box center [1393, 27] width 150 height 28
click at [1404, 29] on div "C N [PERSON_NAME]" at bounding box center [1393, 27] width 150 height 28
click at [1362, 25] on div "Dashboard Draft Approved References Contacts help New C N [PERSON_NAME]" at bounding box center [742, 27] width 1484 height 54
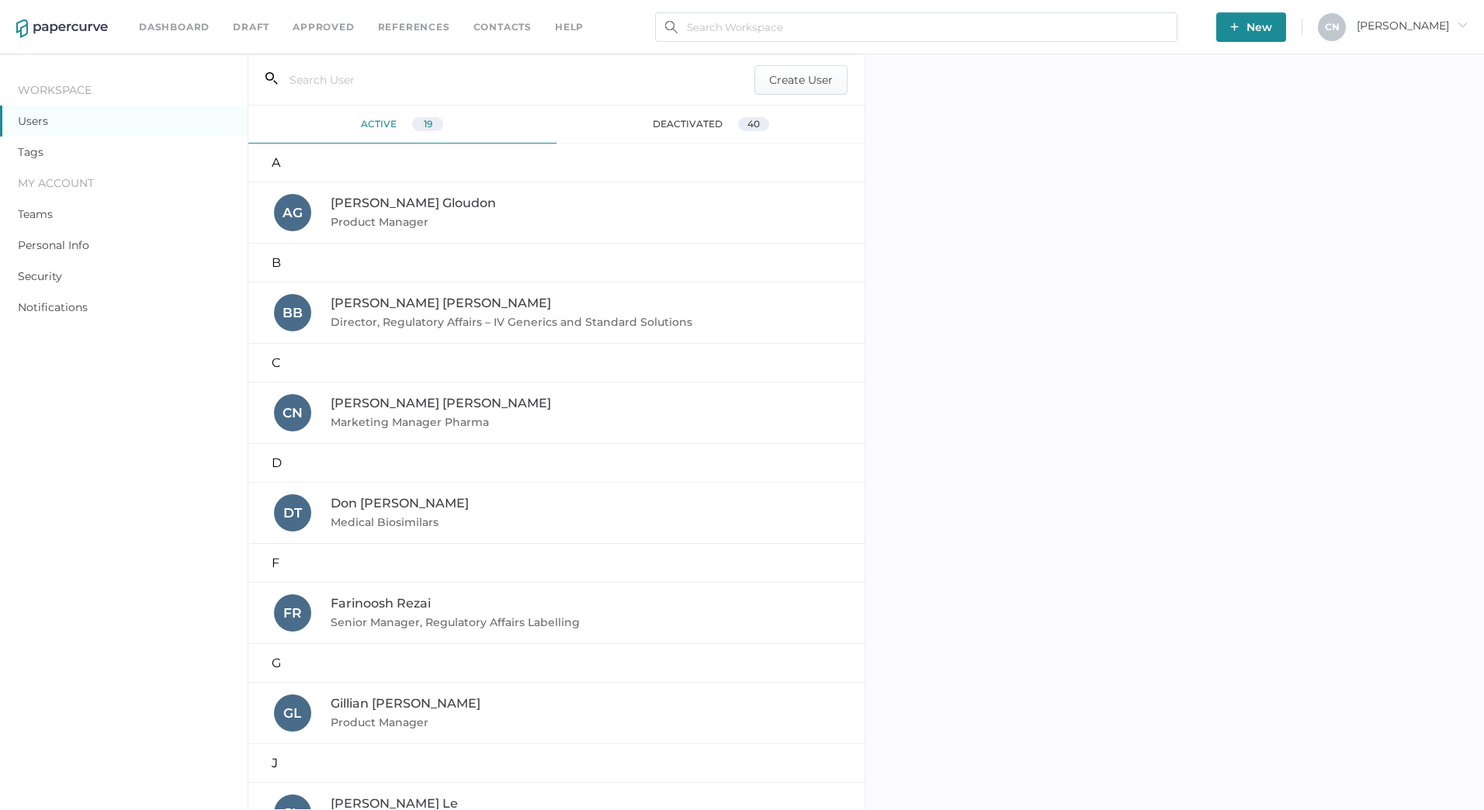
click at [1346, 25] on div "C N" at bounding box center [1332, 27] width 28 height 28
click at [1358, 61] on span "Workspace" at bounding box center [1387, 59] width 130 height 29
click at [152, 31] on link "Dashboard" at bounding box center [174, 27] width 71 height 17
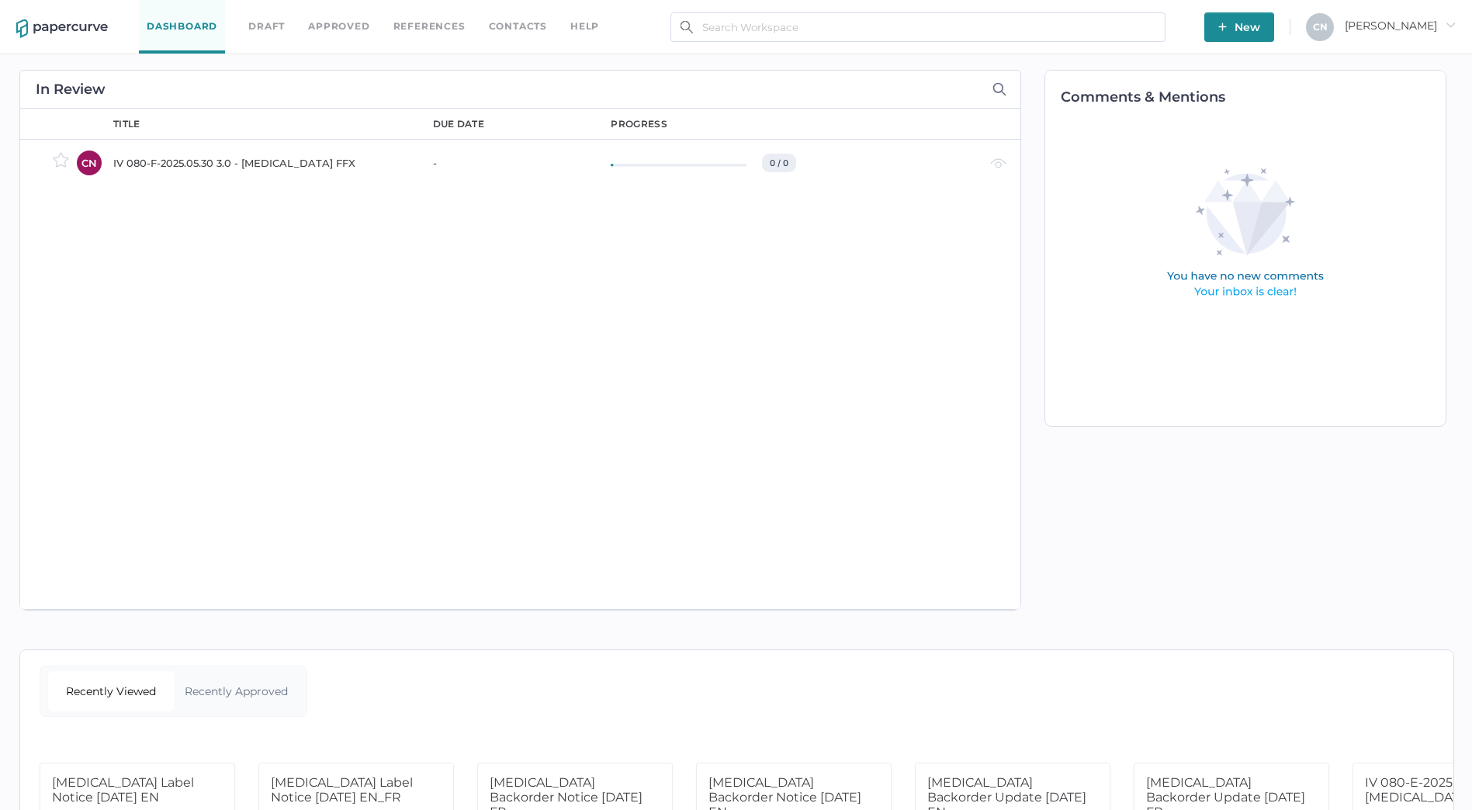
click at [462, 123] on div "due date" at bounding box center [458, 124] width 51 height 14
click at [608, 124] on th "progress" at bounding box center [697, 124] width 204 height 31
click at [618, 123] on div "progress" at bounding box center [639, 124] width 56 height 14
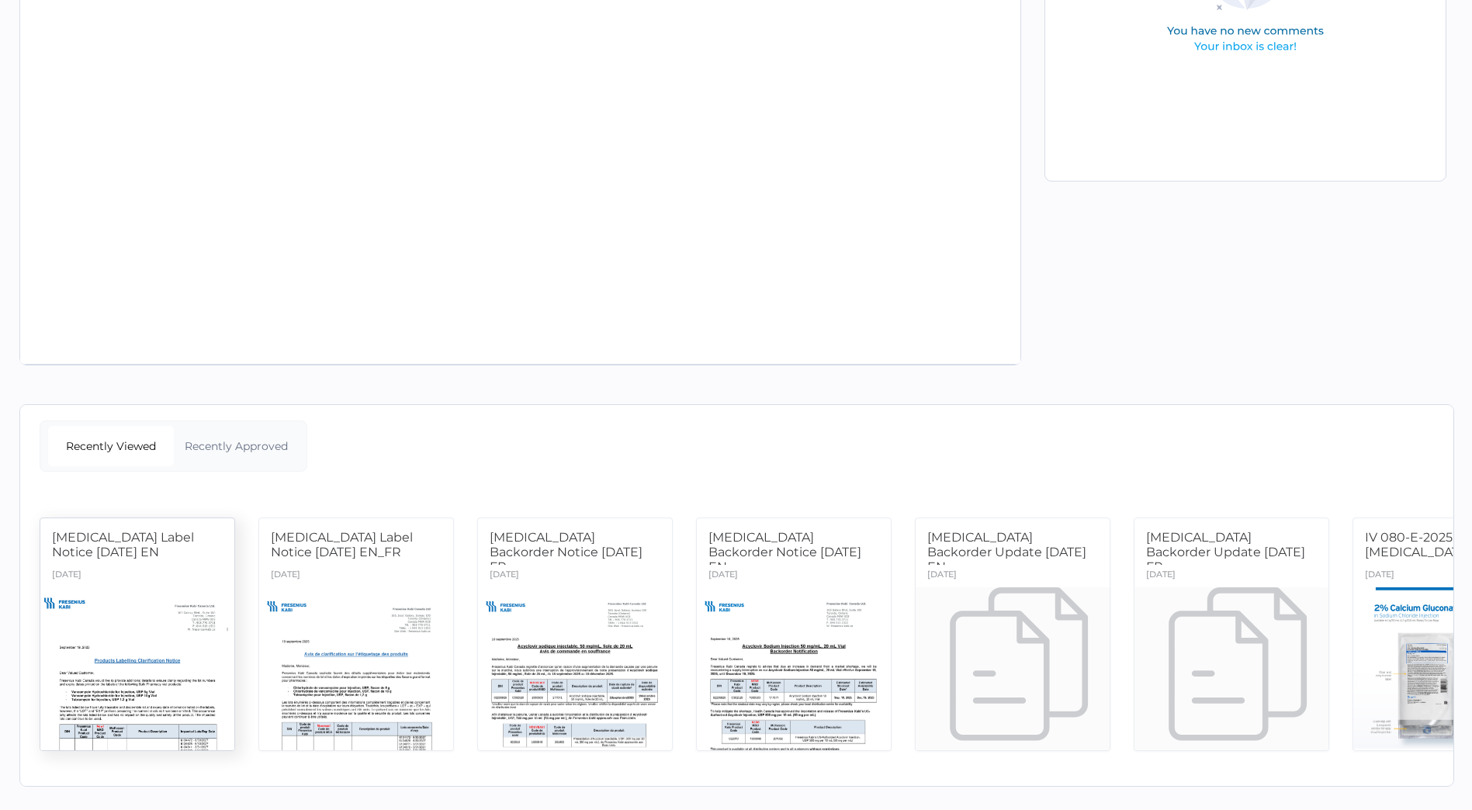
scroll to position [257, 0]
click at [253, 441] on div "Recently Approved" at bounding box center [237, 446] width 126 height 40
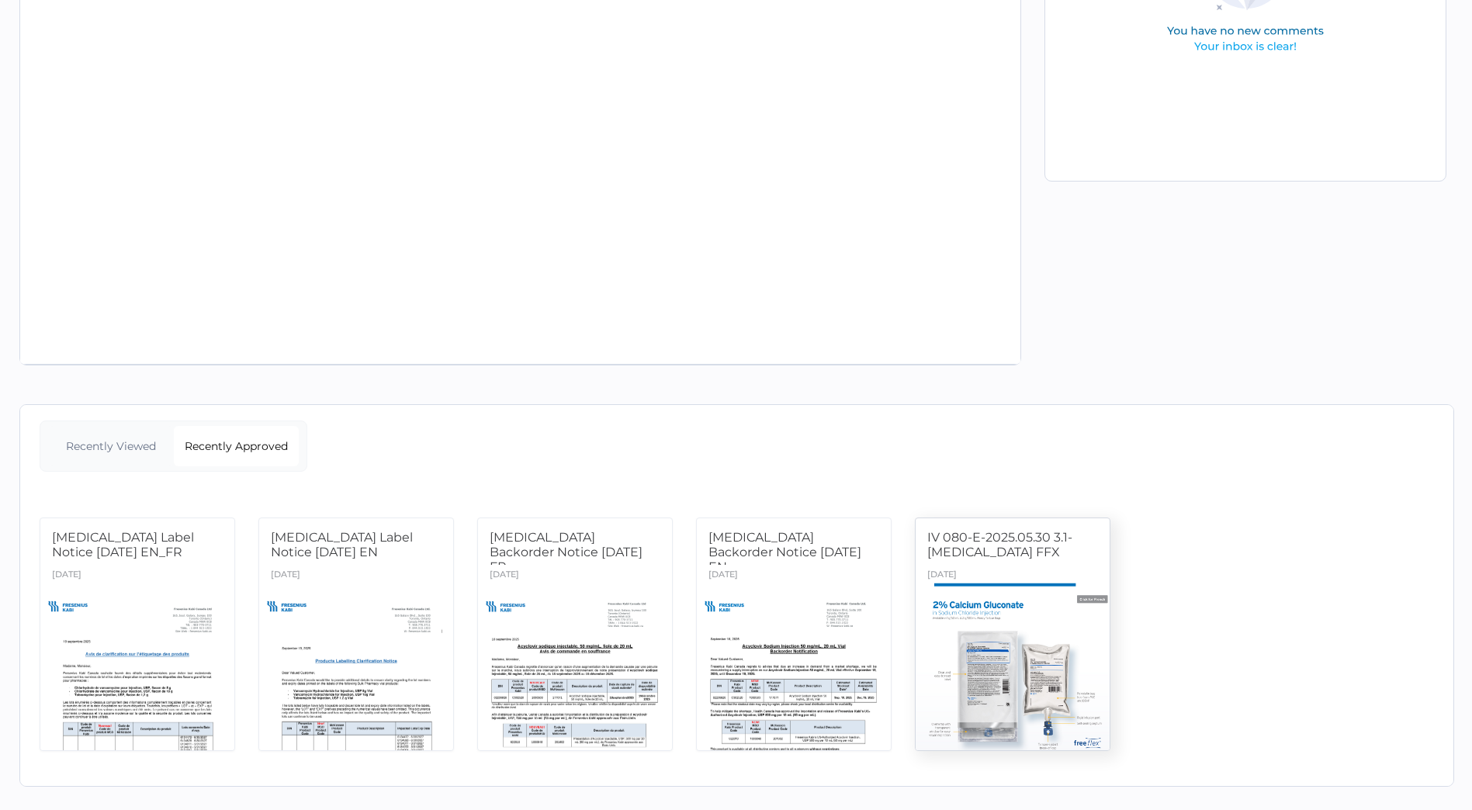
click at [1053, 620] on div at bounding box center [1013, 670] width 204 height 172
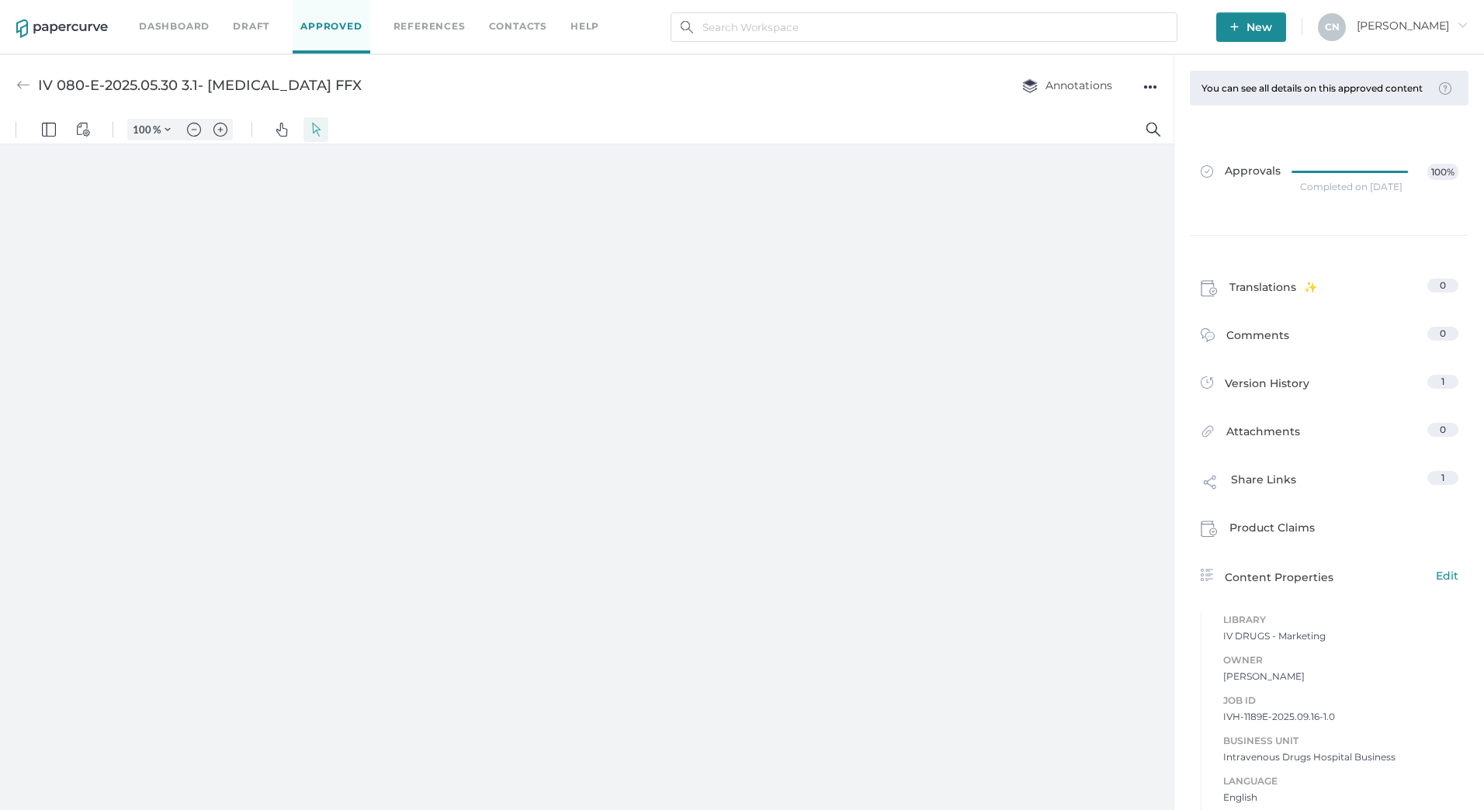
type input "133"
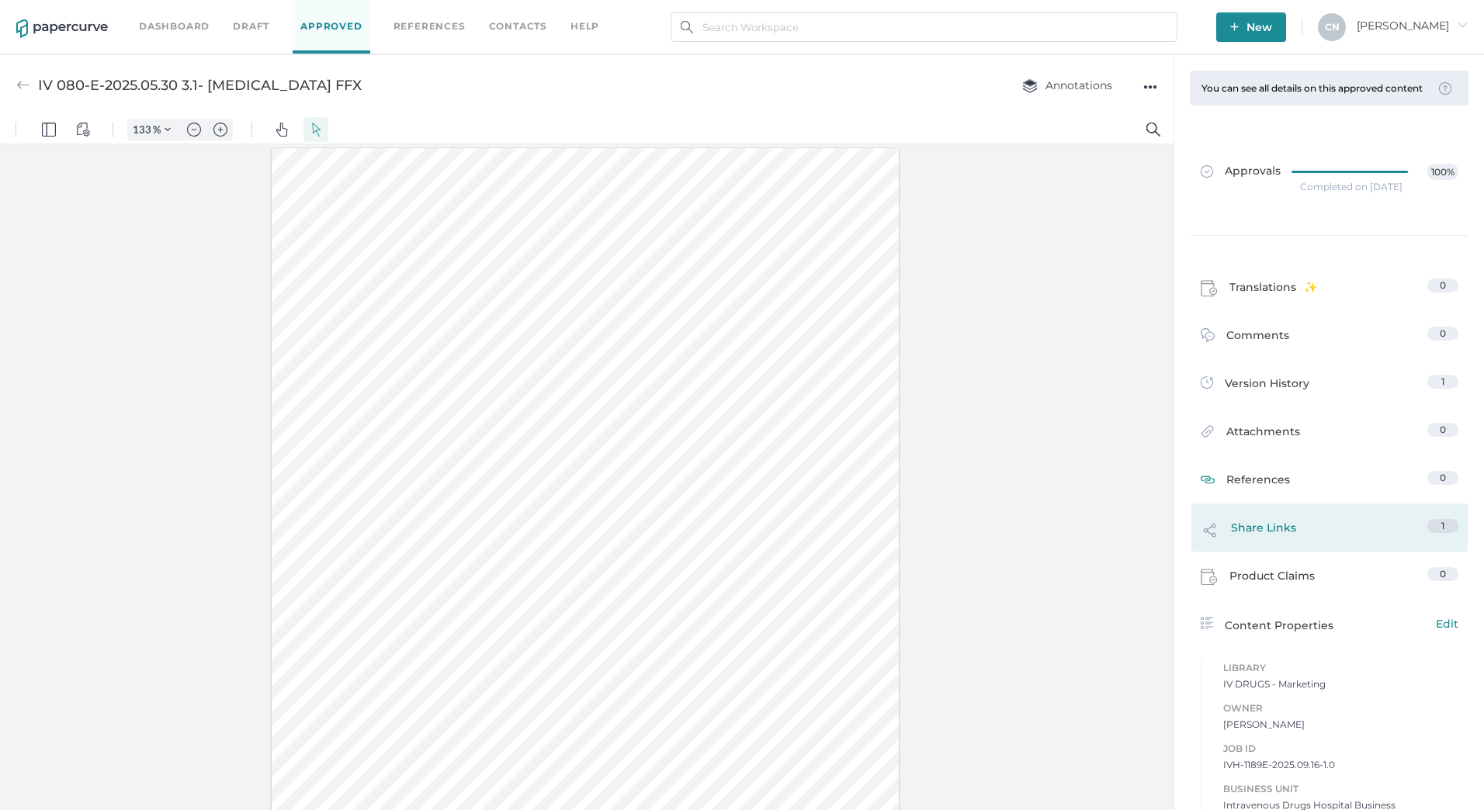
click at [1256, 542] on span "Share Links" at bounding box center [1263, 533] width 65 height 29
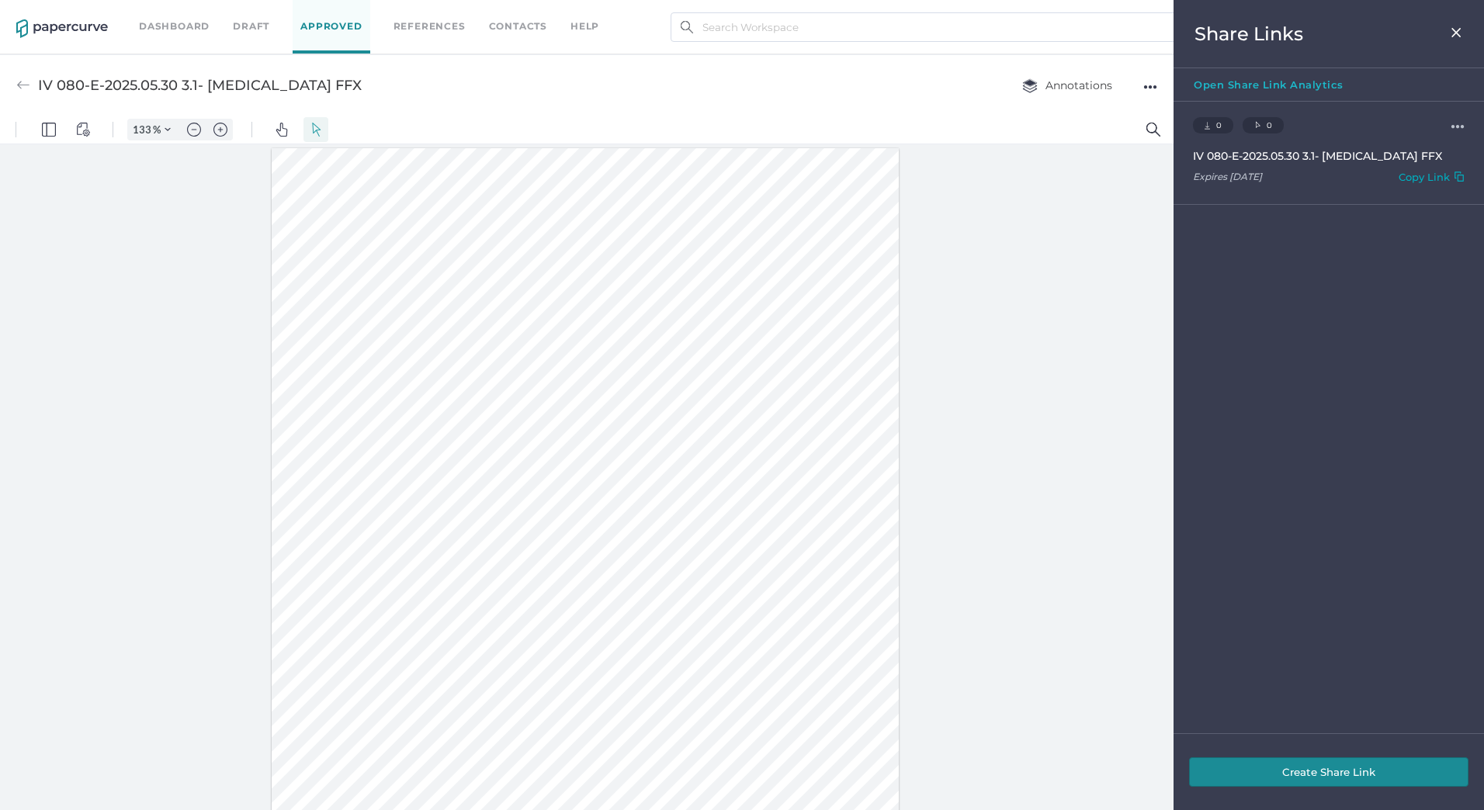
click at [1412, 177] on div "Copy Link" at bounding box center [1423, 180] width 51 height 18
click at [1454, 34] on img at bounding box center [1456, 32] width 13 height 12
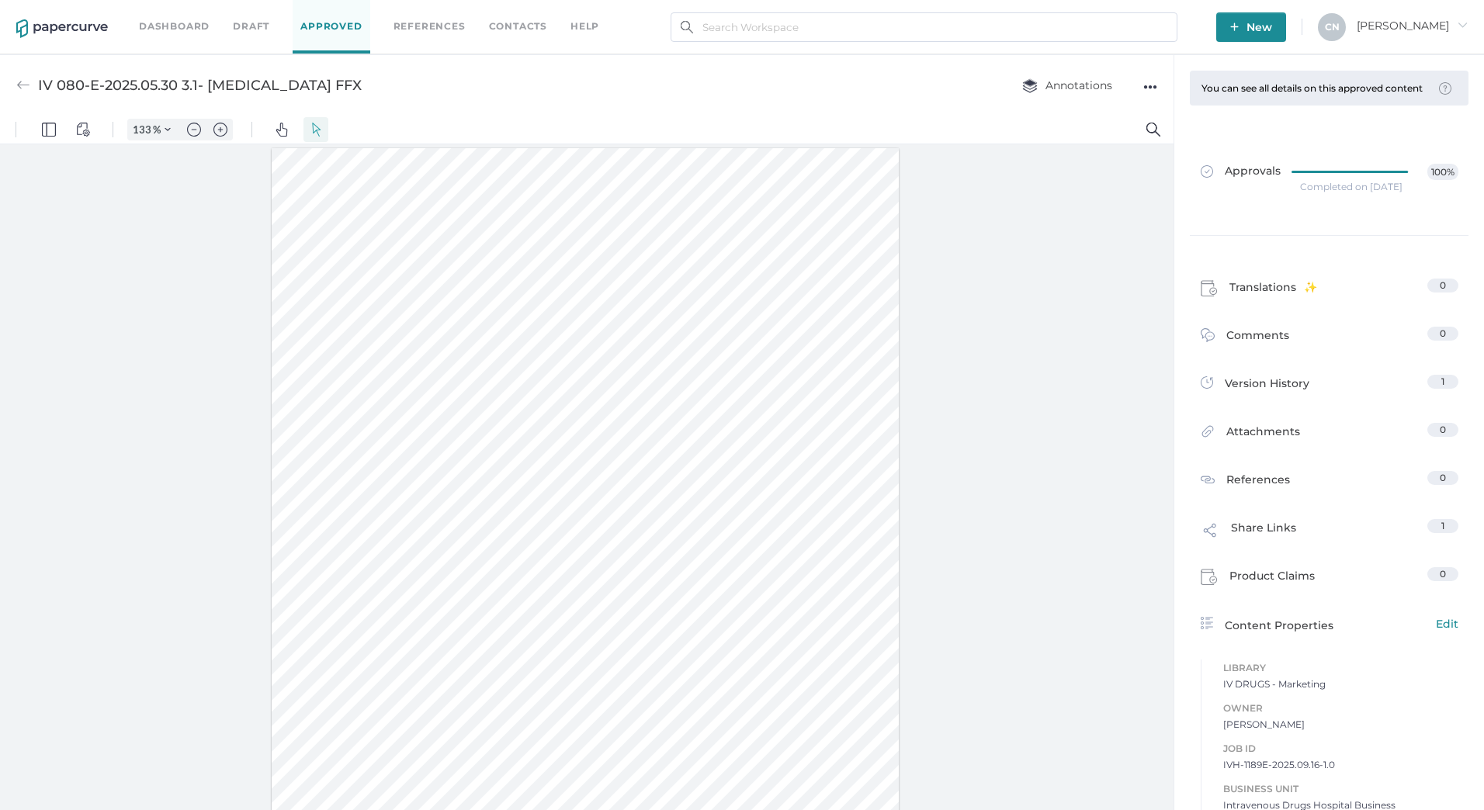
click at [22, 79] on img at bounding box center [23, 85] width 14 height 14
click at [1150, 86] on div "●●●" at bounding box center [1150, 87] width 14 height 22
click at [1074, 279] on div at bounding box center [586, 480] width 1173 height 673
click at [1316, 92] on div "You can see all details on this approved content" at bounding box center [1316, 88] width 230 height 12
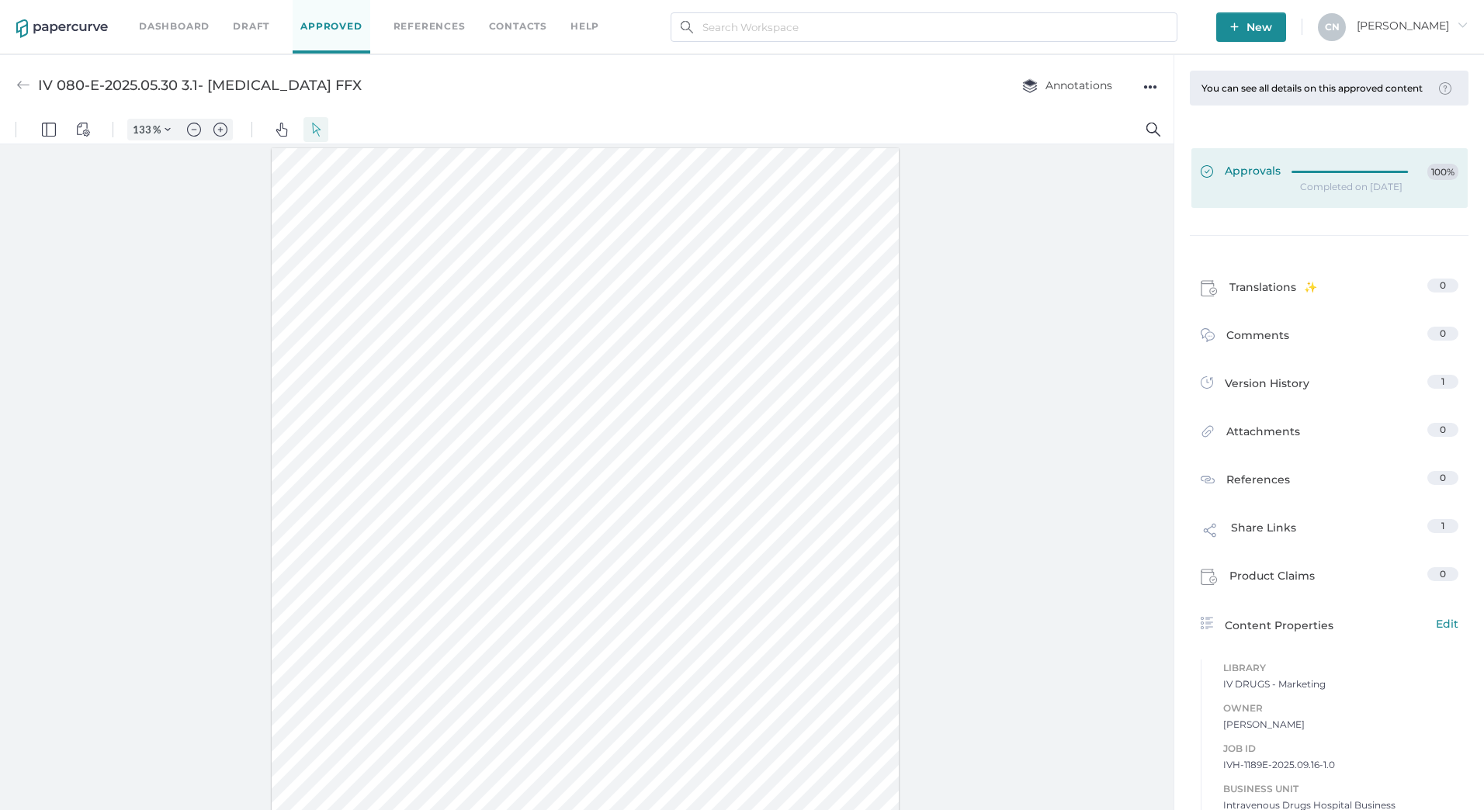
click at [1308, 175] on link "Approvals 100%" at bounding box center [1329, 178] width 276 height 60
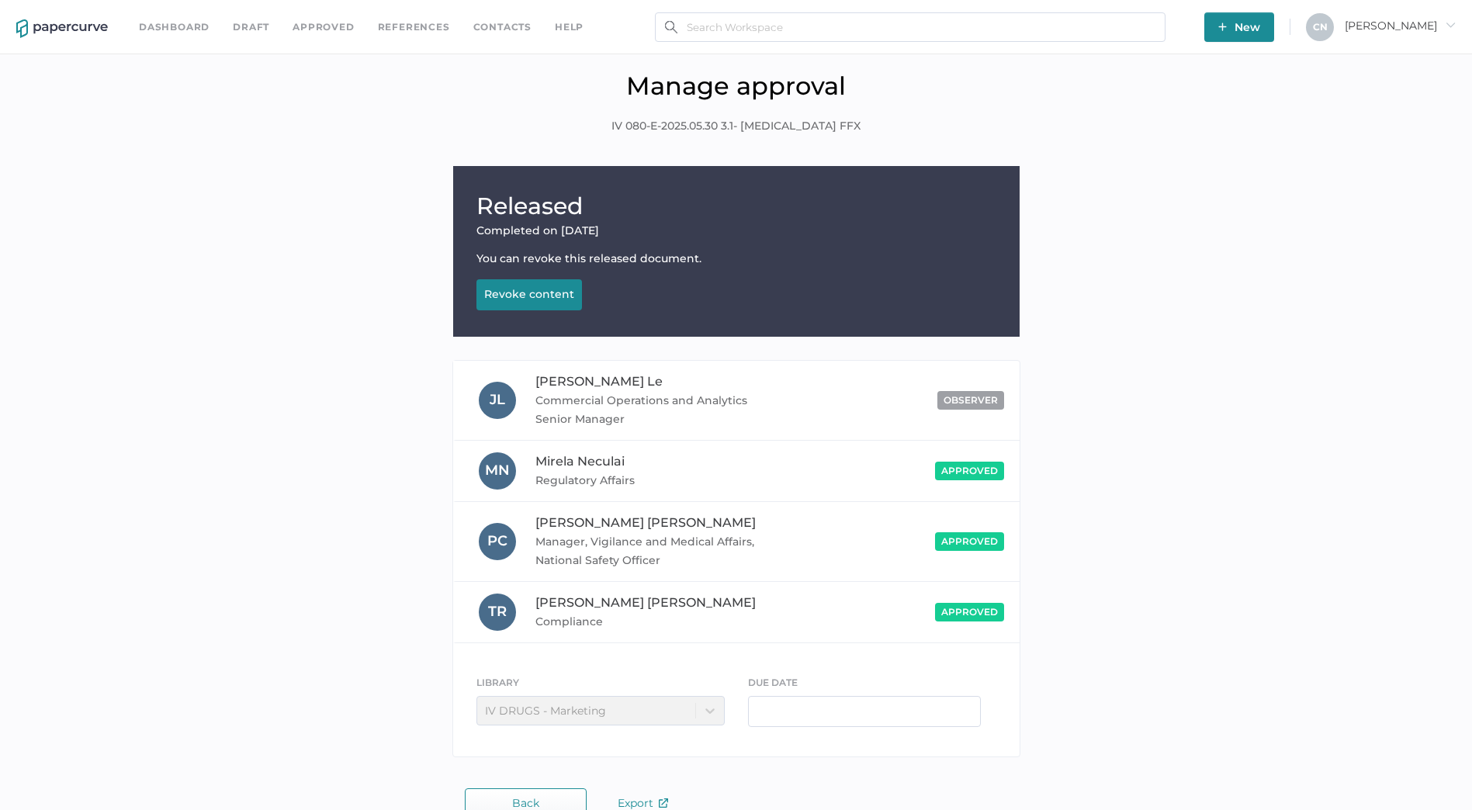
scroll to position [31, 0]
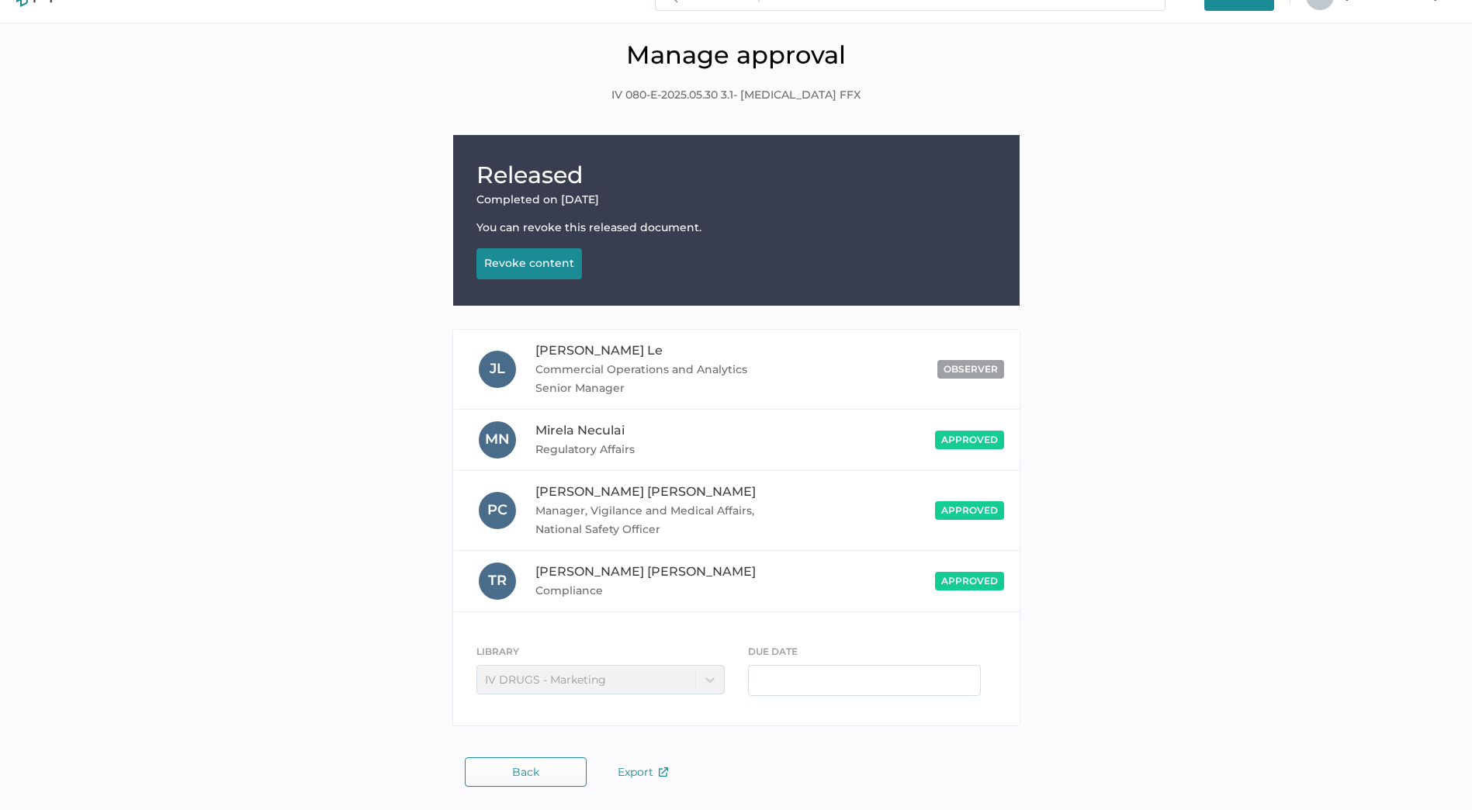
click at [594, 182] on h1 "Released" at bounding box center [736, 175] width 520 height 34
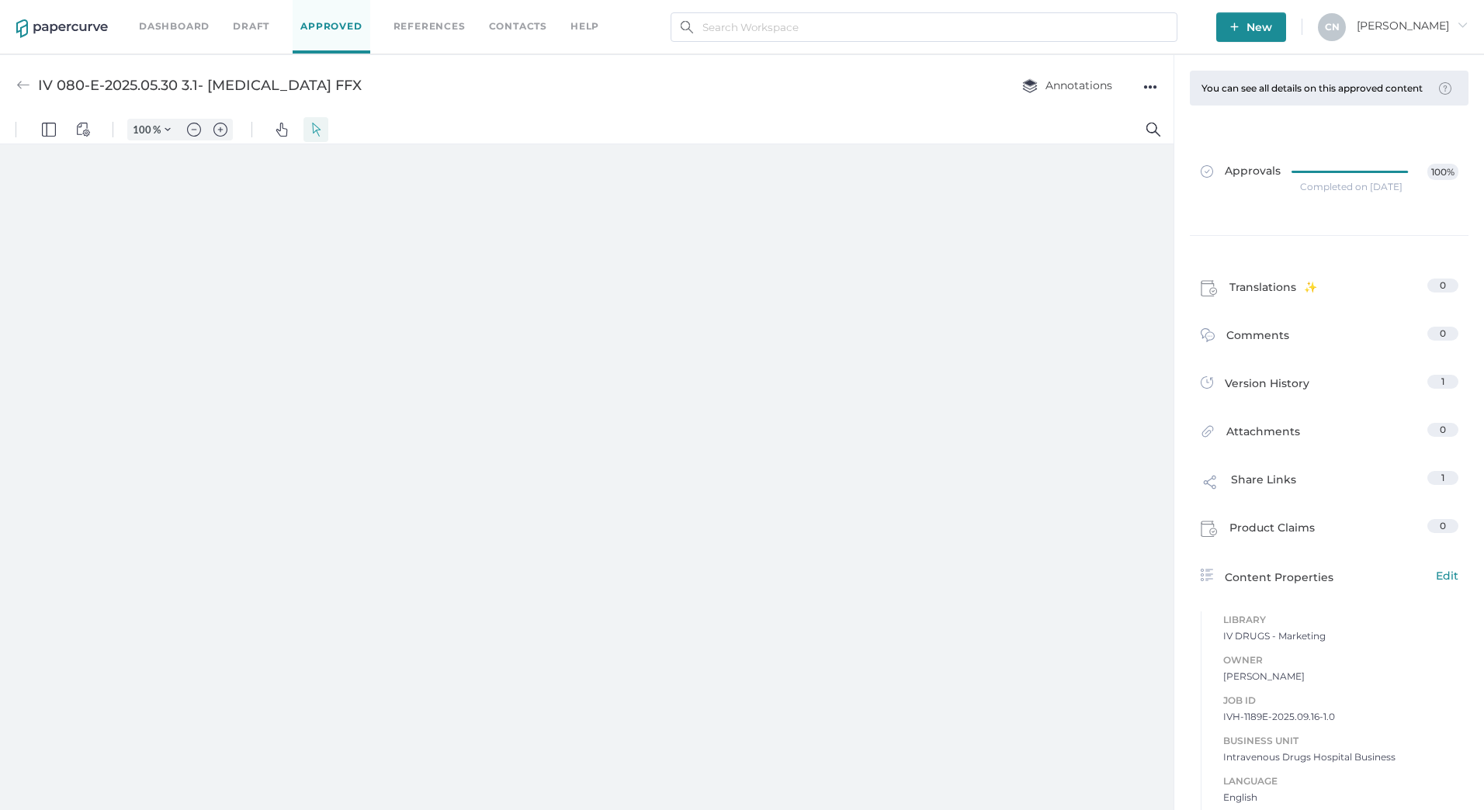
type input "133"
click at [1071, 83] on span "Annotations" at bounding box center [1067, 85] width 90 height 14
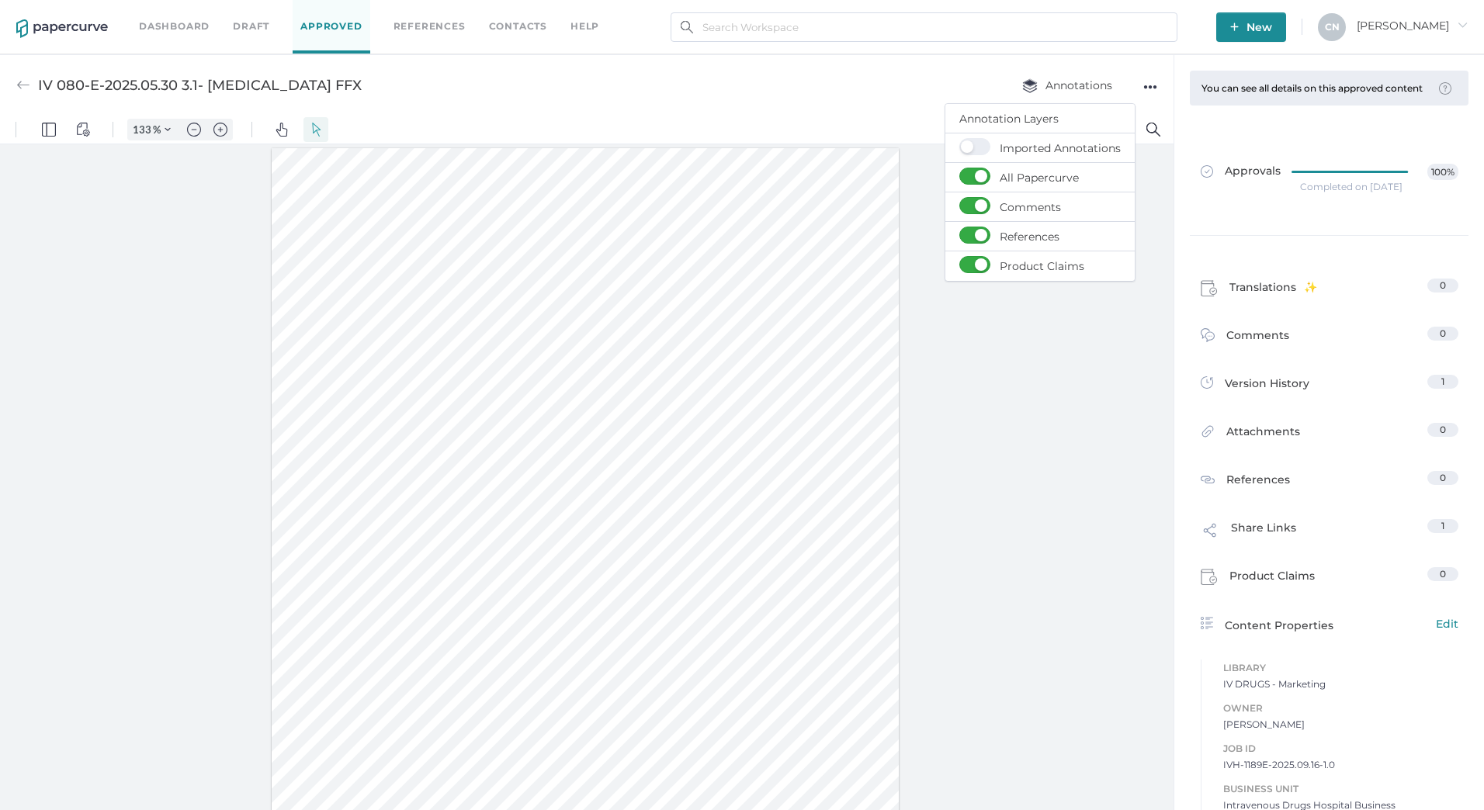
click at [1149, 85] on div "●●●" at bounding box center [1150, 87] width 14 height 22
click at [1056, 528] on div at bounding box center [586, 480] width 1173 height 673
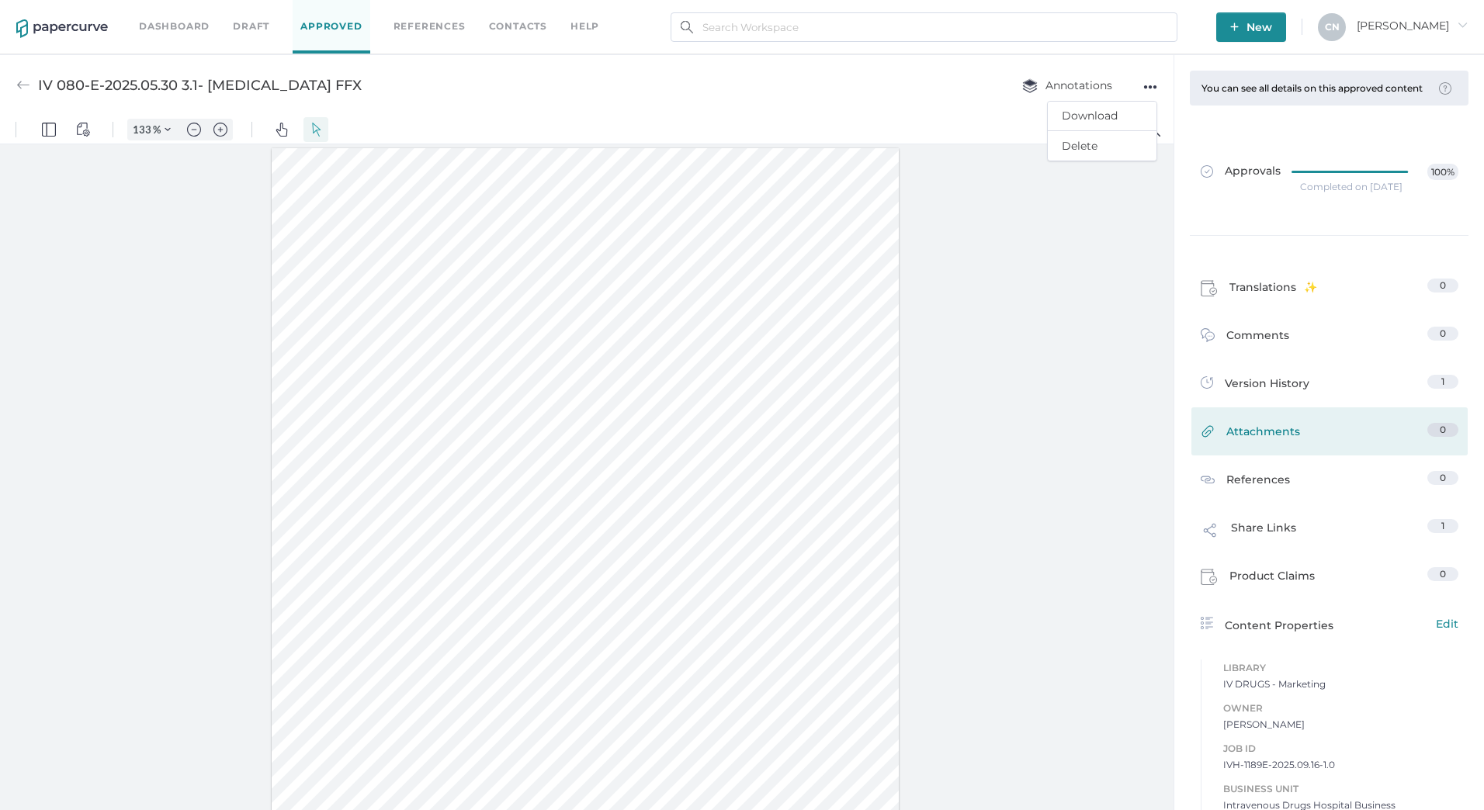
click at [1284, 442] on span "Attachments" at bounding box center [1263, 435] width 74 height 24
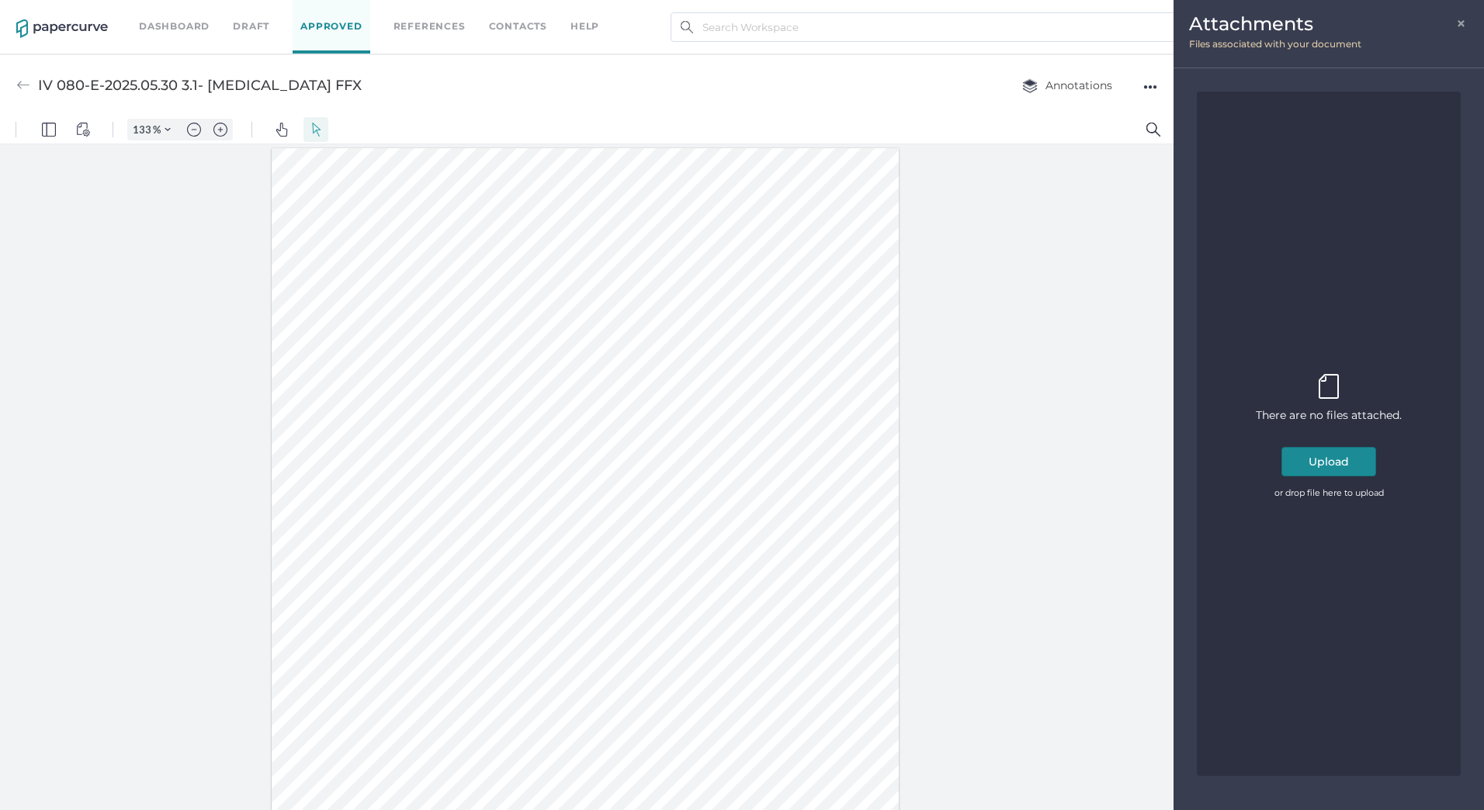
click at [1325, 467] on button "Upload" at bounding box center [1328, 461] width 95 height 29
click at [1463, 24] on span "×" at bounding box center [1462, 22] width 12 height 12
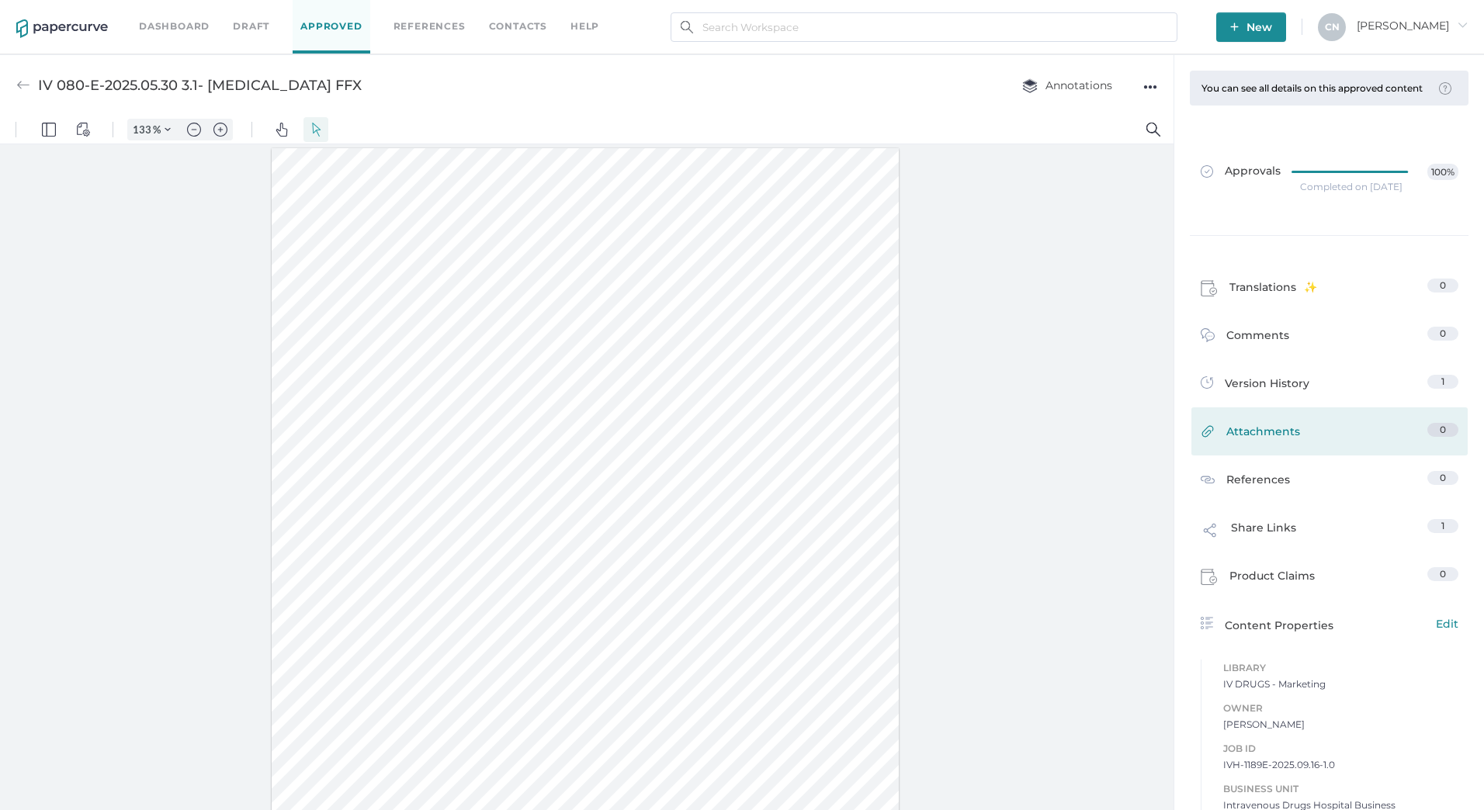
click at [1225, 427] on div "Attachments 0" at bounding box center [1329, 431] width 276 height 48
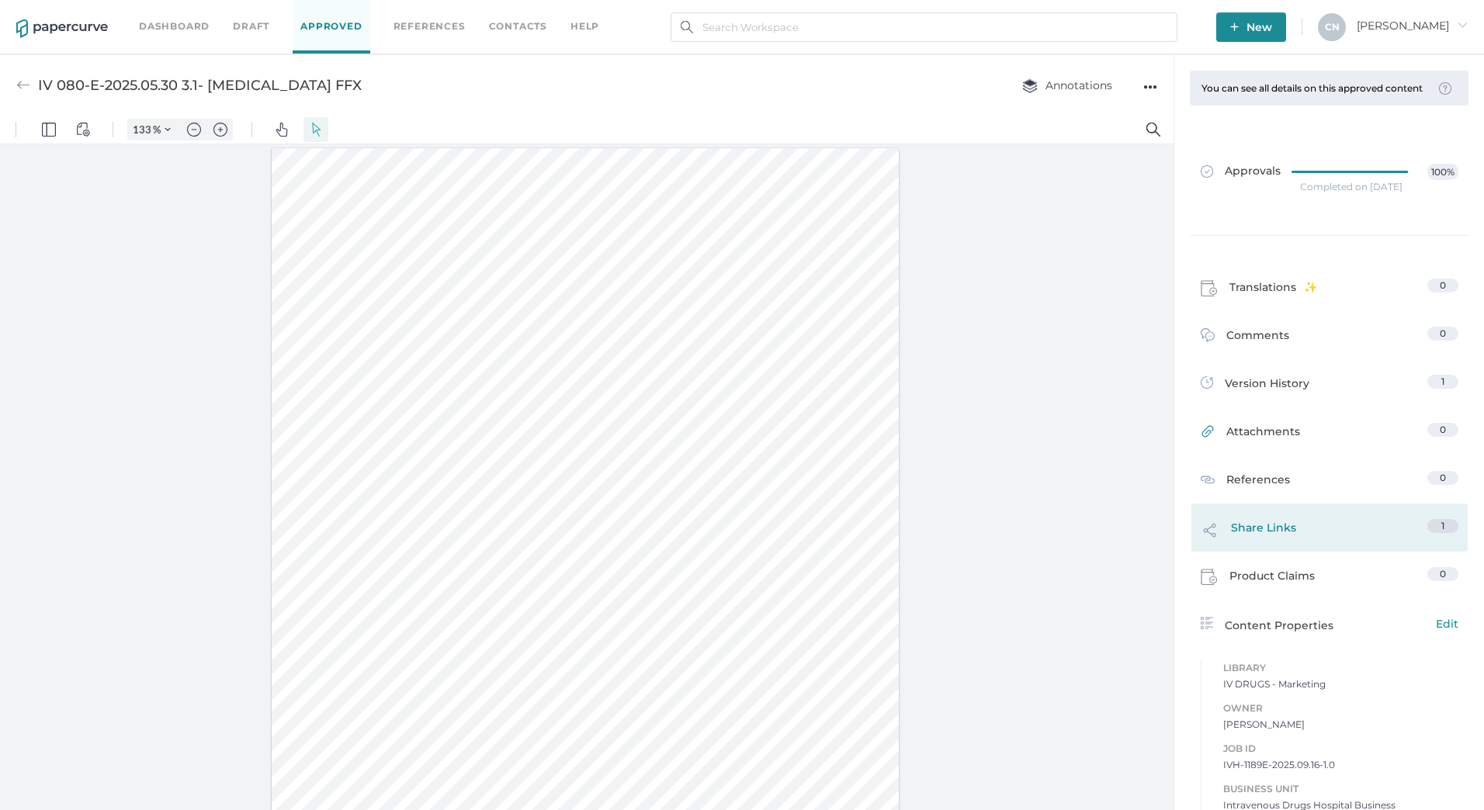
drag, startPoint x: 1225, startPoint y: 427, endPoint x: 1242, endPoint y: 550, distance: 124.6
click at [1242, 549] on span "Share Links" at bounding box center [1263, 533] width 65 height 29
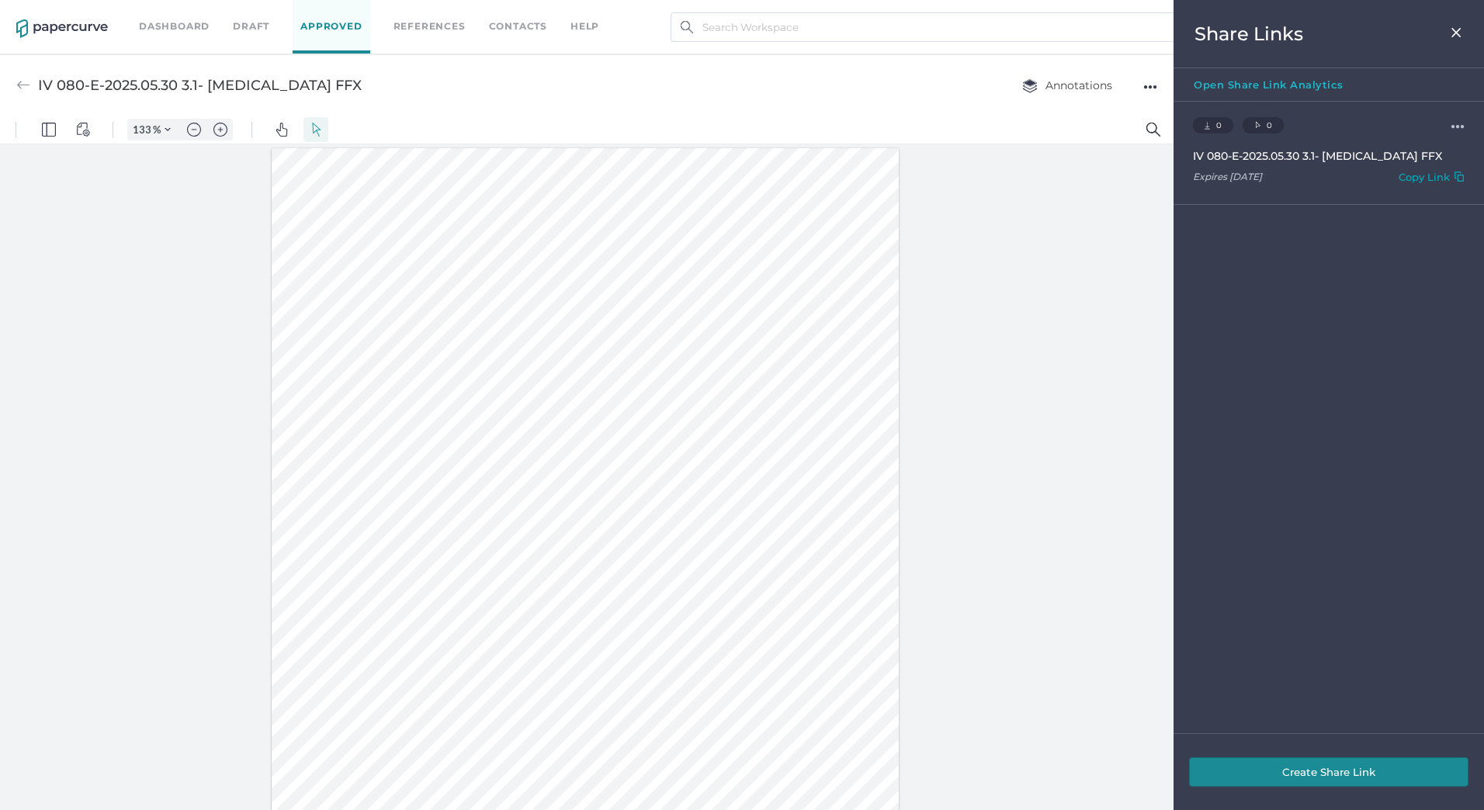
click at [1398, 175] on div "Copy Link" at bounding box center [1423, 180] width 51 height 18
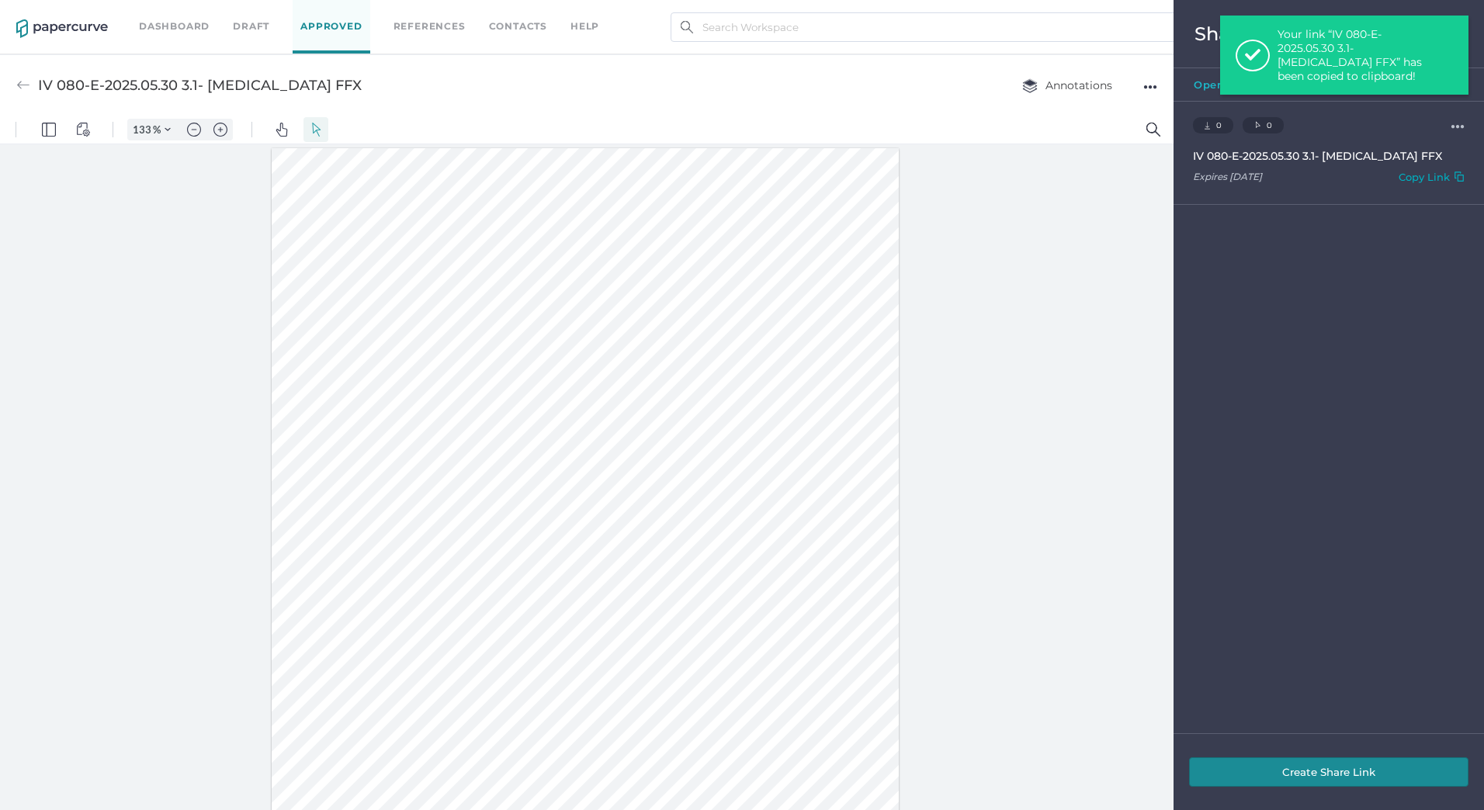
click at [1410, 178] on div "Copy Link" at bounding box center [1423, 180] width 51 height 18
